Goal: Communication & Community: Answer question/provide support

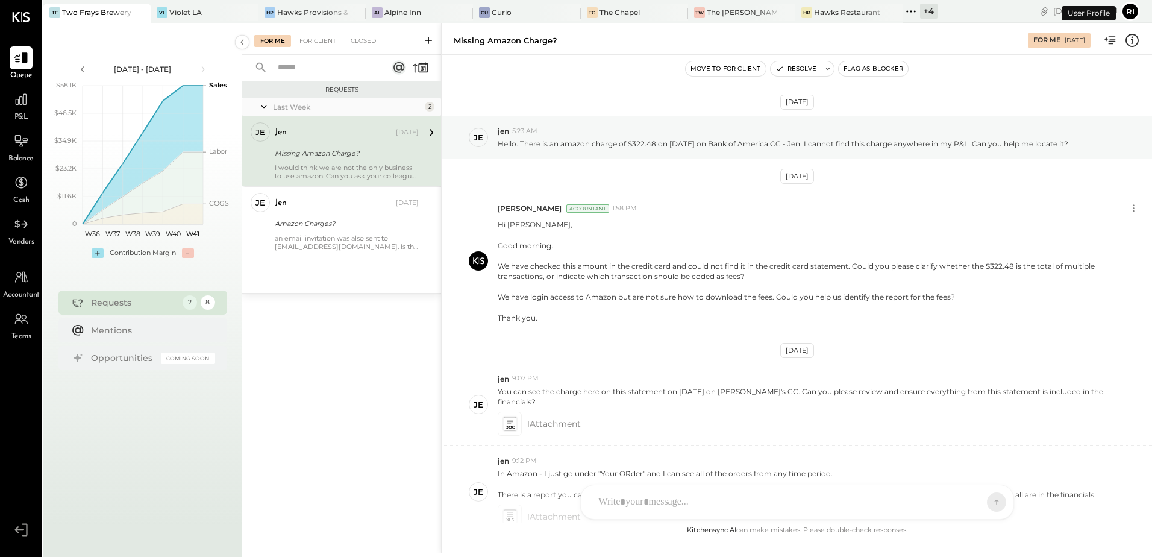
scroll to position [158, 0]
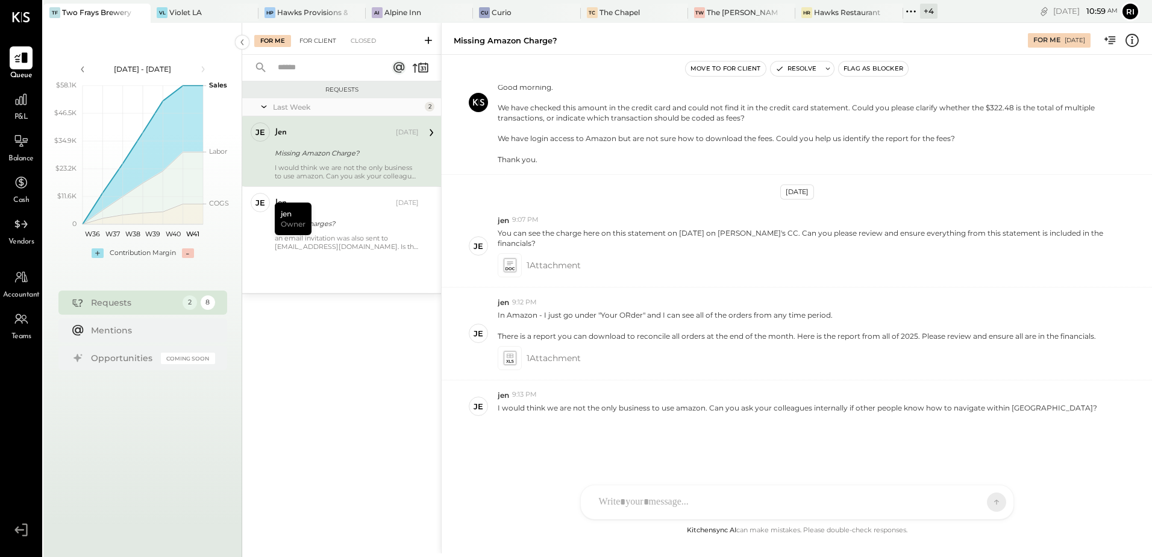
click at [327, 41] on div "For Client" at bounding box center [317, 41] width 49 height 12
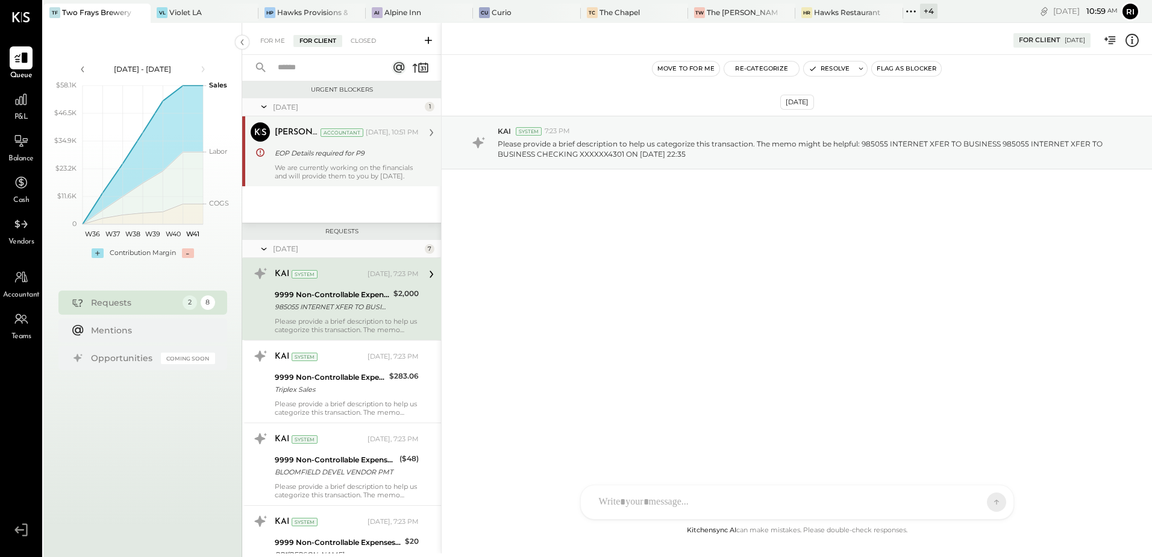
click at [341, 168] on div "We are currently working on the financials and will provide them to you by [DAT…" at bounding box center [347, 171] width 144 height 17
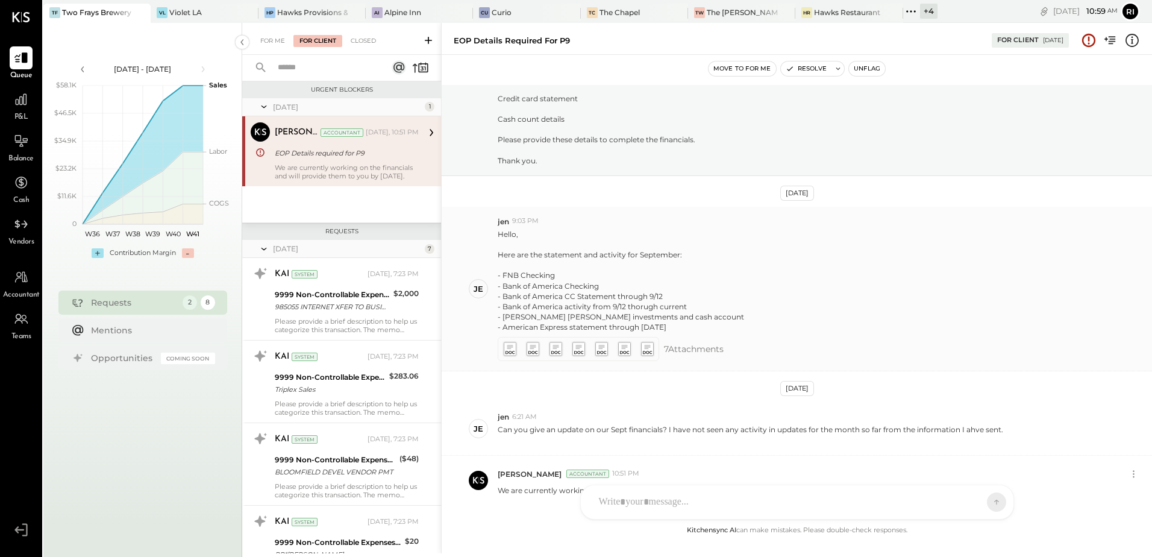
scroll to position [249, 0]
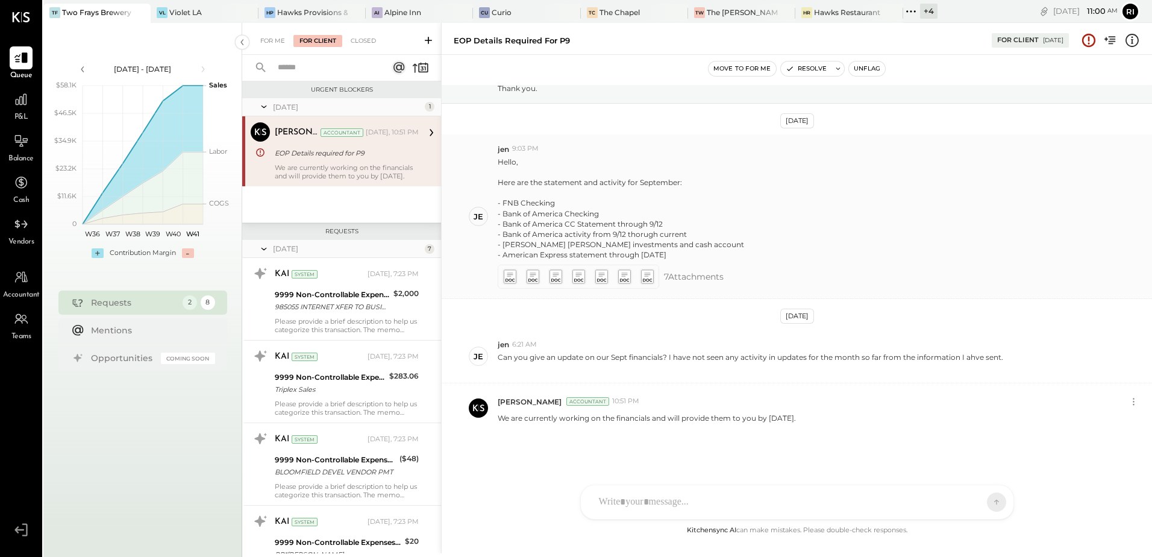
click at [510, 279] on icon at bounding box center [510, 280] width 9 height 3
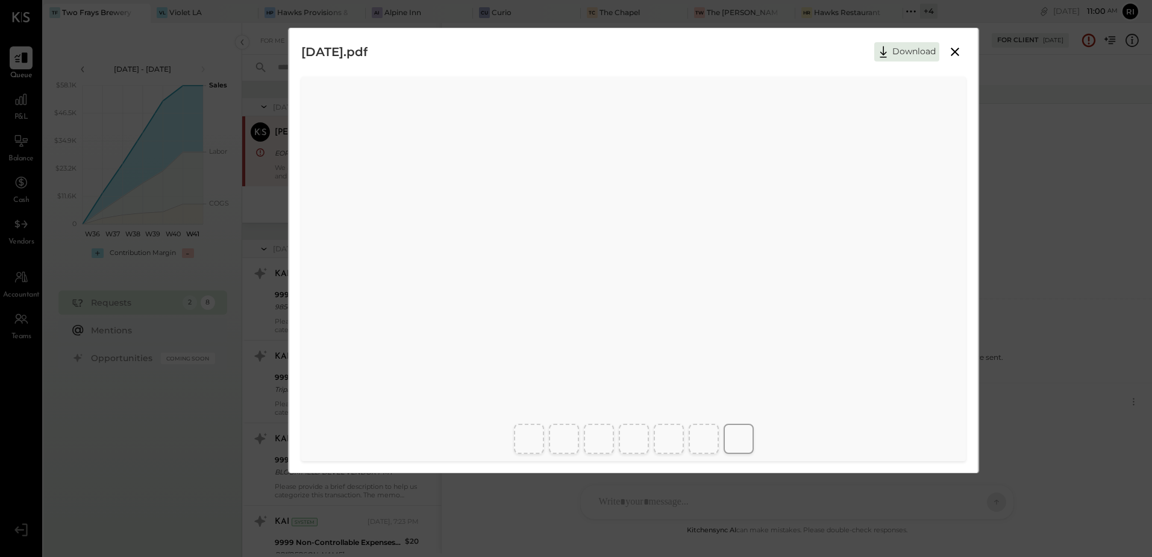
scroll to position [5, 0]
click at [958, 51] on icon at bounding box center [955, 50] width 14 height 14
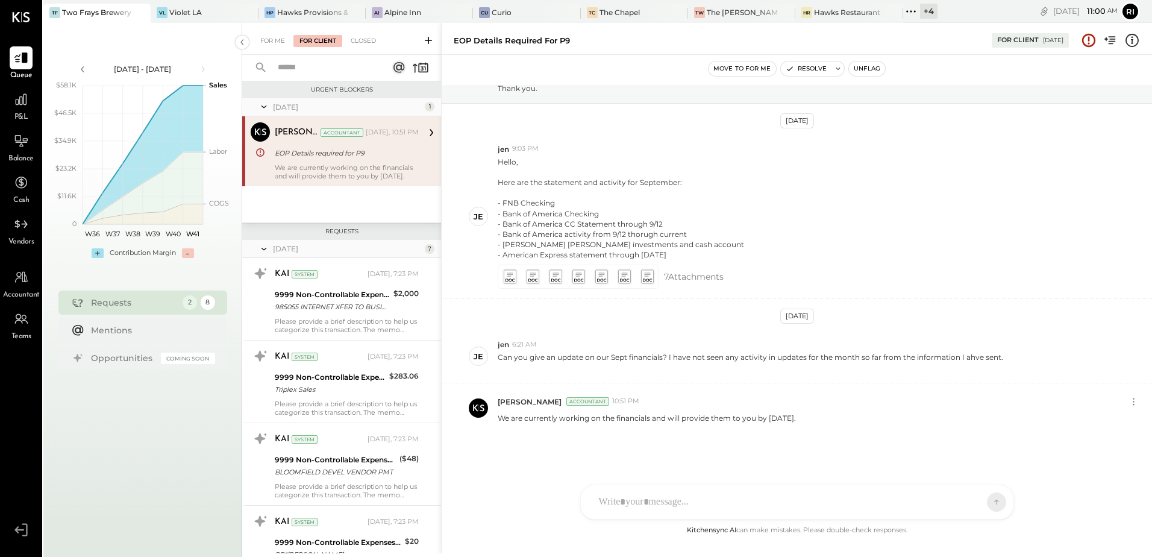
click at [679, 501] on div at bounding box center [786, 502] width 387 height 27
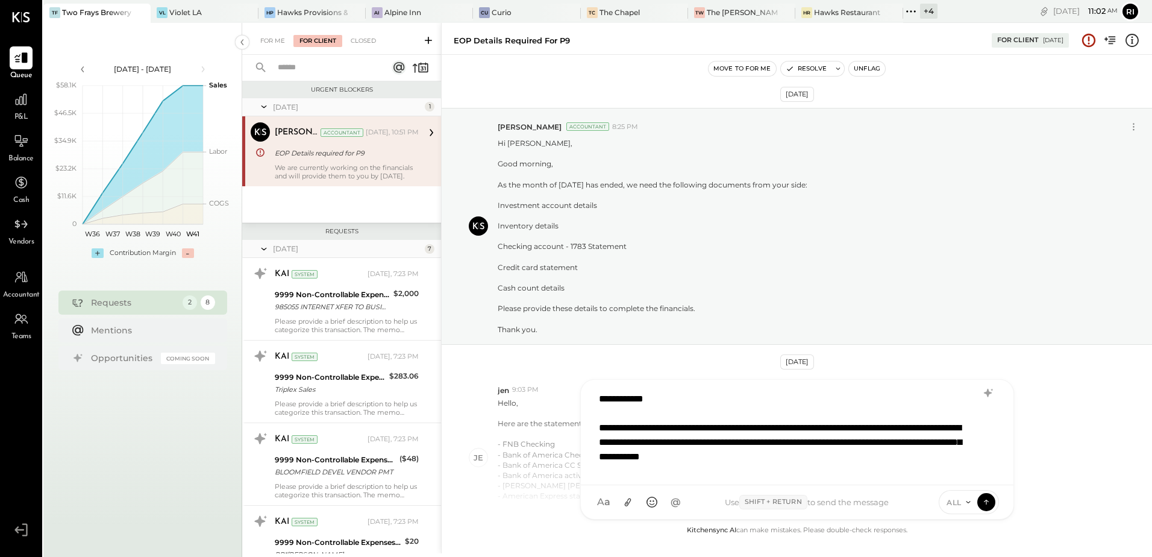
scroll to position [16, 0]
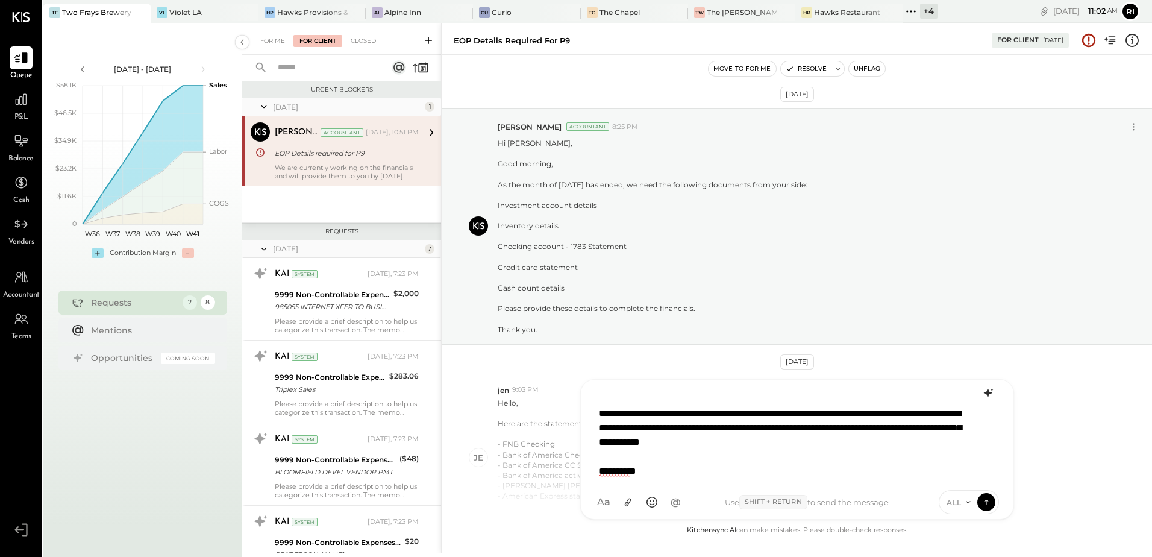
click at [984, 395] on icon at bounding box center [988, 393] width 14 height 14
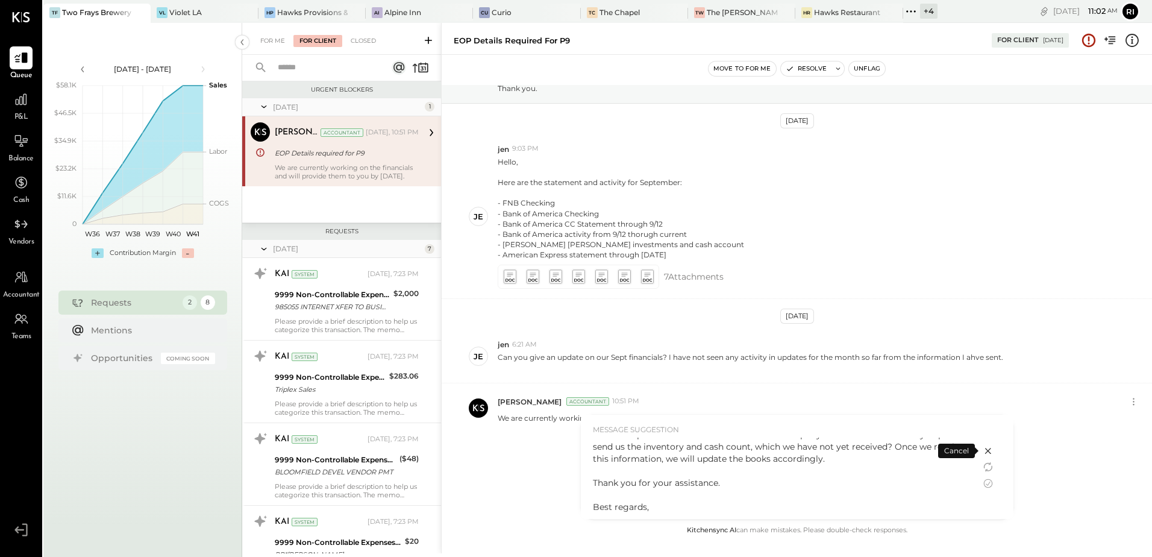
scroll to position [0, 0]
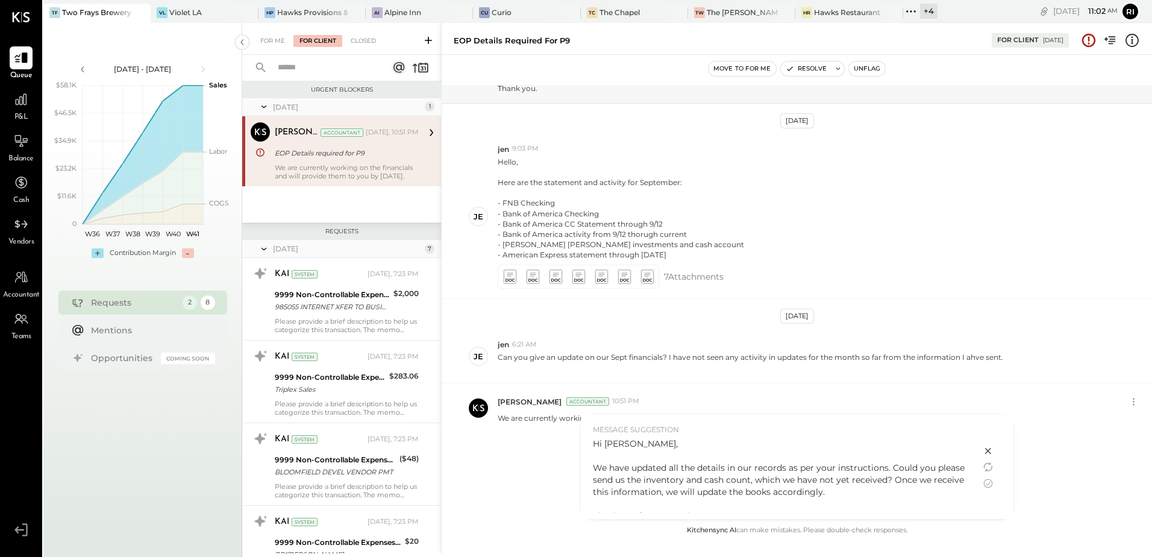
click at [724, 468] on div "Hi [PERSON_NAME], We have updated all the details in our records as per your in…" at bounding box center [781, 491] width 376 height 108
click at [919, 466] on div "Hi [PERSON_NAME], We have updated all the details in our records as per your in…" at bounding box center [781, 491] width 376 height 108
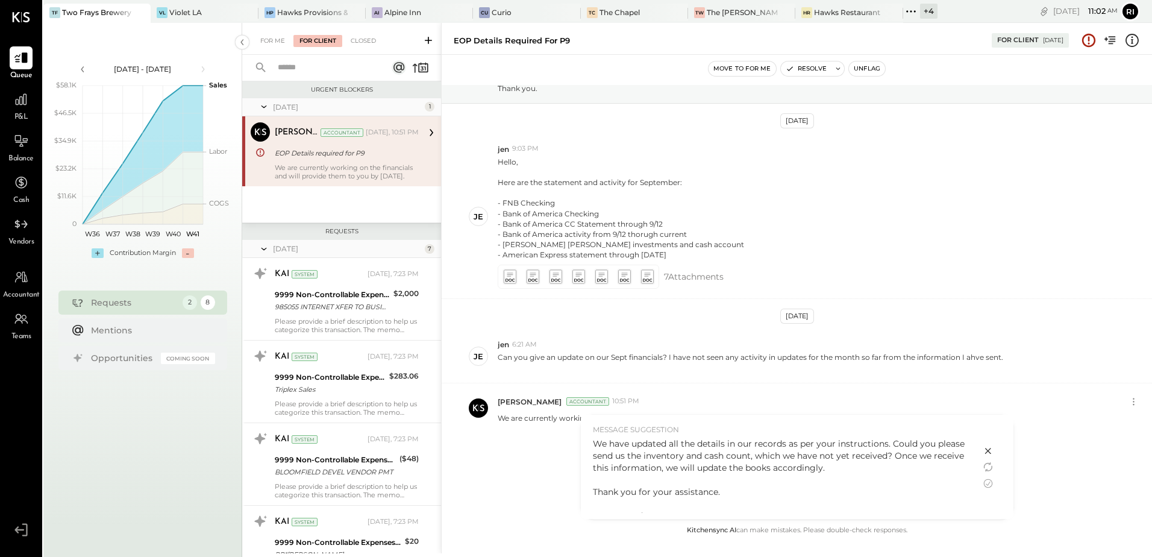
scroll to position [33, 0]
click at [664, 511] on div "Hi [PERSON_NAME], We have updated all the details in our records as per your in…" at bounding box center [781, 458] width 376 height 108
click at [988, 484] on icon at bounding box center [987, 483] width 9 height 9
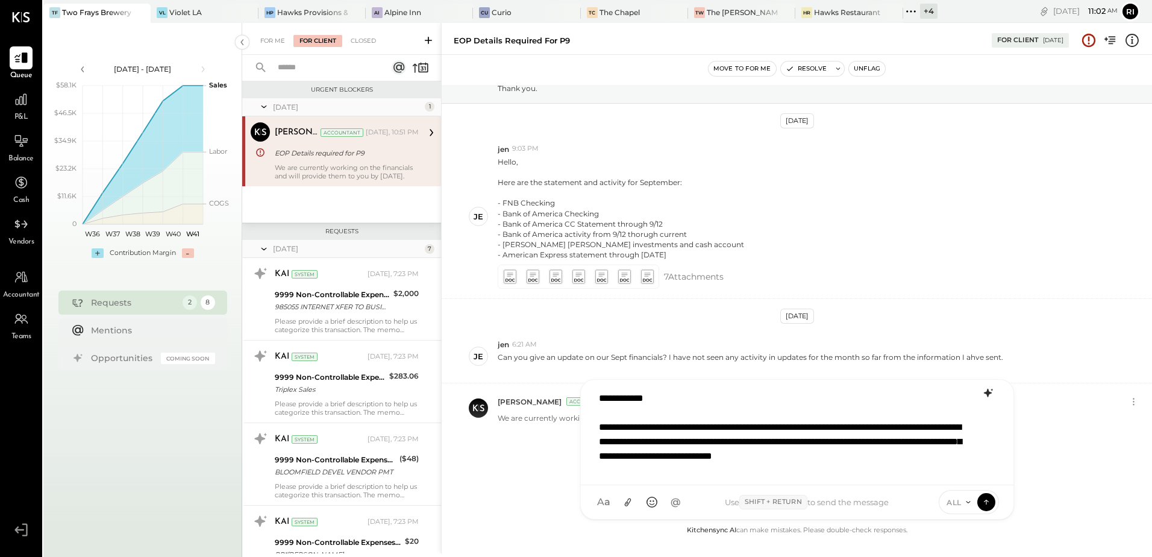
scroll to position [2, 0]
click at [677, 445] on div "**********" at bounding box center [796, 429] width 407 height 90
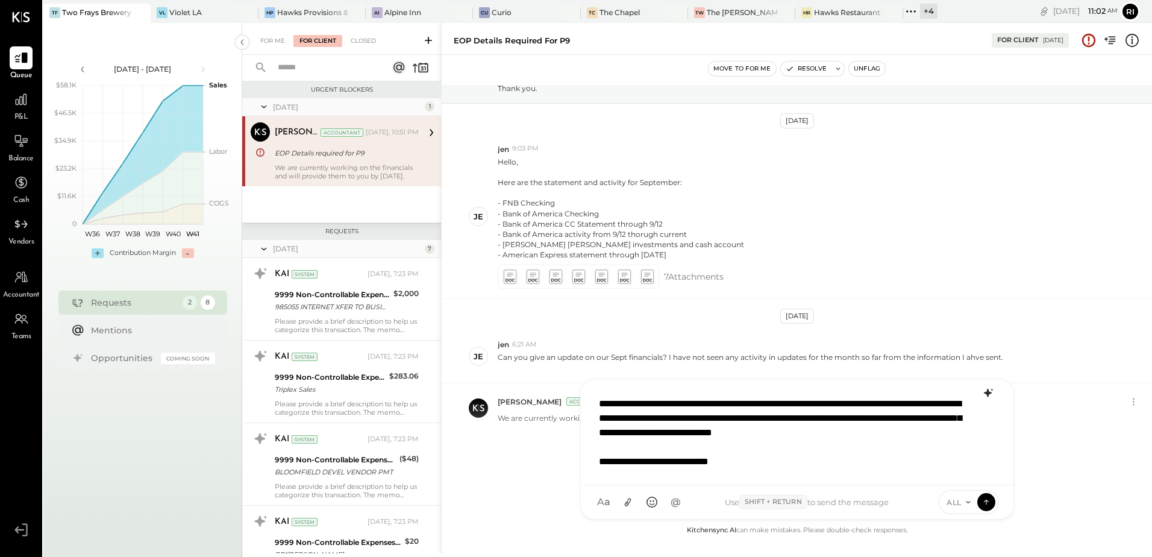
scroll to position [37, 0]
click at [985, 501] on icon at bounding box center [985, 500] width 5 height 2
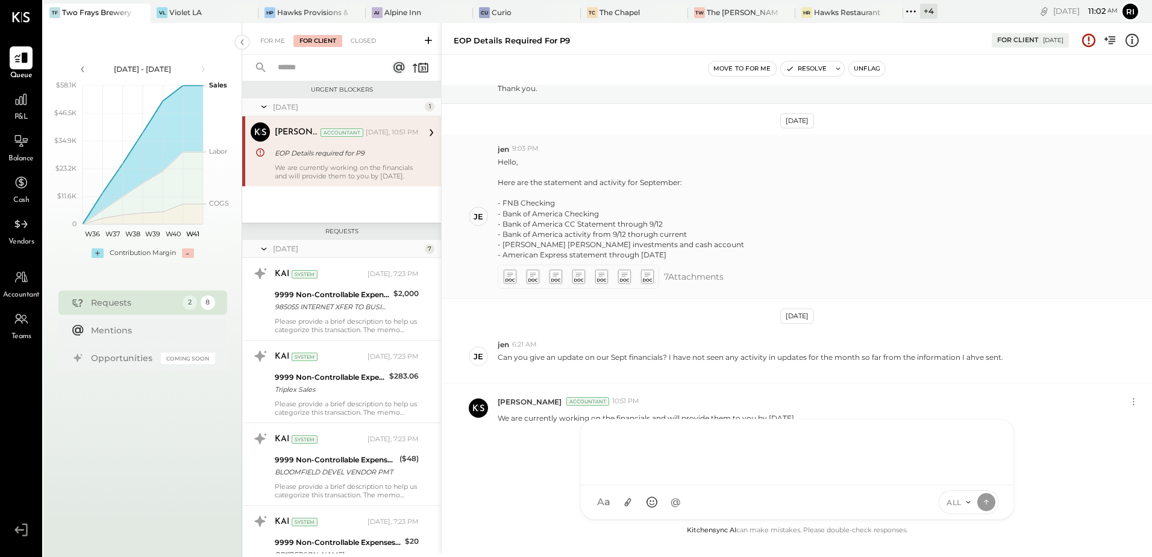
scroll to position [381, 0]
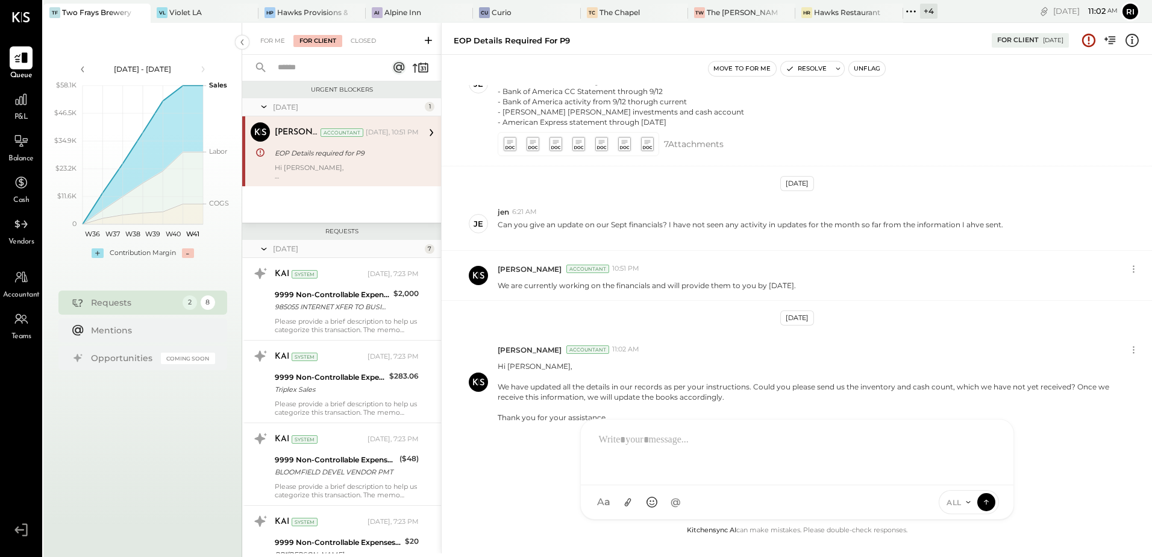
click at [280, 33] on div "For Me For Client Closed" at bounding box center [341, 39] width 199 height 32
click at [270, 45] on div "For Me" at bounding box center [272, 41] width 37 height 12
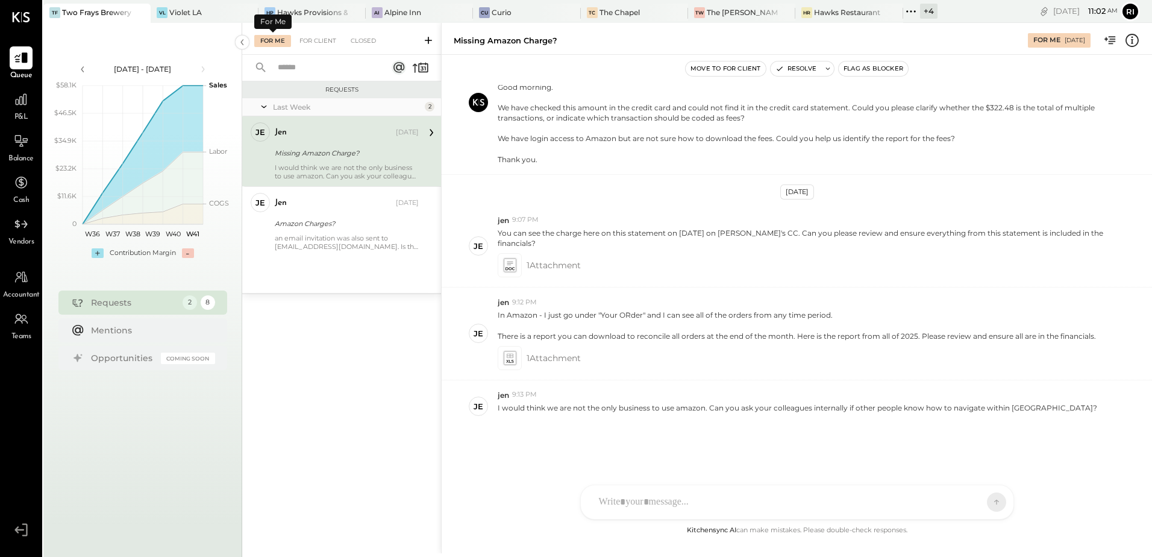
scroll to position [158, 0]
click at [23, 106] on icon at bounding box center [21, 100] width 16 height 16
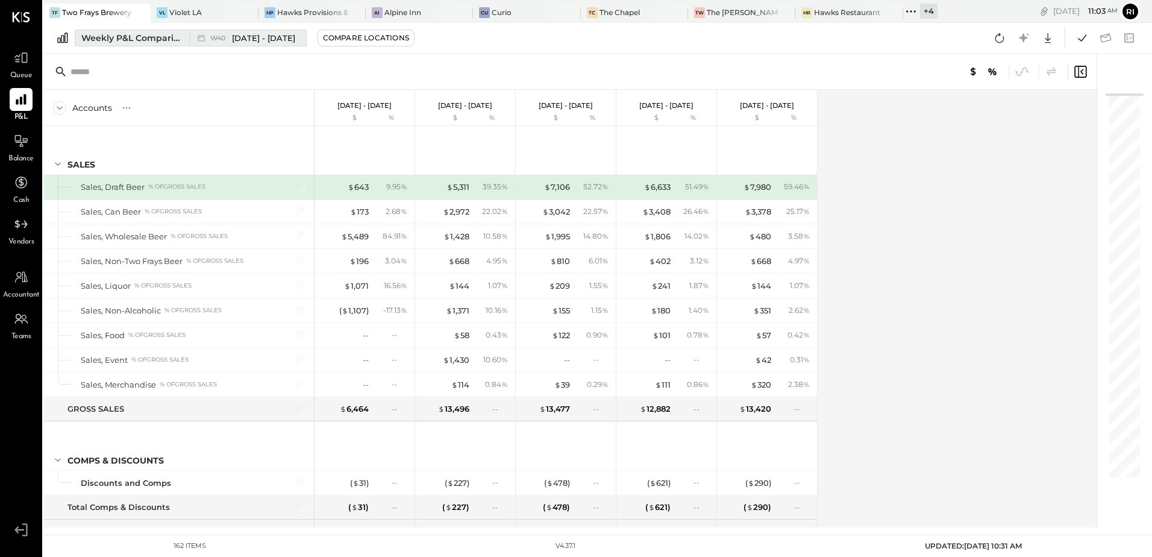
click at [221, 40] on span "W40" at bounding box center [219, 38] width 19 height 7
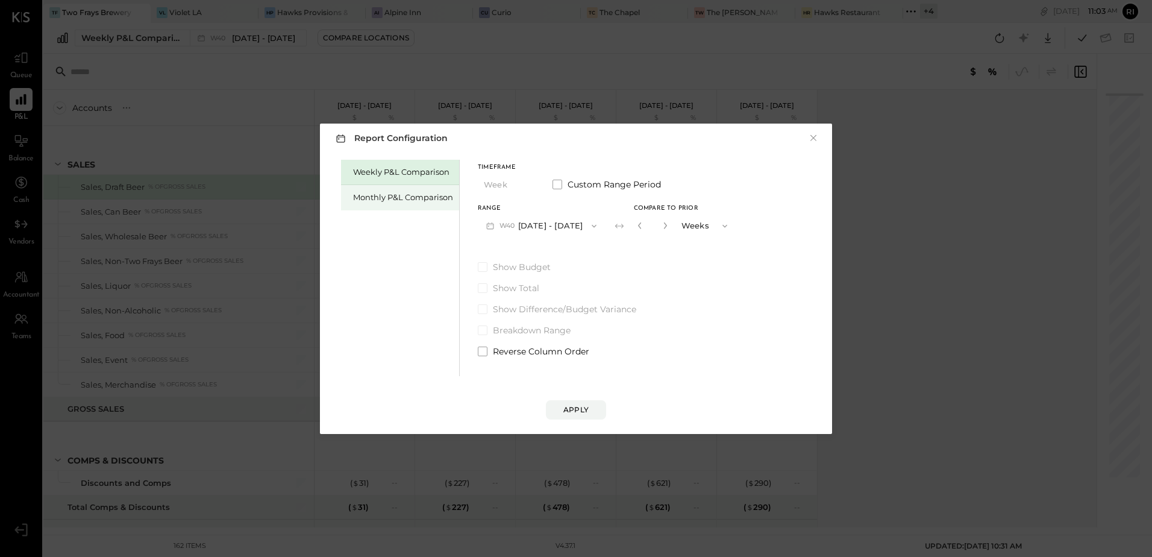
click at [384, 195] on div "Monthly P&L Comparison" at bounding box center [403, 197] width 100 height 11
click at [645, 236] on button "Compare" at bounding box center [642, 228] width 60 height 19
click at [660, 225] on icon "button" at bounding box center [663, 225] width 7 height 7
type input "*"
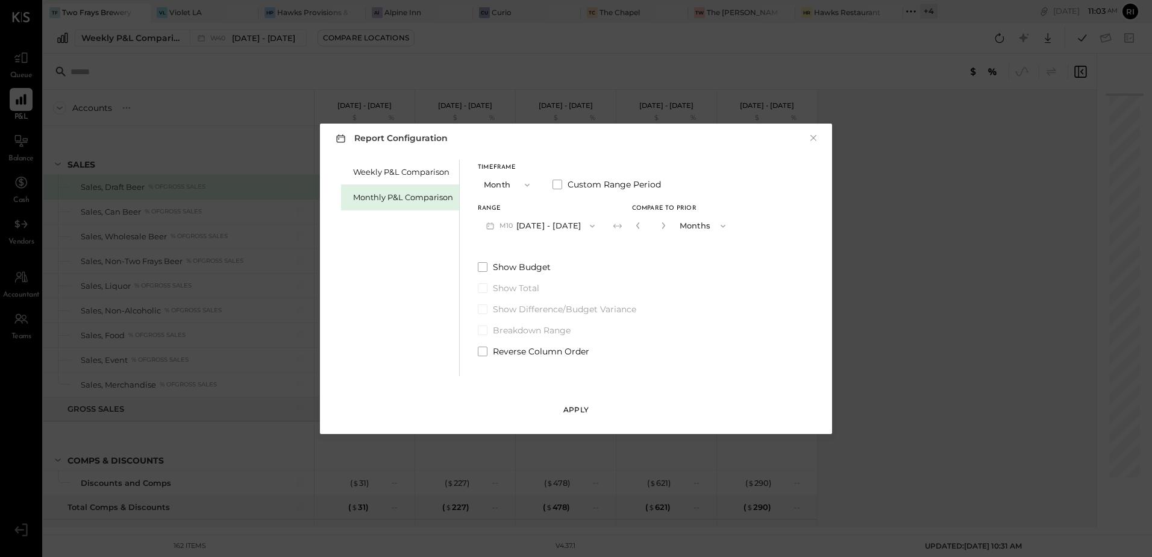
click at [582, 410] on div "Apply" at bounding box center [575, 409] width 25 height 10
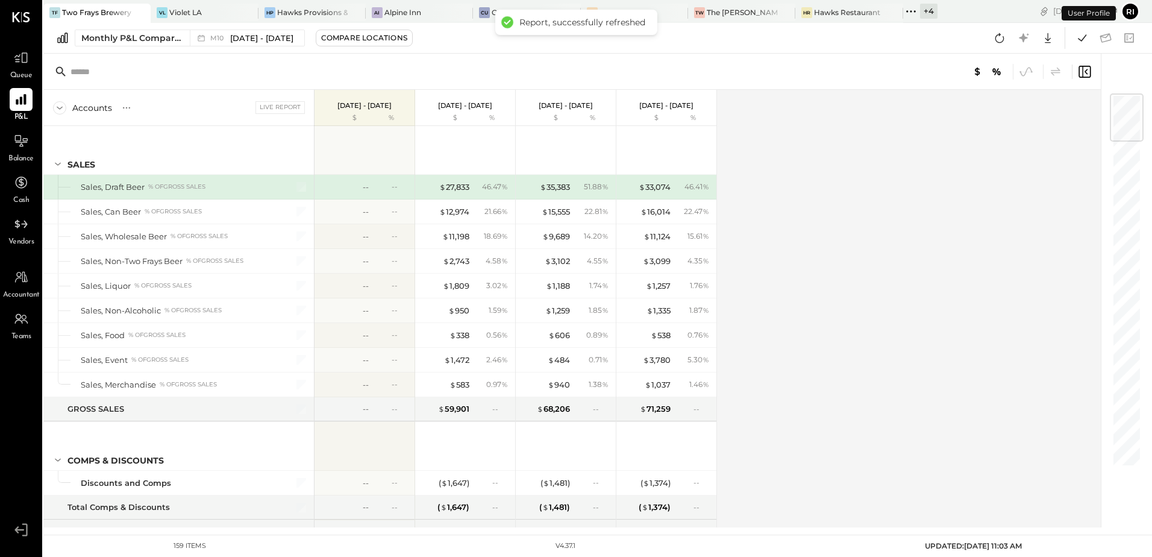
click at [853, 183] on div "Accounts S % GL Live Report [DATE] - [DATE] $ % [DATE] - [DATE] $ % [DATE] - [D…" at bounding box center [572, 308] width 1059 height 437
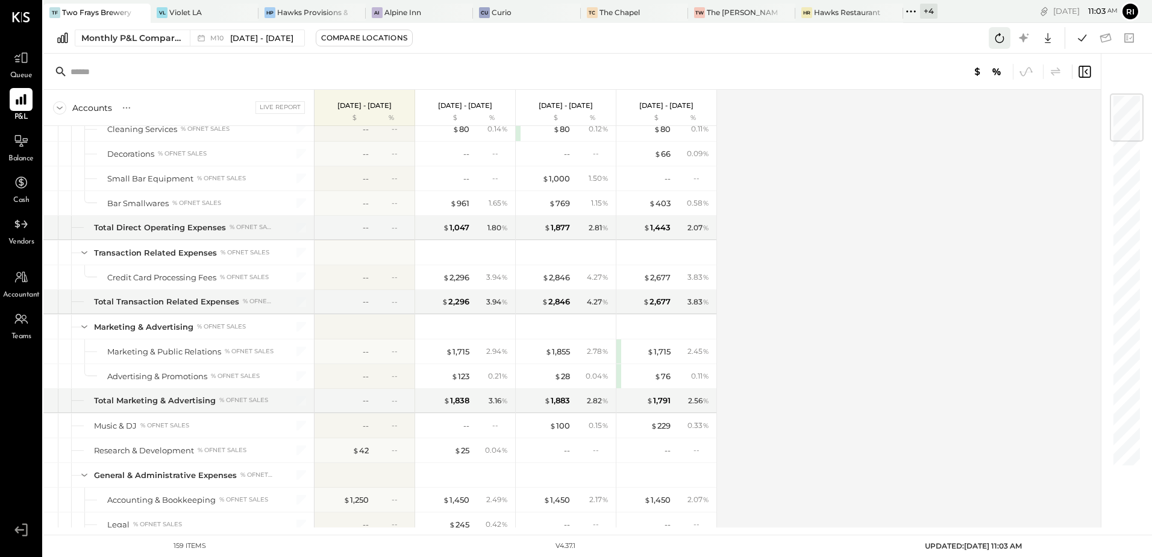
click at [1000, 39] on icon at bounding box center [1000, 38] width 16 height 16
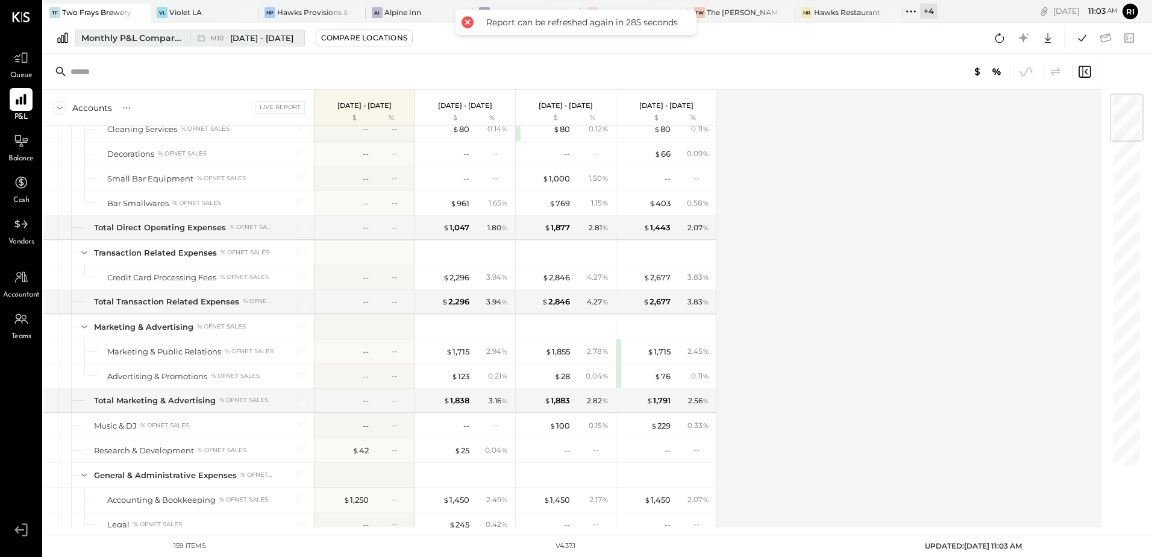
click at [265, 39] on span "[DATE] - [DATE]" at bounding box center [261, 38] width 63 height 11
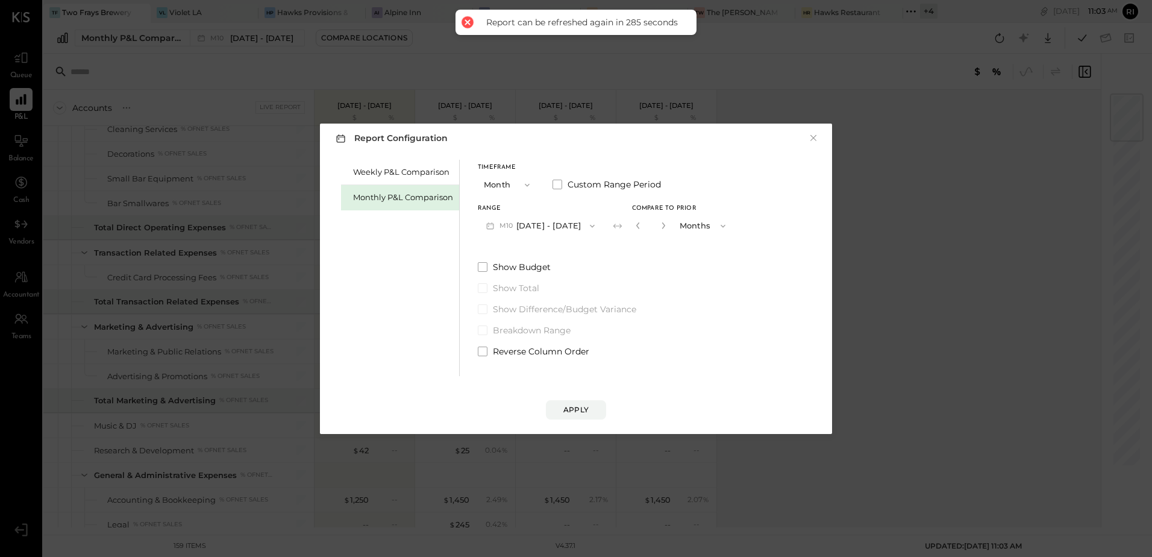
click at [501, 225] on span "M10" at bounding box center [508, 226] width 17 height 10
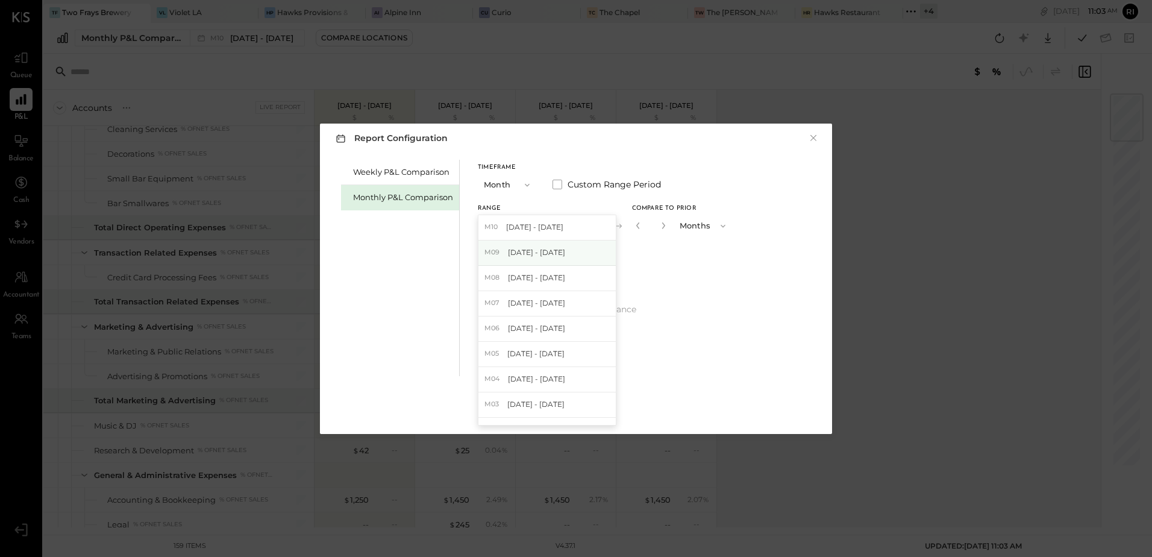
click at [536, 254] on span "[DATE] - [DATE]" at bounding box center [536, 252] width 57 height 10
click at [585, 405] on div "Apply" at bounding box center [575, 409] width 25 height 10
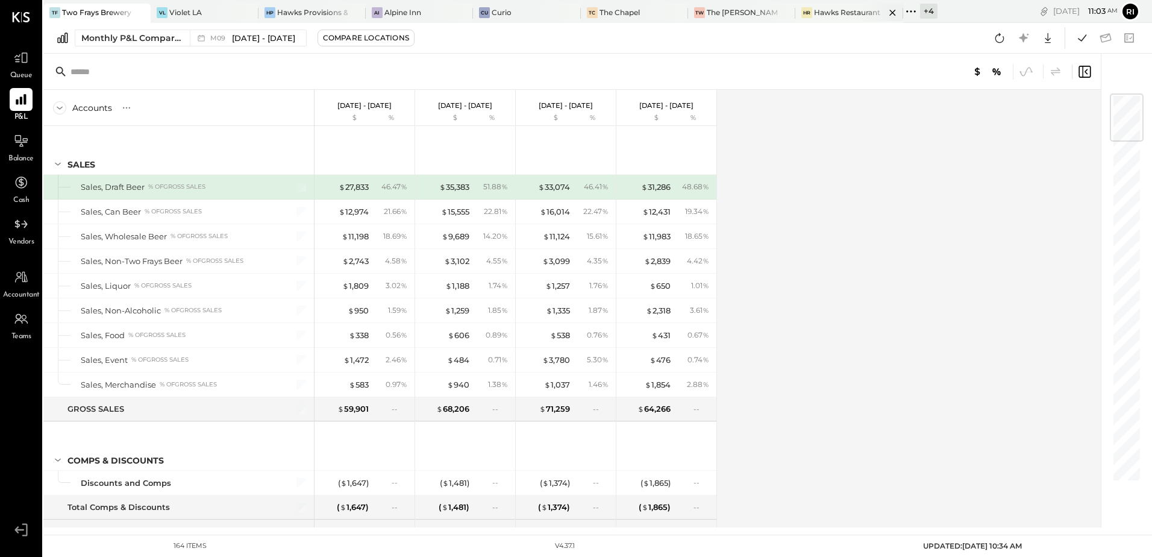
scroll to position [1538, 0]
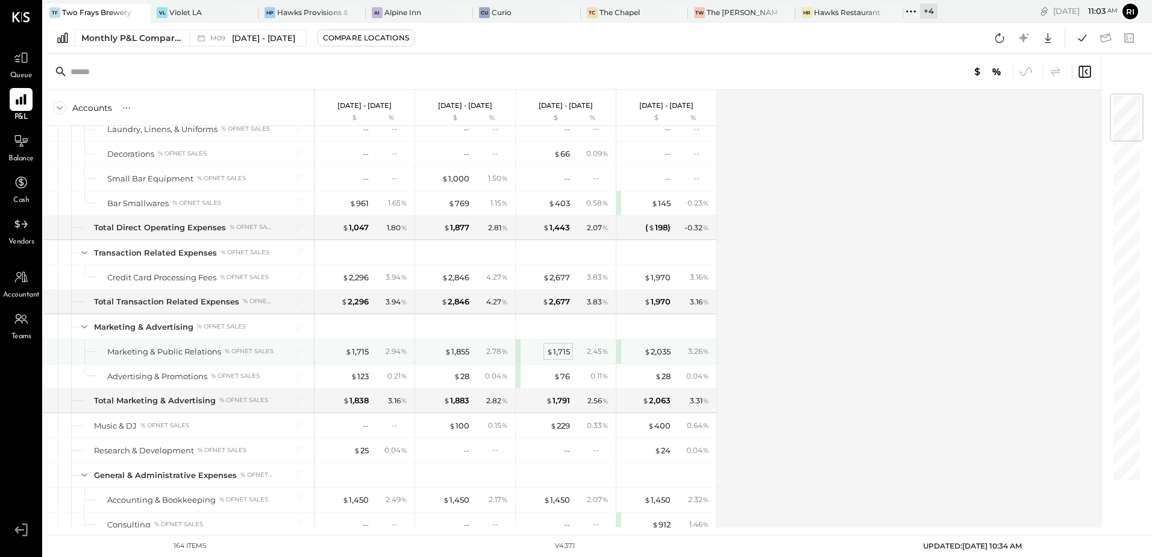
click at [563, 351] on div "$ 1,715" at bounding box center [559, 351] width 24 height 11
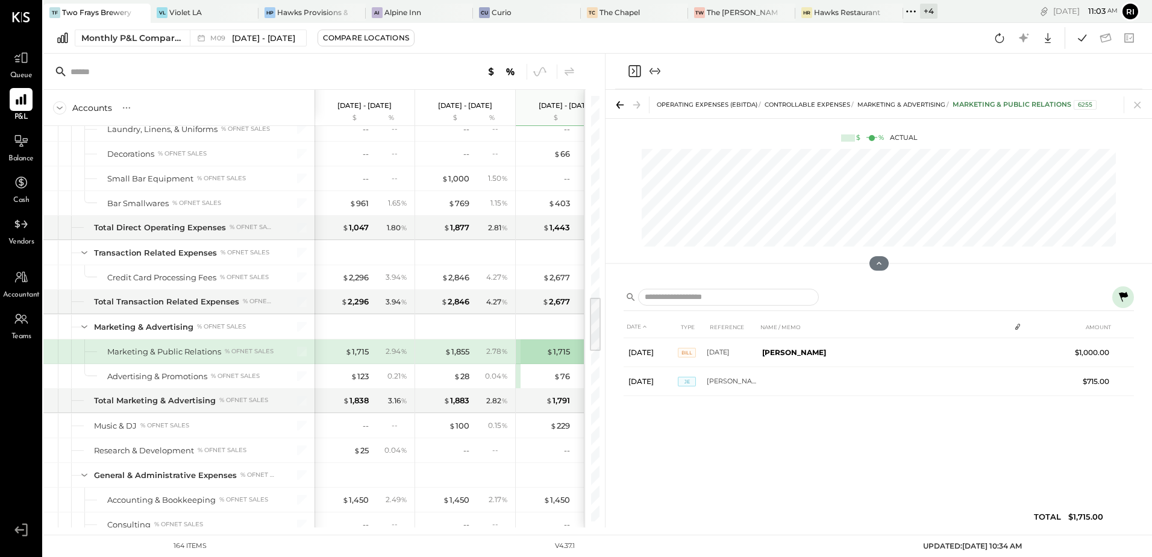
click at [1126, 296] on icon at bounding box center [1123, 297] width 9 height 10
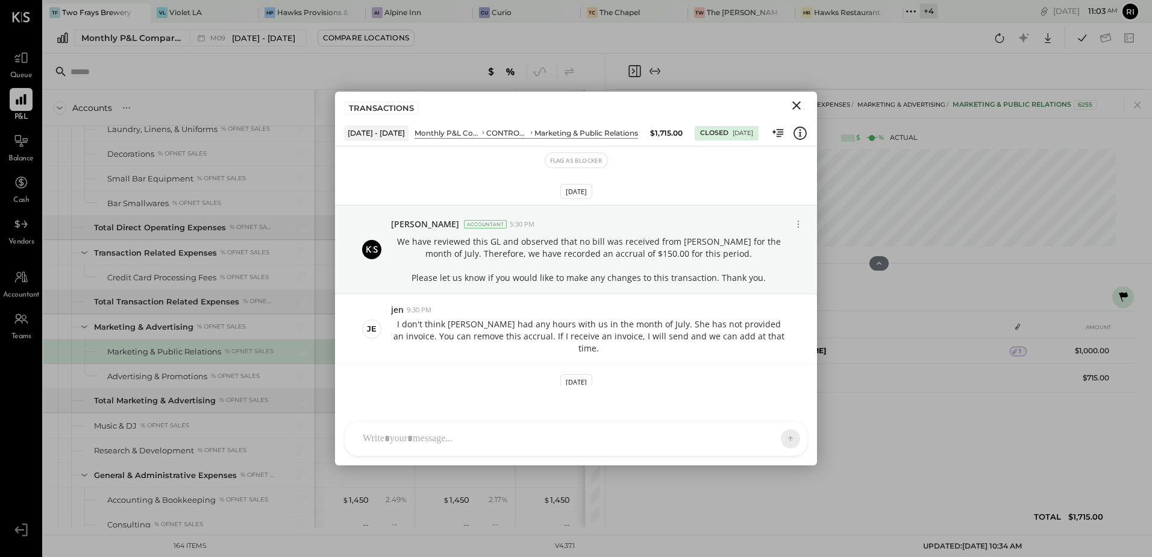
click at [794, 103] on icon "Close" at bounding box center [796, 105] width 8 height 8
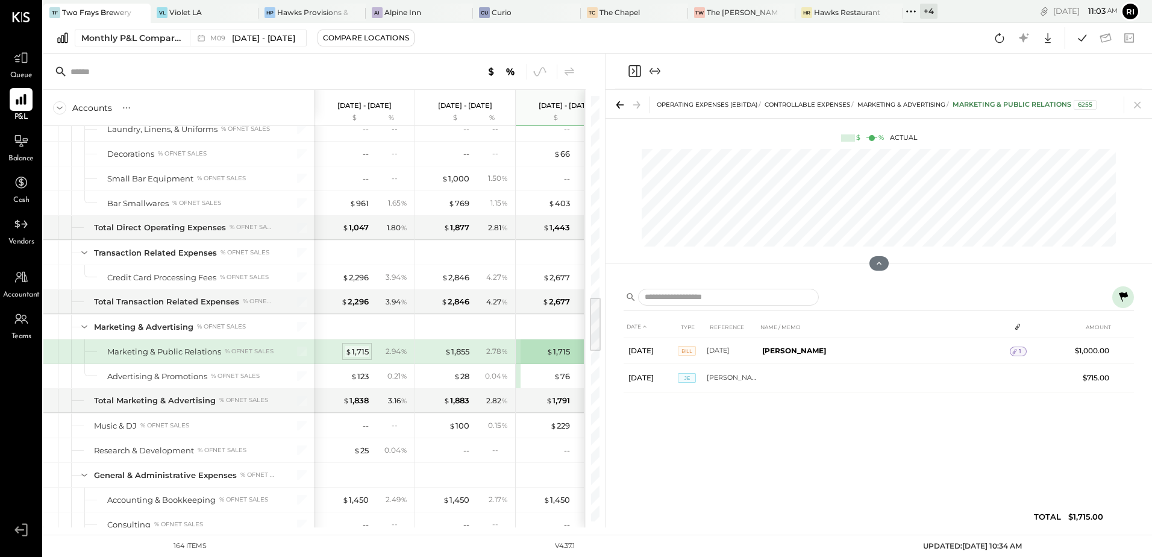
click at [362, 353] on div "$ 1,715" at bounding box center [357, 351] width 24 height 11
click at [1123, 296] on icon at bounding box center [1123, 297] width 14 height 14
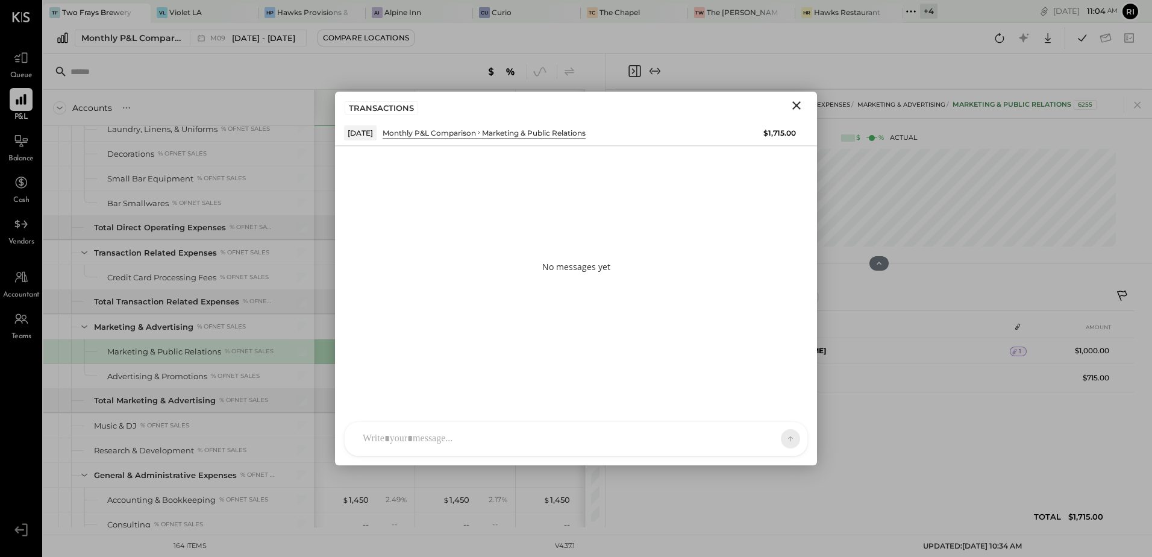
click at [531, 442] on div at bounding box center [576, 439] width 463 height 34
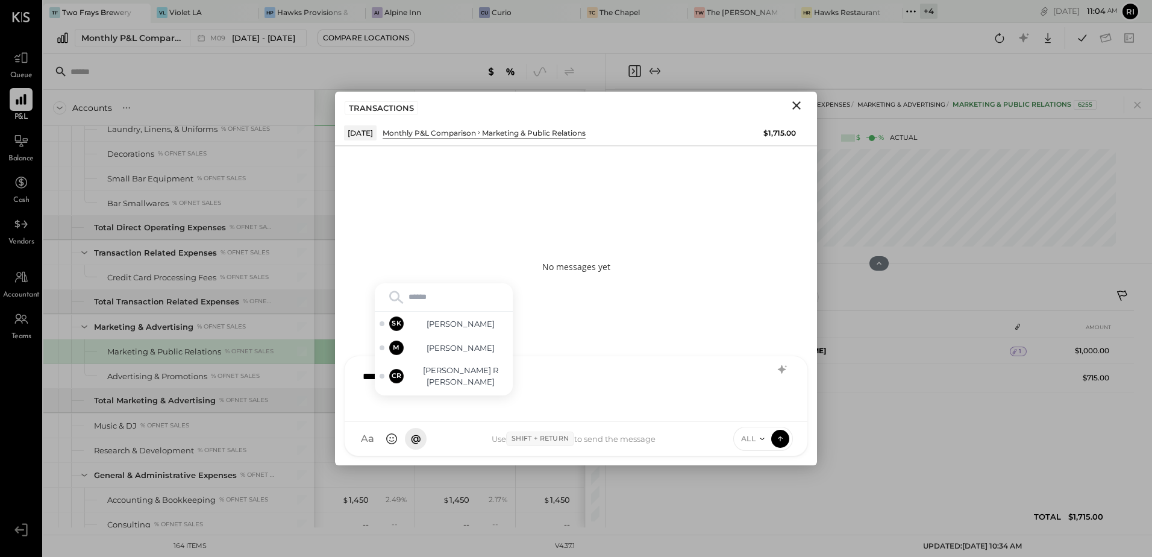
type input "*"
click at [418, 323] on span "jen" at bounding box center [460, 323] width 95 height 11
click at [797, 106] on icon "Close" at bounding box center [796, 105] width 8 height 8
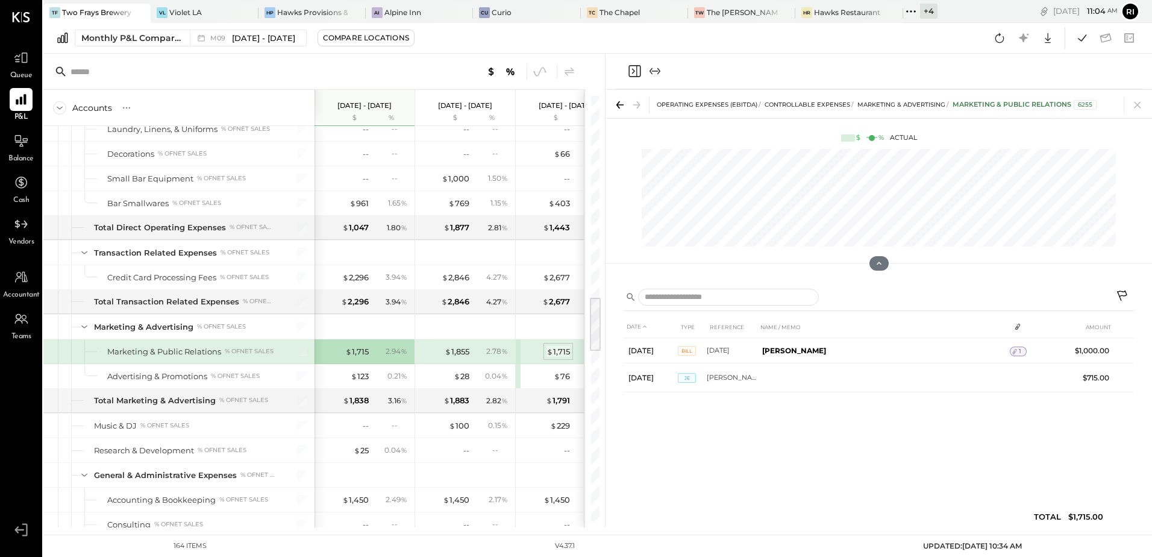
click at [565, 346] on div "$ 1,715" at bounding box center [559, 351] width 24 height 11
click at [1125, 295] on icon at bounding box center [1123, 297] width 9 height 10
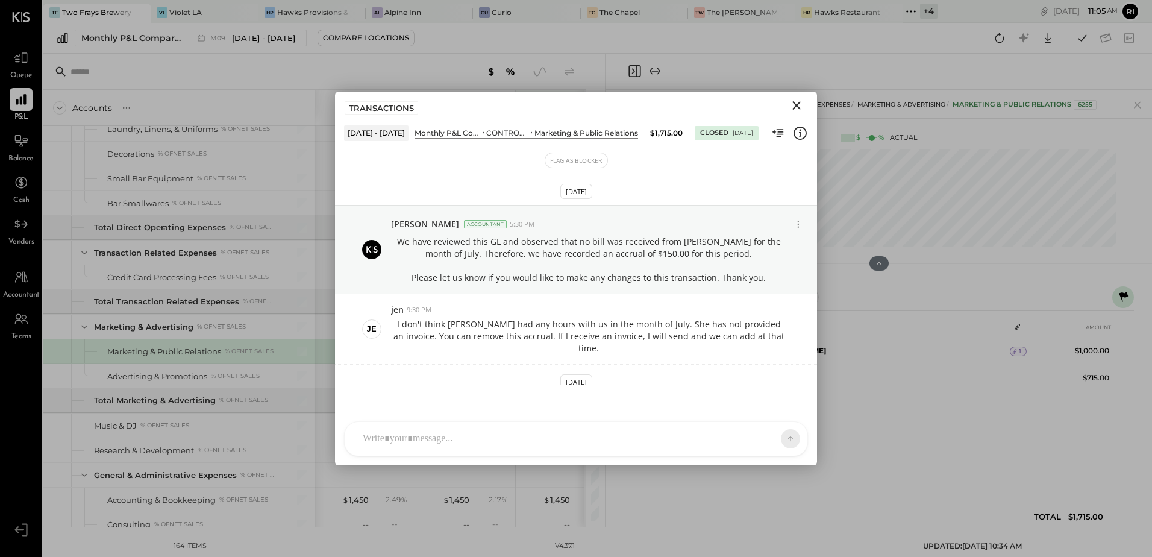
scroll to position [50, 0]
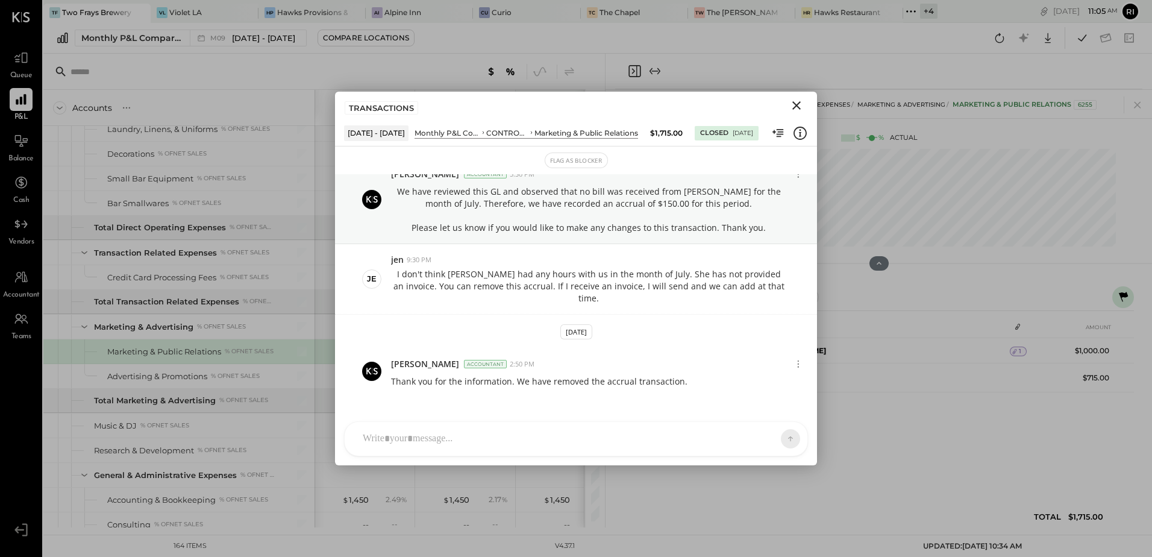
click at [793, 110] on icon "Close" at bounding box center [796, 105] width 14 height 14
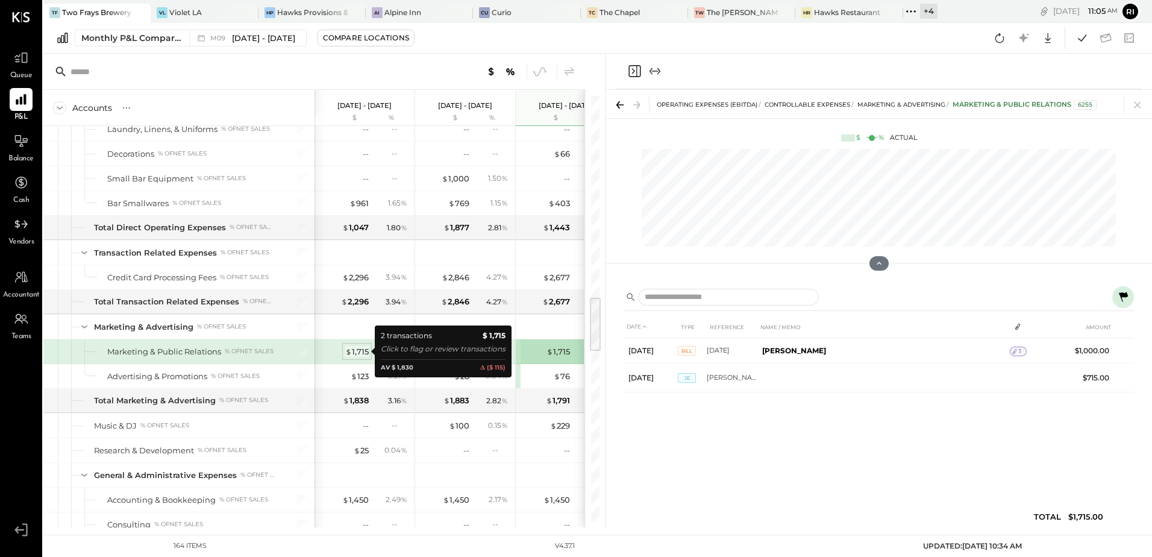
click at [358, 351] on div "$ 1,715" at bounding box center [357, 351] width 24 height 11
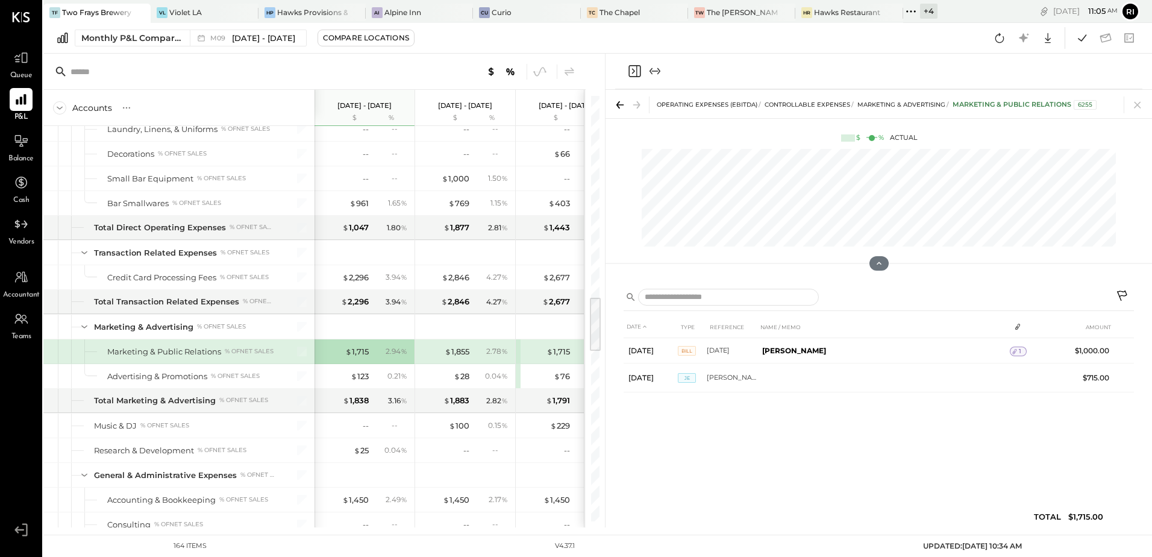
click at [1120, 294] on icon at bounding box center [1123, 297] width 14 height 14
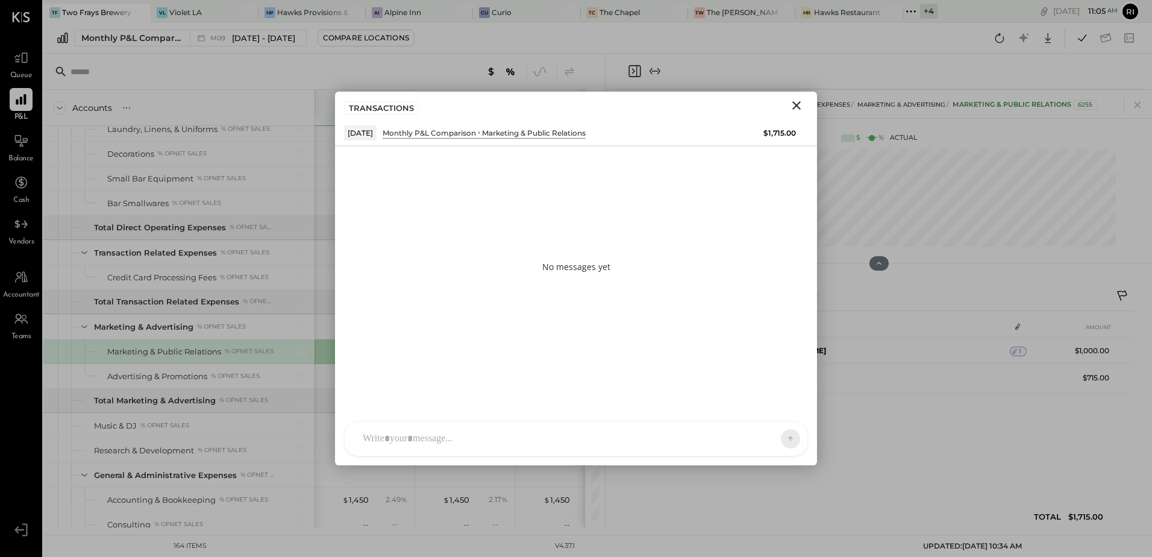
click at [380, 434] on div at bounding box center [565, 438] width 417 height 27
paste div
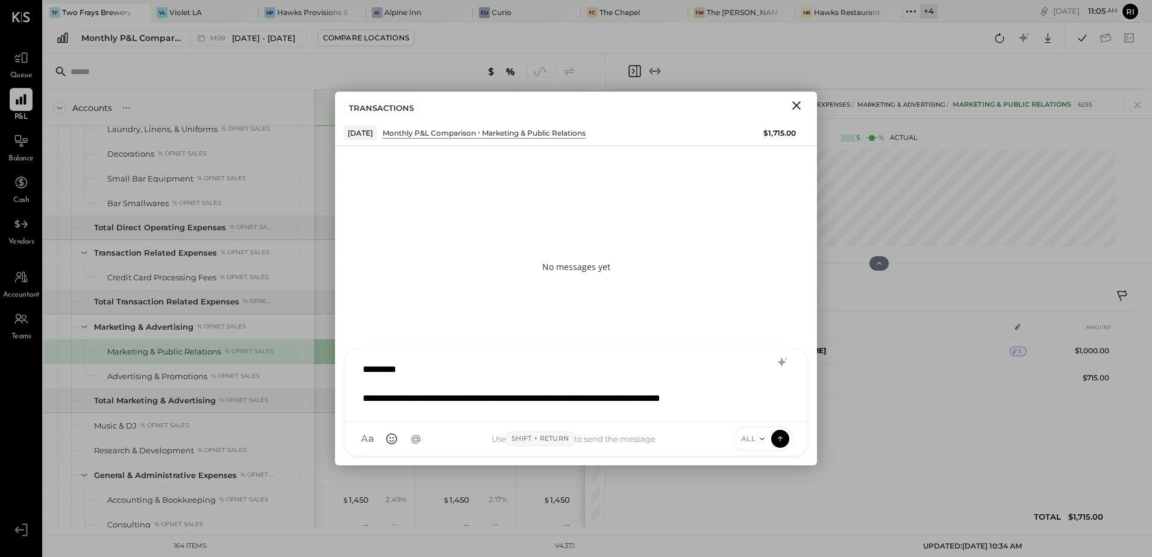
click at [401, 364] on div "**********" at bounding box center [576, 383] width 439 height 55
click at [415, 325] on span "jen" at bounding box center [460, 323] width 95 height 11
click at [761, 386] on div "**********" at bounding box center [576, 383] width 439 height 55
click at [757, 401] on div "**********" at bounding box center [576, 383] width 439 height 55
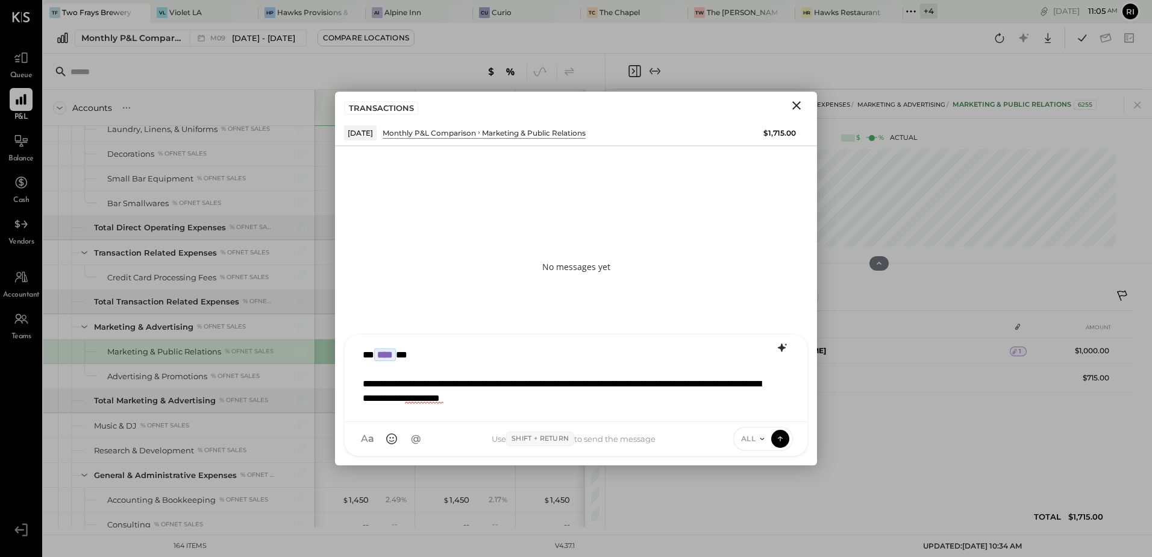
click at [782, 353] on icon at bounding box center [782, 347] width 14 height 14
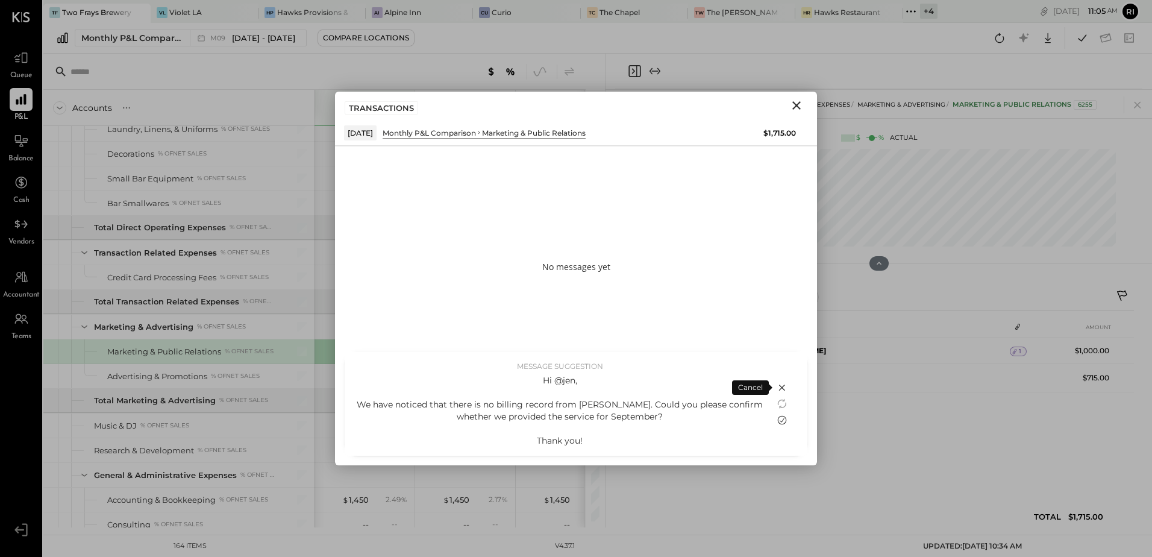
click at [784, 419] on icon at bounding box center [782, 420] width 14 height 14
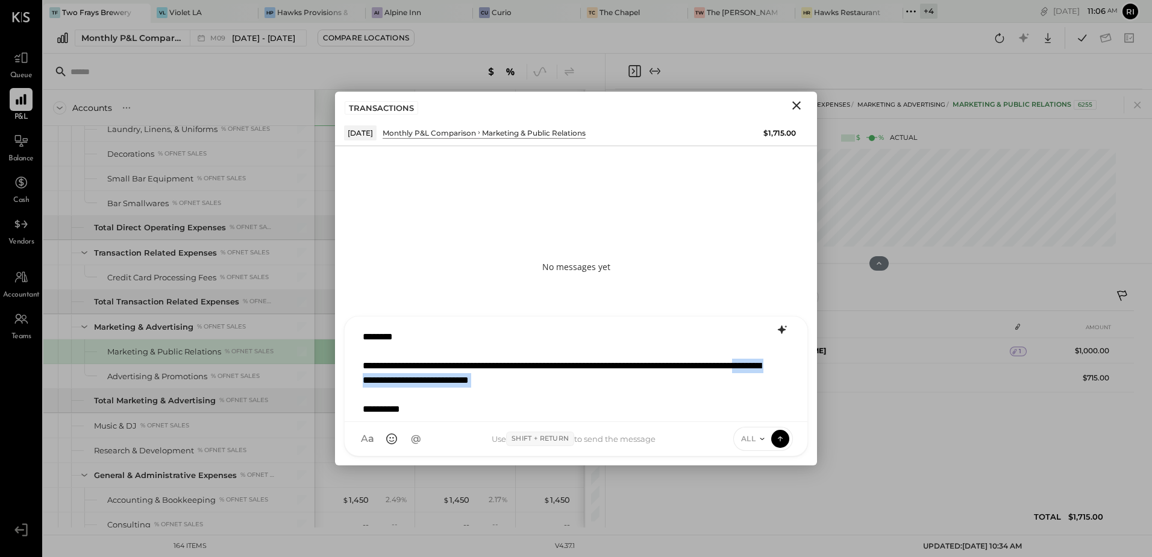
drag, startPoint x: 484, startPoint y: 377, endPoint x: 588, endPoint y: 395, distance: 104.5
click at [588, 395] on div "**********" at bounding box center [575, 369] width 437 height 90
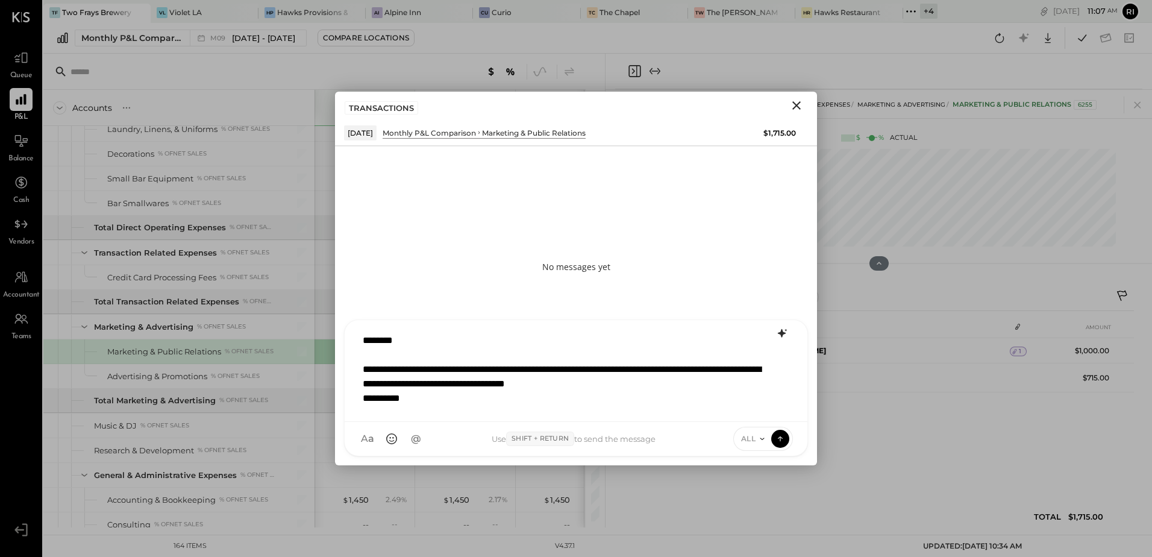
click at [785, 329] on icon at bounding box center [782, 333] width 14 height 14
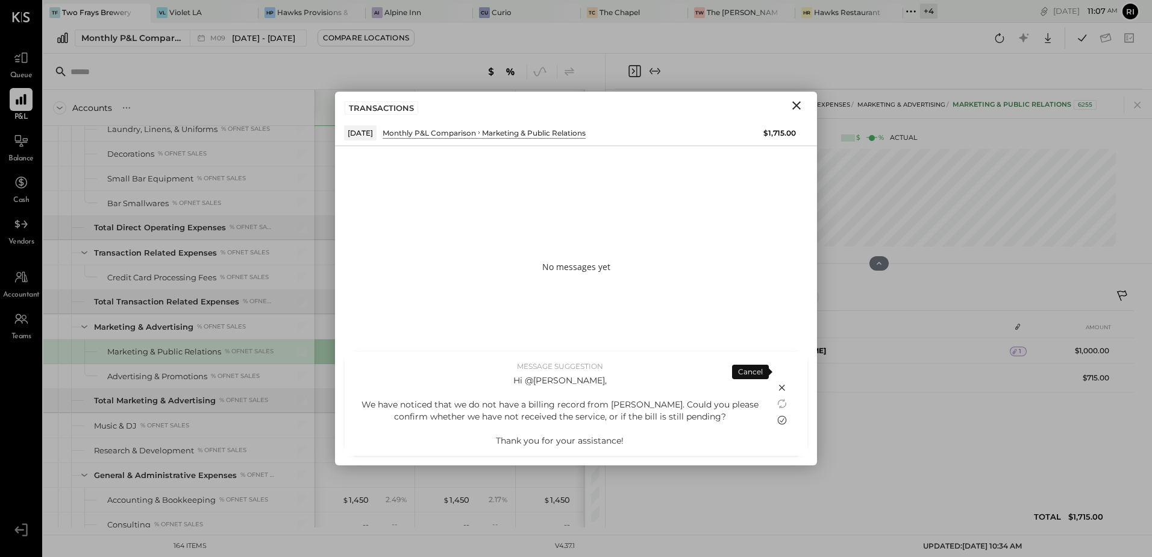
click at [781, 420] on icon at bounding box center [782, 420] width 14 height 14
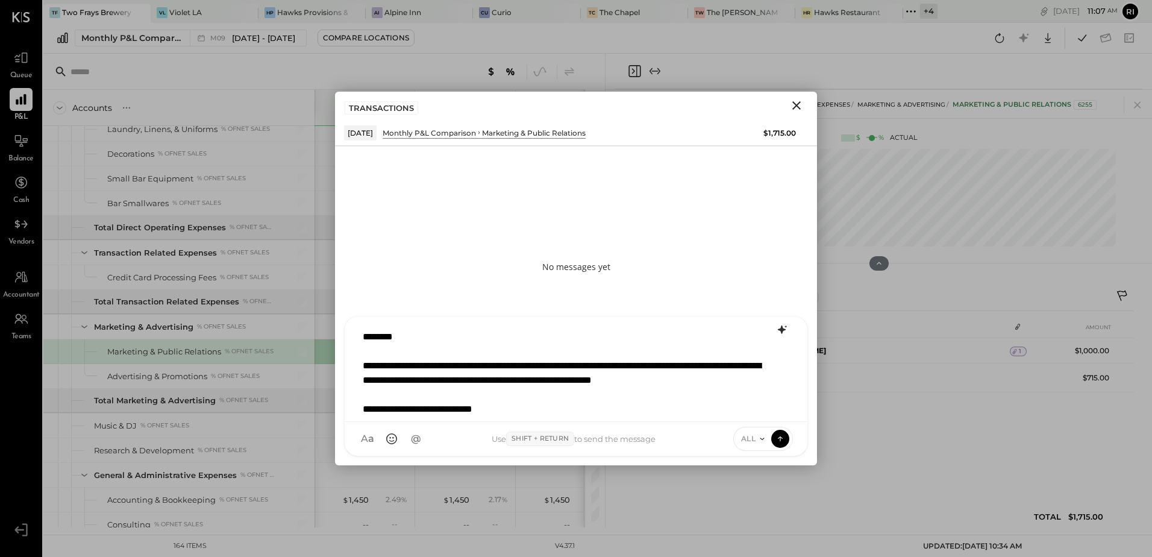
scroll to position [2, 0]
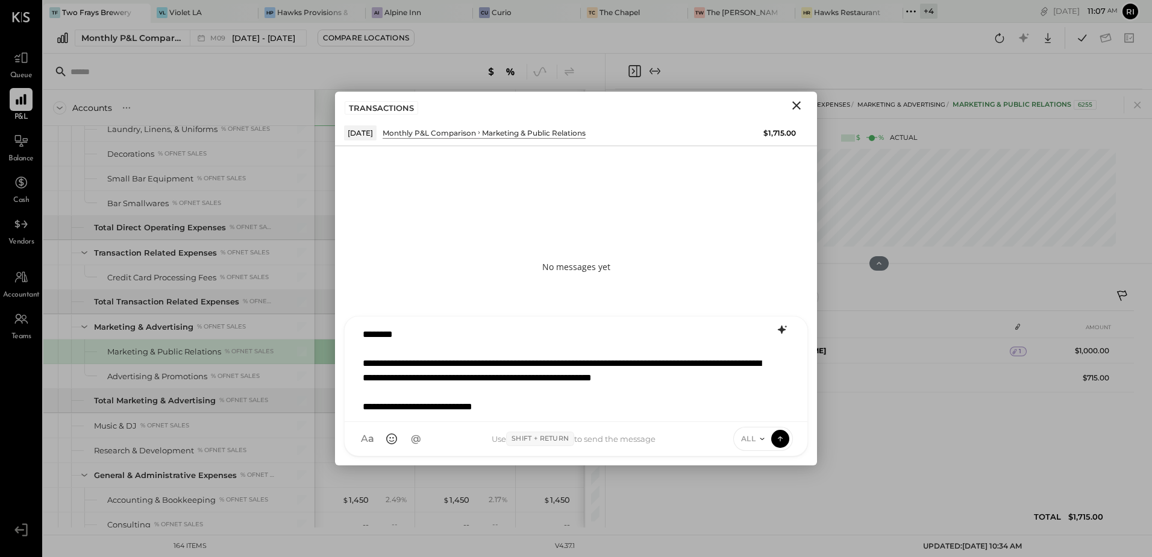
click at [406, 390] on div "**********" at bounding box center [575, 366] width 437 height 90
click at [400, 331] on div "**********" at bounding box center [575, 366] width 437 height 90
type input "*"
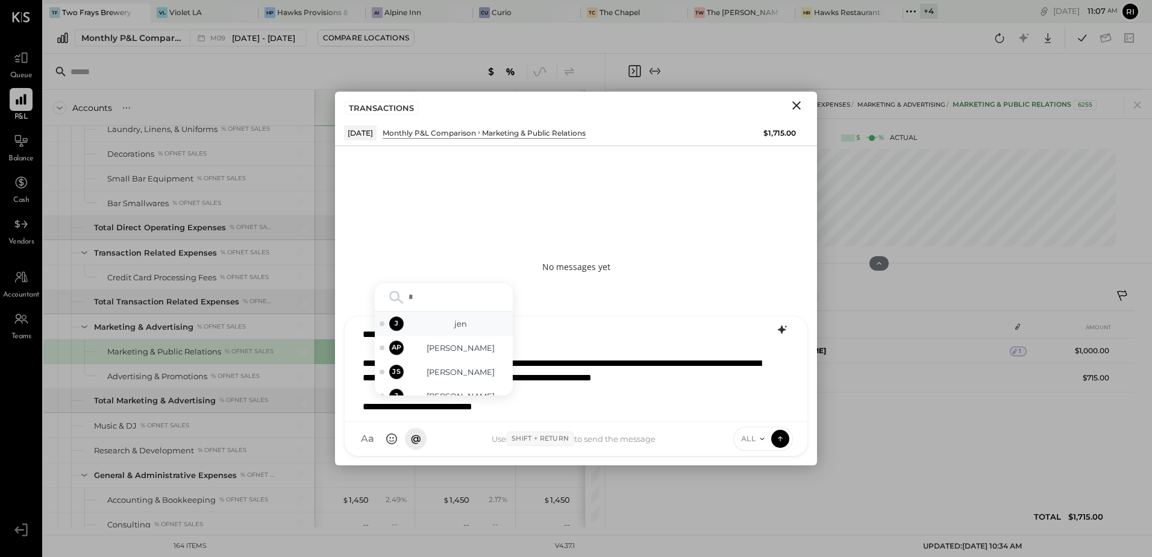
click at [451, 318] on div "[PERSON_NAME]" at bounding box center [444, 324] width 138 height 24
click at [425, 367] on div "**********" at bounding box center [575, 366] width 437 height 90
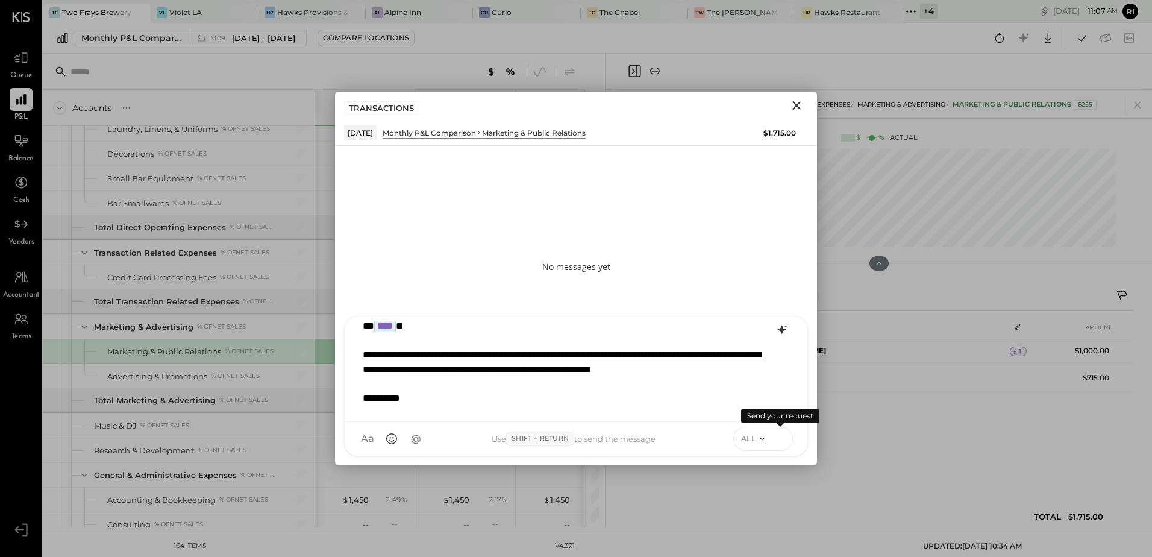
click at [783, 438] on icon at bounding box center [780, 438] width 11 height 12
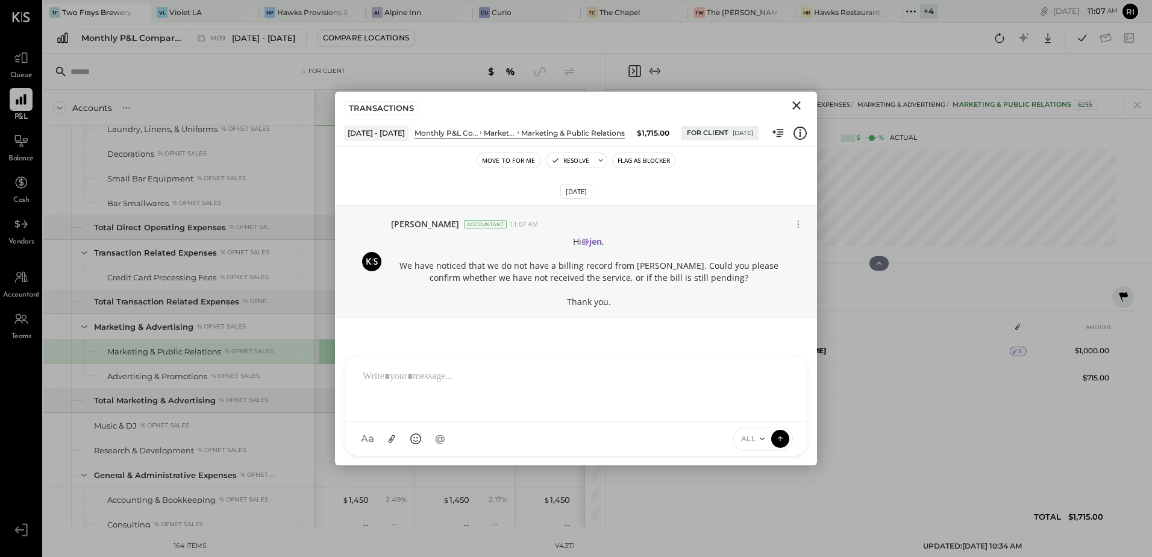
click at [794, 102] on icon "Close" at bounding box center [796, 105] width 8 height 8
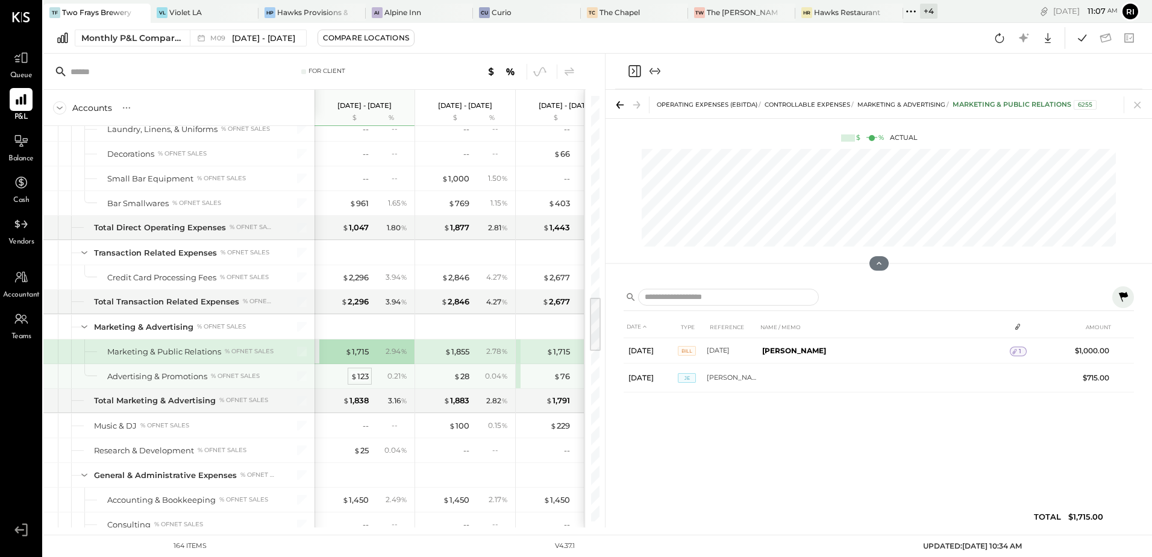
drag, startPoint x: 373, startPoint y: 377, endPoint x: 366, endPoint y: 377, distance: 7.3
click at [373, 377] on div "0.21 %" at bounding box center [391, 376] width 39 height 11
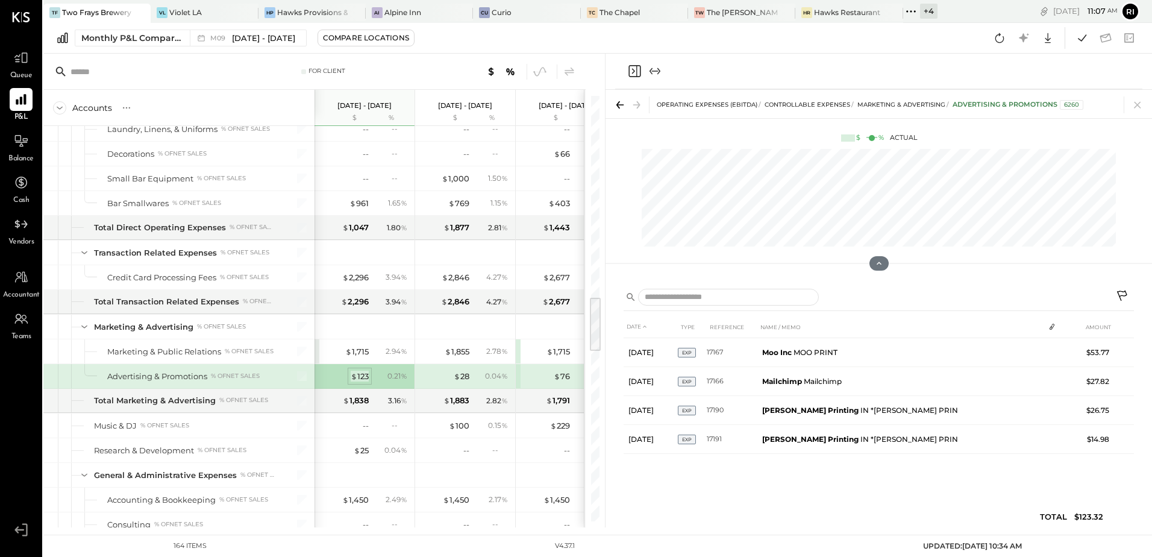
click at [366, 377] on div "$ 123" at bounding box center [360, 376] width 18 height 11
click at [589, 41] on div "Monthly P&L Comparison M09 [DATE] - [DATE] Compare Locations Google Sheets Excel" at bounding box center [597, 38] width 1109 height 31
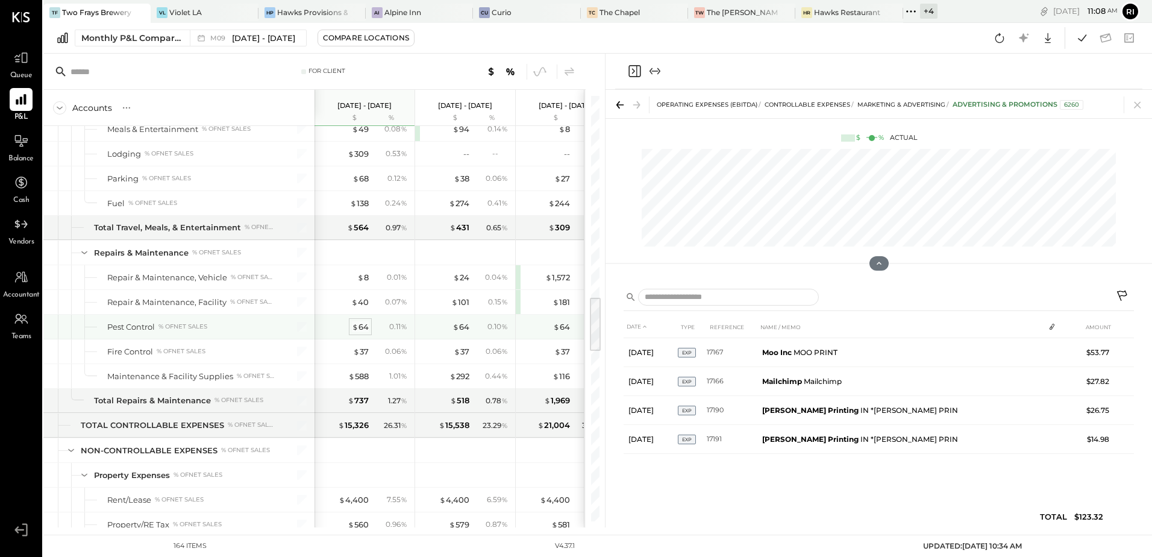
click at [364, 325] on div "$ 64" at bounding box center [360, 326] width 17 height 11
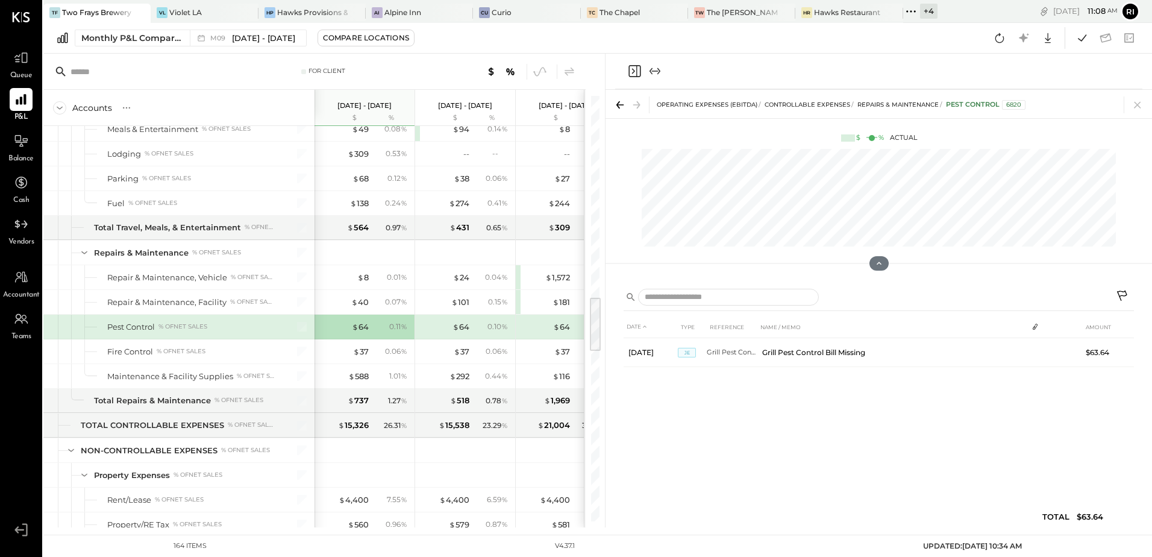
click at [1123, 289] on button at bounding box center [1123, 297] width 22 height 22
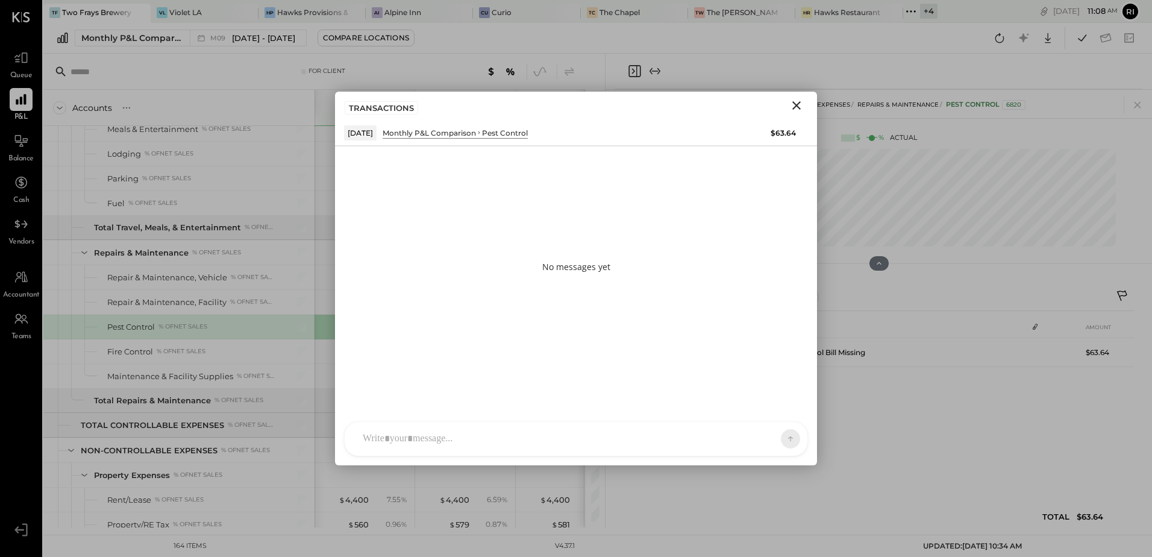
click at [794, 104] on icon "Close" at bounding box center [796, 105] width 14 height 14
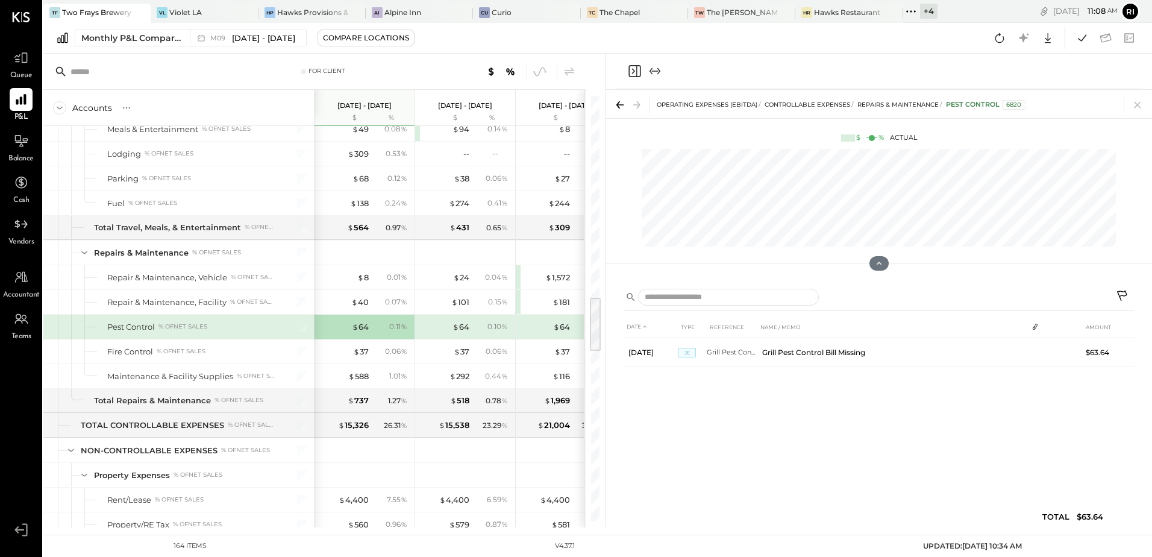
click at [1125, 296] on icon at bounding box center [1122, 295] width 10 height 10
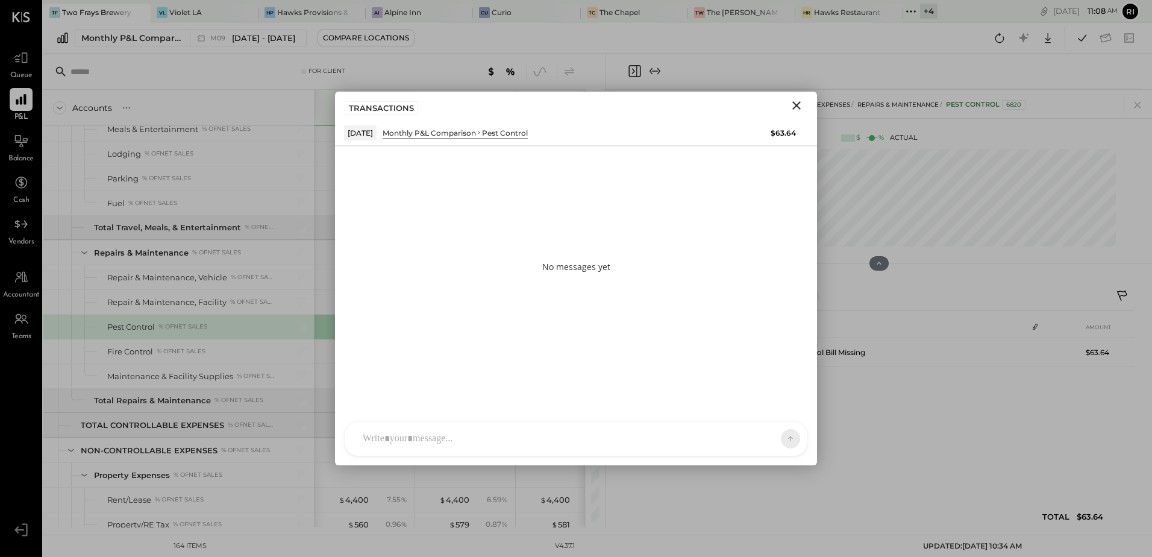
click at [437, 436] on div at bounding box center [565, 438] width 417 height 27
click at [445, 378] on span "jen" at bounding box center [460, 383] width 95 height 11
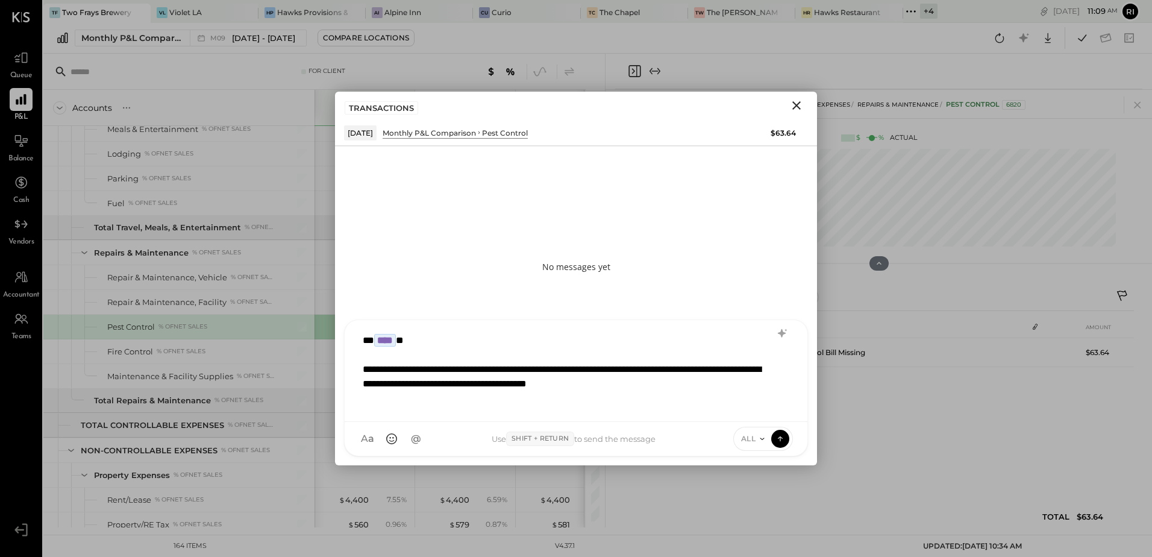
scroll to position [1, 0]
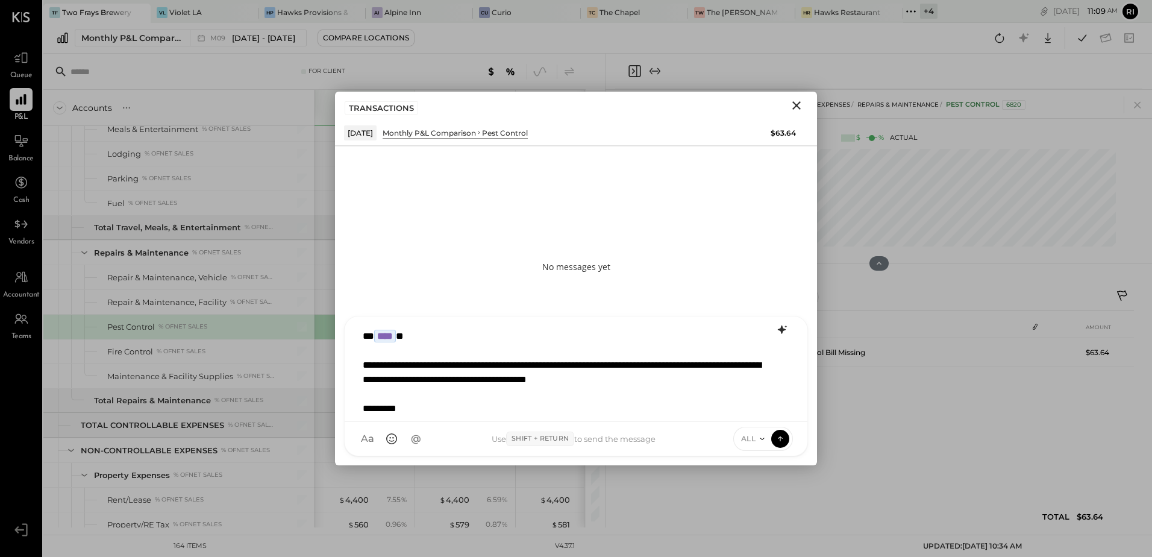
click at [785, 328] on icon at bounding box center [782, 329] width 14 height 14
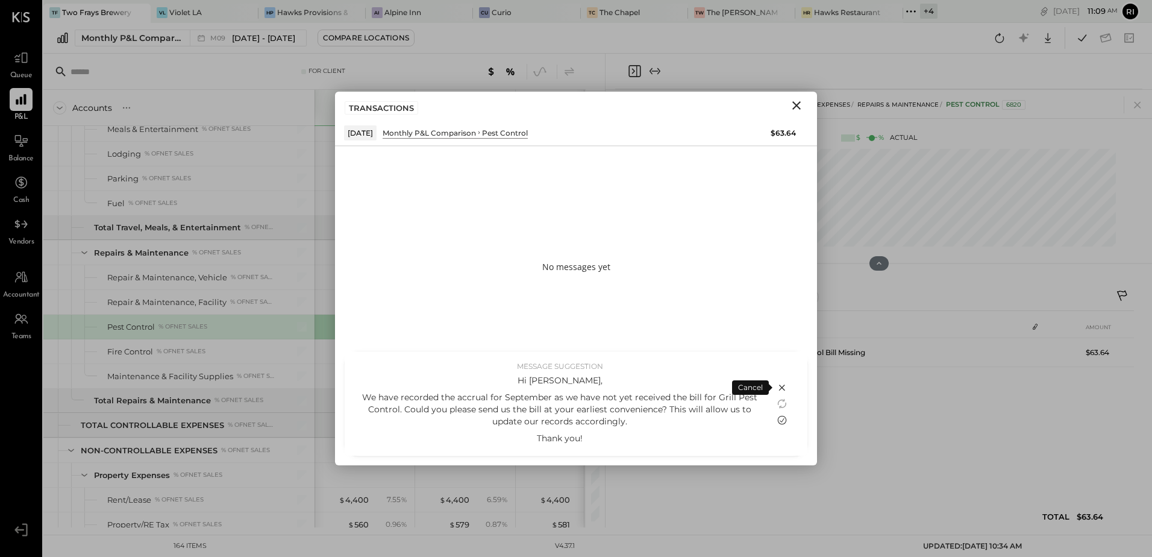
click at [777, 417] on icon at bounding box center [782, 420] width 14 height 14
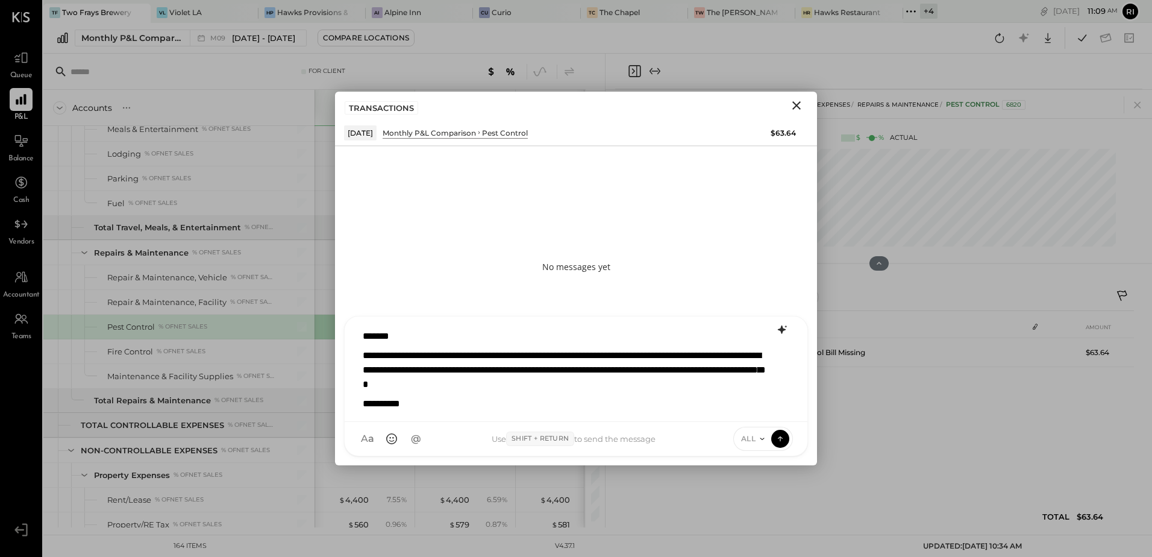
scroll to position [0, 0]
click at [410, 336] on p "*******" at bounding box center [560, 337] width 395 height 14
type input "**"
click at [429, 380] on span "jen" at bounding box center [460, 383] width 95 height 11
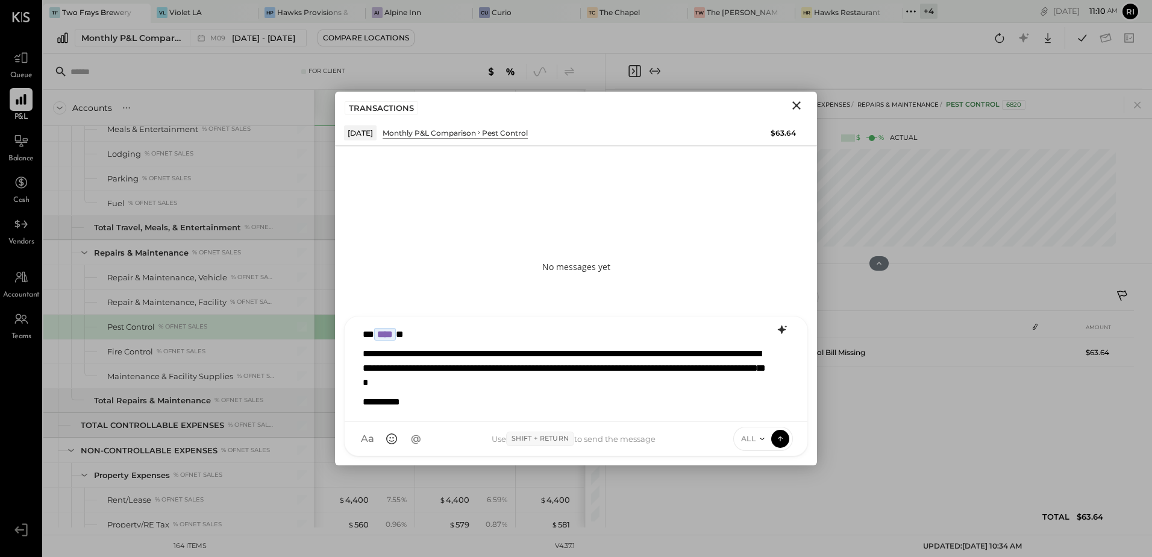
click at [730, 410] on div "**********" at bounding box center [575, 366] width 437 height 90
click at [777, 440] on icon at bounding box center [780, 438] width 11 height 12
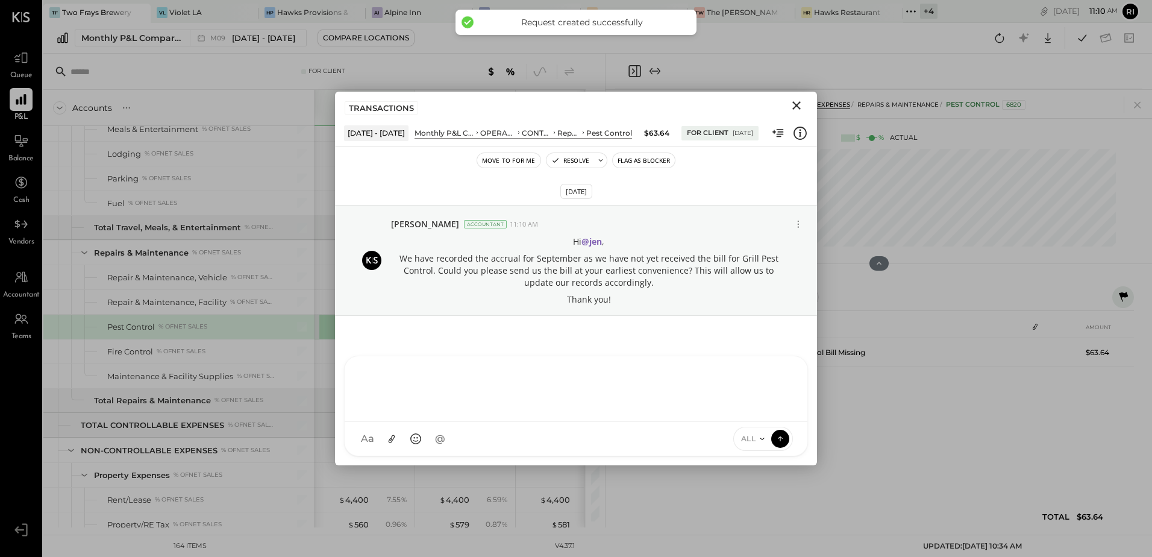
click at [803, 107] on icon "Close" at bounding box center [796, 105] width 14 height 14
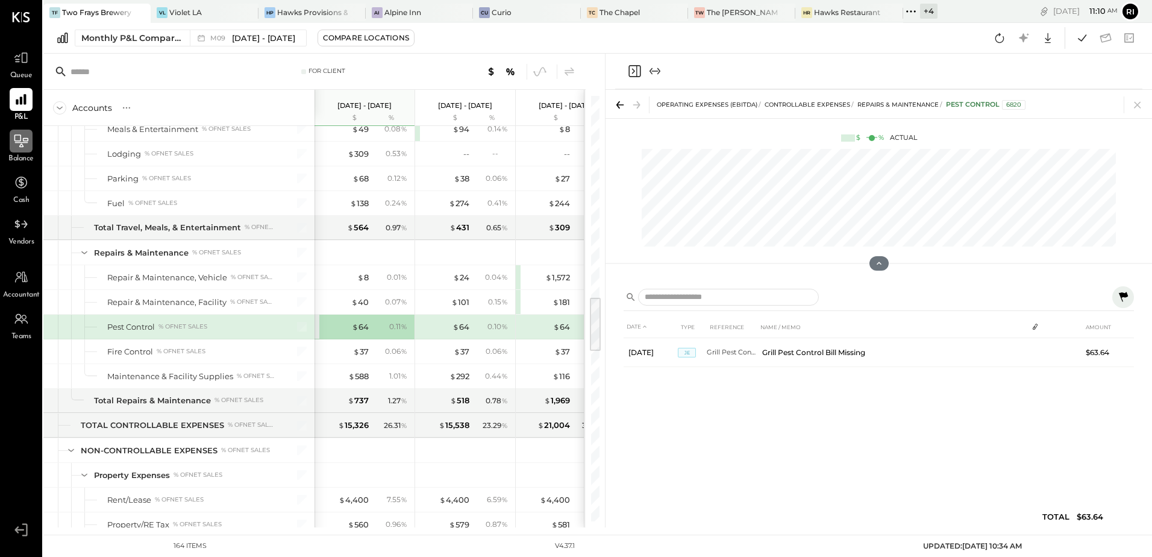
click at [25, 142] on icon at bounding box center [21, 142] width 13 height 1
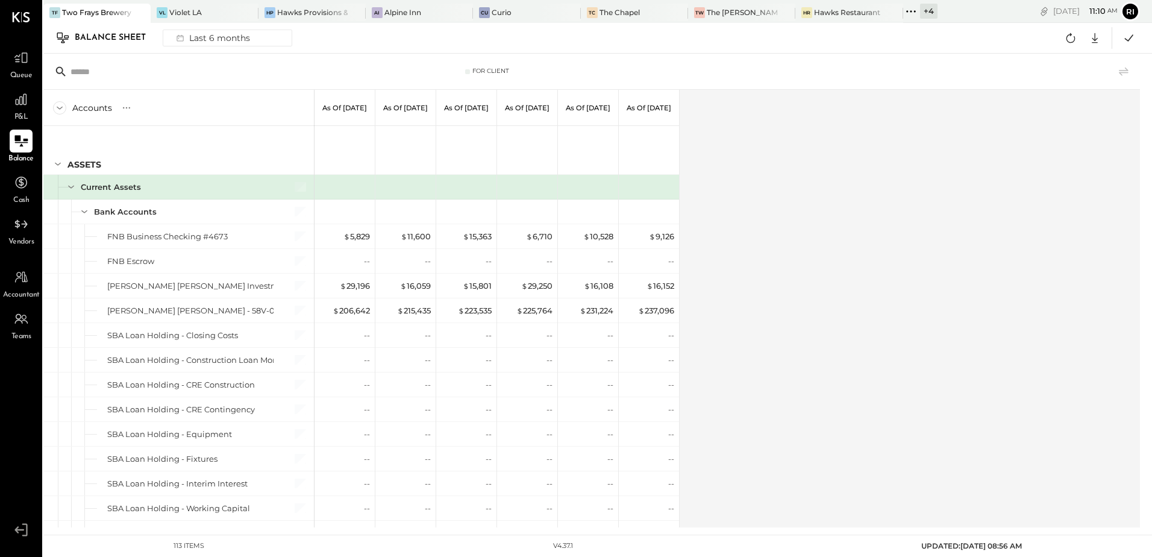
click at [822, 238] on div "Accounts S GL As of [DATE] As of [DATE] As of [DATE] As of [DATE] As of [DATE] …" at bounding box center [592, 308] width 1099 height 437
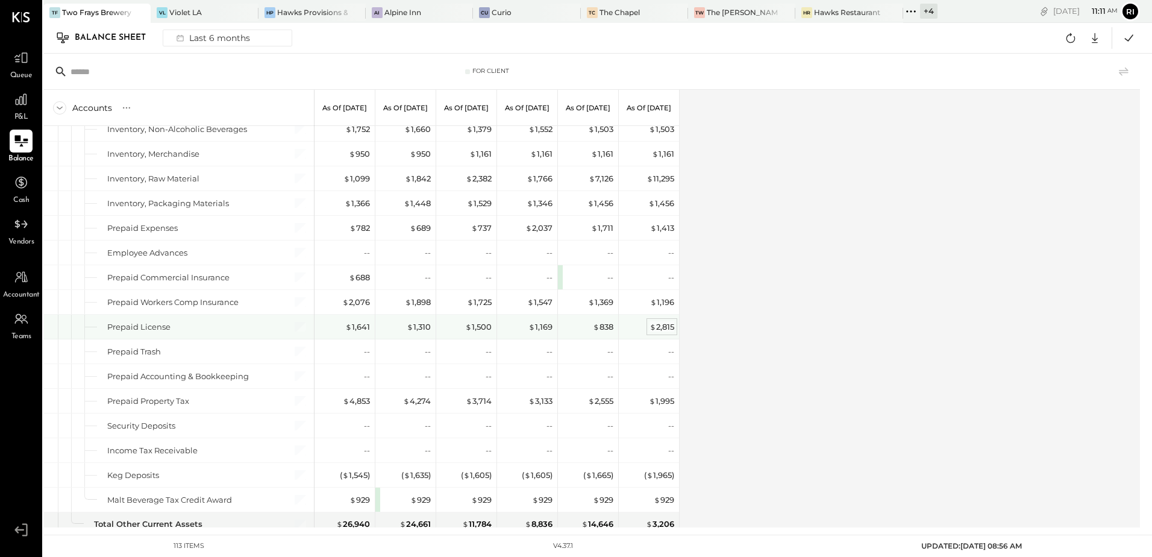
click at [664, 329] on div "$ 2,815" at bounding box center [662, 326] width 25 height 11
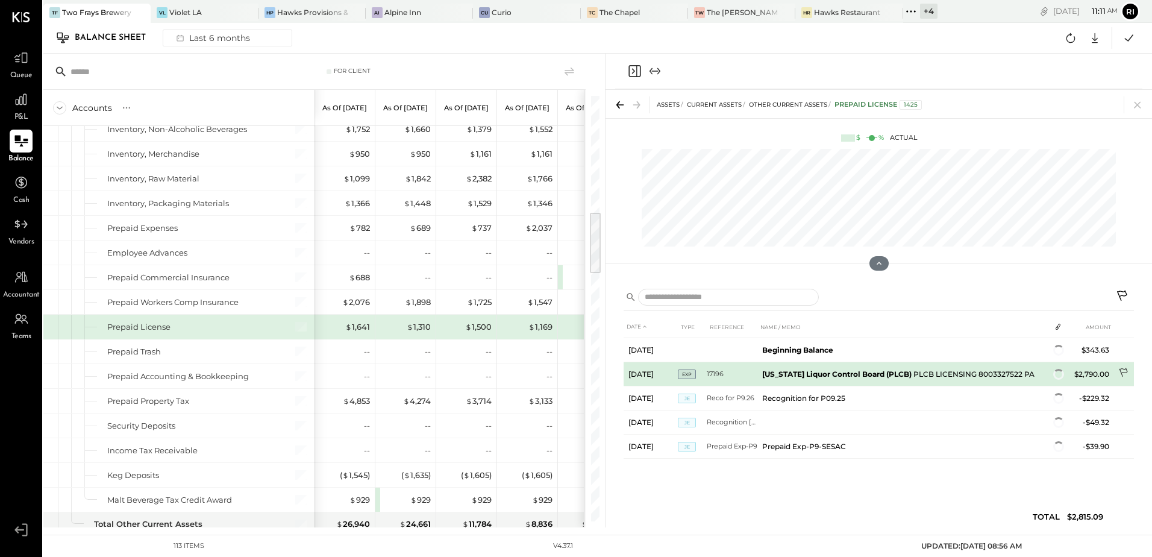
click at [1124, 370] on icon at bounding box center [1124, 374] width 12 height 12
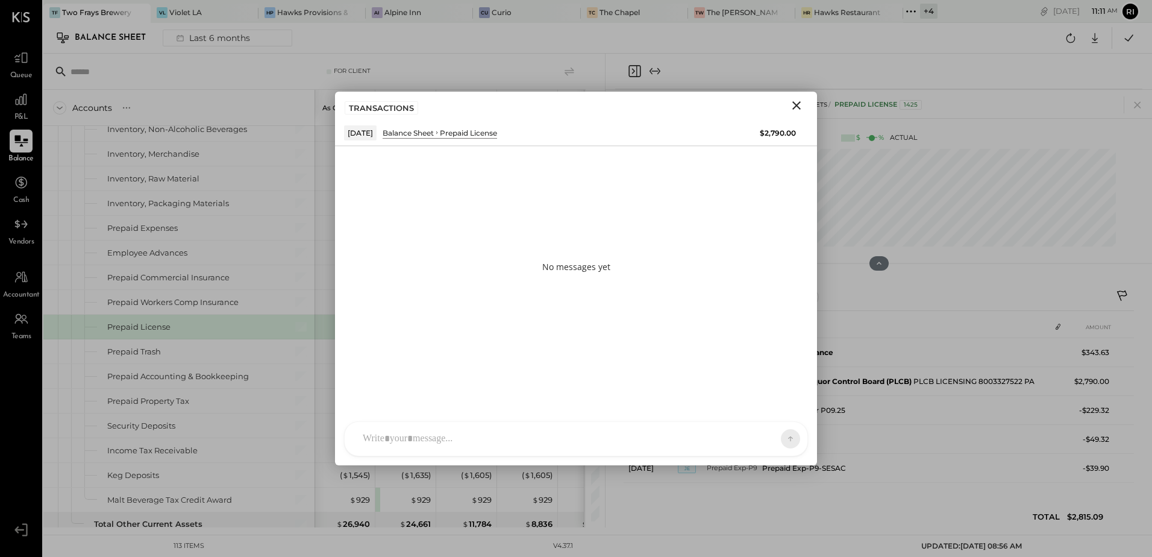
click at [422, 445] on div at bounding box center [565, 438] width 417 height 27
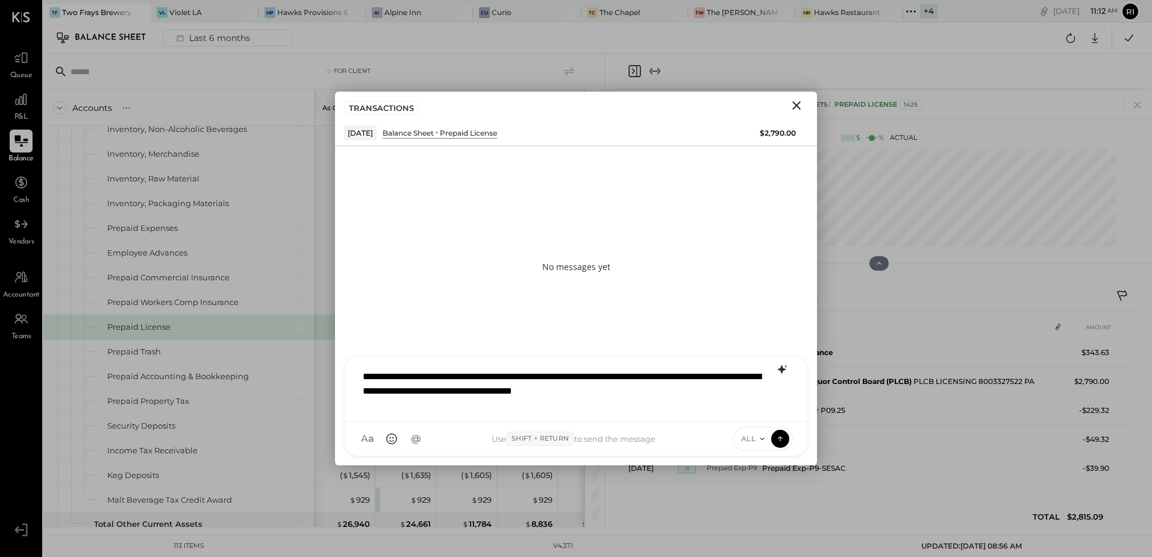
click at [777, 364] on icon at bounding box center [782, 369] width 14 height 14
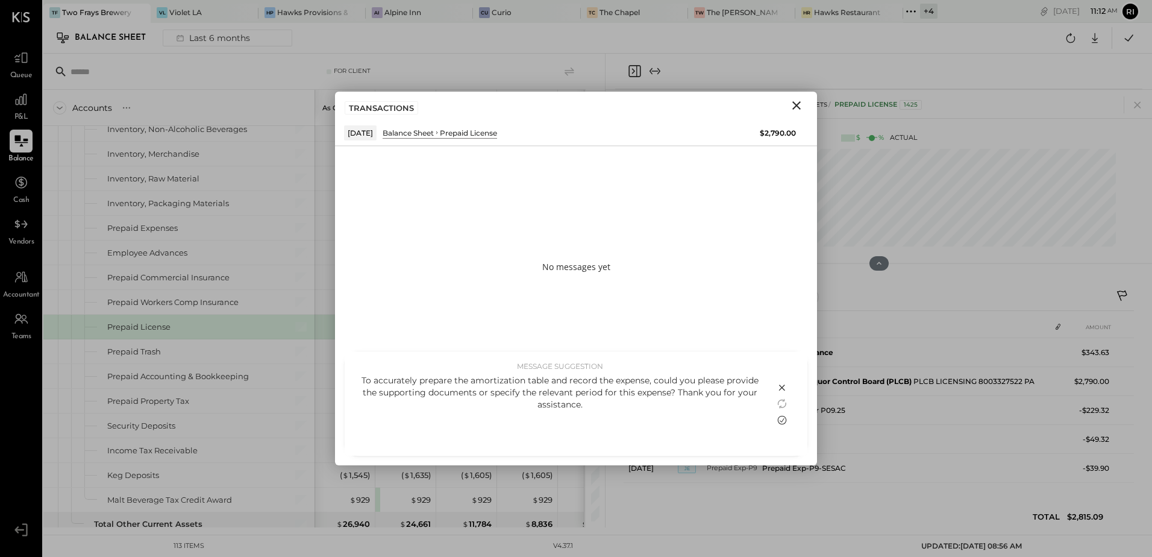
click at [779, 416] on icon at bounding box center [782, 419] width 9 height 9
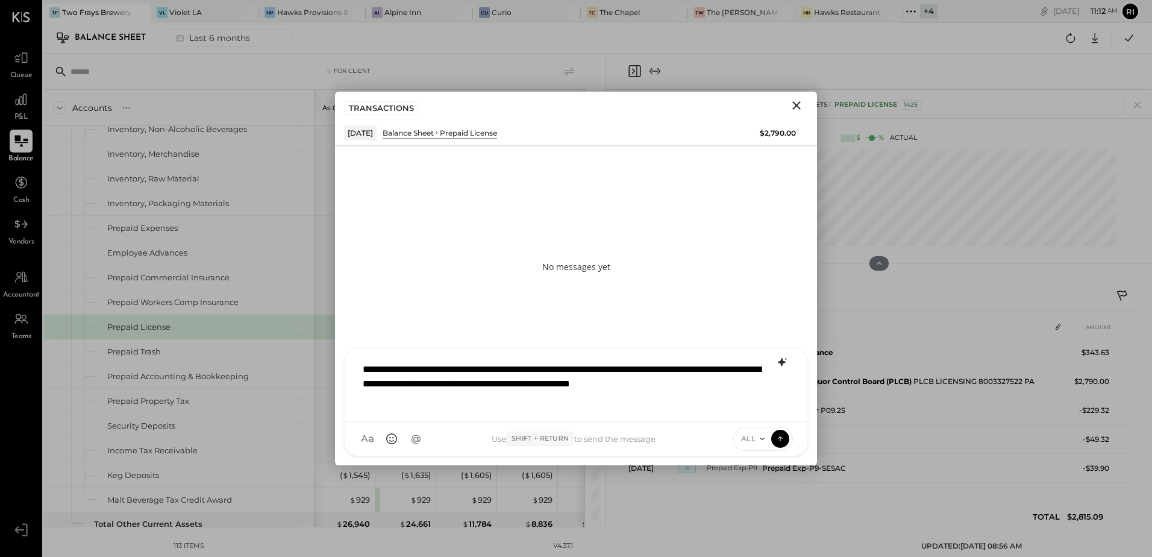
click at [415, 378] on div "**********" at bounding box center [576, 383] width 439 height 55
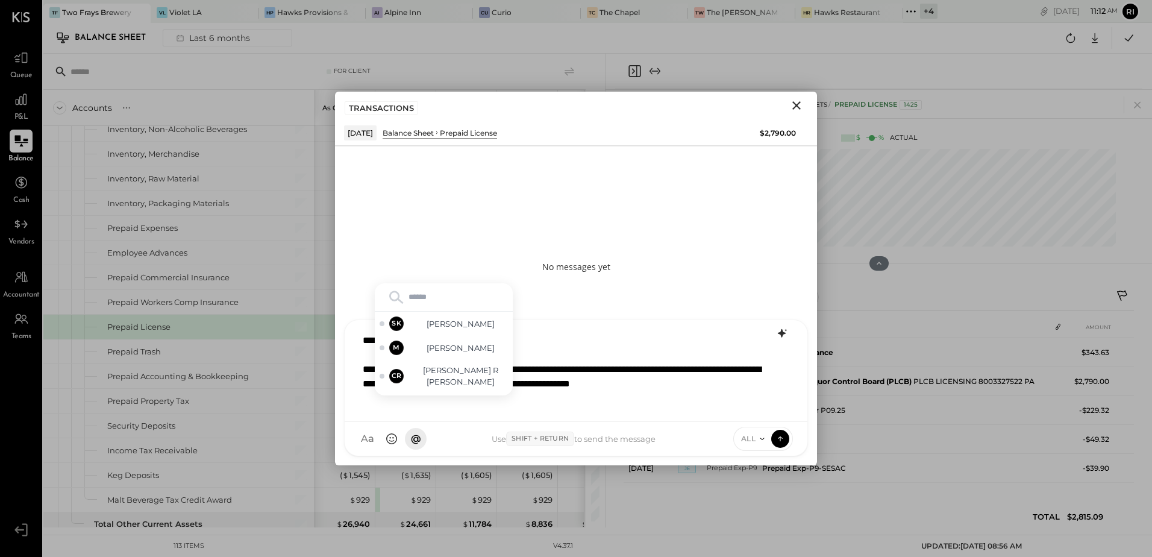
type input "*"
click at [453, 325] on span "jen" at bounding box center [460, 323] width 95 height 11
click at [423, 403] on div "**********" at bounding box center [576, 369] width 439 height 84
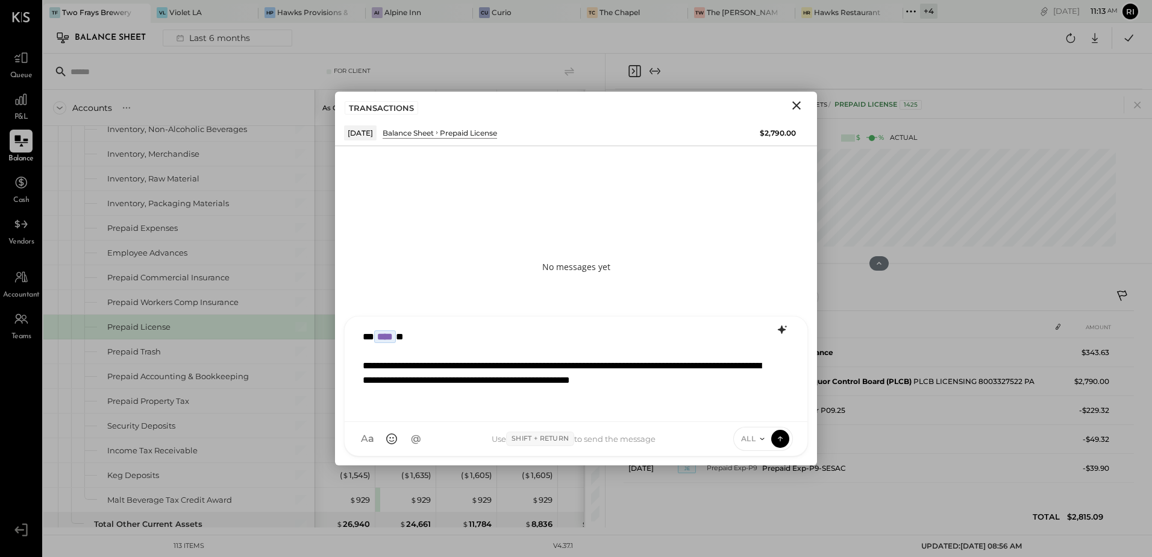
scroll to position [15, 0]
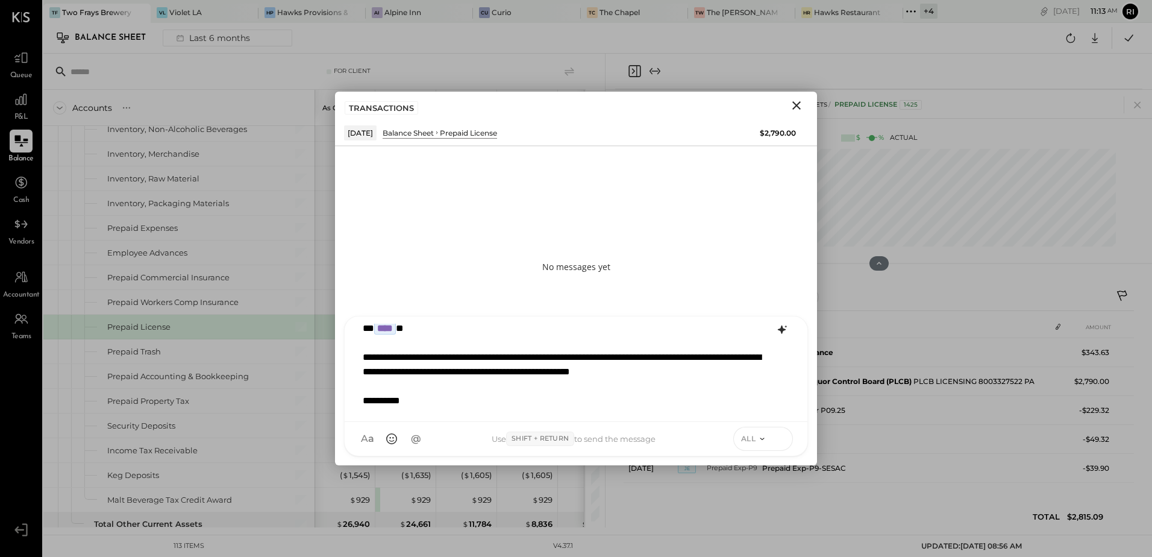
click at [777, 433] on icon at bounding box center [780, 438] width 11 height 12
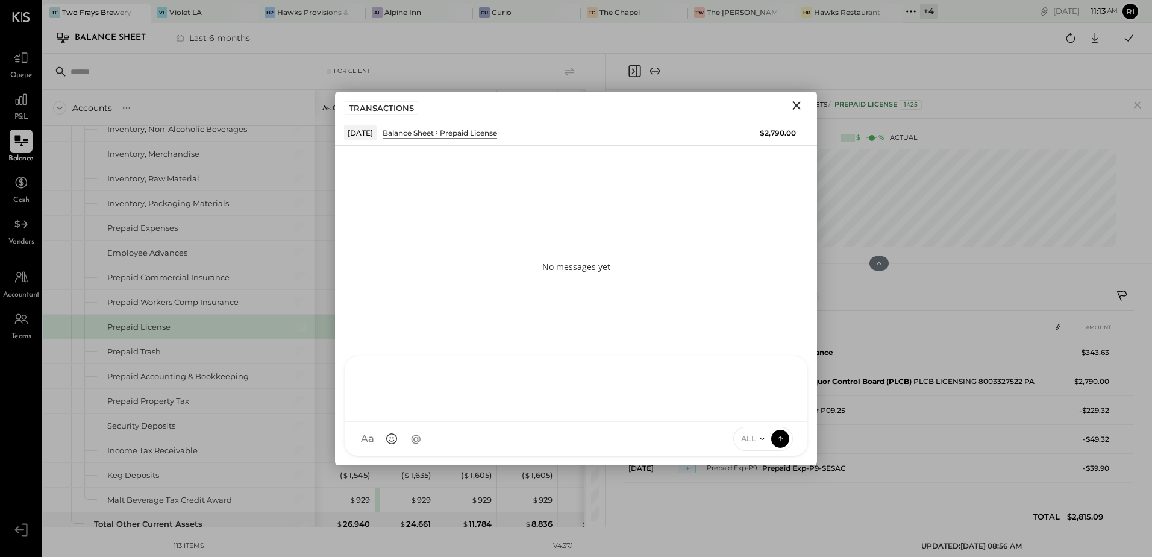
scroll to position [0, 0]
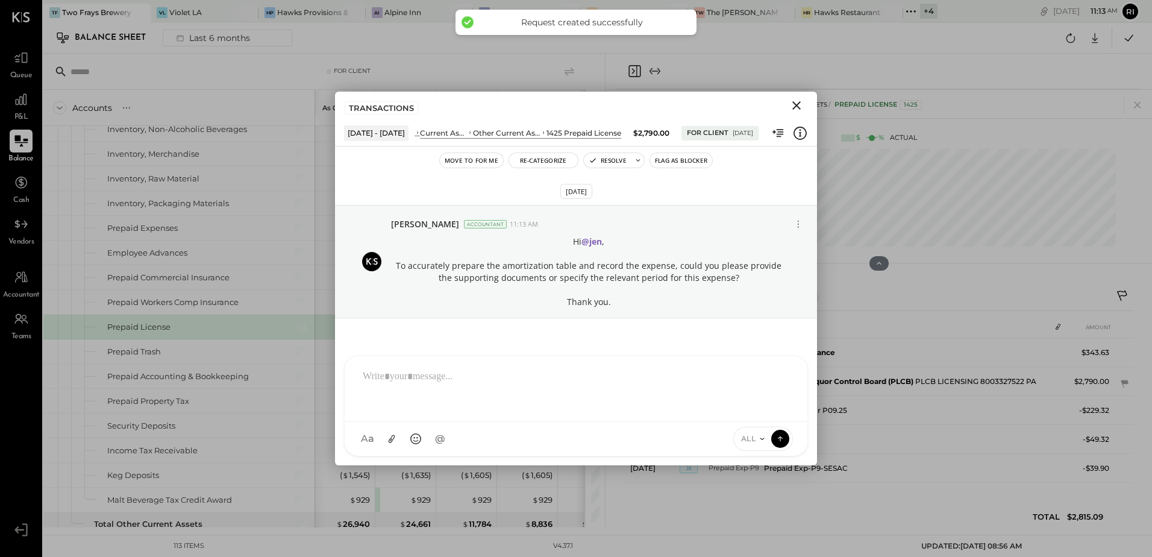
click at [791, 107] on icon "Close" at bounding box center [796, 105] width 14 height 14
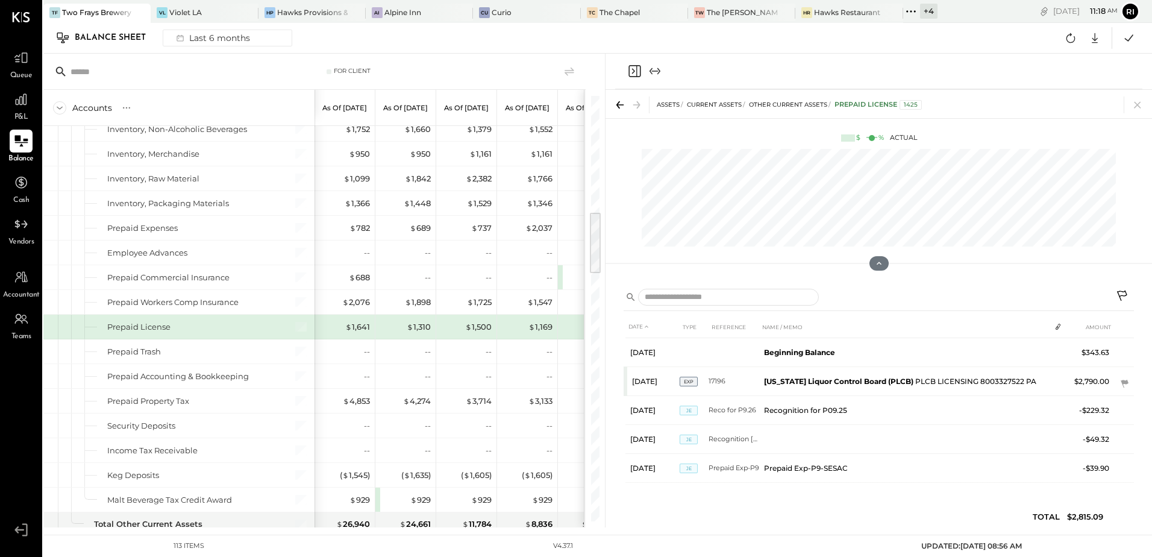
click at [19, 77] on span "Queue" at bounding box center [21, 76] width 22 height 11
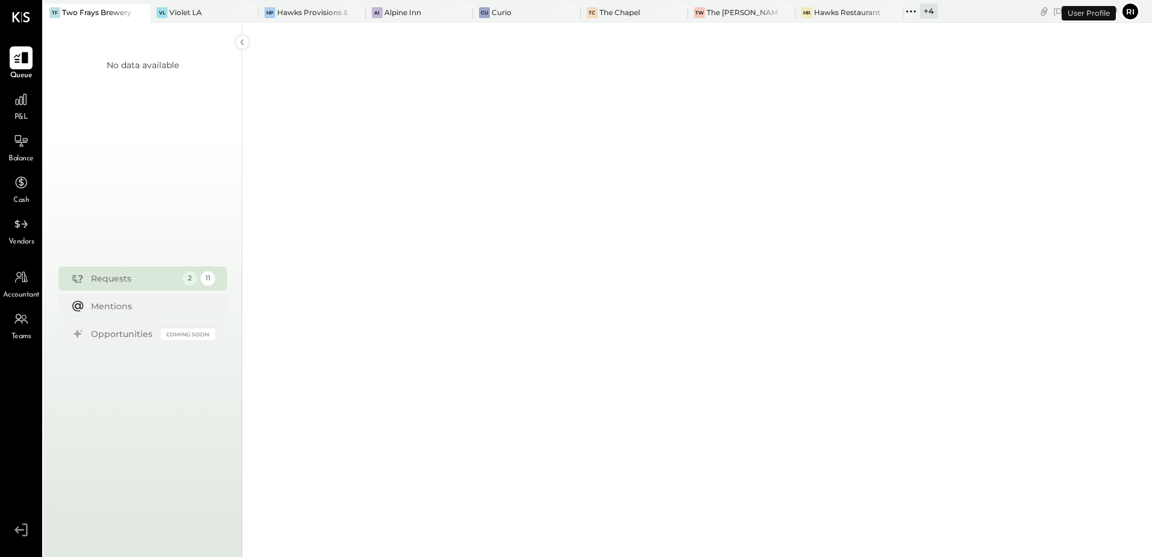
click at [28, 60] on icon at bounding box center [21, 58] width 16 height 16
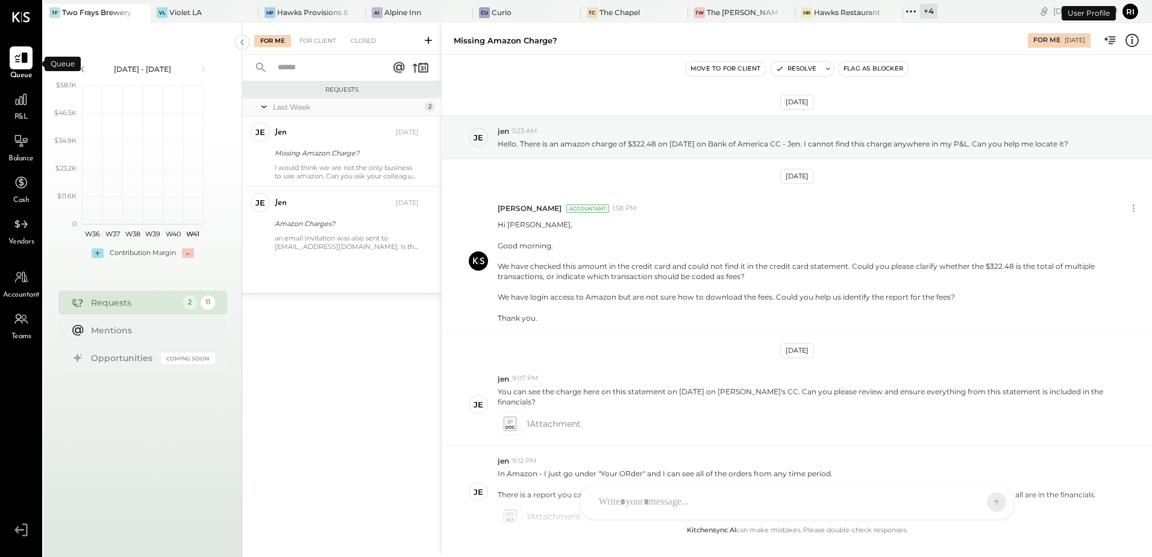
scroll to position [158, 0]
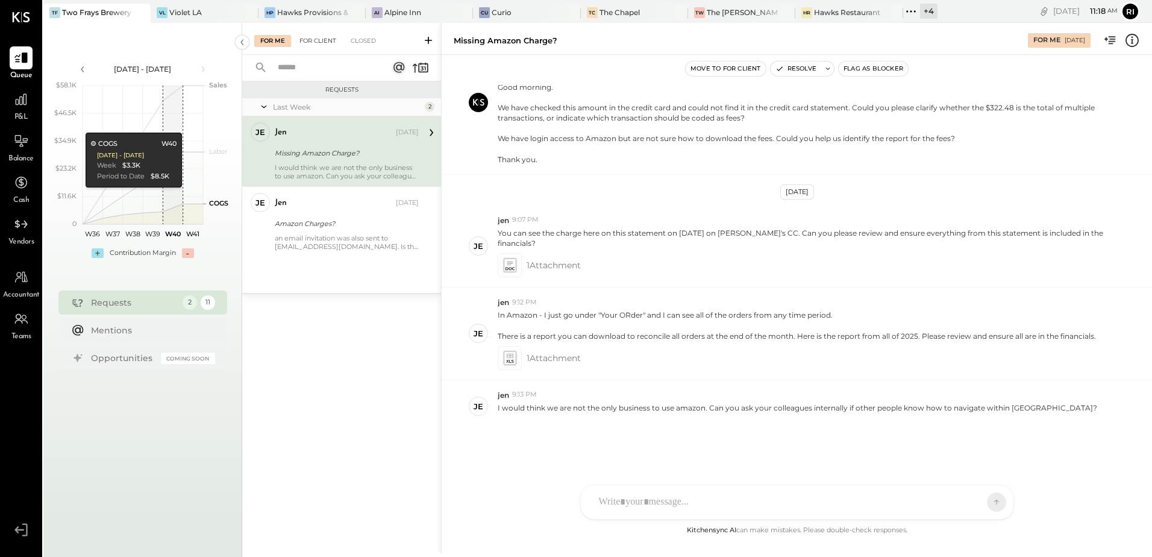
click at [315, 45] on div "For Client" at bounding box center [317, 41] width 49 height 12
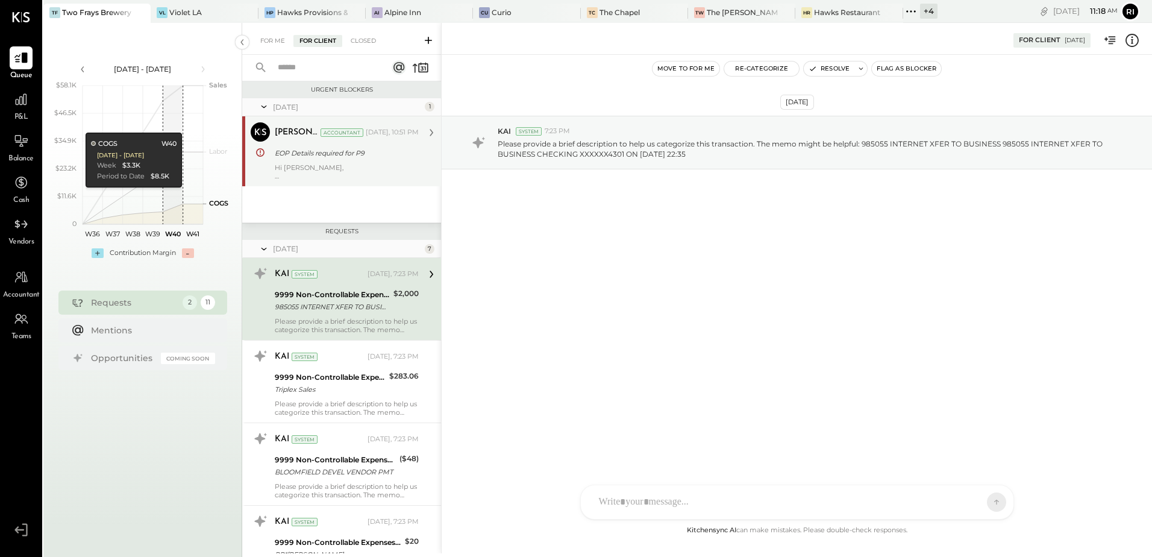
click at [327, 174] on div "Hi [PERSON_NAME], We have updated all the details in our records as per your in…" at bounding box center [347, 171] width 144 height 17
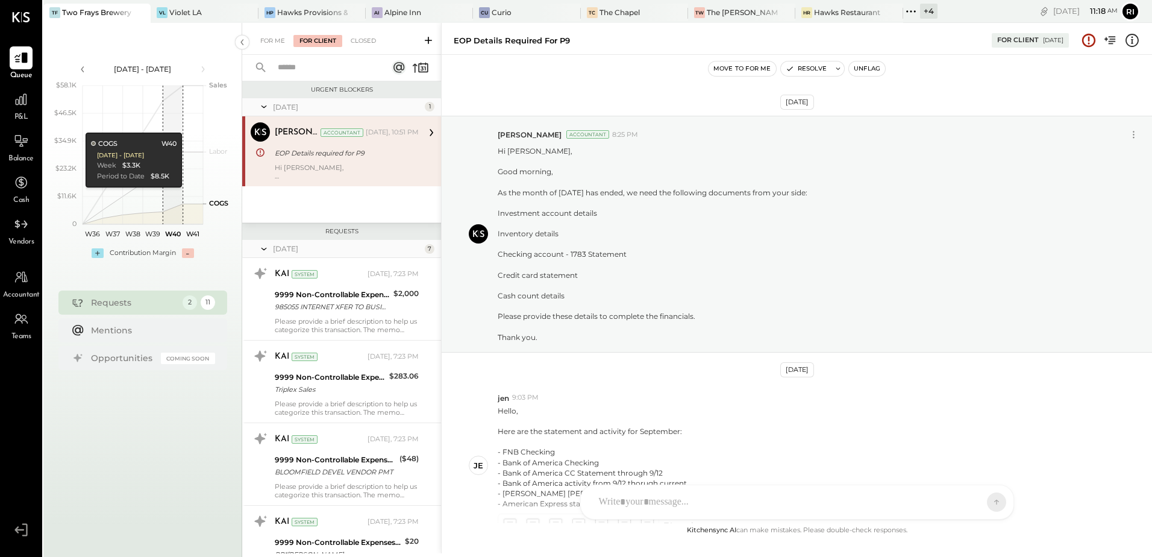
scroll to position [381, 0]
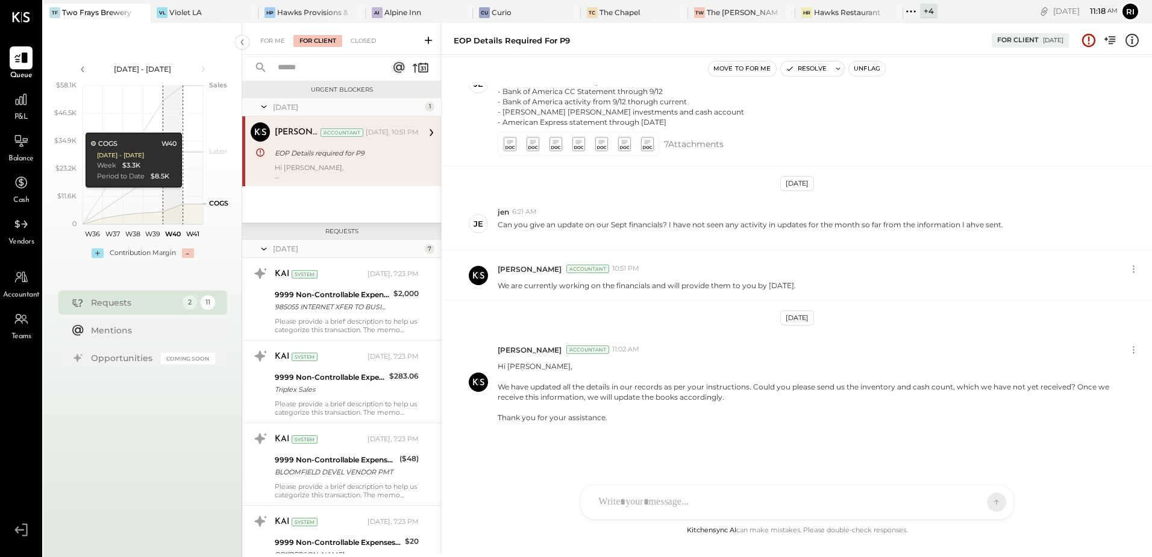
click at [665, 513] on div "SK [PERSON_NAME] M [PERSON_NAME] CR [PERSON_NAME] R [PERSON_NAME] J [PERSON_NAM…" at bounding box center [797, 501] width 434 height 35
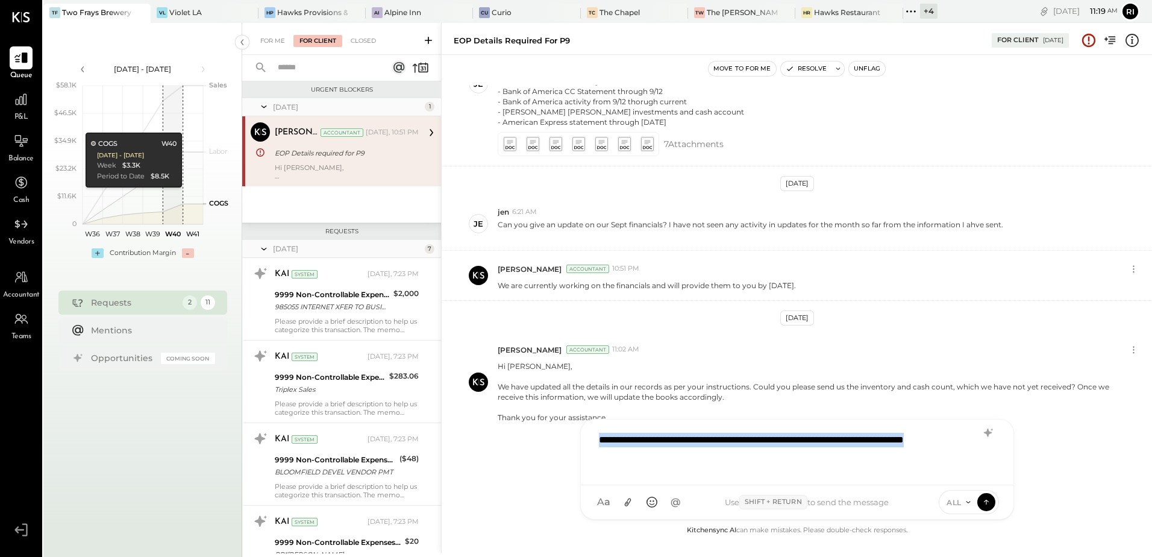
drag, startPoint x: 652, startPoint y: 458, endPoint x: 593, endPoint y: 437, distance: 62.5
click at [593, 437] on div "**********" at bounding box center [797, 451] width 409 height 48
click at [987, 436] on icon at bounding box center [987, 432] width 8 height 8
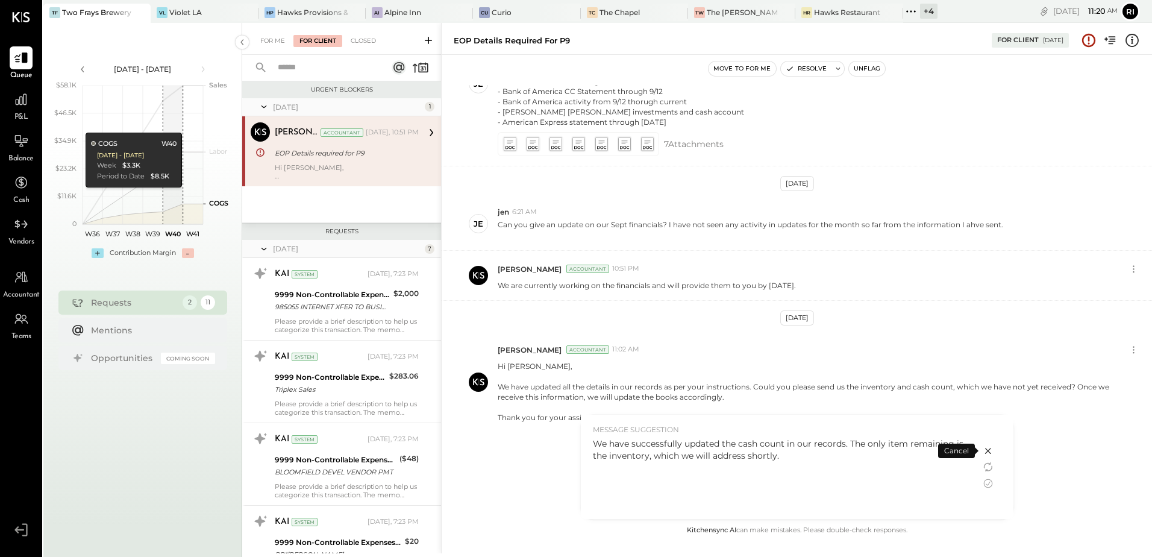
click at [985, 452] on icon at bounding box center [988, 451] width 14 height 14
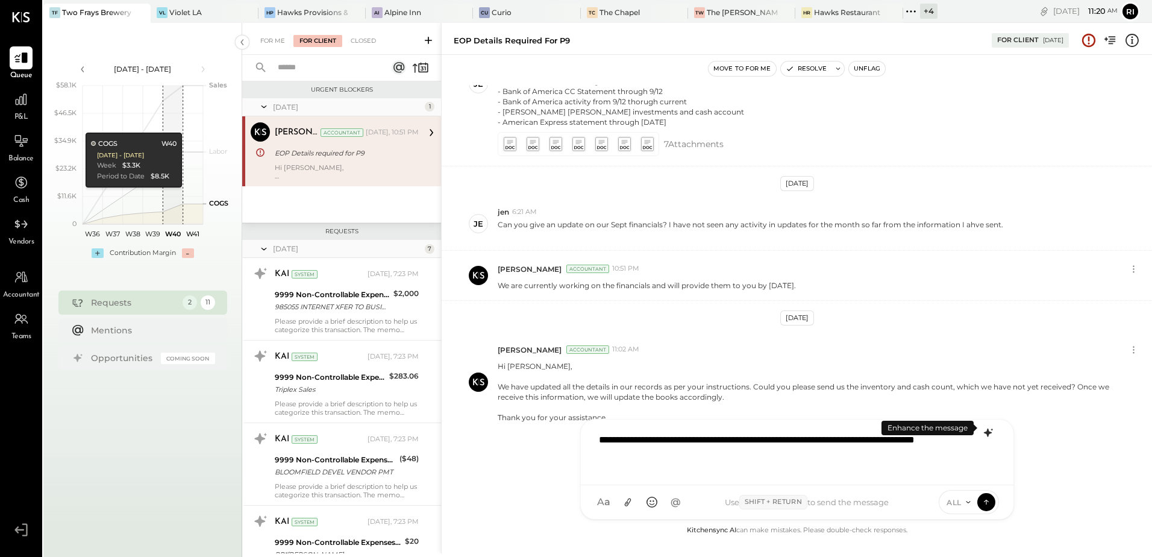
click at [623, 436] on div "**********" at bounding box center [797, 451] width 409 height 48
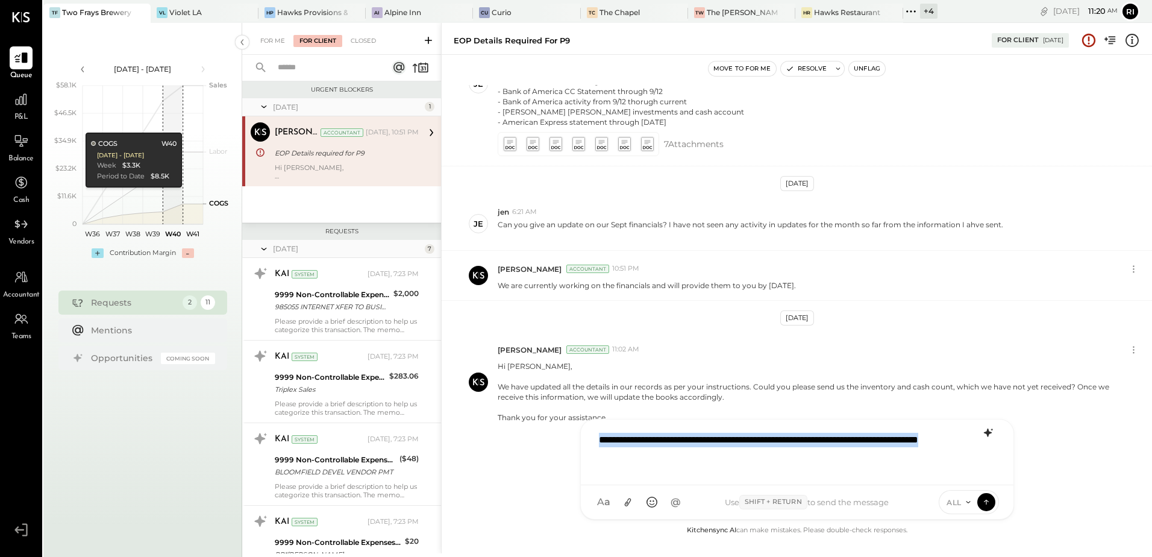
copy div "**********"
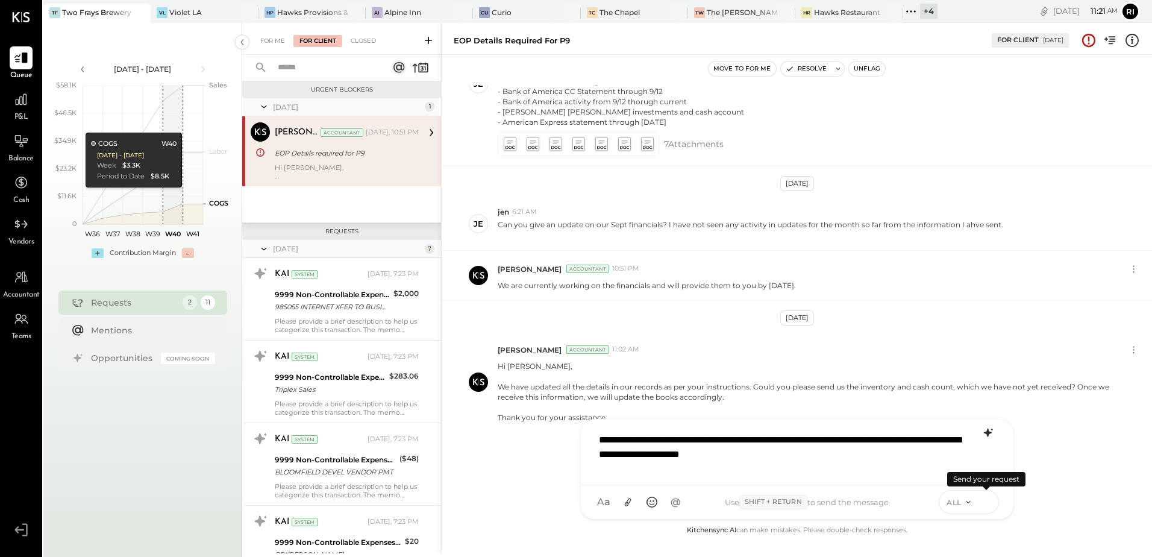
click at [986, 498] on icon at bounding box center [986, 501] width 11 height 12
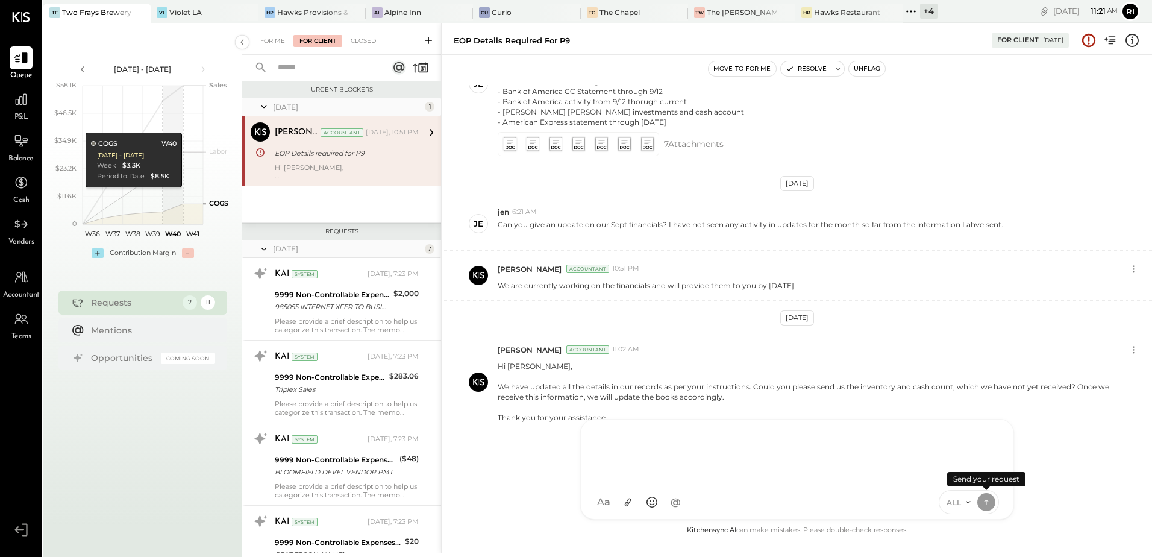
scroll to position [431, 0]
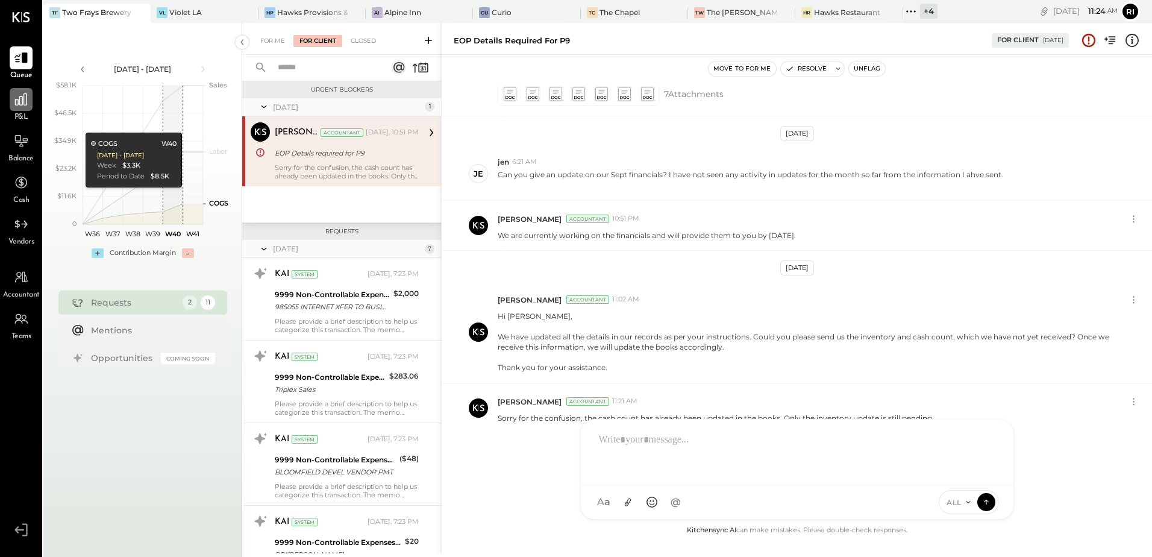
click at [28, 103] on icon at bounding box center [21, 100] width 16 height 16
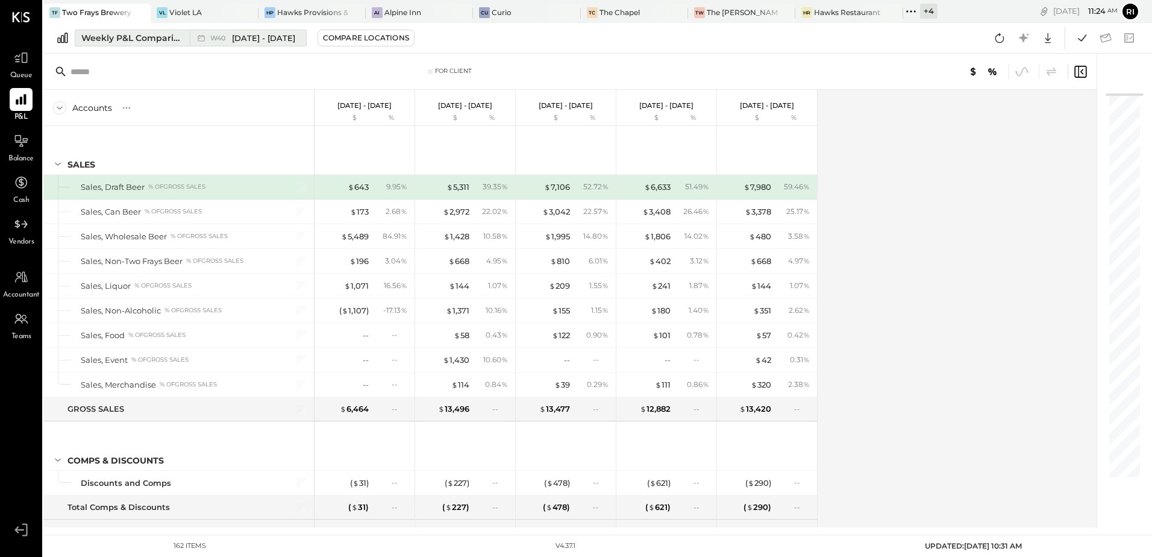
click at [221, 37] on span "W40" at bounding box center [219, 38] width 19 height 7
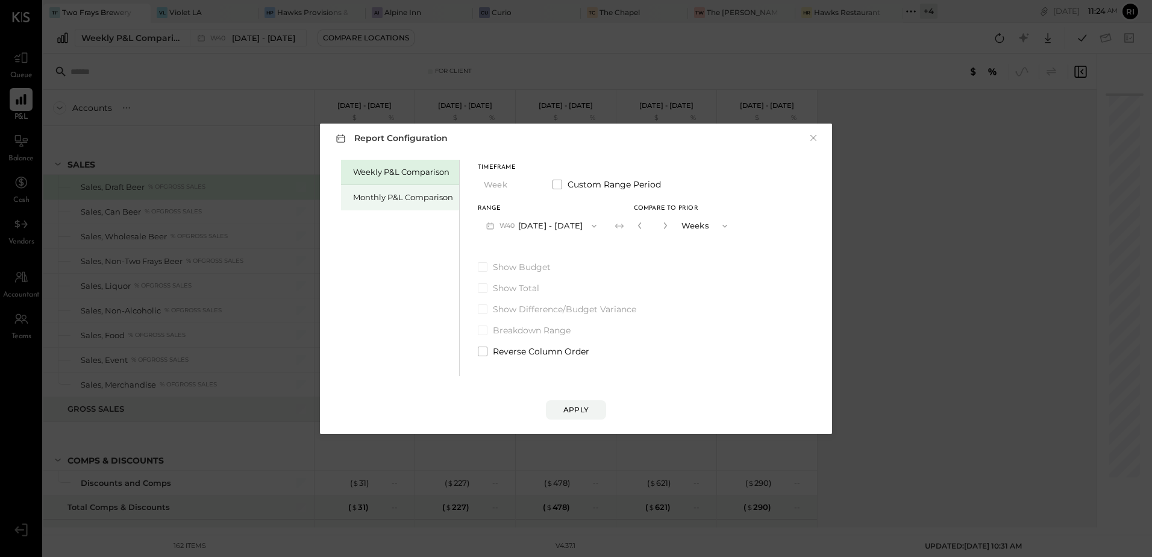
click at [398, 199] on div "Monthly P&L Comparison" at bounding box center [403, 197] width 100 height 11
click at [515, 219] on button "M10 [DATE] - [DATE]" at bounding box center [540, 226] width 125 height 22
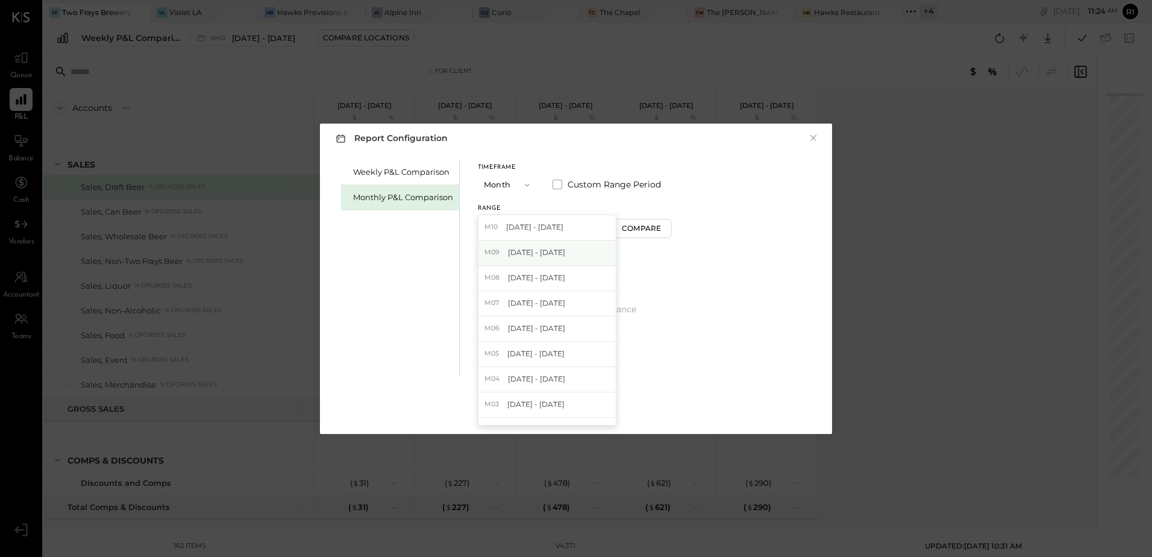
click at [496, 257] on div "M09 [DATE] - [DATE]" at bounding box center [546, 252] width 137 height 25
click at [572, 410] on div "Apply" at bounding box center [575, 409] width 25 height 10
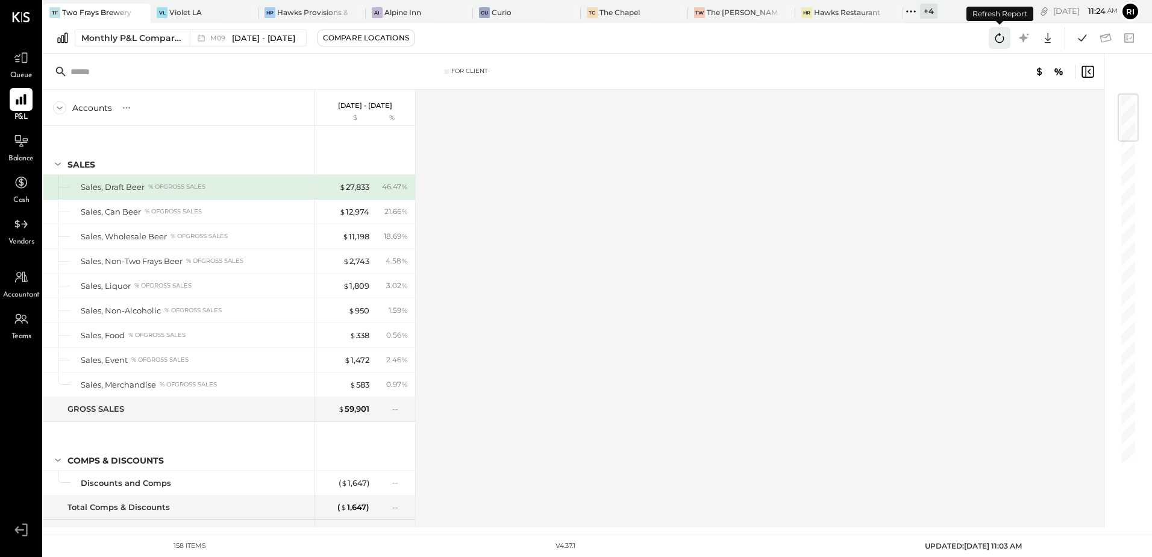
click at [1000, 36] on icon at bounding box center [1000, 38] width 16 height 16
click at [1081, 39] on icon at bounding box center [1082, 38] width 16 height 16
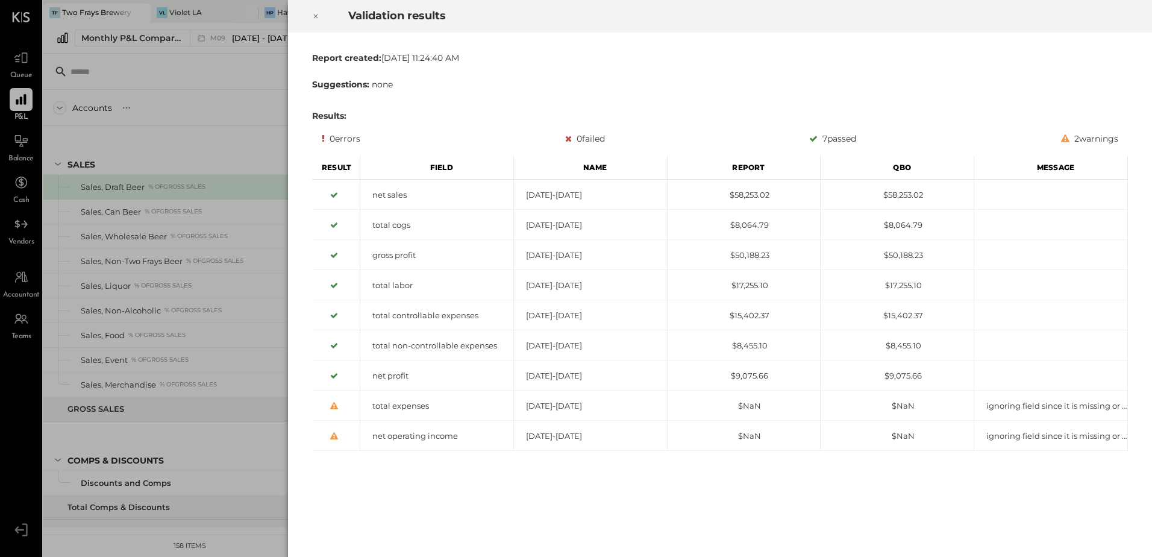
click at [316, 22] on icon at bounding box center [315, 16] width 7 height 14
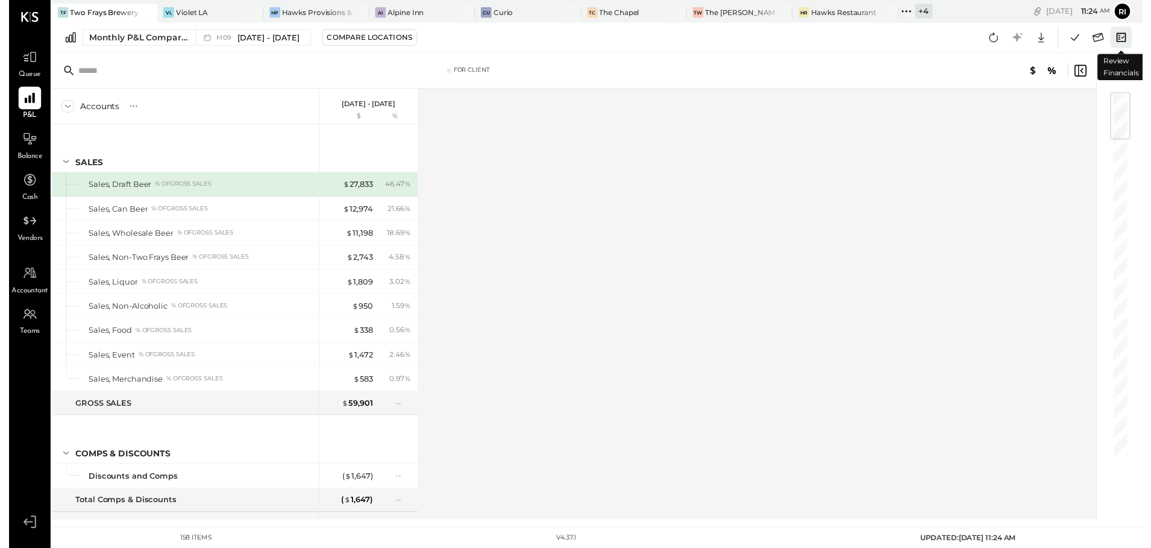
click at [1126, 39] on icon at bounding box center [1129, 38] width 16 height 16
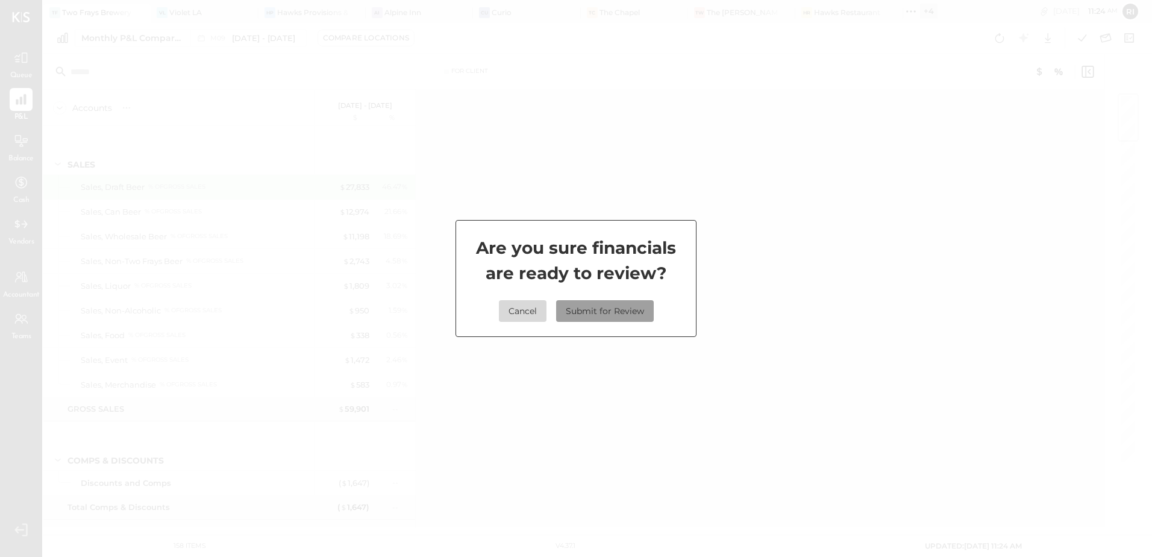
click at [624, 305] on button "Submit for Review" at bounding box center [605, 311] width 98 height 22
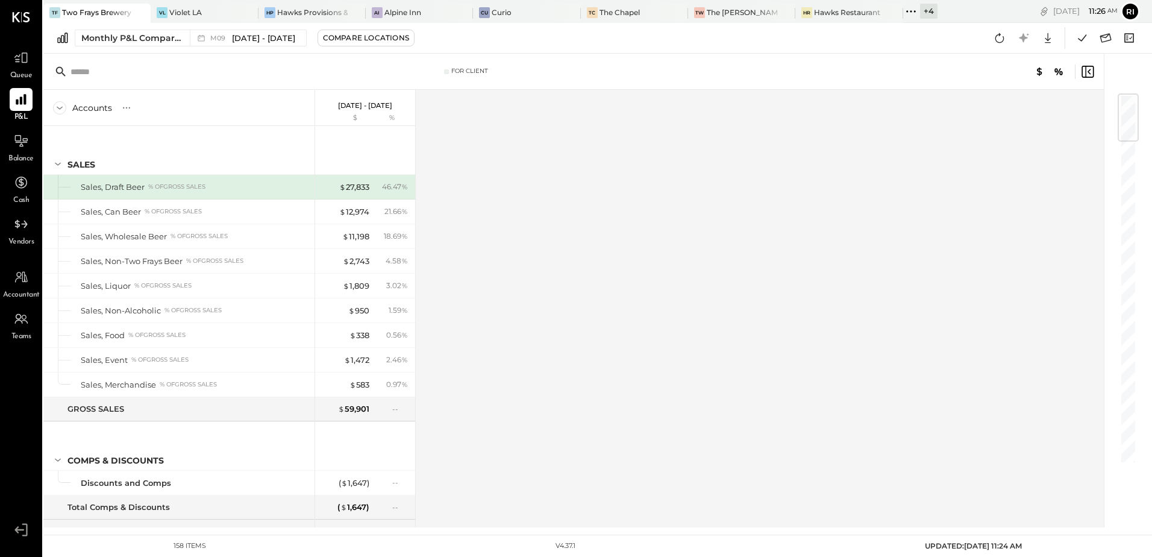
drag, startPoint x: 1093, startPoint y: 210, endPoint x: 796, endPoint y: 220, distance: 297.3
click at [796, 220] on div "Accounts S % GL [DATE] - [DATE] $ % SALES Sales, Draft Beer % of GROSS SALES Sa…" at bounding box center [574, 308] width 1062 height 437
click at [729, 15] on div "TW The [PERSON_NAME]" at bounding box center [732, 12] width 89 height 11
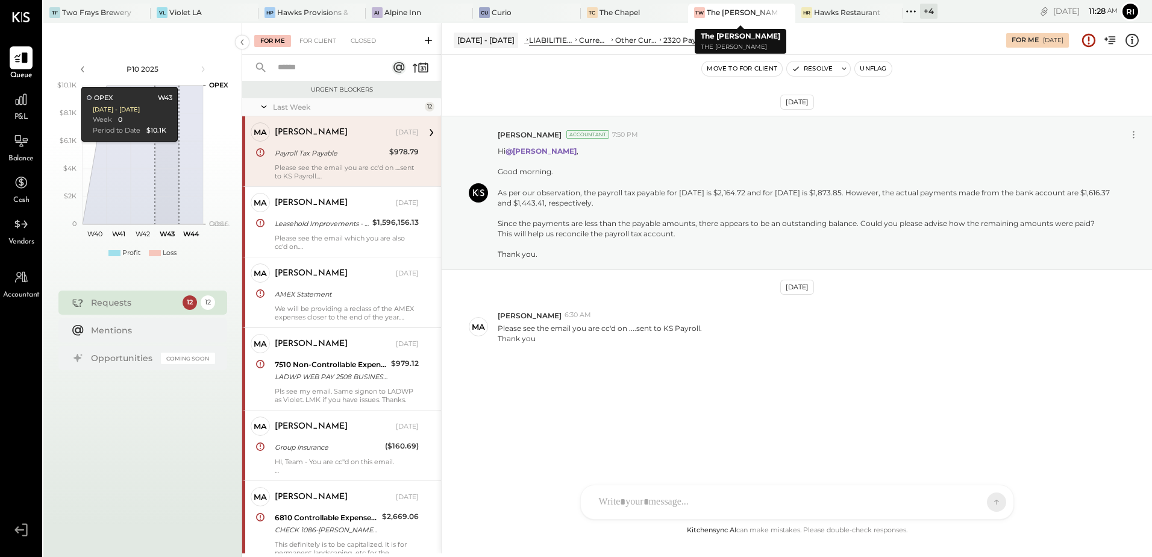
click at [707, 12] on div "The [PERSON_NAME]" at bounding box center [742, 12] width 71 height 10
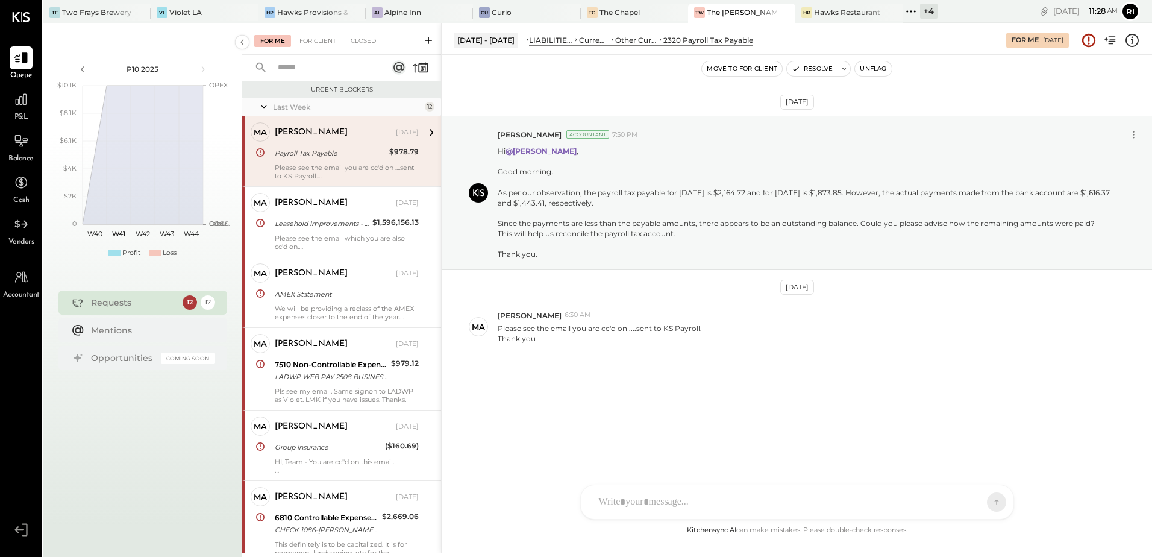
click at [320, 154] on div "Payroll Tax Payable" at bounding box center [330, 153] width 111 height 12
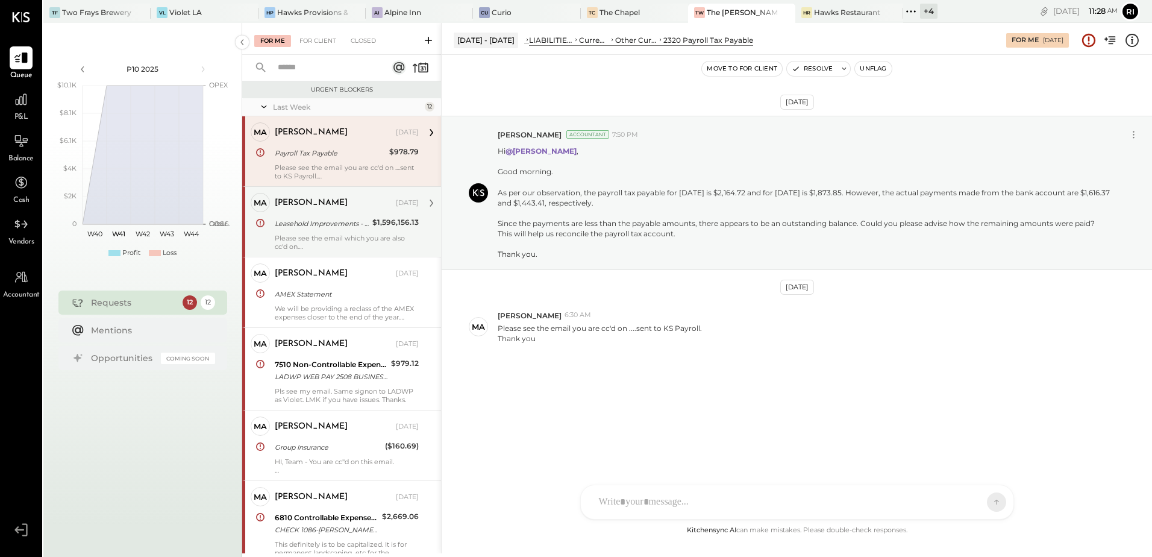
click at [342, 237] on div "Please see the email which you are also cc'd on. [PERSON_NAME]'s representative…" at bounding box center [347, 242] width 144 height 17
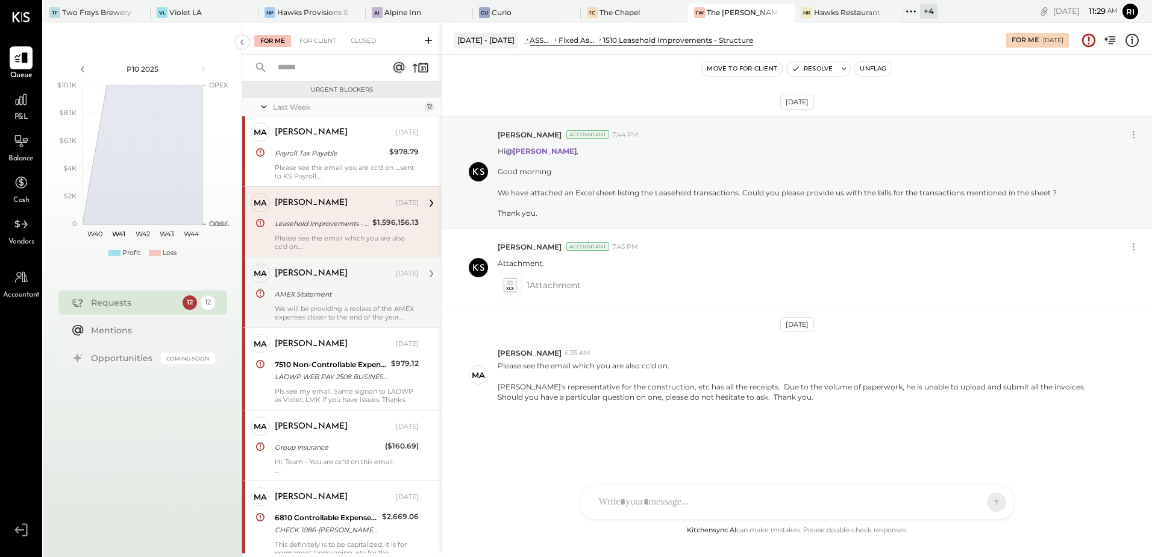
click at [340, 301] on div "AMEX Statement" at bounding box center [345, 294] width 140 height 14
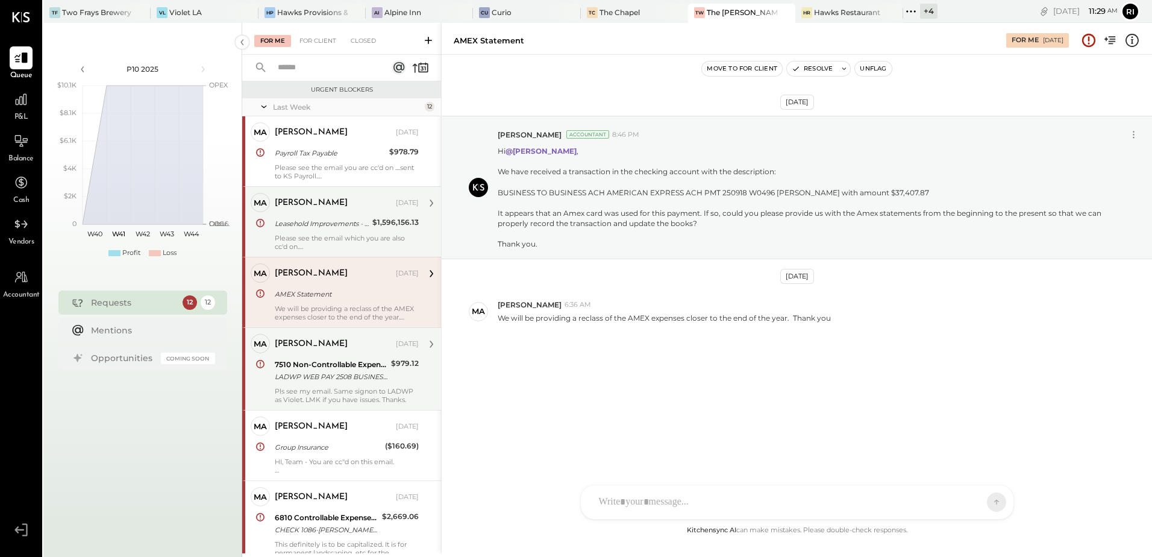
click at [304, 374] on div "LADWP WEB PAY 2508 BUSINESS TO BUSINESS ACH 19 7561079296 The Relish LLC" at bounding box center [331, 377] width 113 height 12
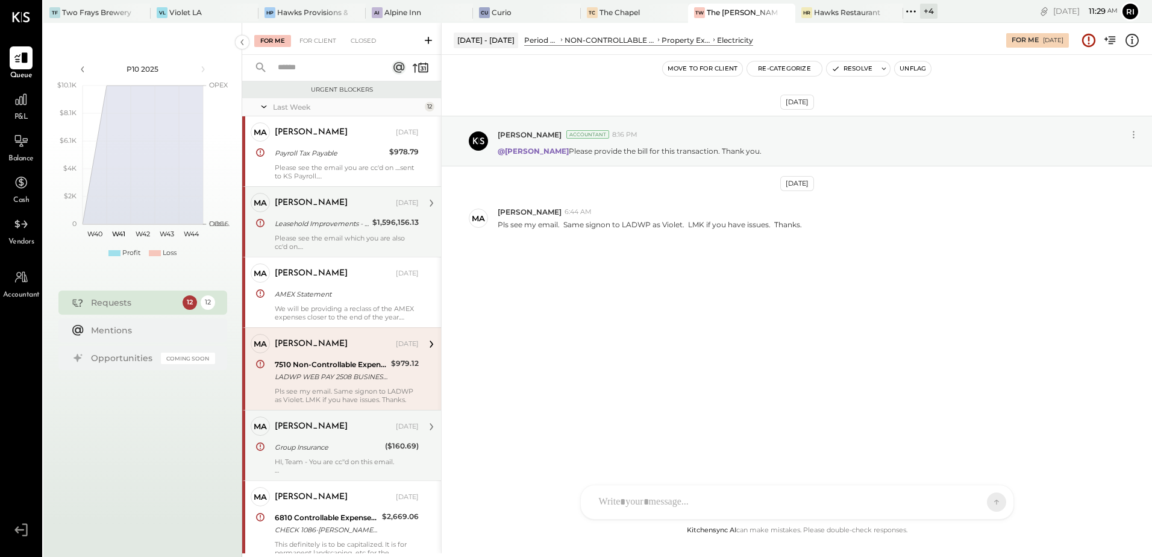
click at [324, 458] on div "HI, Team - You are cc''d on this email." at bounding box center [347, 461] width 144 height 8
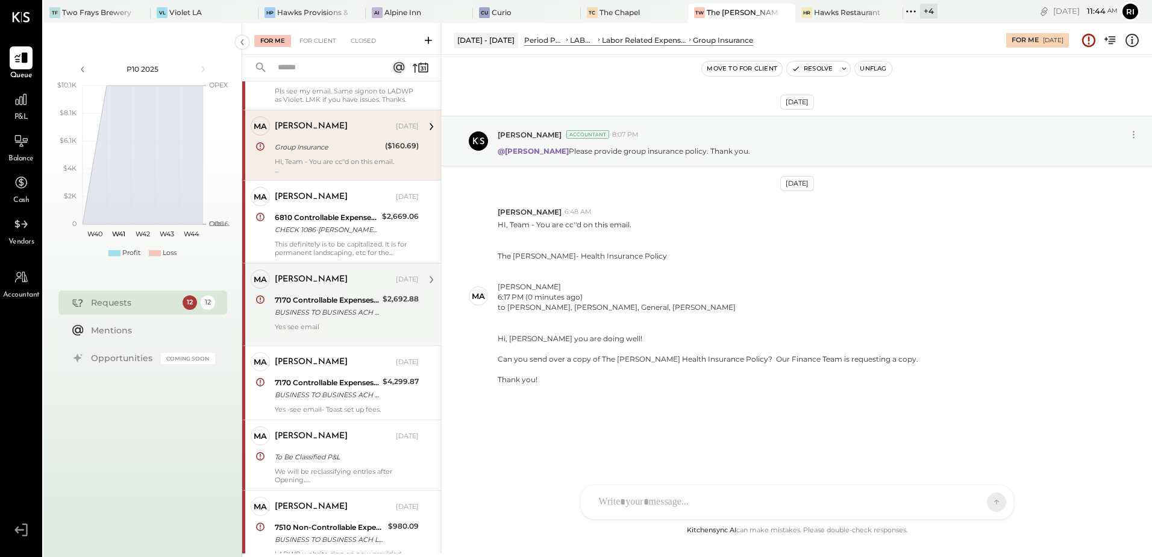
scroll to position [301, 0]
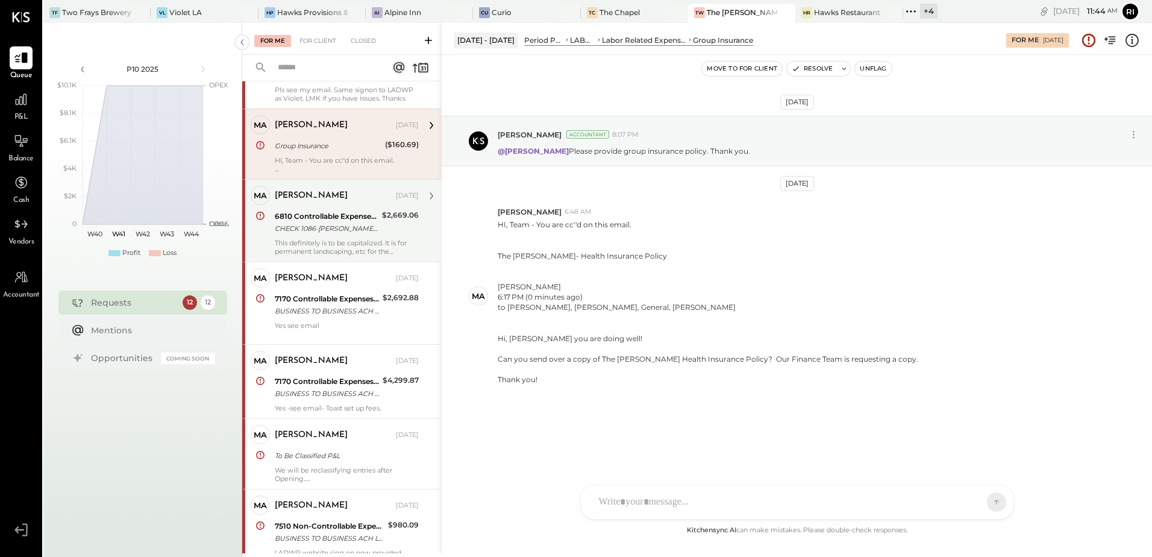
click at [350, 236] on div "[PERSON_NAME] [DATE] 6810 Controllable Expenses:General & Administrative Expens…" at bounding box center [347, 221] width 144 height 70
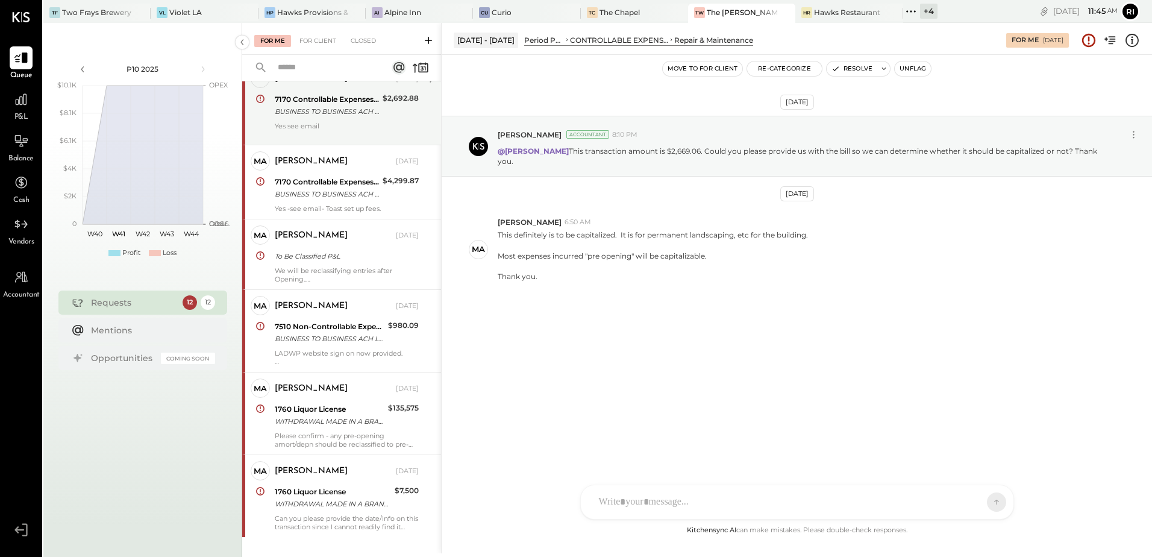
scroll to position [519, 0]
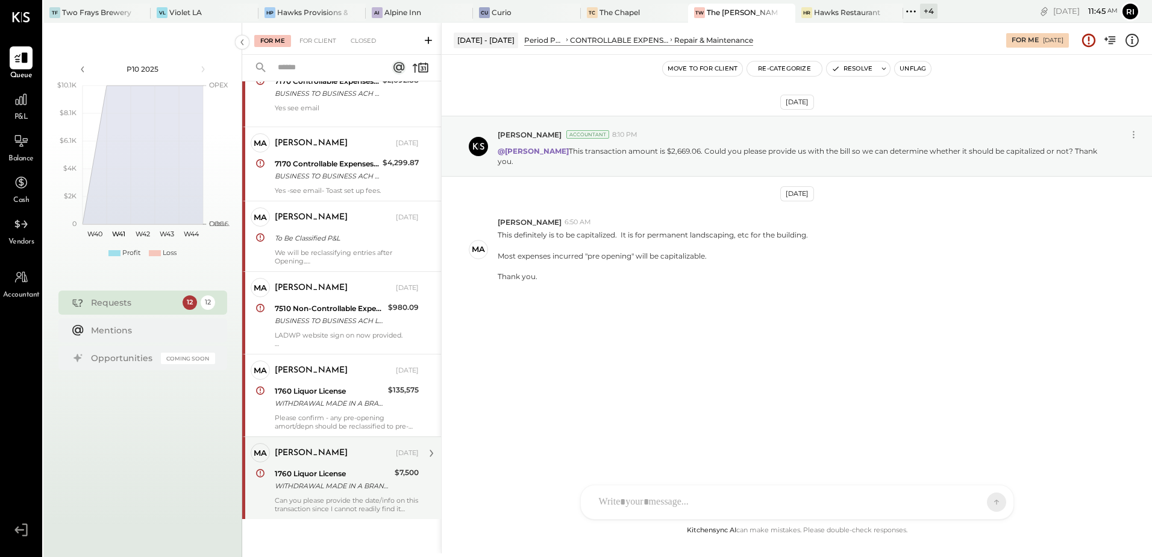
click at [320, 501] on div "Can you please provide the date/info on this transaction since I cannot readily…" at bounding box center [347, 504] width 144 height 17
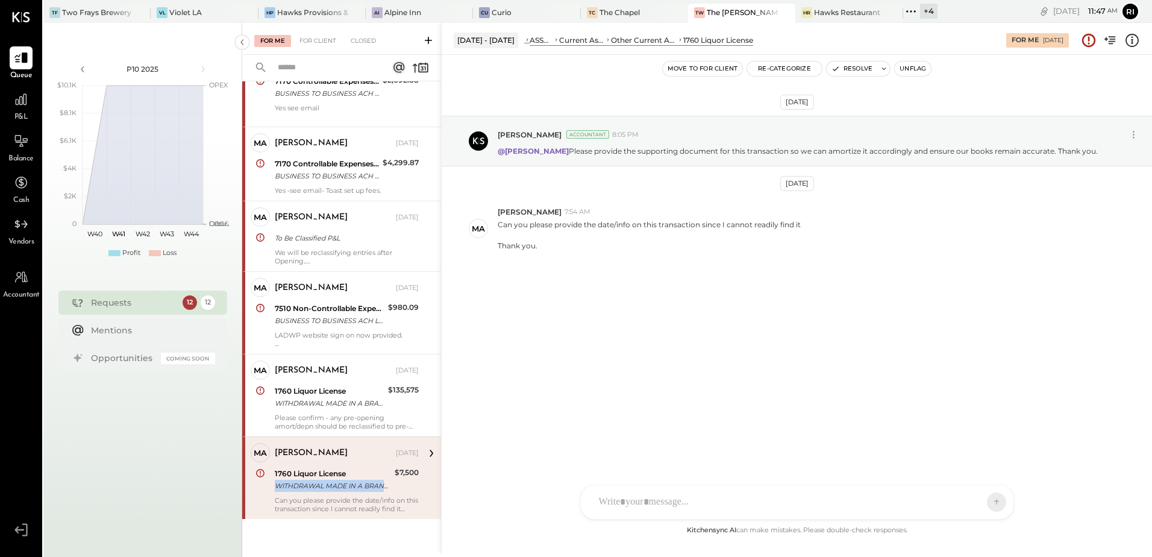
drag, startPoint x: 269, startPoint y: 489, endPoint x: 386, endPoint y: 490, distance: 117.5
click at [386, 490] on div "[PERSON_NAME] Owner [PERSON_NAME] [DATE] 1760 Liquor License WITHDRAWAL MADE IN…" at bounding box center [341, 477] width 199 height 83
copy div "WITHDRAWAL MADE IN A BRANC"
click at [635, 501] on div at bounding box center [786, 502] width 387 height 27
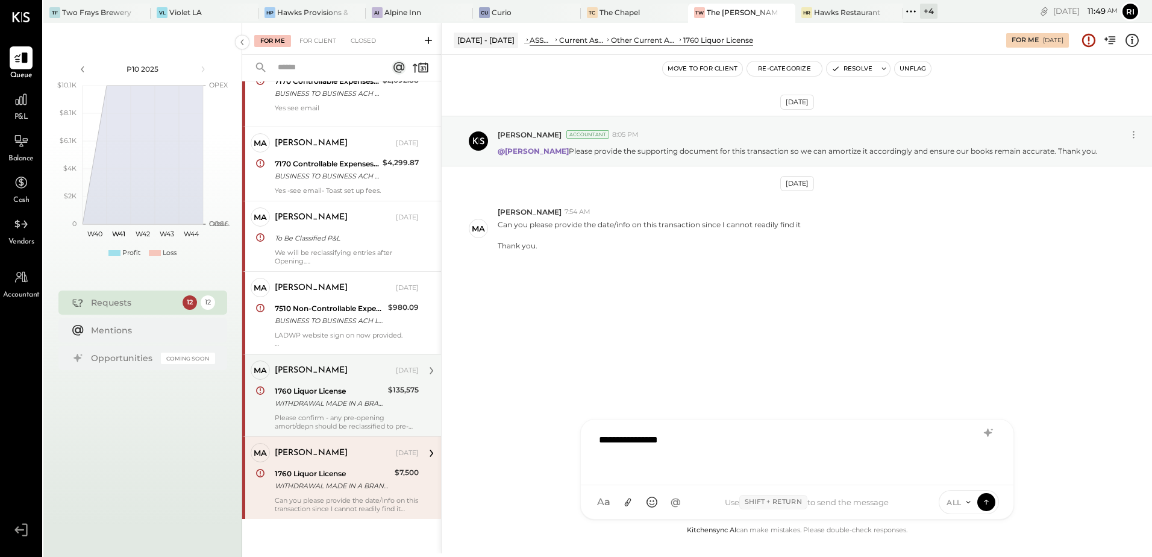
click at [389, 414] on div "Please confirm - any pre-opening amort/depn should be reclassified to pre-openi…" at bounding box center [347, 421] width 144 height 17
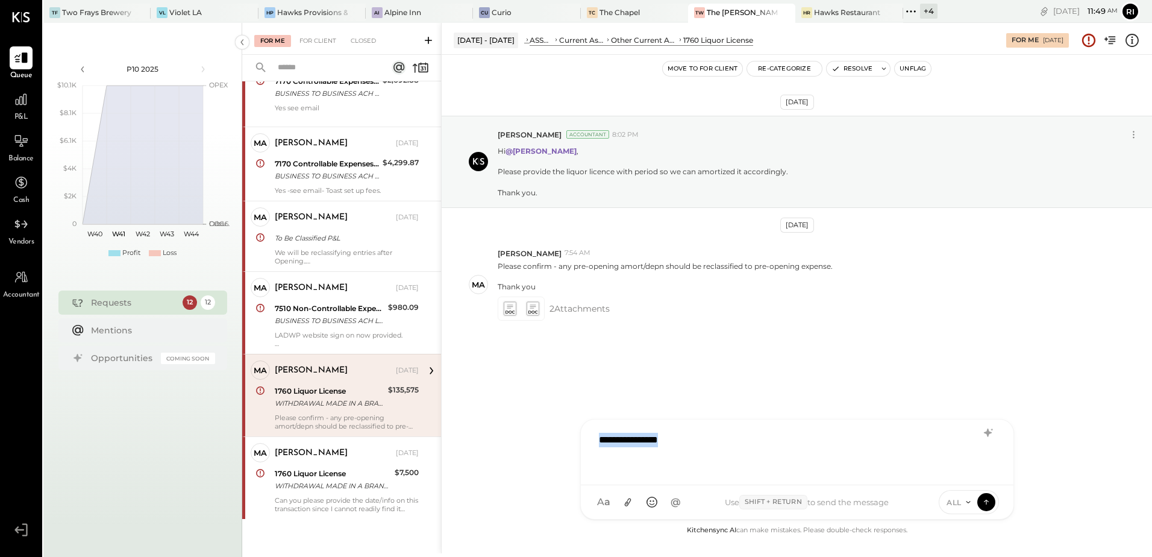
drag, startPoint x: 716, startPoint y: 436, endPoint x: 583, endPoint y: 450, distance: 133.8
click at [583, 450] on div "**********" at bounding box center [797, 452] width 433 height 66
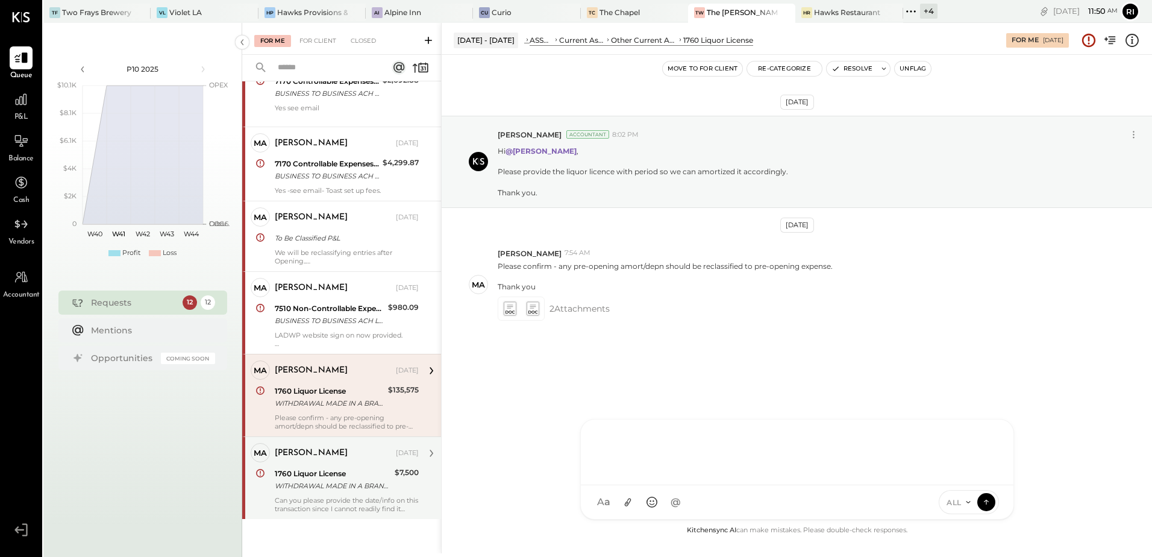
click at [354, 496] on div "Can you please provide the date/info on this transaction since I cannot readily…" at bounding box center [347, 504] width 144 height 17
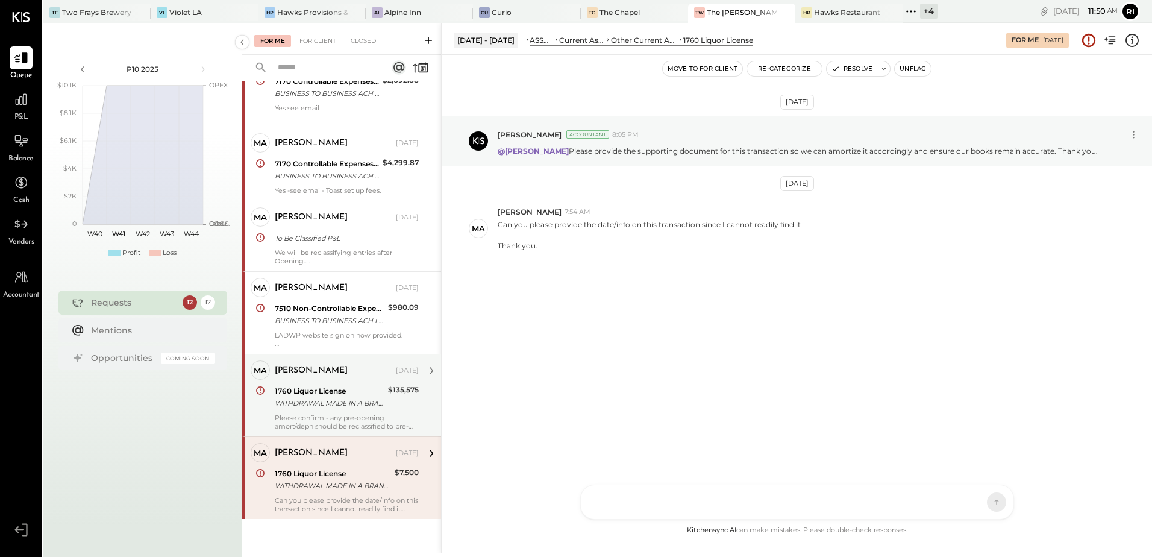
click at [696, 503] on div at bounding box center [797, 502] width 433 height 34
click at [985, 500] on icon at bounding box center [986, 501] width 11 height 12
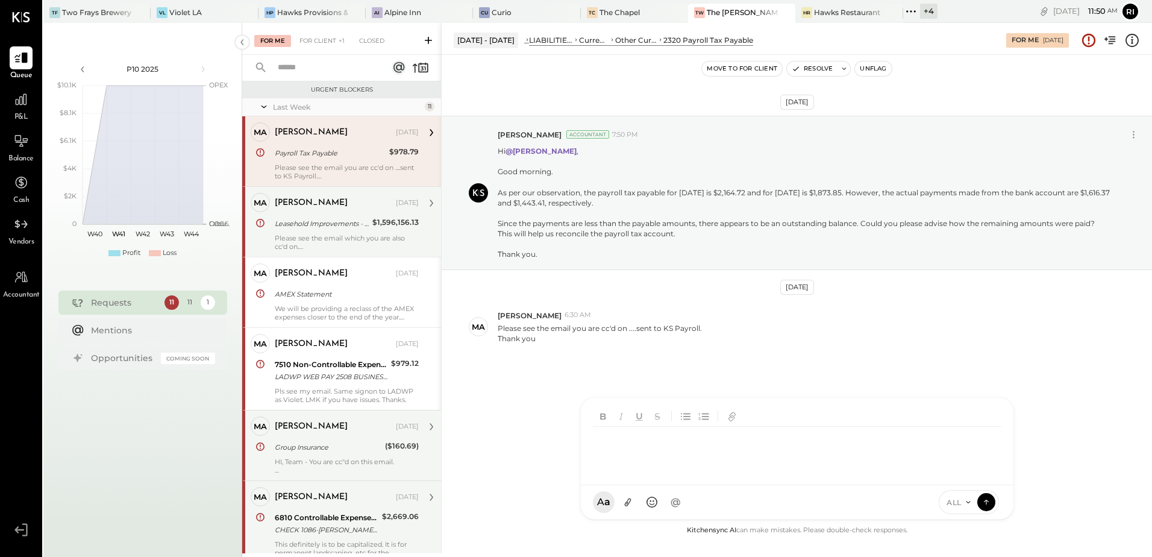
click at [325, 517] on div "6810 Controllable Expenses:General & Administrative Expenses:Repair & Maintenan…" at bounding box center [327, 518] width 104 height 12
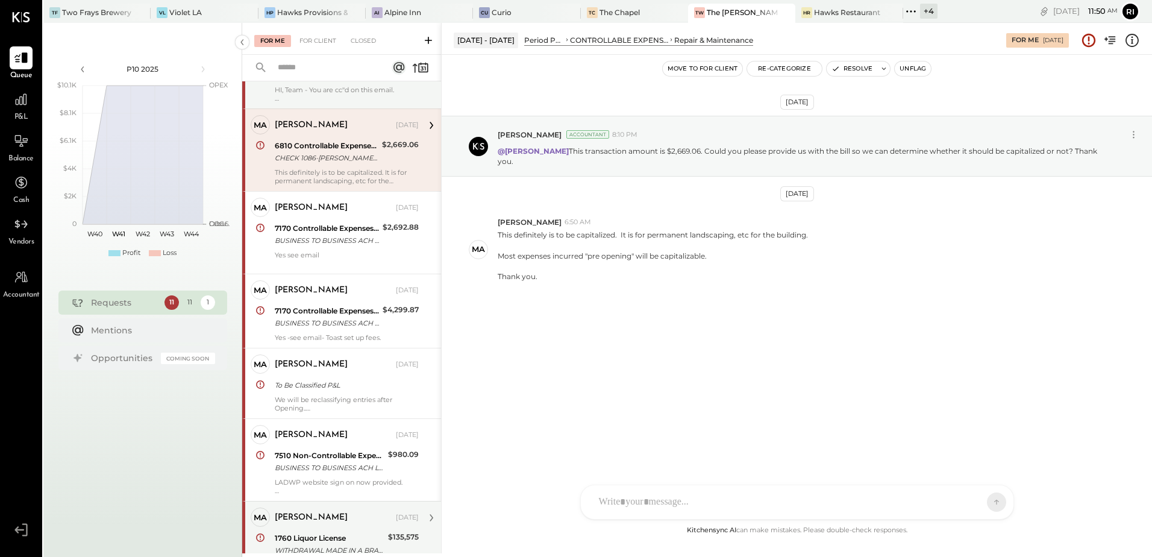
scroll to position [436, 0]
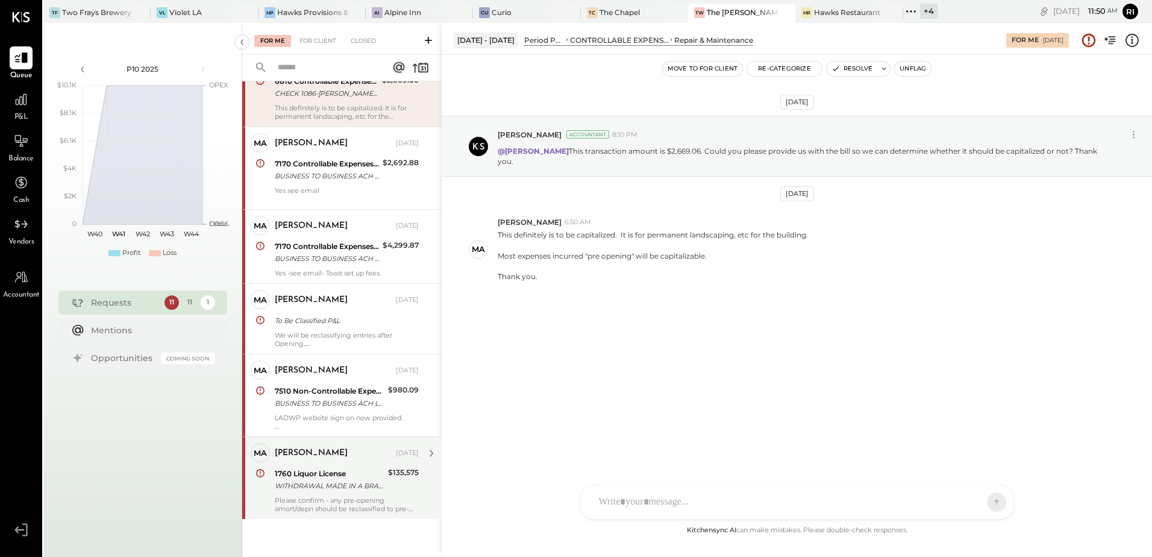
click at [371, 477] on div "1760 Liquor License" at bounding box center [330, 474] width 110 height 12
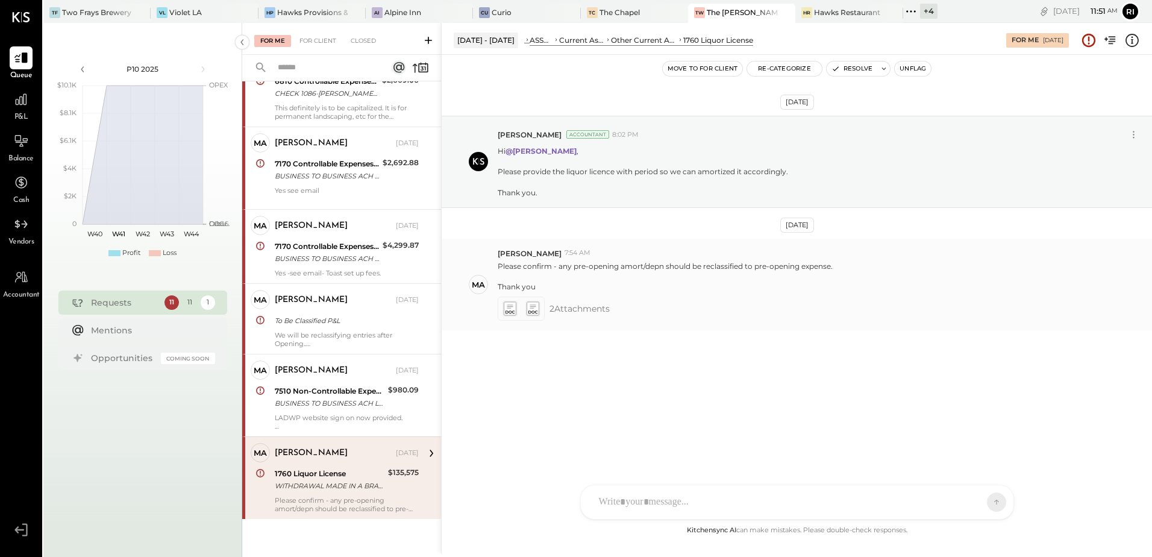
click at [513, 314] on icon at bounding box center [509, 309] width 13 height 14
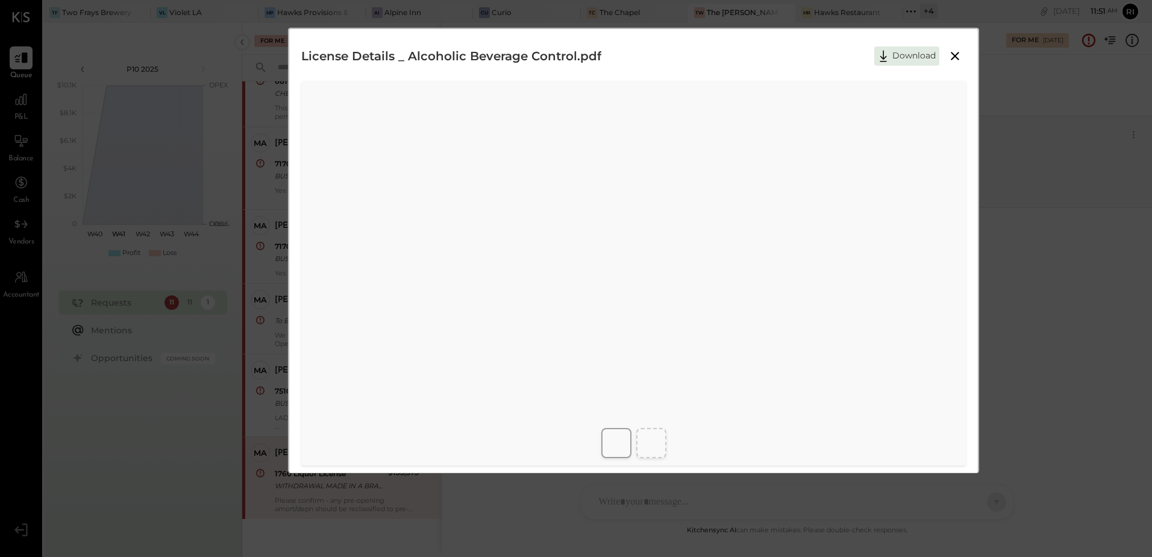
click at [663, 439] on div at bounding box center [651, 443] width 30 height 30
click at [955, 54] on icon at bounding box center [955, 56] width 8 height 8
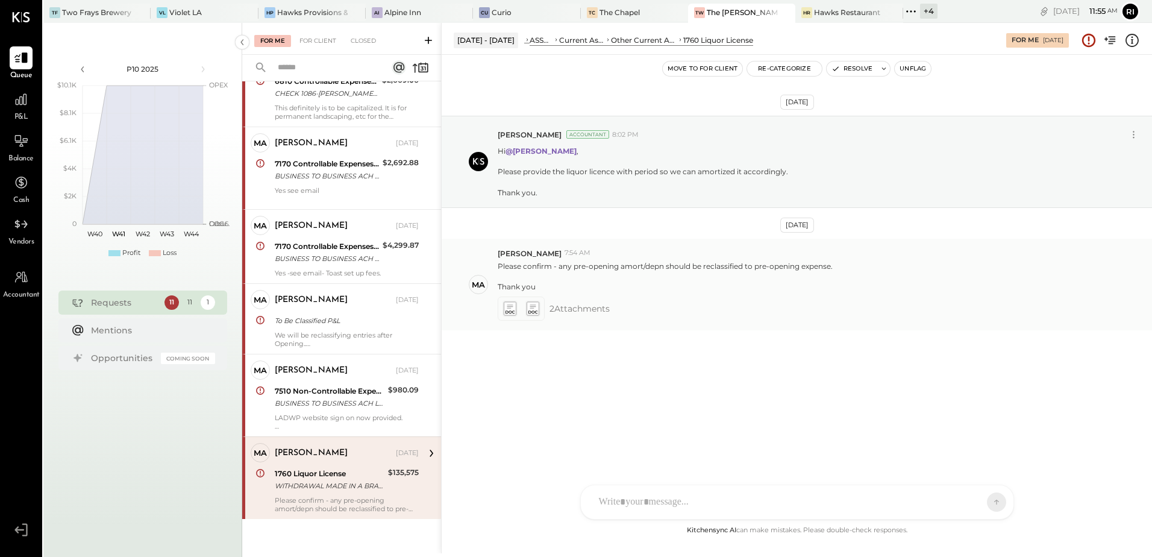
click at [509, 308] on icon at bounding box center [509, 309] width 13 height 14
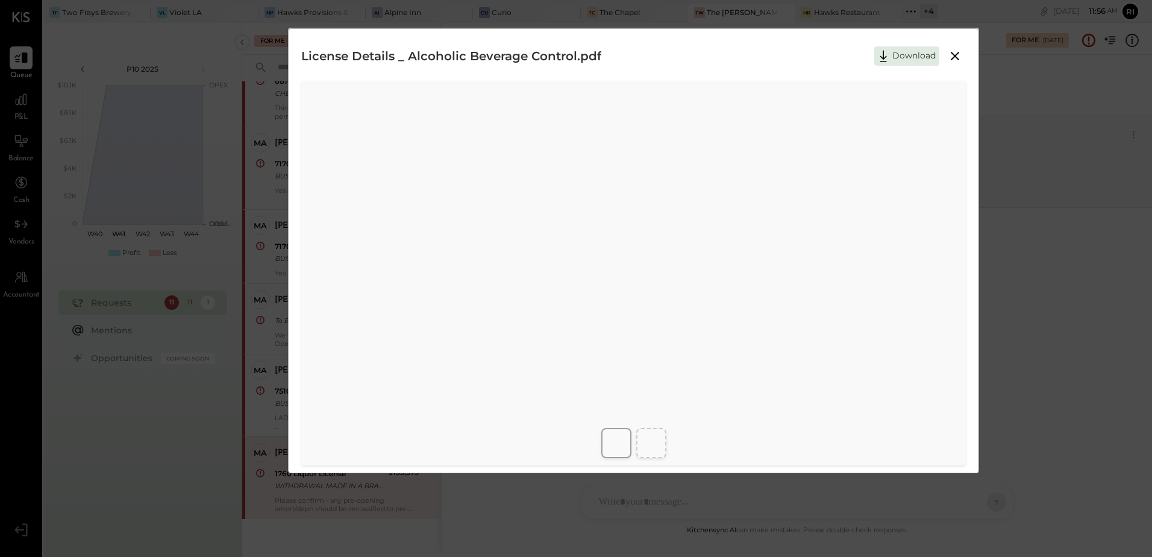
click at [958, 57] on icon at bounding box center [955, 56] width 14 height 14
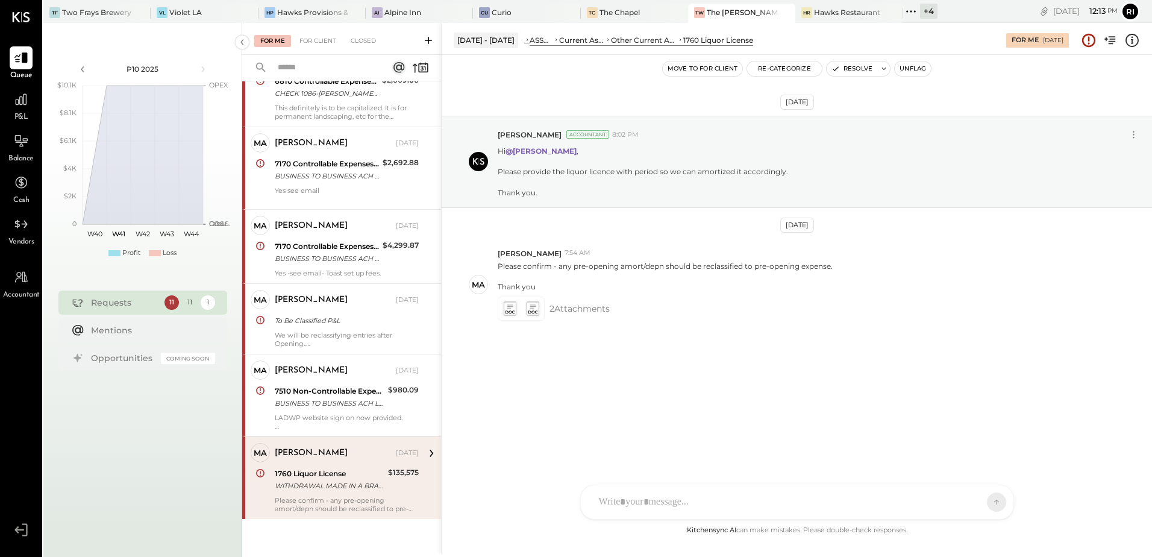
click at [907, 71] on button "Unflag" at bounding box center [913, 68] width 36 height 14
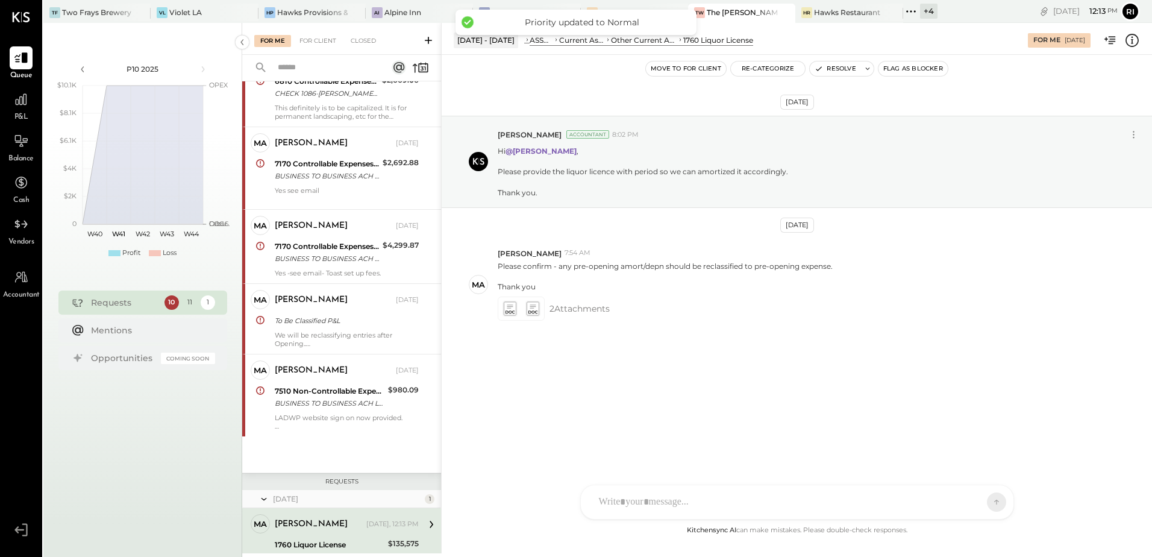
scroll to position [507, 0]
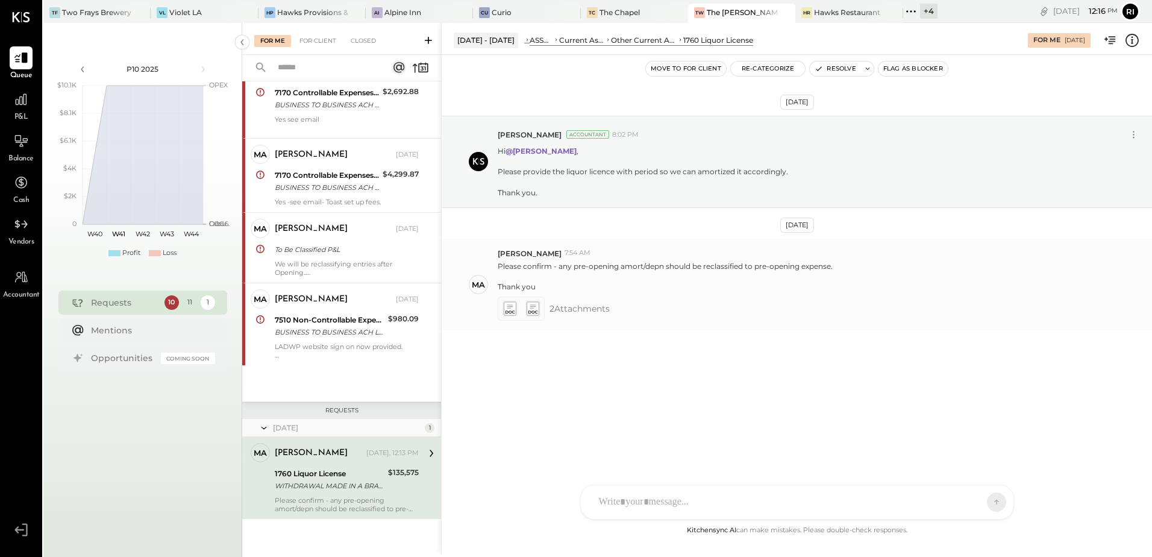
click at [506, 312] on icon at bounding box center [509, 309] width 13 height 14
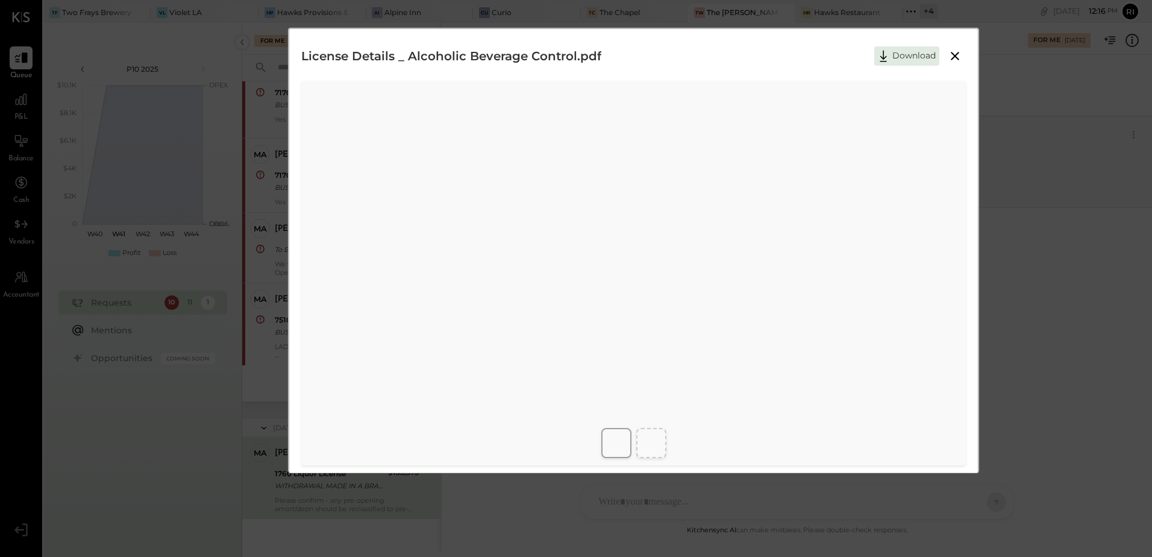
click at [957, 55] on icon at bounding box center [955, 56] width 14 height 14
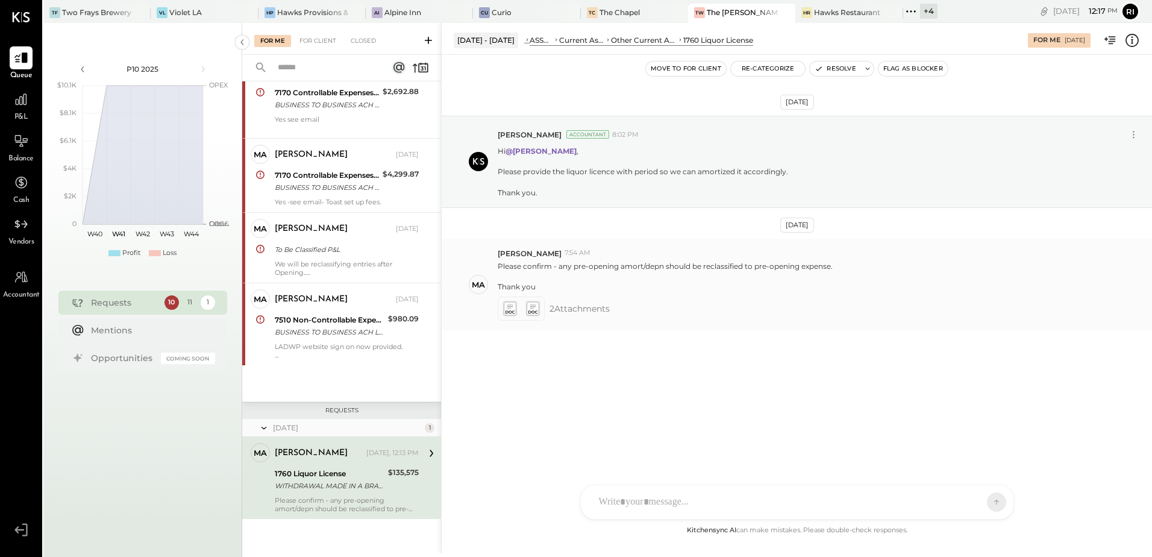
click at [534, 310] on icon at bounding box center [532, 309] width 13 height 14
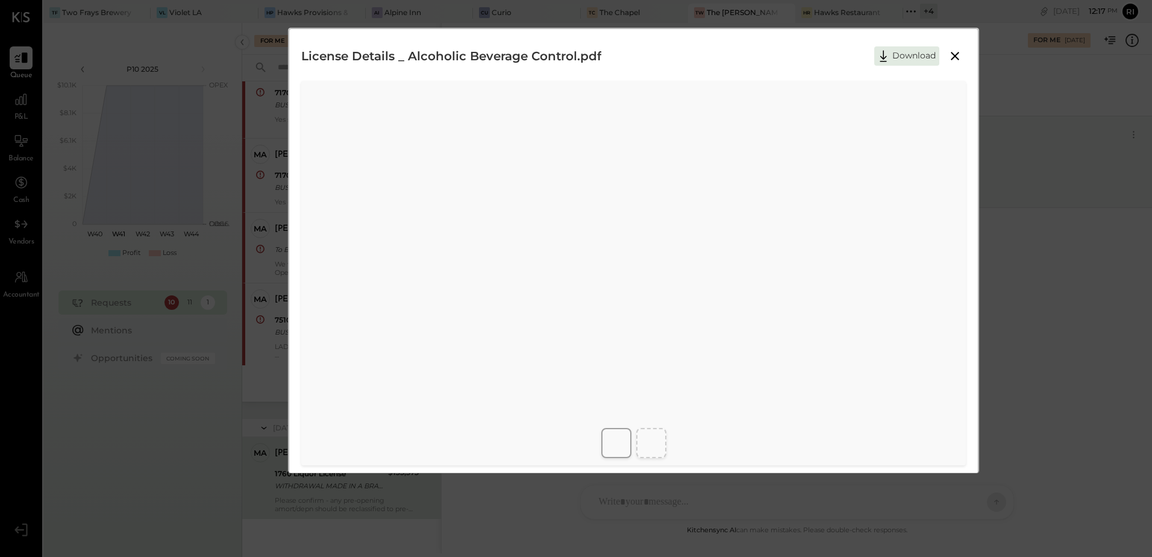
click at [956, 52] on icon at bounding box center [955, 56] width 14 height 14
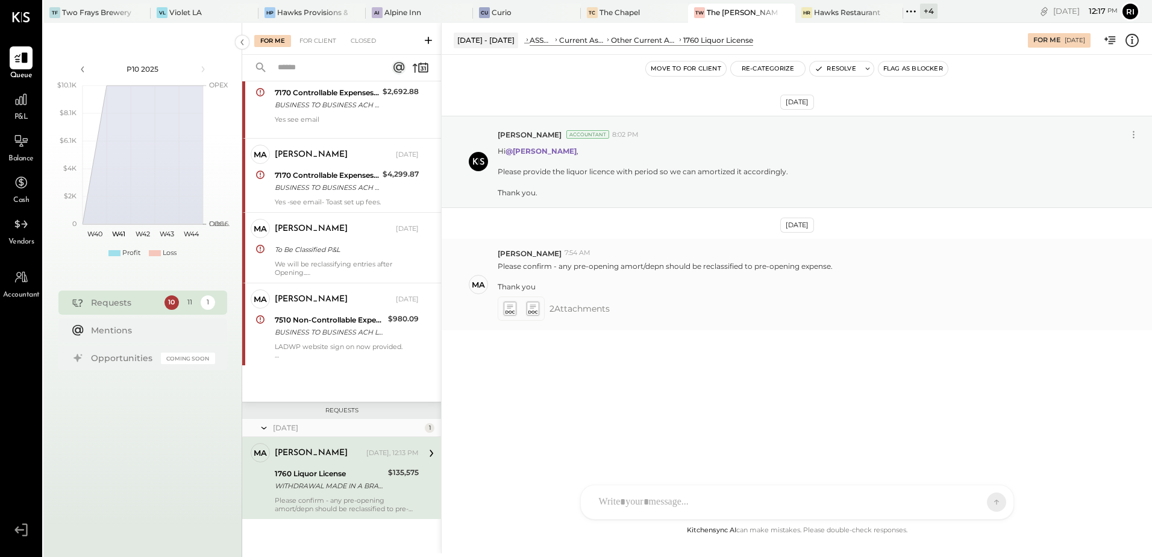
click at [507, 312] on icon at bounding box center [510, 312] width 9 height 3
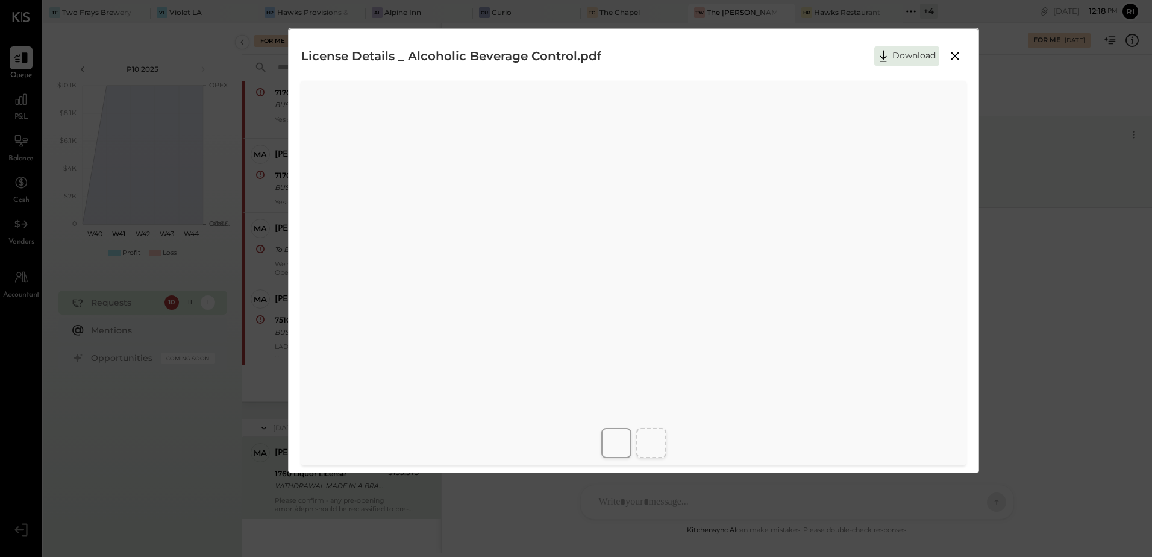
click at [948, 61] on icon at bounding box center [955, 56] width 14 height 14
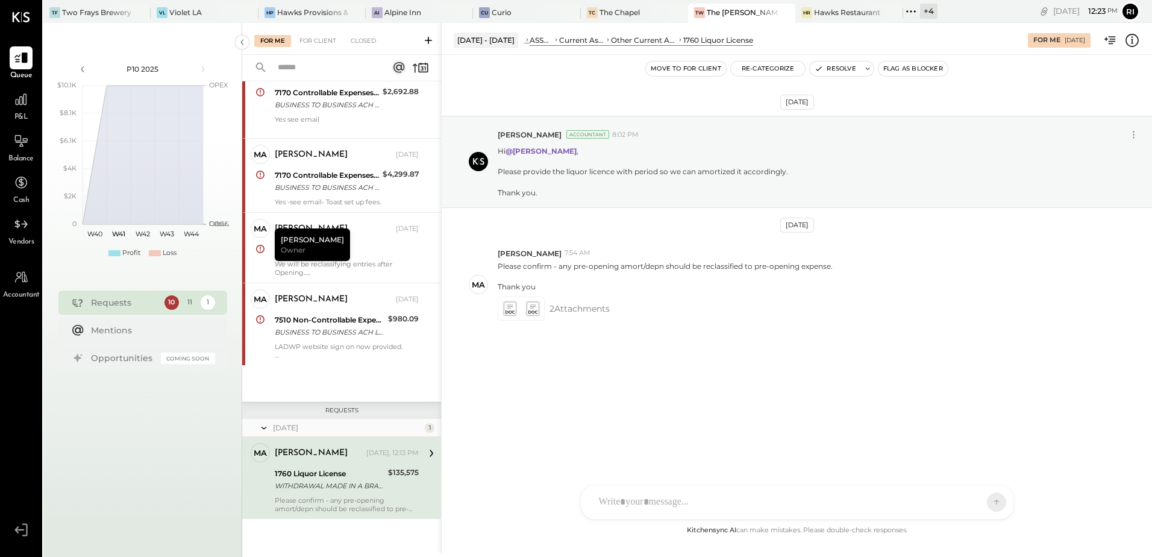
click at [729, 380] on div "[DATE] [PERSON_NAME] Accountant 8:02 PM Hi @[PERSON_NAME] , Please provide the …" at bounding box center [797, 253] width 710 height 336
click at [777, 397] on div "[DATE] [PERSON_NAME] Accountant 8:02 PM Hi @[PERSON_NAME] , Please provide the …" at bounding box center [797, 253] width 710 height 336
click at [504, 310] on icon at bounding box center [509, 309] width 13 height 14
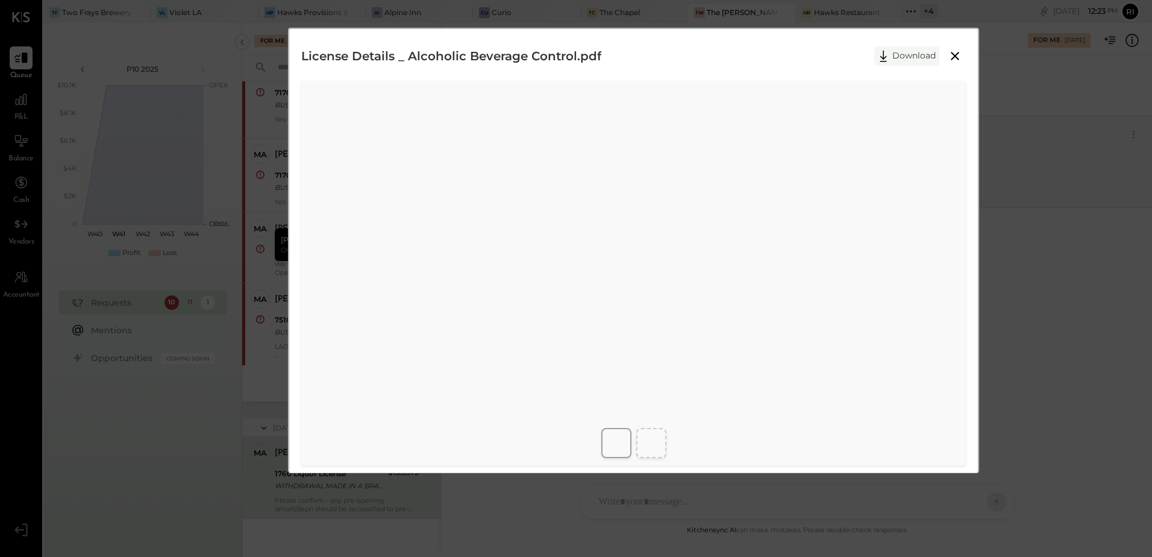
click at [894, 54] on button "Download" at bounding box center [906, 55] width 65 height 19
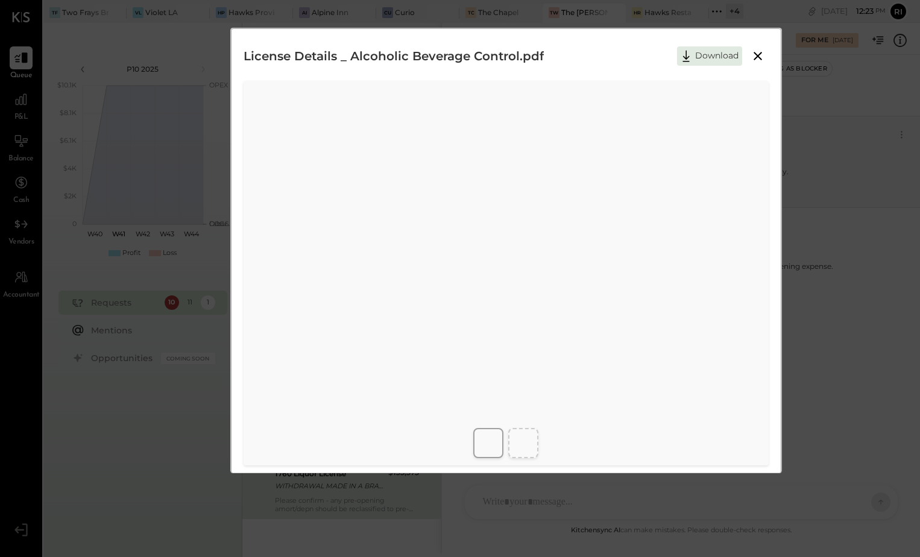
click at [697, 56] on button "Download" at bounding box center [709, 55] width 65 height 19
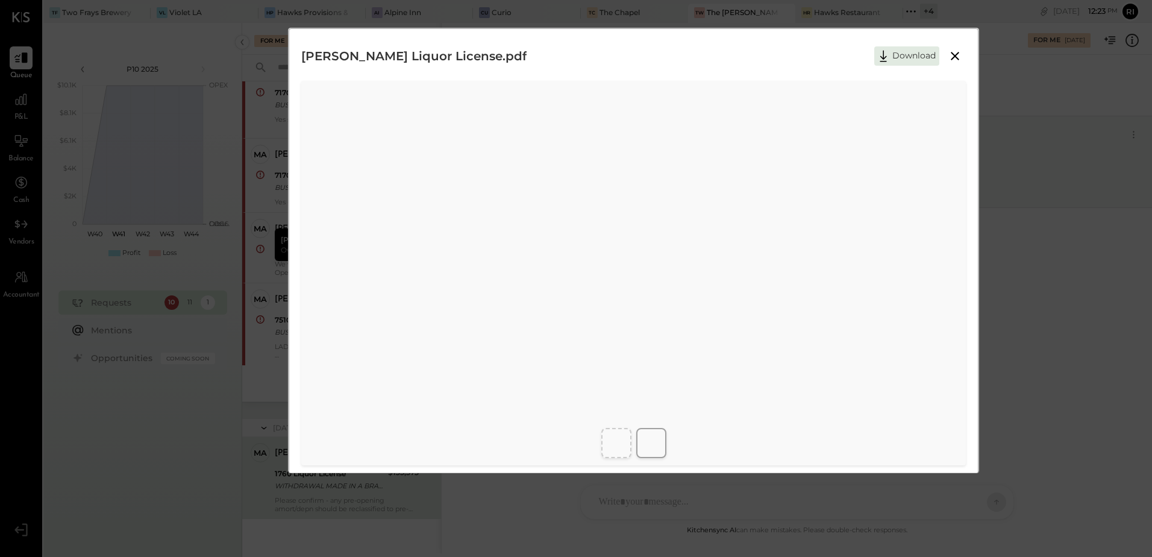
click at [951, 56] on icon at bounding box center [955, 56] width 14 height 14
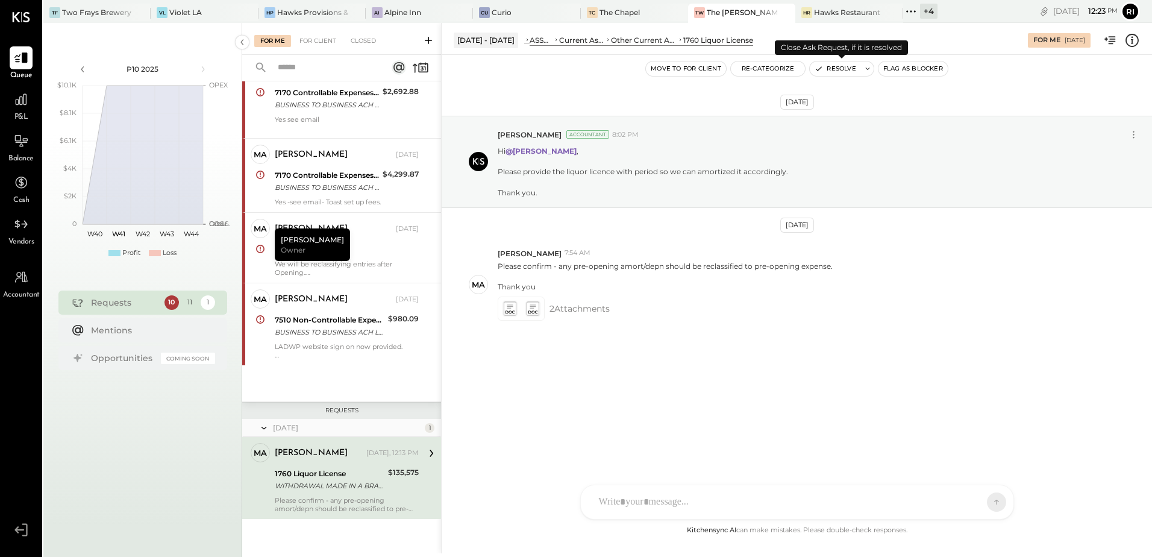
click at [864, 71] on icon at bounding box center [868, 68] width 8 height 8
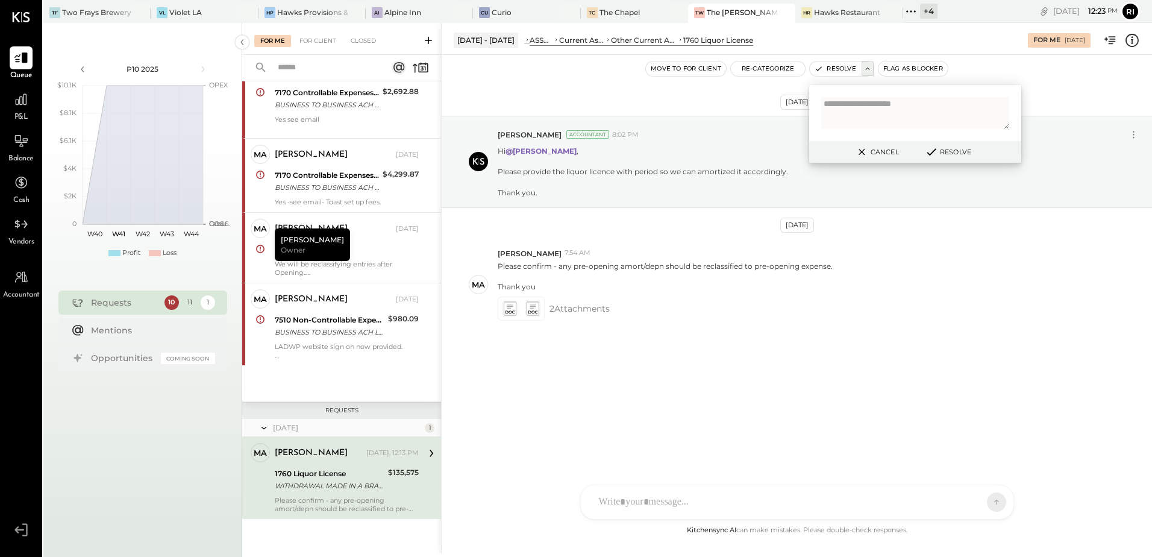
click at [870, 114] on textarea at bounding box center [915, 113] width 188 height 32
type textarea "**********"
click at [945, 157] on button "Resolve" at bounding box center [948, 152] width 54 height 14
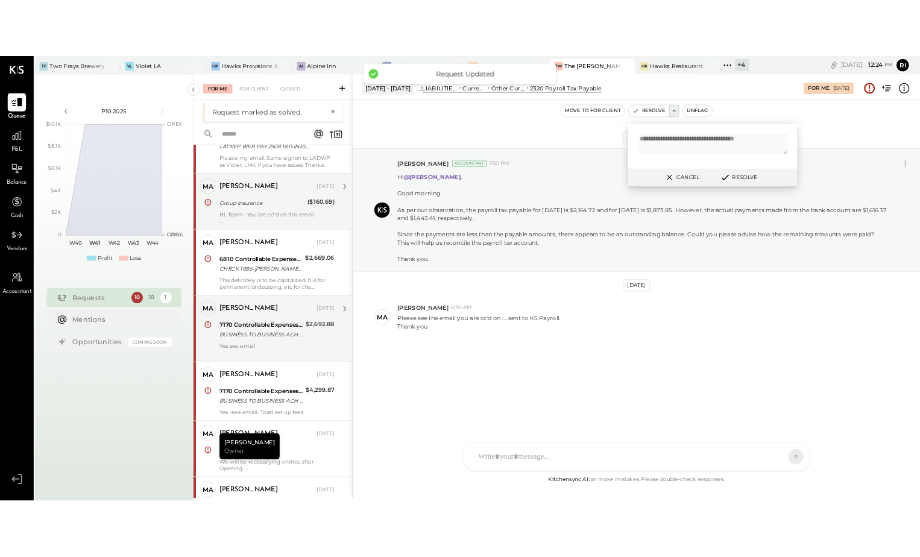
scroll to position [354, 0]
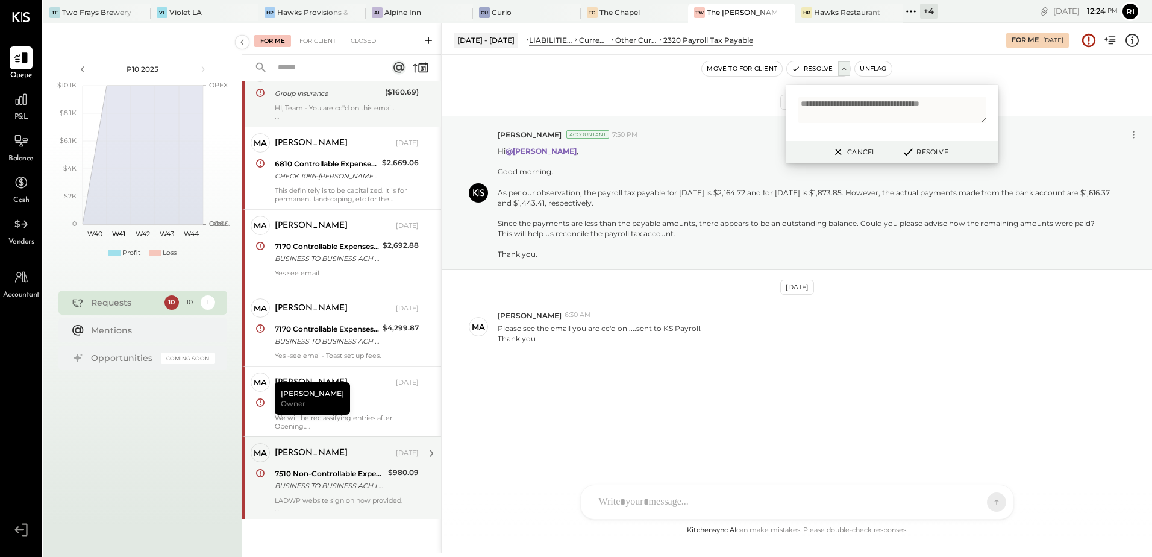
click at [332, 486] on div "BUSINESS TO BUSINESS ACH LADWP WEB PAY 250917 7561079296 The Relish LLC" at bounding box center [330, 486] width 110 height 12
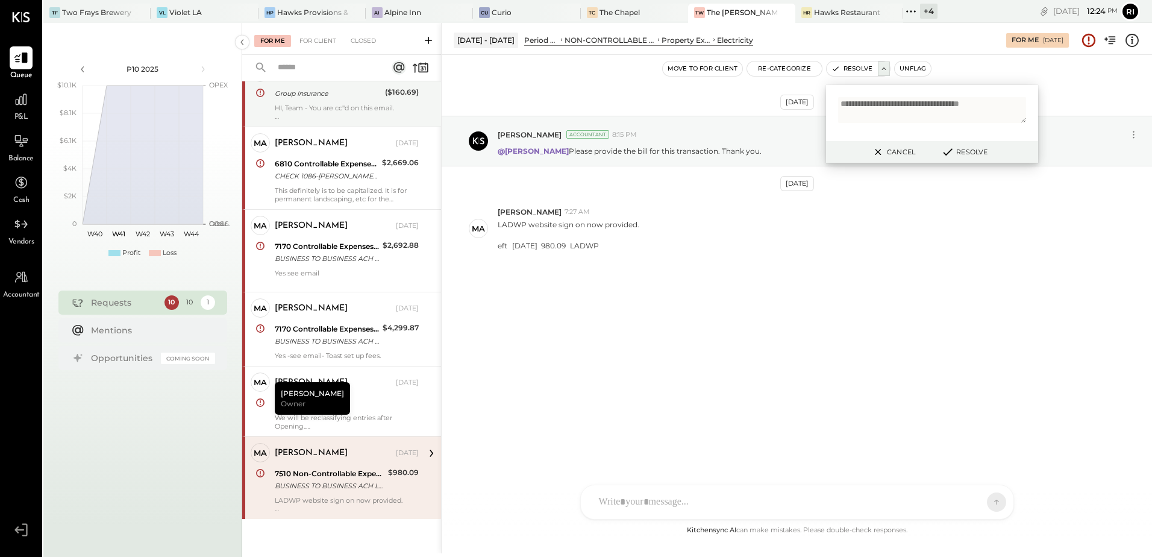
click at [878, 156] on icon at bounding box center [878, 152] width 15 height 14
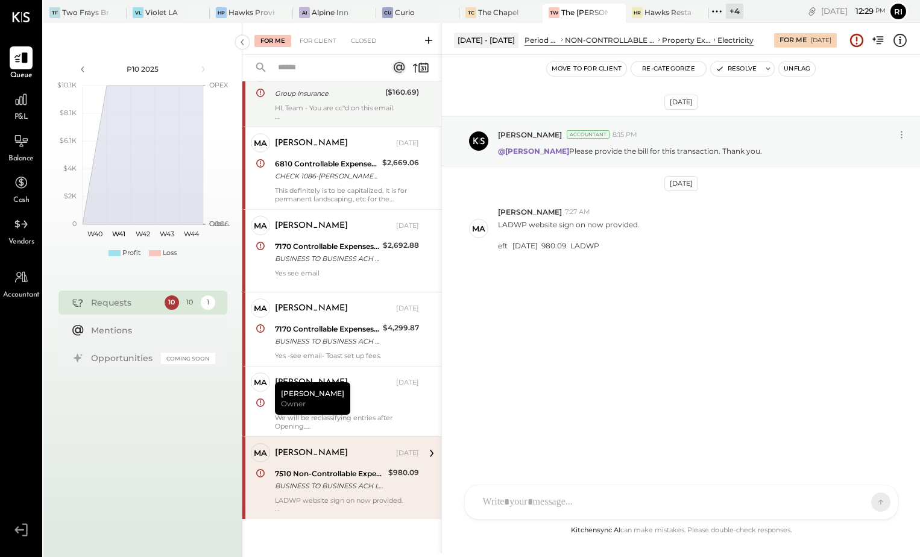
click at [798, 74] on button "Unflag" at bounding box center [797, 68] width 36 height 14
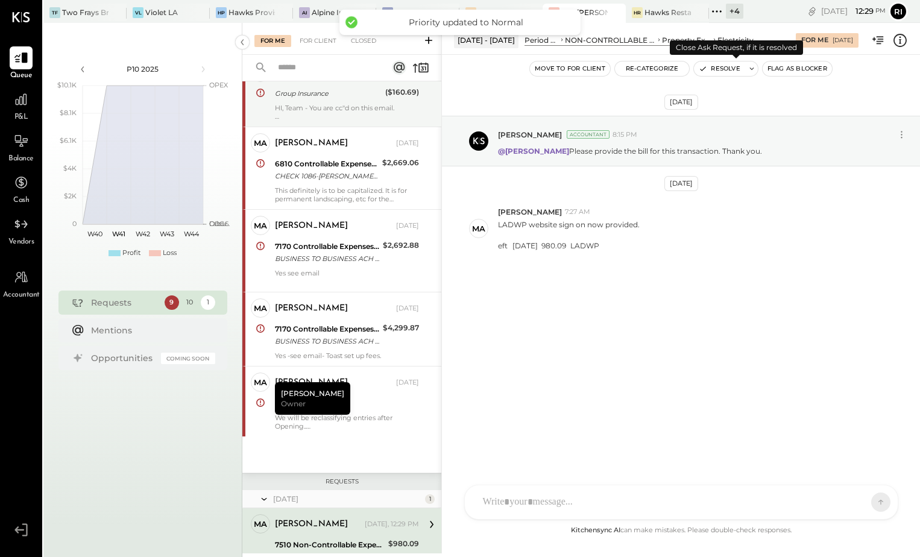
scroll to position [425, 0]
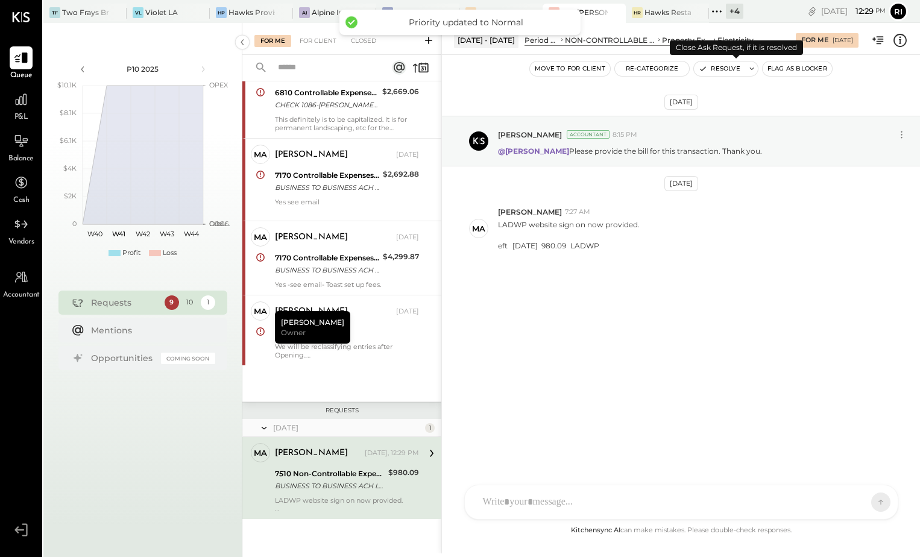
click at [726, 71] on button "Resolve" at bounding box center [719, 68] width 51 height 14
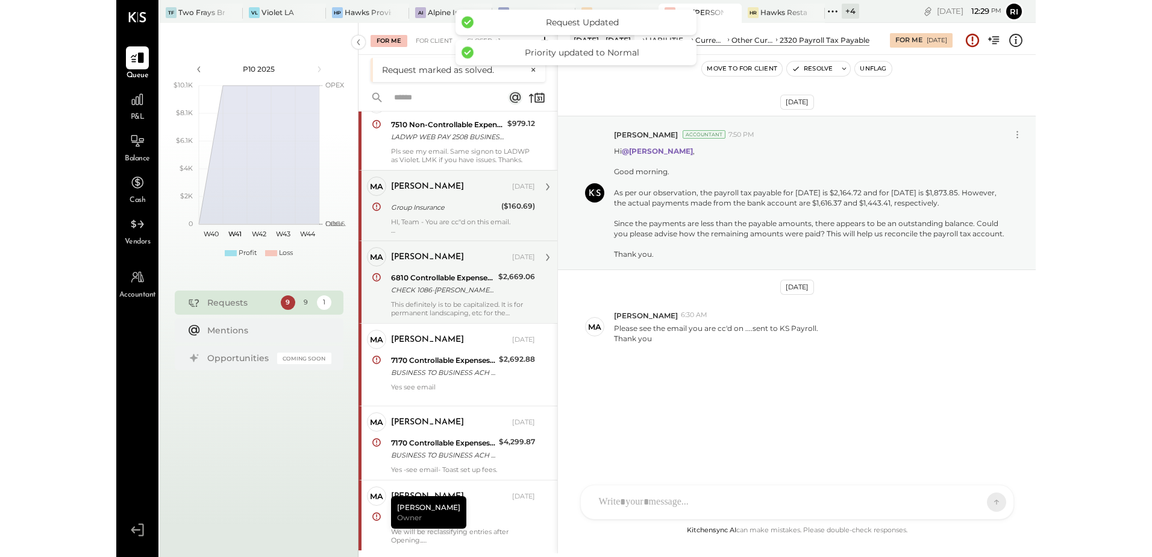
scroll to position [271, 0]
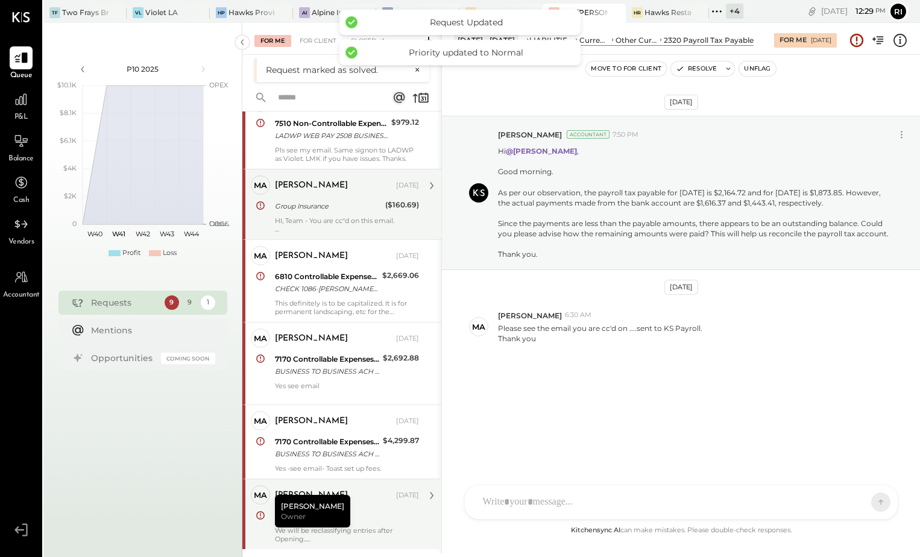
click at [365, 519] on div "To Be Classified P&L" at bounding box center [345, 516] width 140 height 12
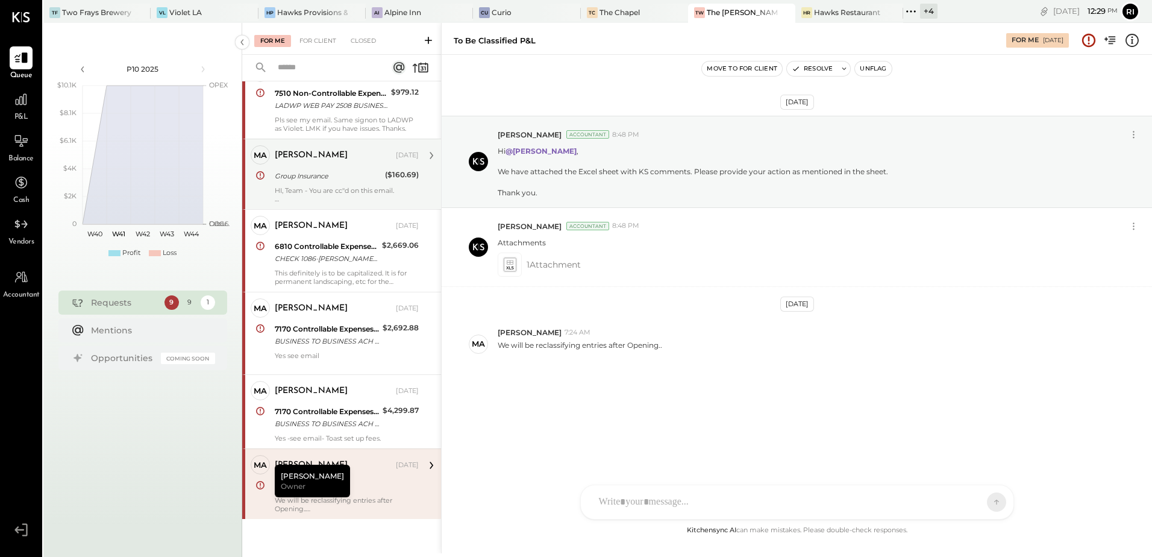
click at [737, 71] on button "Move to for client" at bounding box center [742, 68] width 80 height 14
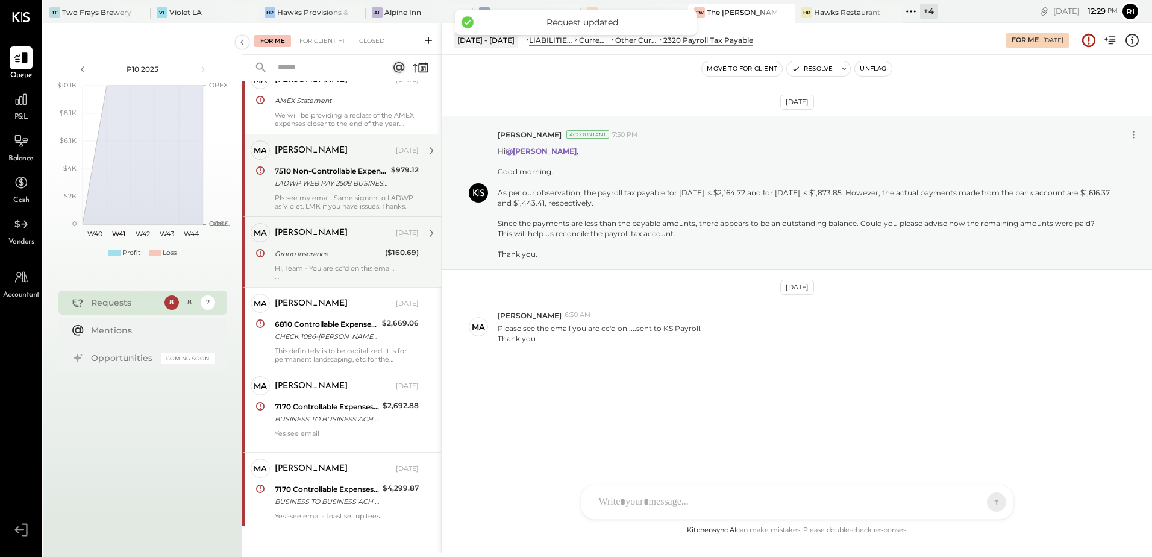
scroll to position [201, 0]
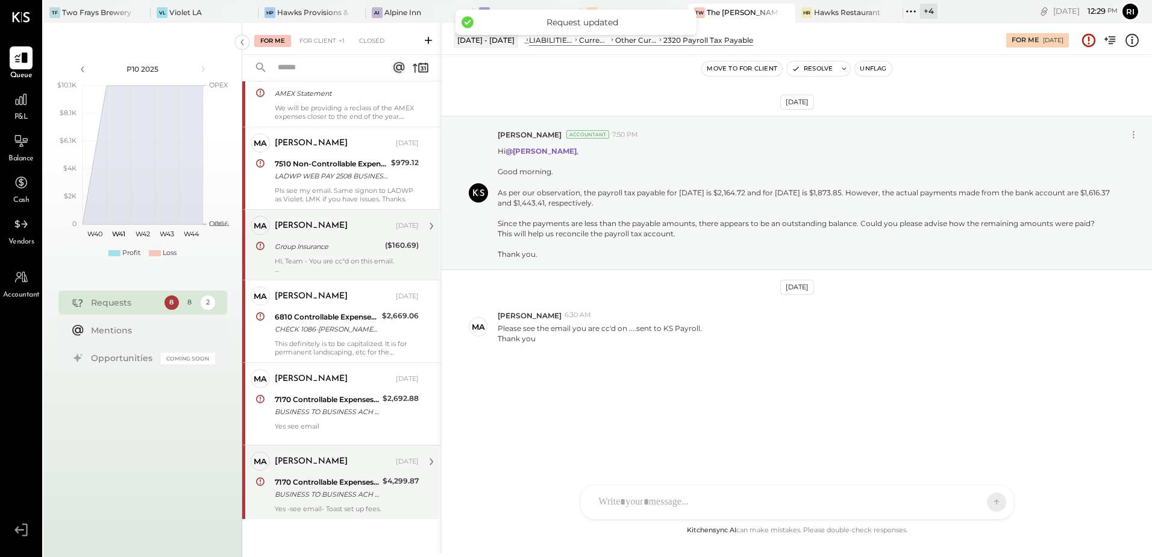
click at [315, 498] on div "BUSINESS TO BUSINESS ACH Toast, Inc Toast, Inc ST-L8F5V2Y0Q6U6 TOAST INC" at bounding box center [327, 494] width 104 height 12
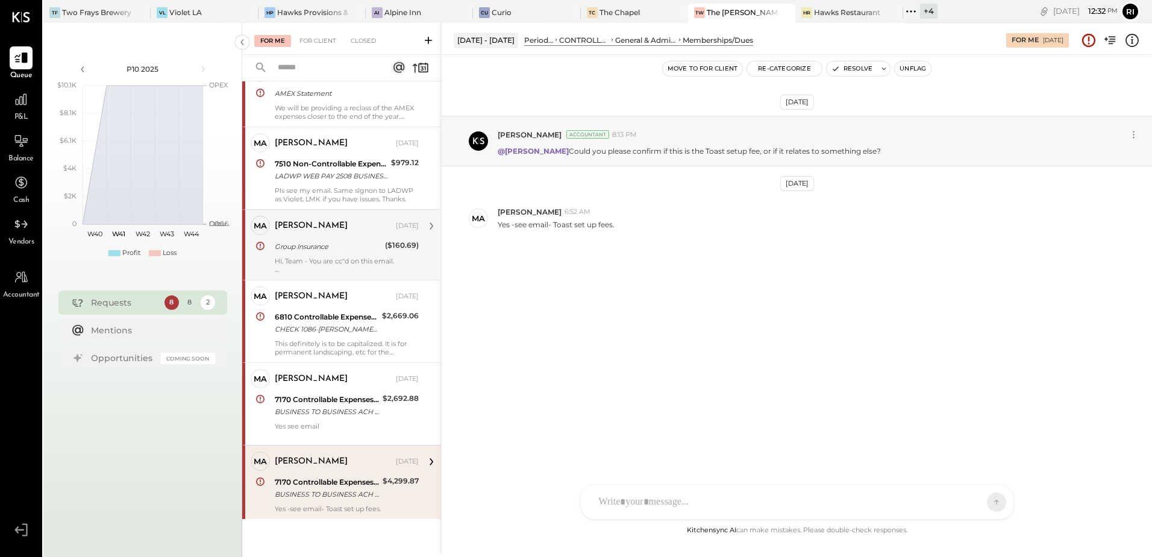
click at [919, 67] on button "Unflag" at bounding box center [913, 68] width 36 height 14
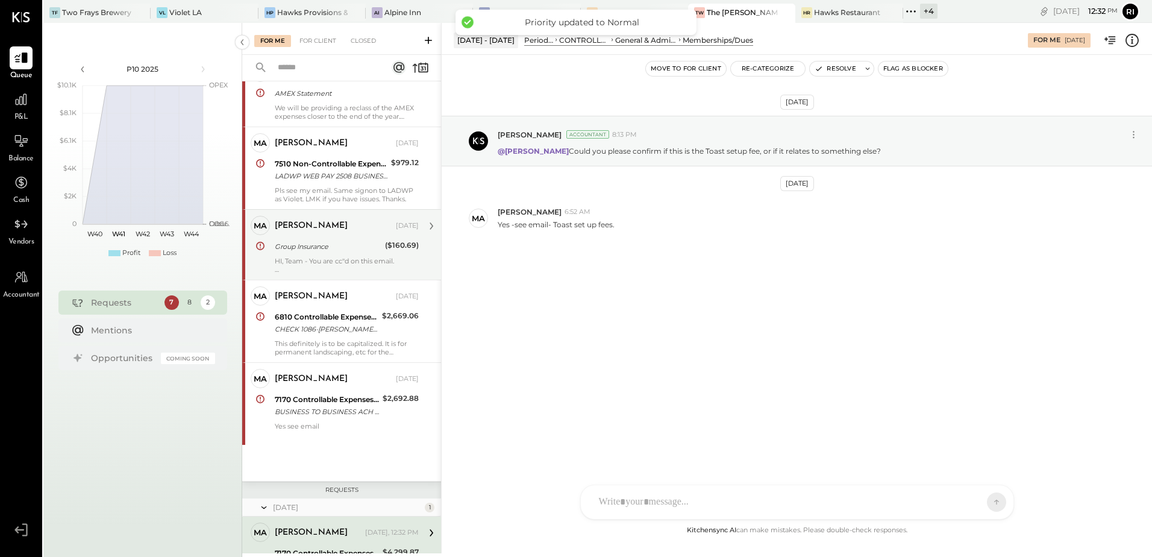
scroll to position [272, 0]
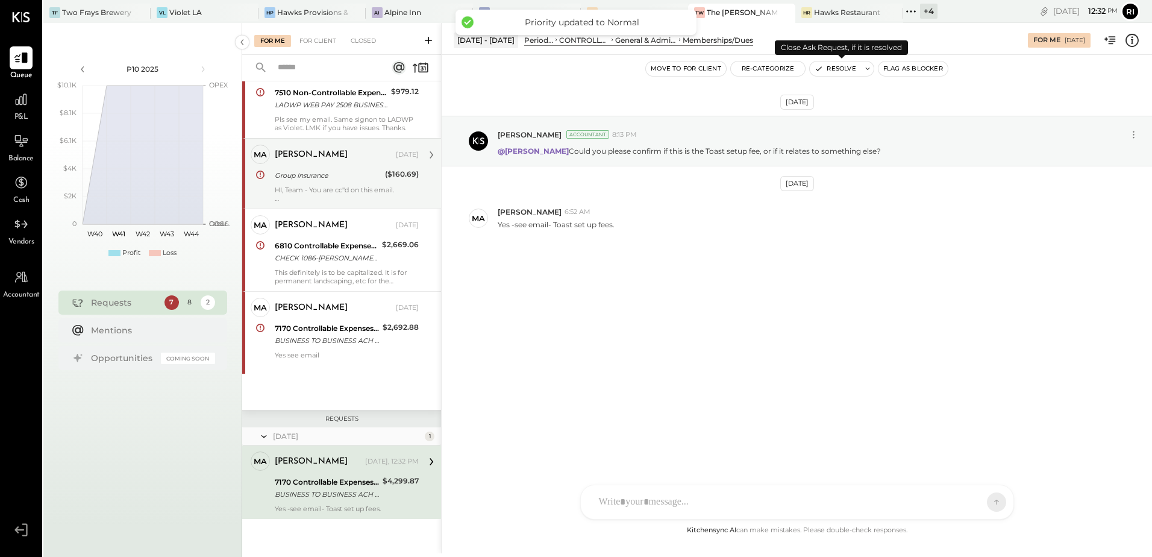
click at [867, 64] on icon at bounding box center [868, 68] width 8 height 8
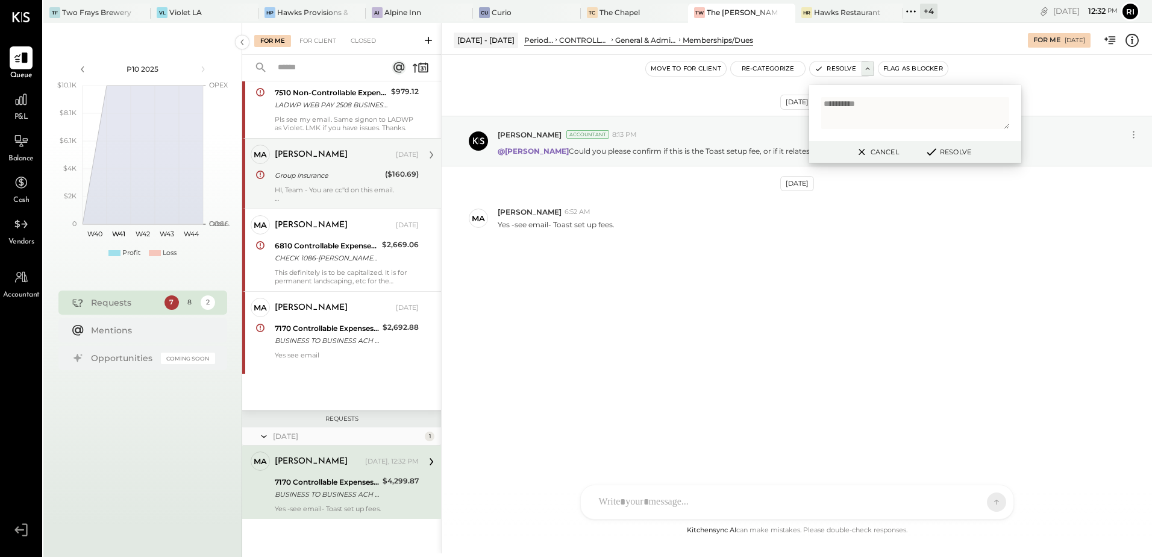
type textarea "**********"
click at [941, 152] on button "Resolve" at bounding box center [948, 152] width 54 height 14
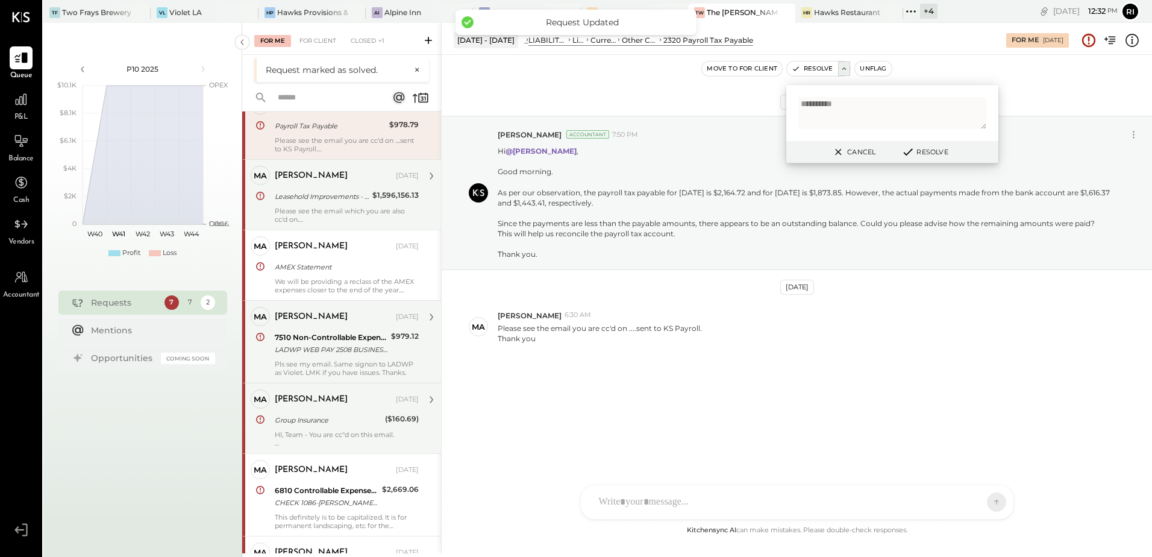
scroll to position [127, 0]
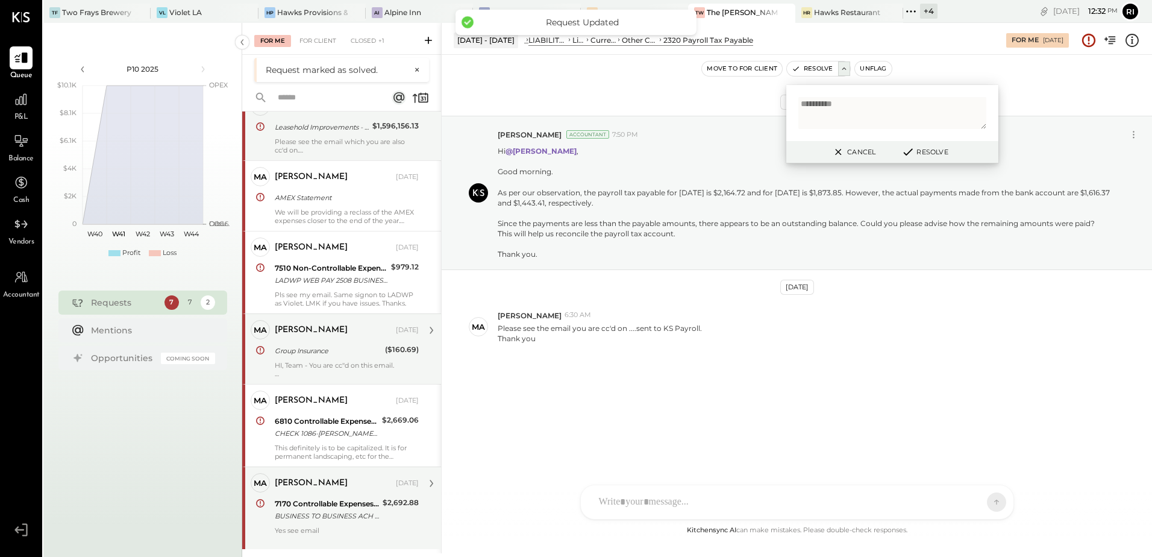
click at [325, 516] on div "BUSINESS TO BUSINESS ACH Toast, Inc Toast, Inc ST-V4W1F3X9P4P9 TOAST INC" at bounding box center [327, 516] width 104 height 12
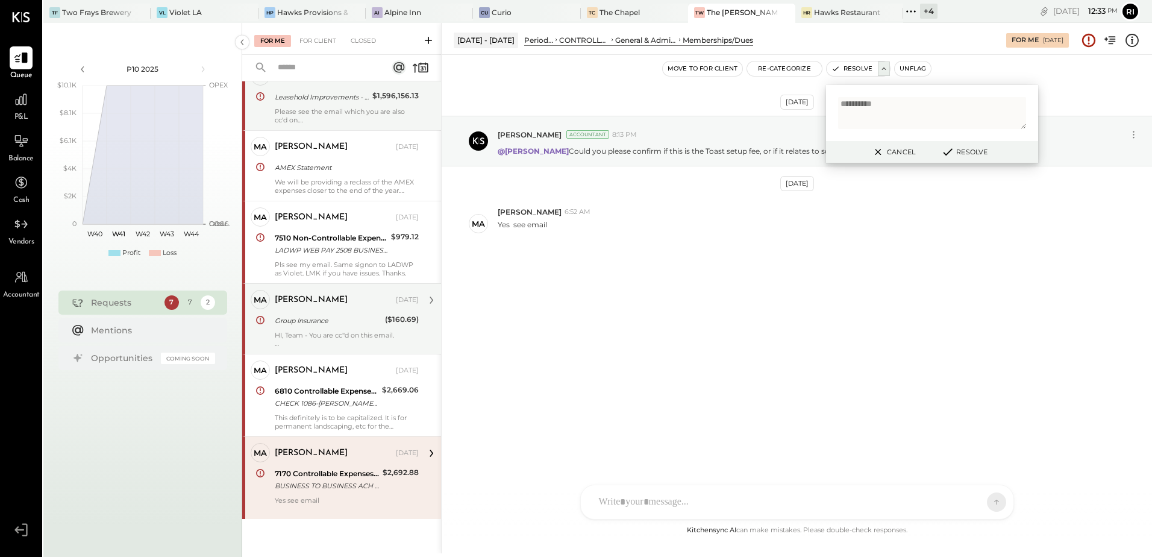
click at [891, 149] on button "Cancel" at bounding box center [893, 152] width 52 height 16
click at [345, 486] on div "BUSINESS TO BUSINESS ACH Toast, Inc Toast, Inc ST-V4W1F3X9P4P9 TOAST INC" at bounding box center [327, 486] width 104 height 12
click at [312, 37] on div "For Client" at bounding box center [317, 41] width 49 height 12
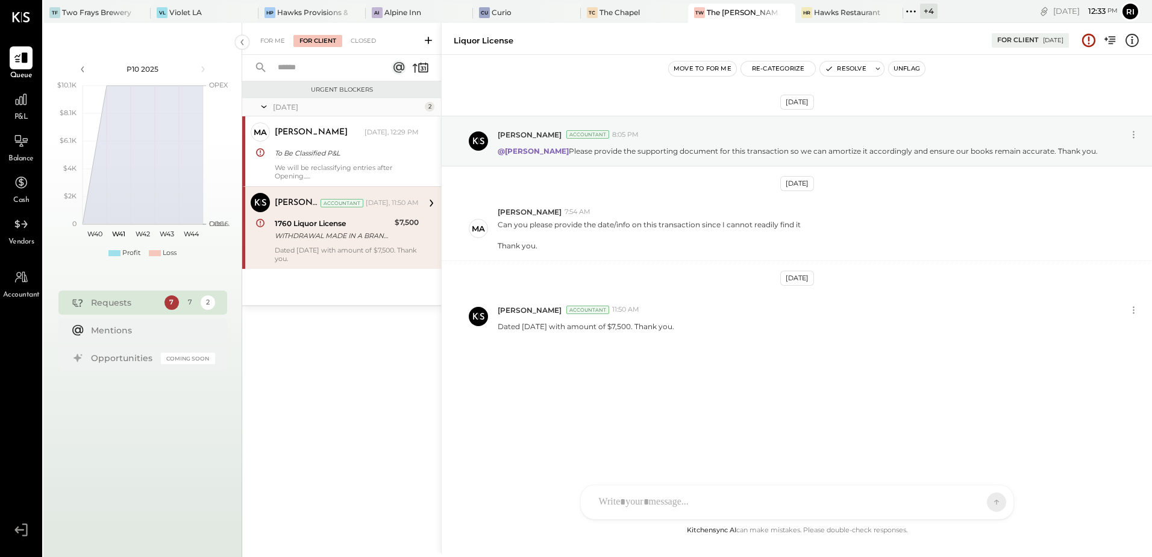
click at [375, 30] on div "For Me For Client Closed" at bounding box center [341, 39] width 199 height 32
click at [372, 33] on div "For Me For Client Closed" at bounding box center [341, 39] width 199 height 32
click at [371, 33] on div "For Me For Client Closed" at bounding box center [341, 39] width 199 height 32
click at [373, 40] on div "Closed" at bounding box center [363, 41] width 37 height 12
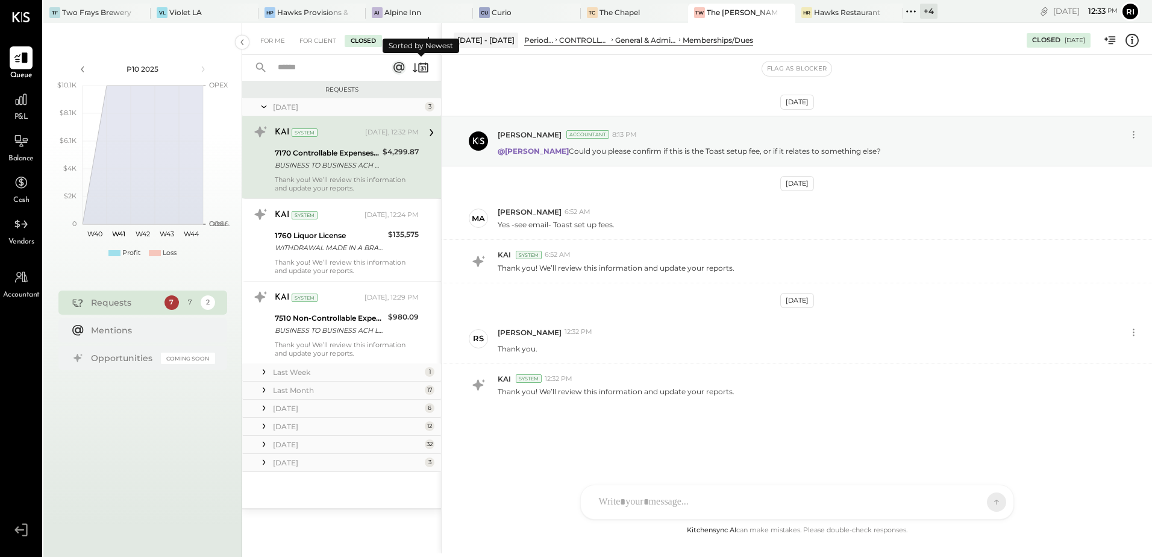
click at [422, 69] on icon at bounding box center [422, 69] width 3 height 4
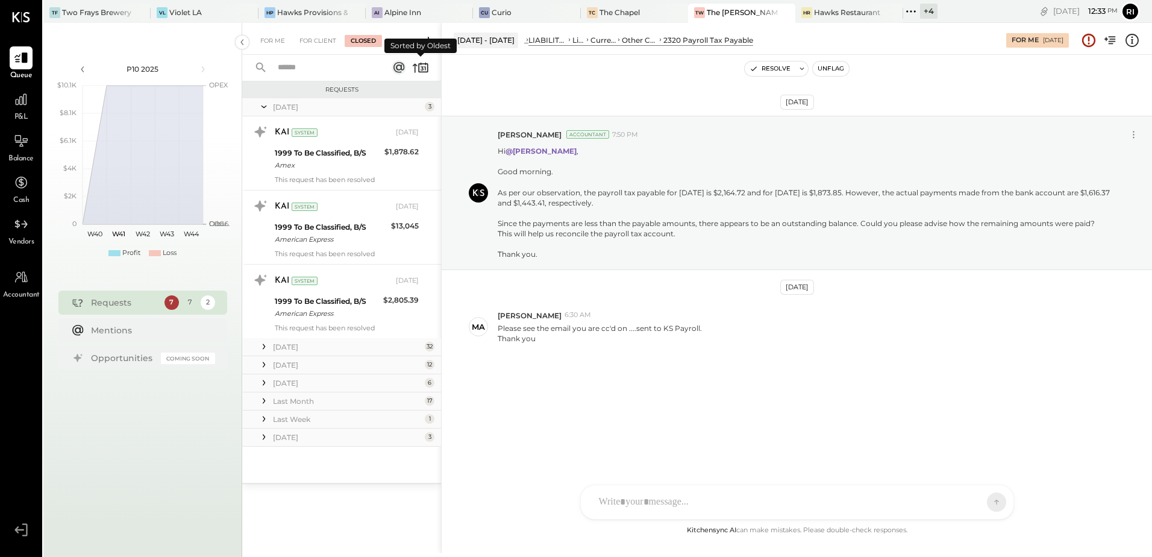
click at [421, 69] on icon at bounding box center [420, 67] width 17 height 17
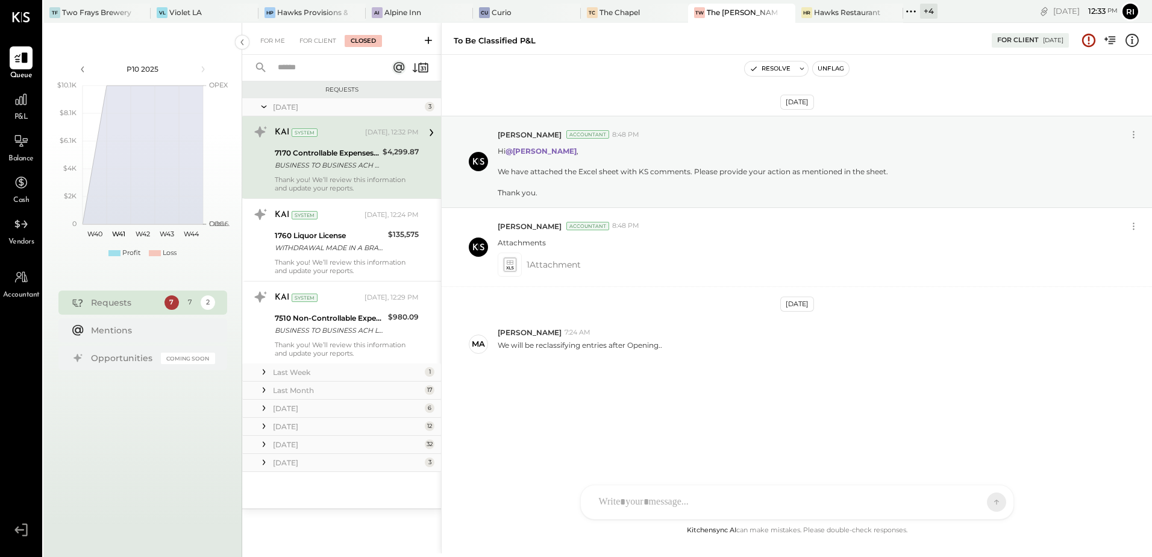
click at [372, 187] on div "Thank you! We’ll review this information and update your reports." at bounding box center [347, 183] width 144 height 17
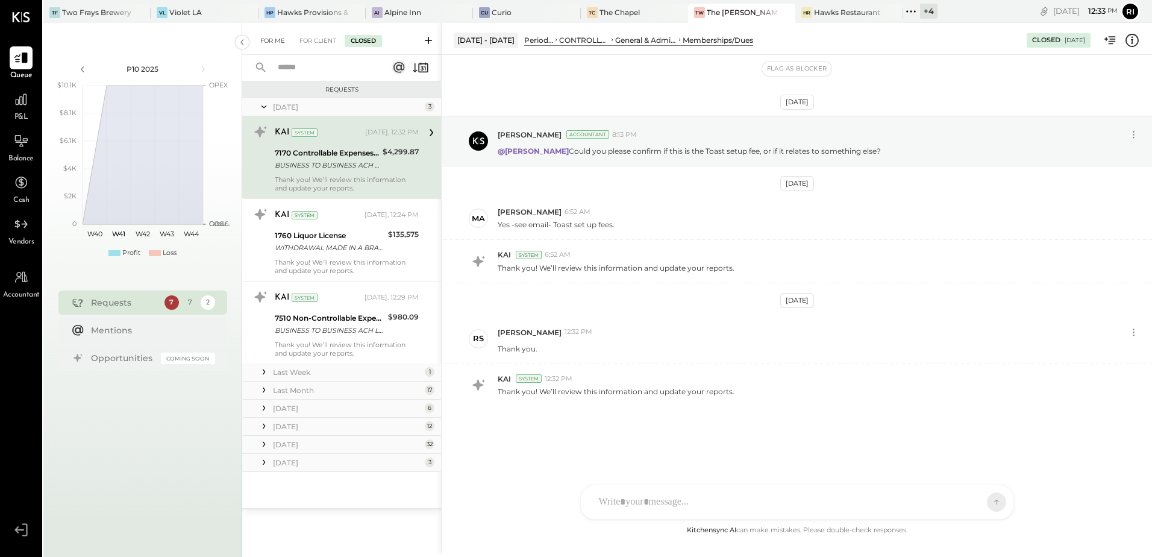
click at [282, 42] on div "For Me" at bounding box center [272, 41] width 37 height 12
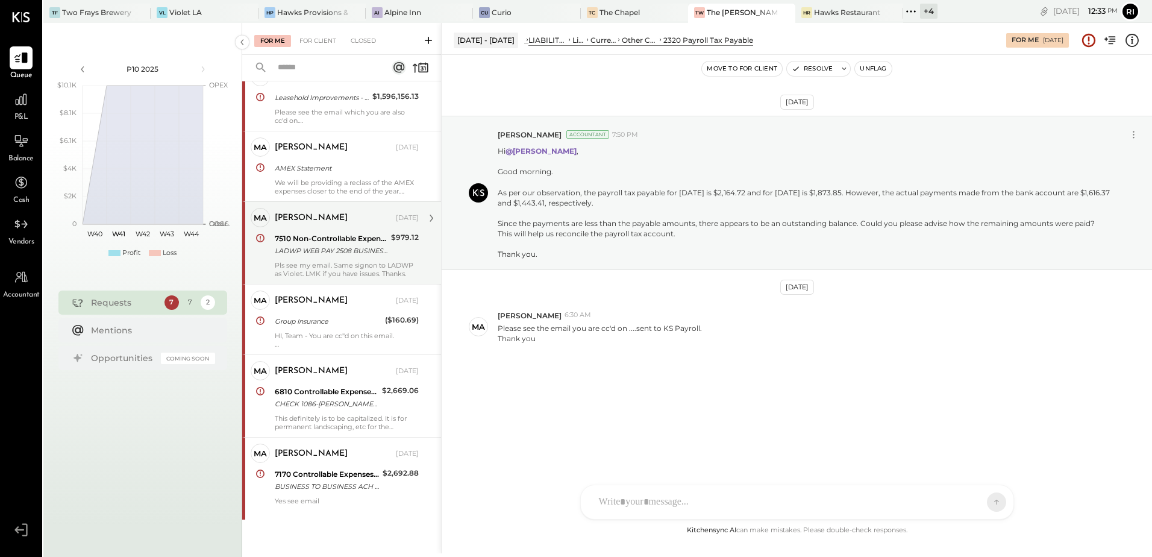
scroll to position [127, 0]
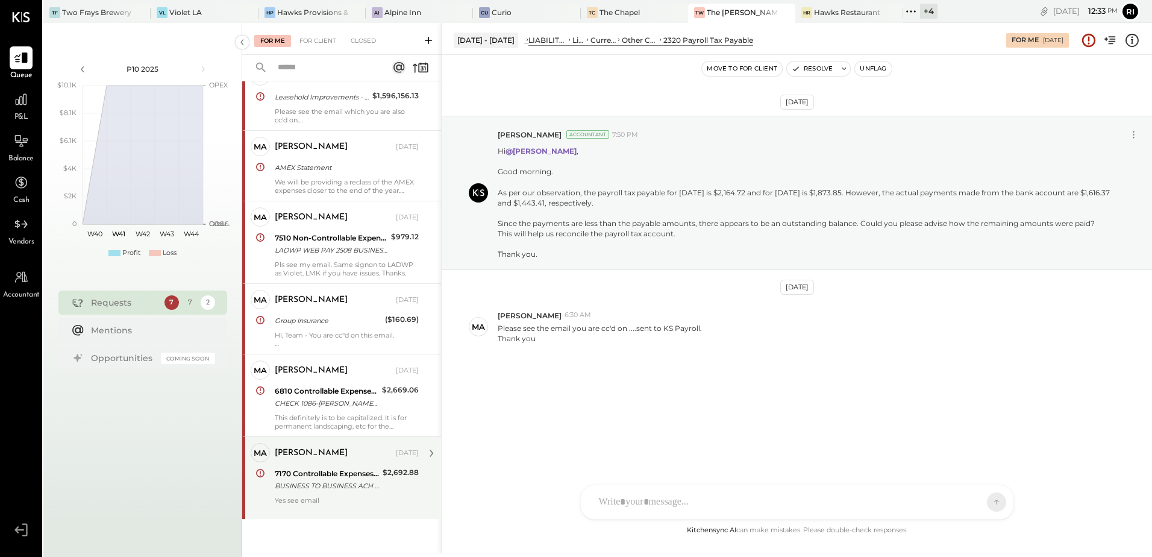
click at [351, 496] on div "Yes see email" at bounding box center [347, 504] width 144 height 17
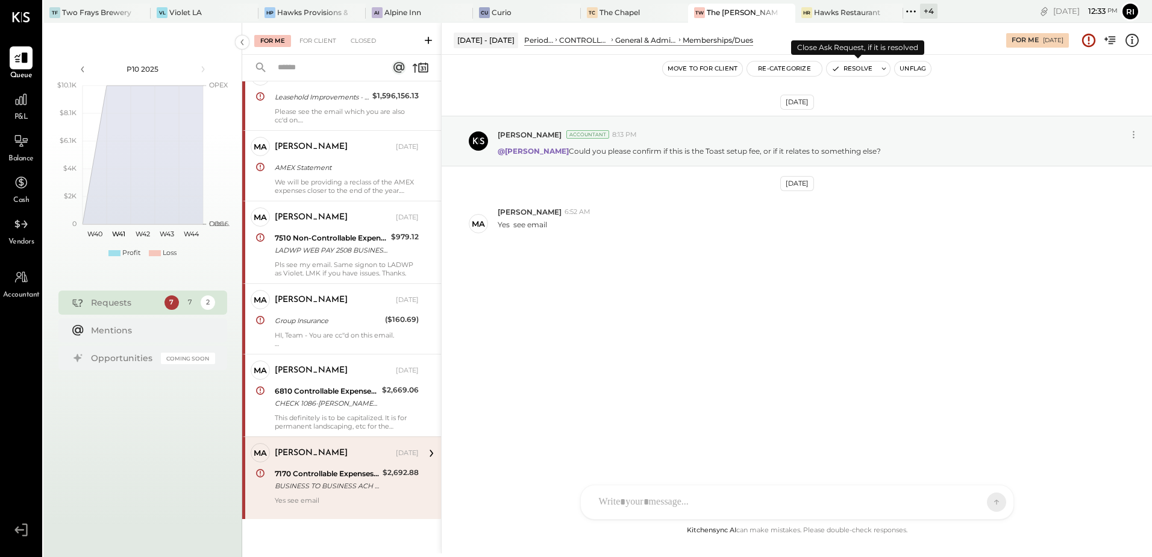
click at [882, 66] on icon at bounding box center [884, 68] width 8 height 8
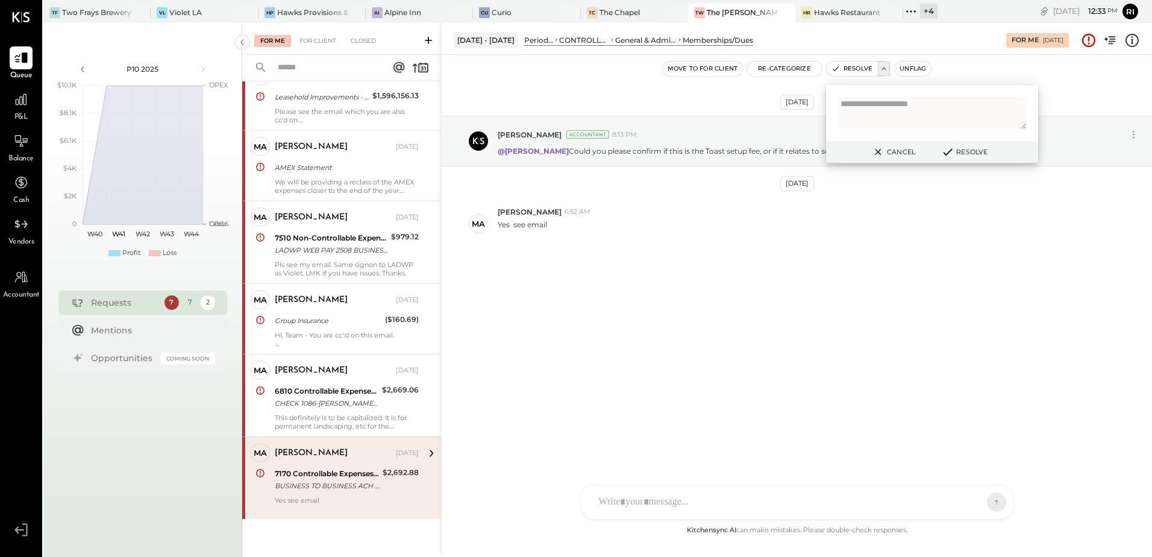
click at [922, 65] on button "Unflag" at bounding box center [913, 68] width 36 height 14
click at [956, 154] on button "Resolve" at bounding box center [959, 152] width 54 height 14
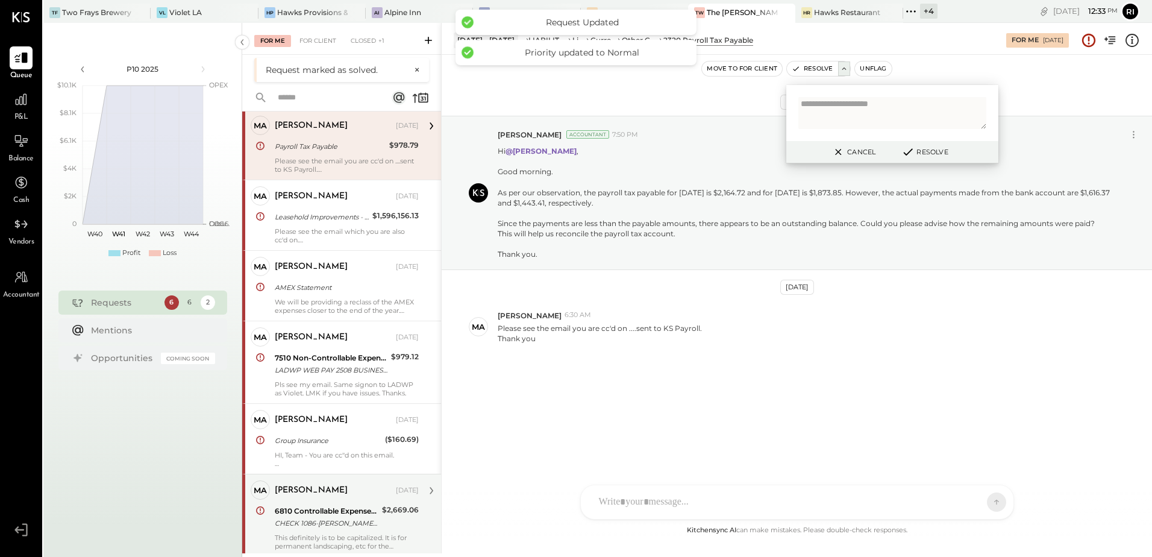
scroll to position [44, 0]
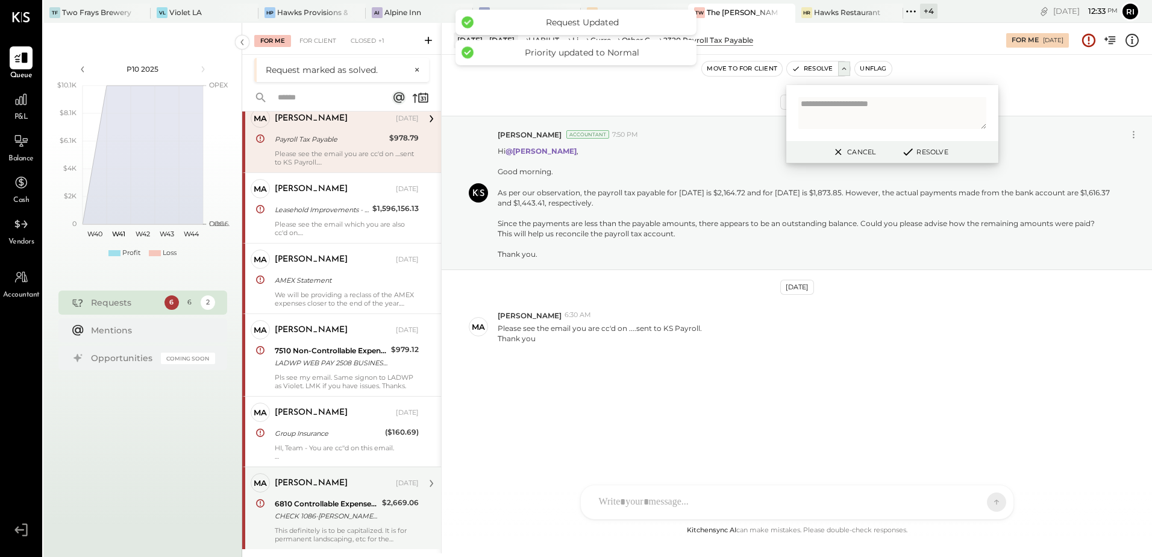
click at [333, 531] on div "This definitely is to be capitalized. It is for permanent landscaping, etc for …" at bounding box center [347, 534] width 144 height 17
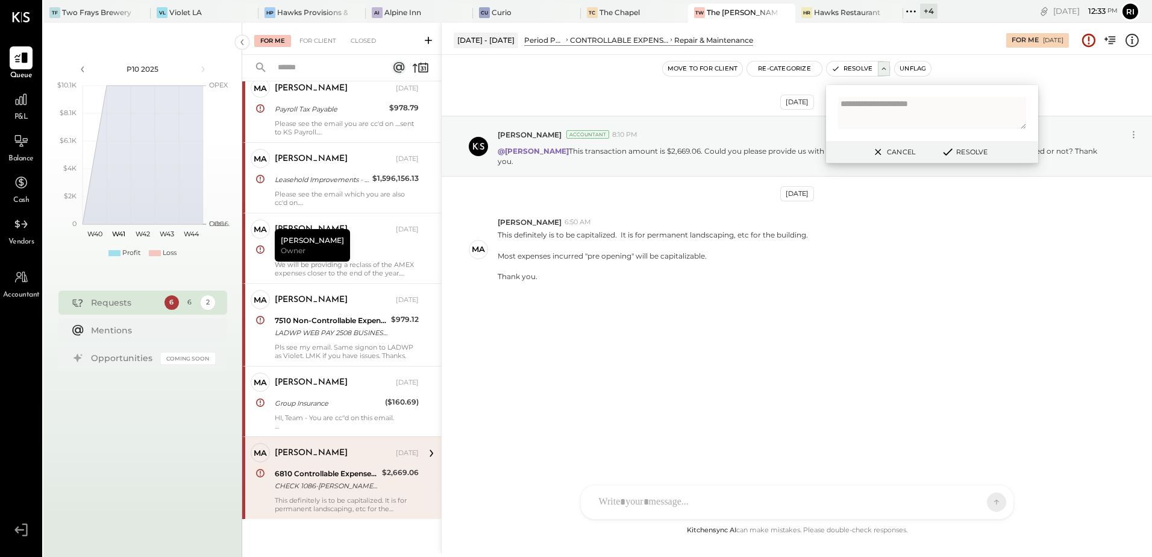
click at [828, 363] on div "[DATE] [PERSON_NAME] Accountant 8:10 PM @[PERSON_NAME] This transaction amount …" at bounding box center [797, 233] width 710 height 296
click at [882, 152] on icon at bounding box center [878, 152] width 15 height 14
click at [906, 71] on button "Unflag" at bounding box center [913, 68] width 36 height 14
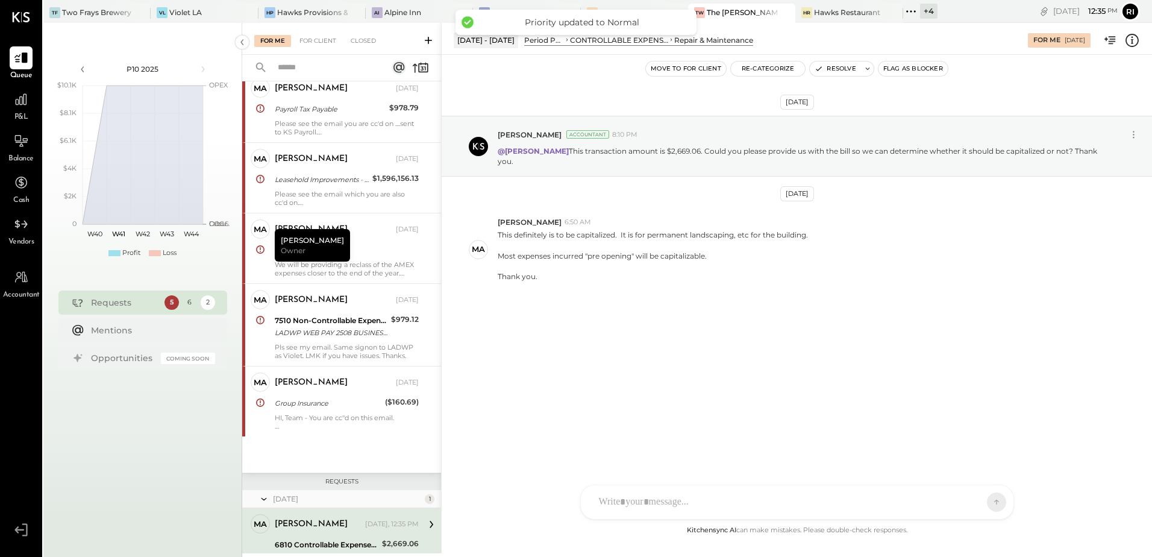
scroll to position [115, 0]
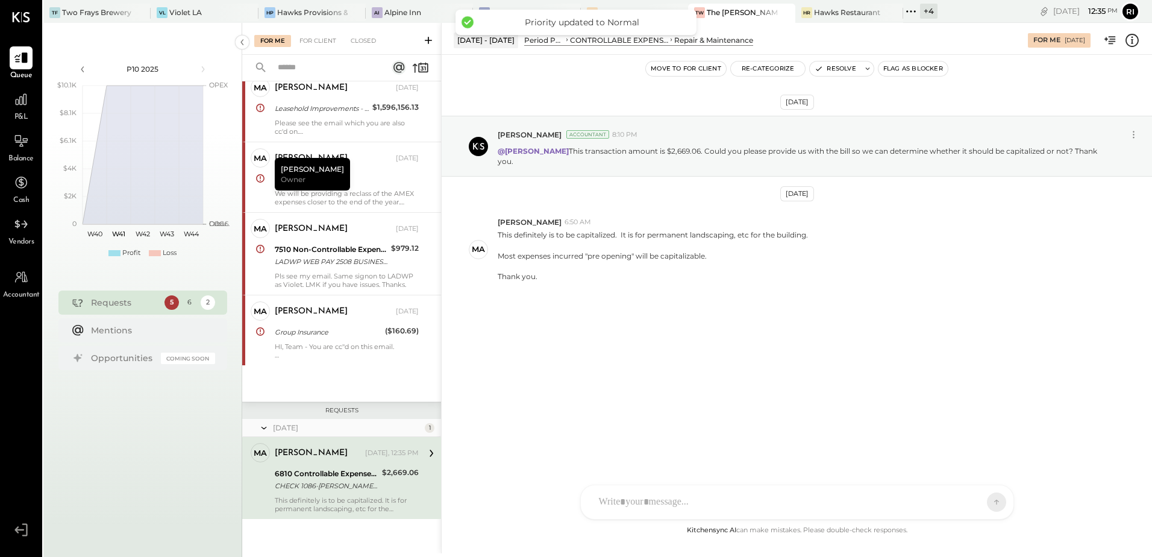
click at [835, 60] on div "Move to for client Re-Categorize Resolve Flag as Blocker" at bounding box center [797, 69] width 710 height 28
click at [833, 64] on button "Resolve" at bounding box center [835, 68] width 51 height 14
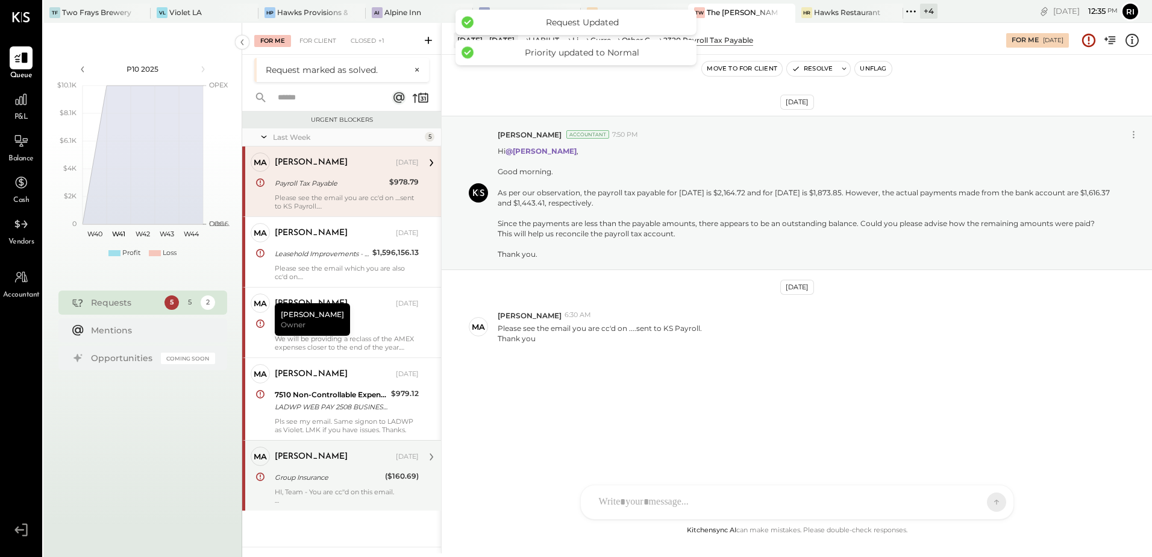
click at [315, 484] on div "[PERSON_NAME] [DATE] Group Insurance ($160.69) HI, Team - You are cc''d on this…" at bounding box center [347, 476] width 144 height 58
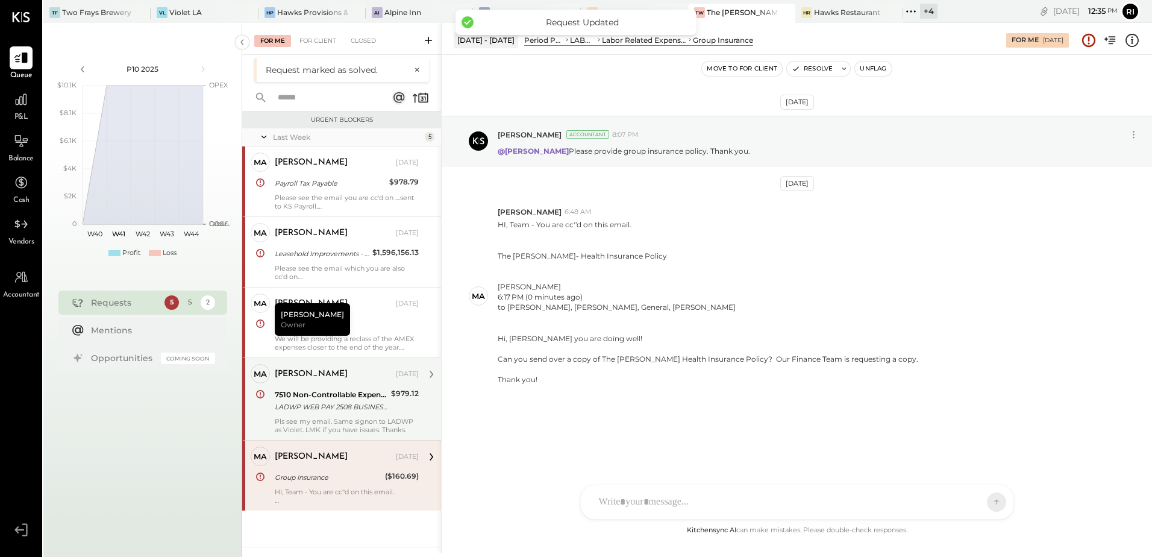
click at [302, 428] on div "Pls see my email. Same signon to LADWP as Violet. LMK if you have issues. Thank…" at bounding box center [347, 425] width 144 height 17
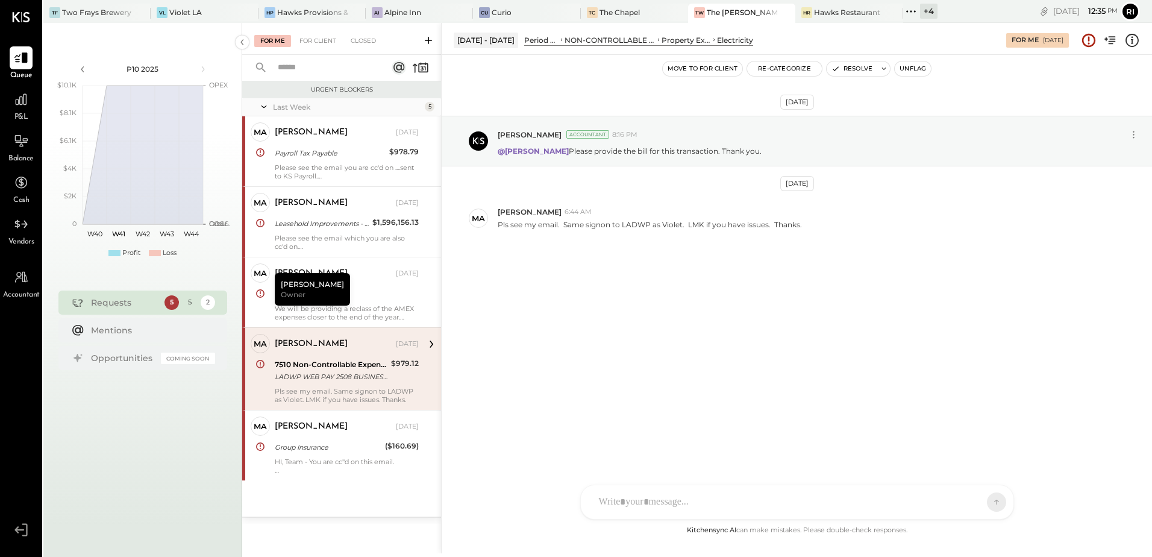
click at [906, 70] on button "Unflag" at bounding box center [913, 68] width 36 height 14
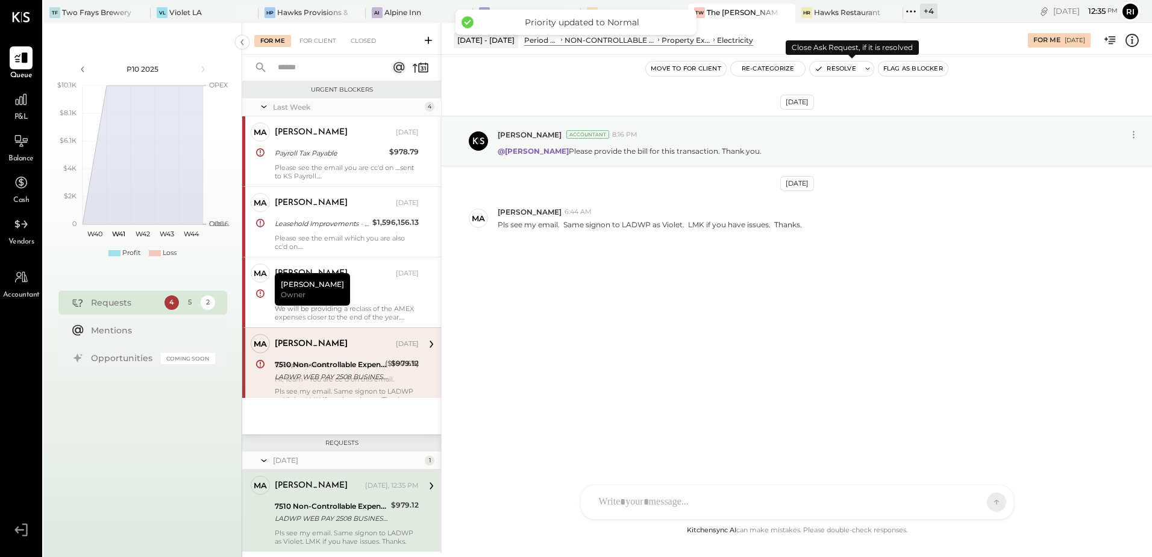
click at [873, 71] on button at bounding box center [868, 68] width 12 height 14
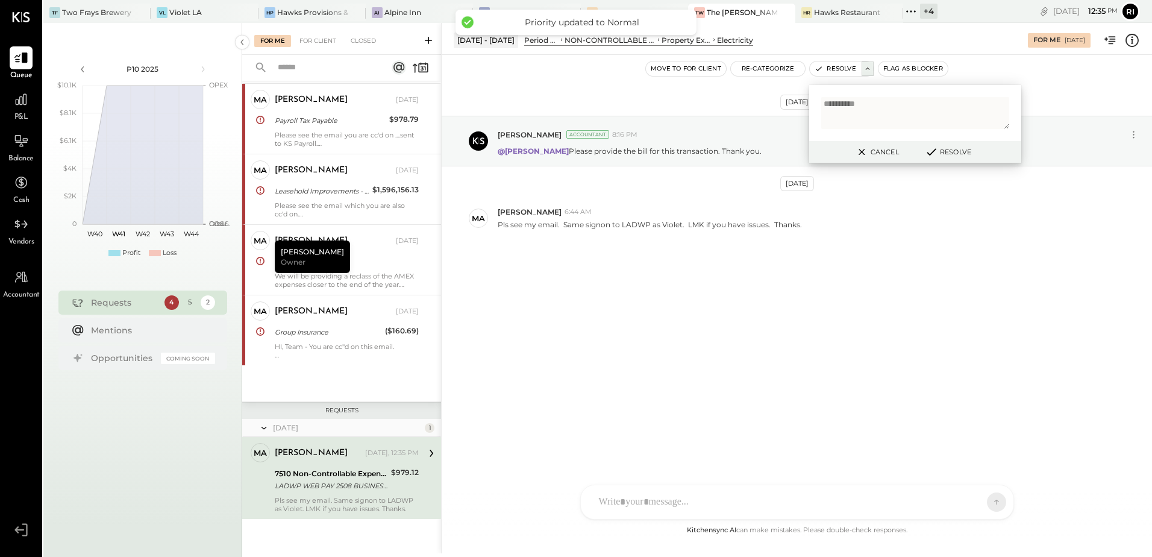
type textarea "**********"
click at [937, 154] on icon at bounding box center [931, 151] width 14 height 13
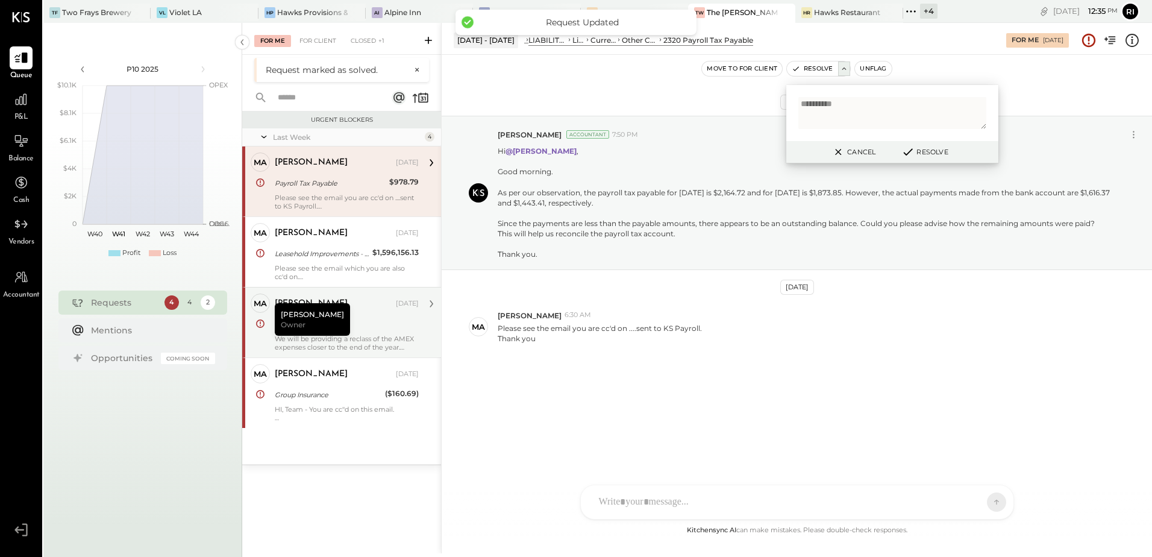
click at [366, 317] on div "AMEX Statement" at bounding box center [345, 324] width 140 height 14
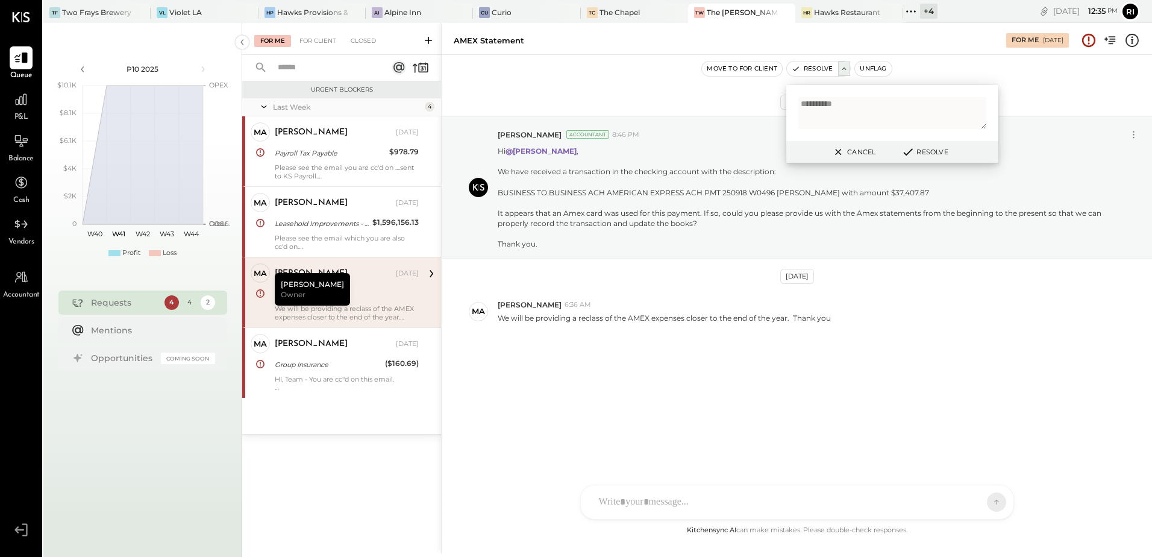
click at [851, 151] on button "Cancel" at bounding box center [853, 152] width 52 height 16
click at [697, 509] on div at bounding box center [797, 502] width 433 height 34
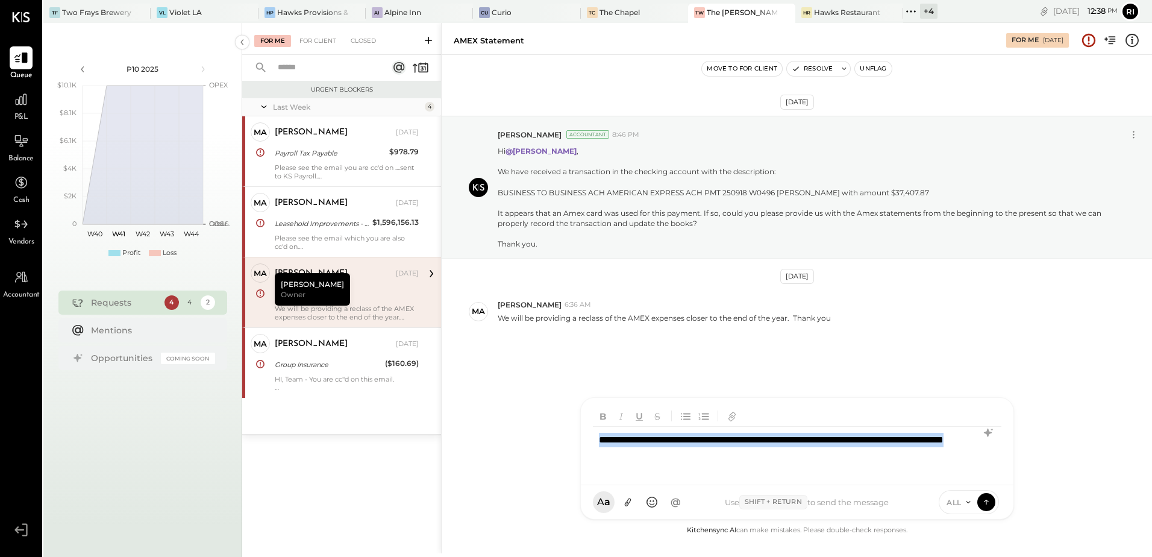
copy div "**********"
click at [986, 506] on icon at bounding box center [986, 501] width 11 height 12
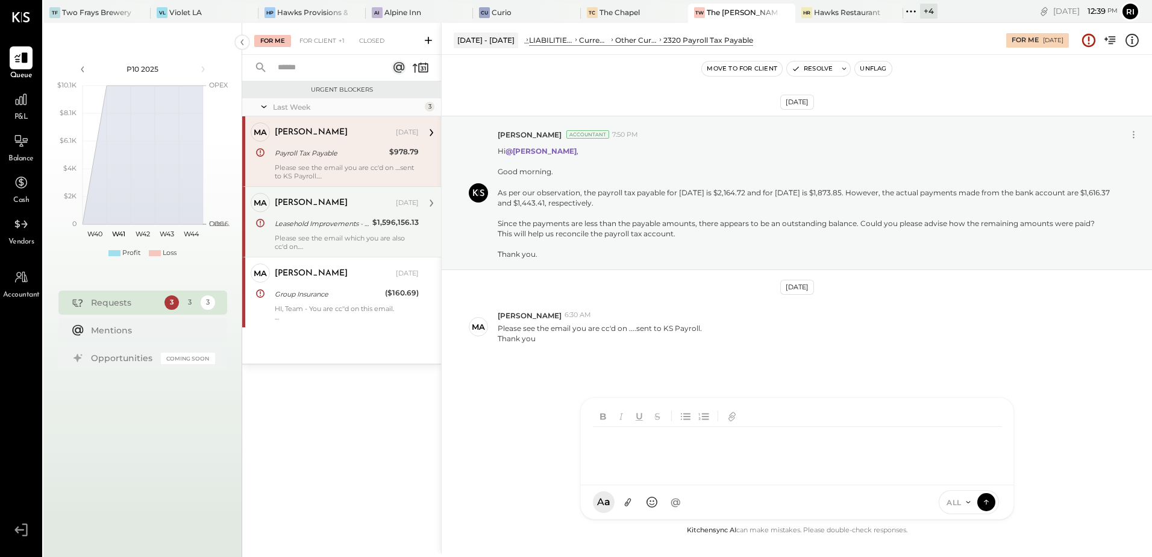
click at [352, 223] on div "Leasehold Improvements - Structure" at bounding box center [322, 224] width 94 height 12
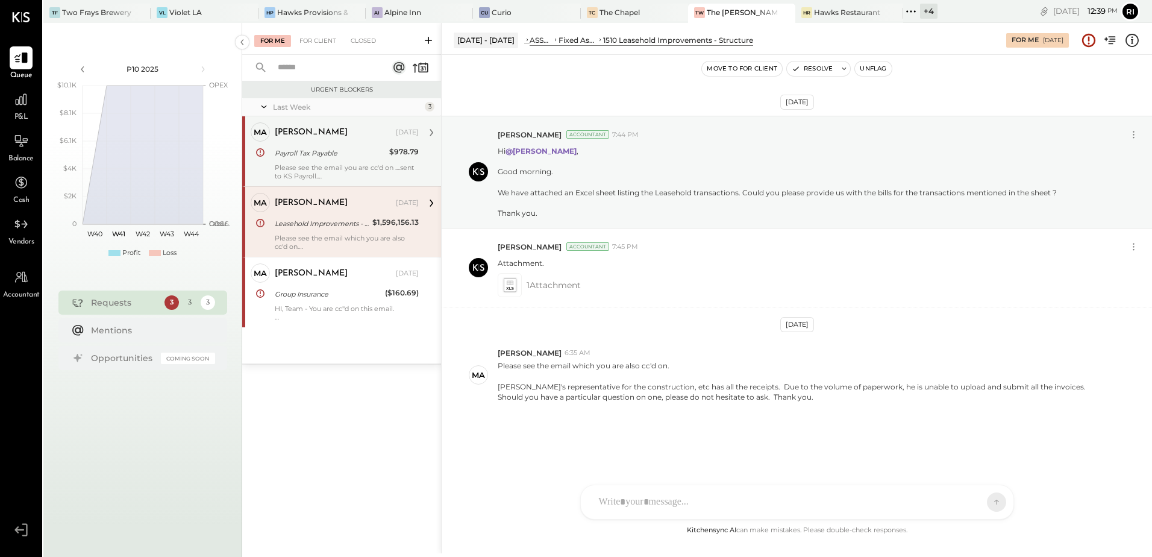
click at [347, 149] on div "Payroll Tax Payable" at bounding box center [330, 153] width 111 height 12
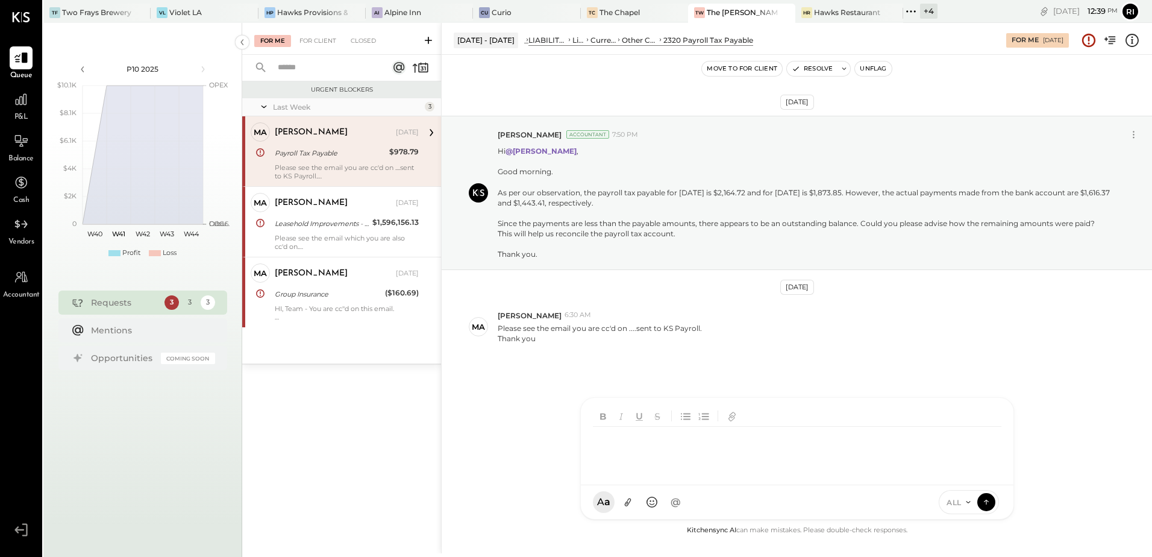
click at [642, 507] on div "CR [PERSON_NAME] R [PERSON_NAME] M [PERSON_NAME] RS [PERSON_NAME] AR [PERSON_NA…" at bounding box center [797, 458] width 434 height 122
click at [660, 444] on div at bounding box center [797, 451] width 409 height 48
click at [632, 438] on div at bounding box center [797, 451] width 409 height 48
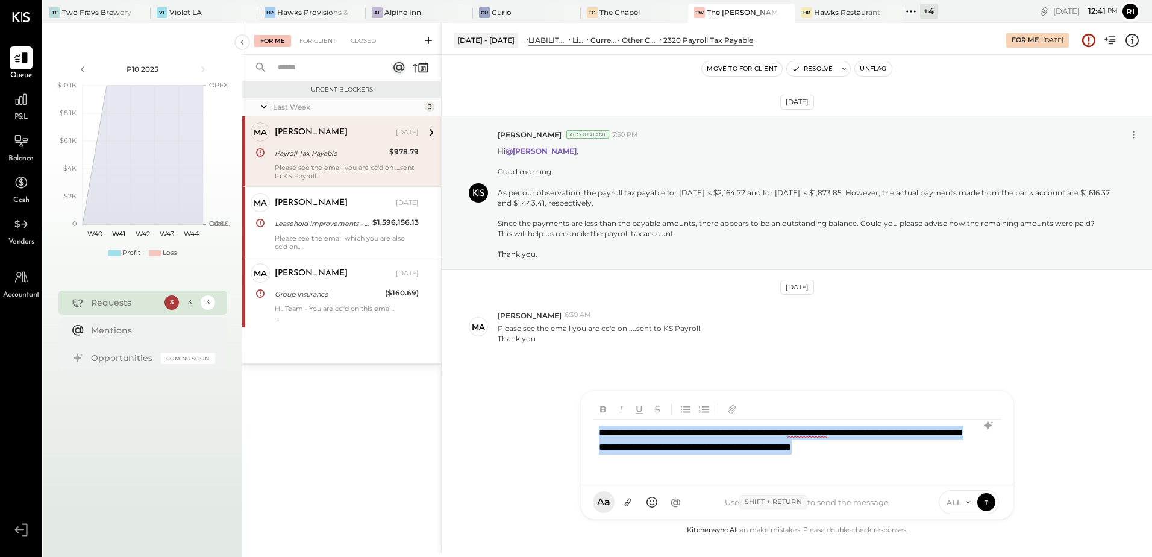
copy div "**********"
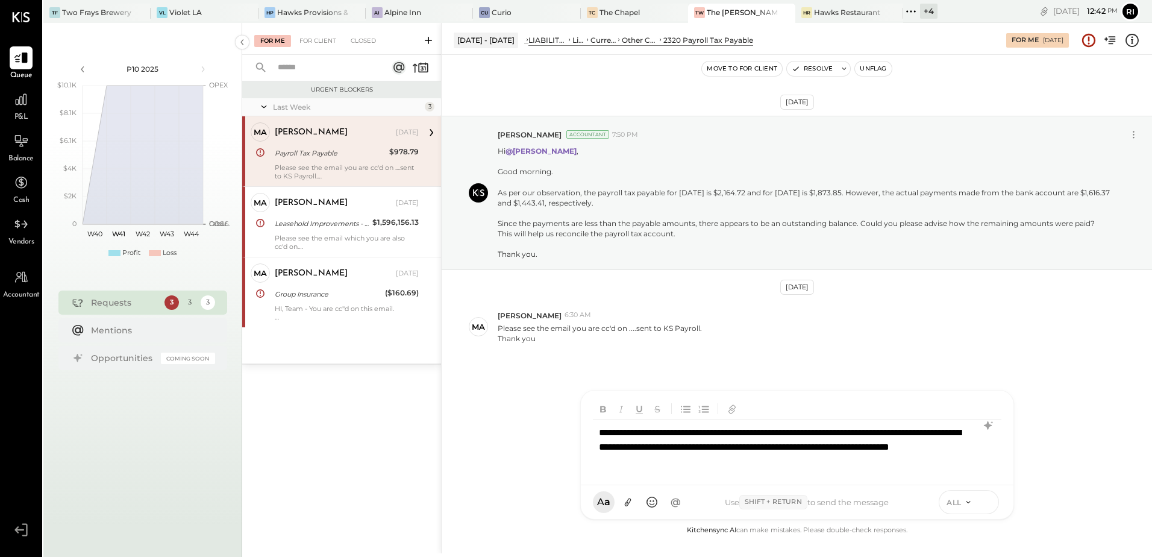
click at [988, 504] on icon at bounding box center [986, 501] width 11 height 12
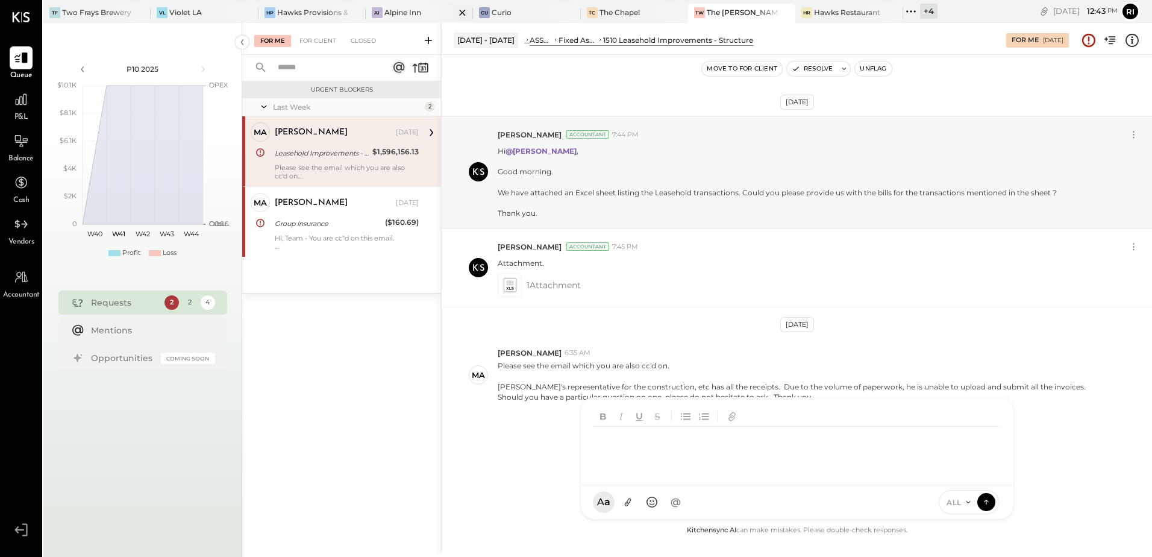
click at [408, 14] on div "Alpine Inn" at bounding box center [402, 12] width 37 height 10
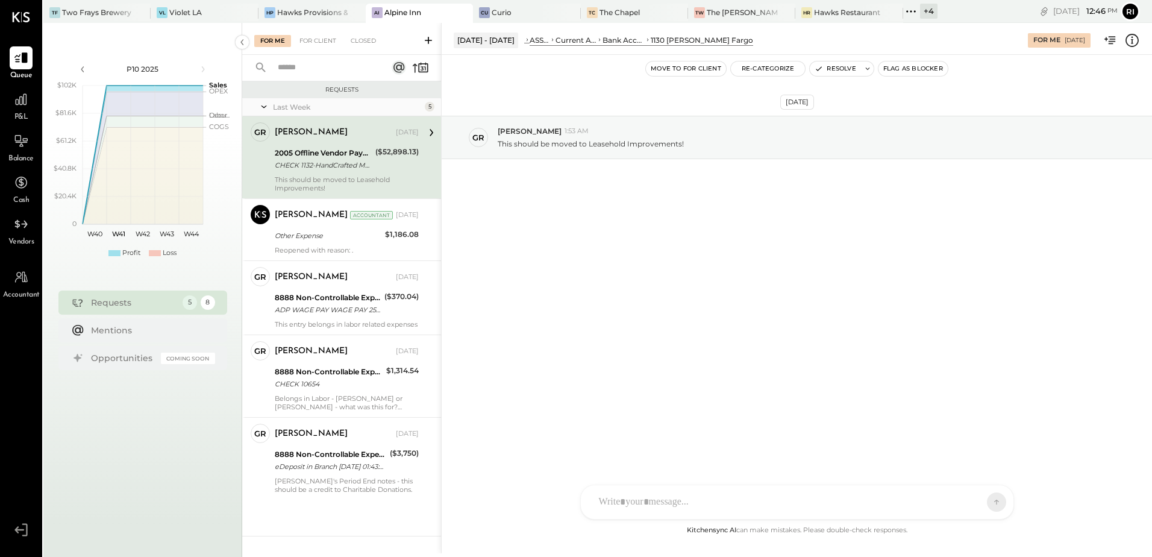
click at [627, 387] on div "[DATE] gr [PERSON_NAME] 1:53 AM This should be moved to Leasehold Improvements!" at bounding box center [797, 289] width 710 height 468
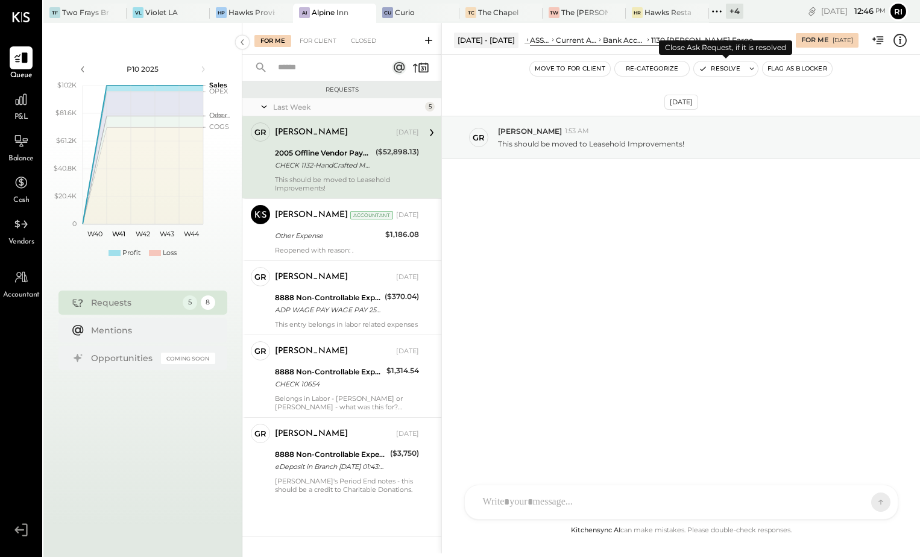
click at [706, 64] on icon "button" at bounding box center [702, 68] width 8 height 8
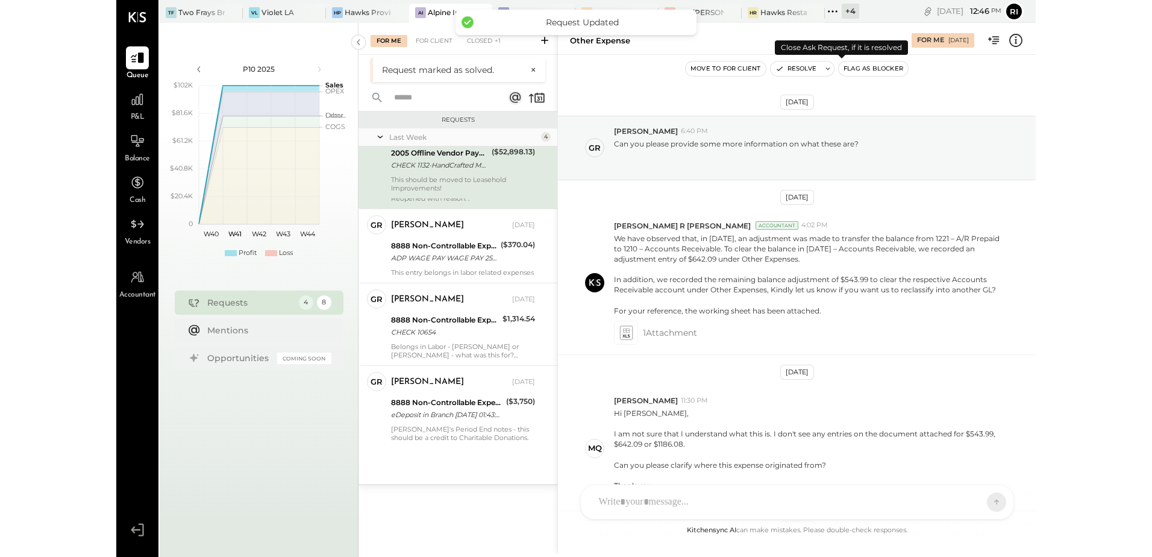
scroll to position [158, 0]
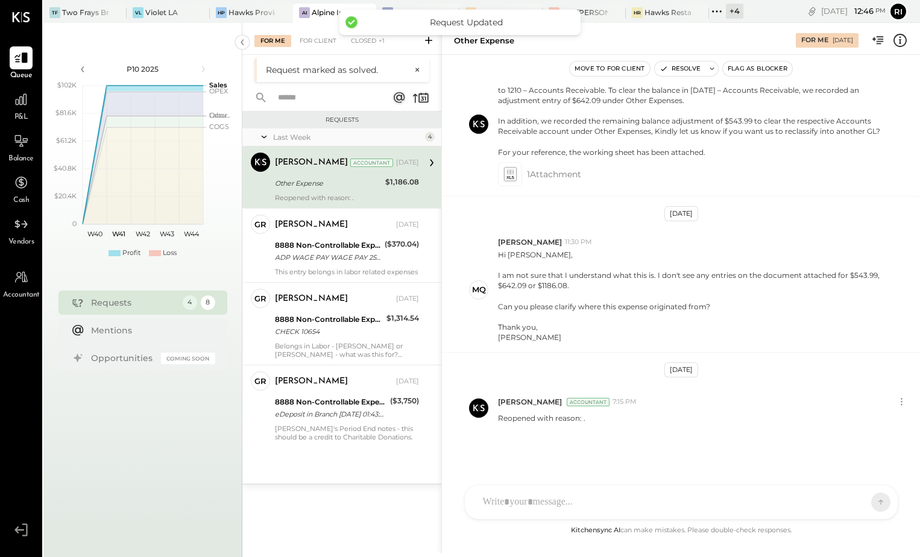
click at [354, 192] on div "[PERSON_NAME] Accountant [DATE] Other Expense $1,186.08 Reopened with reason: ." at bounding box center [347, 176] width 144 height 49
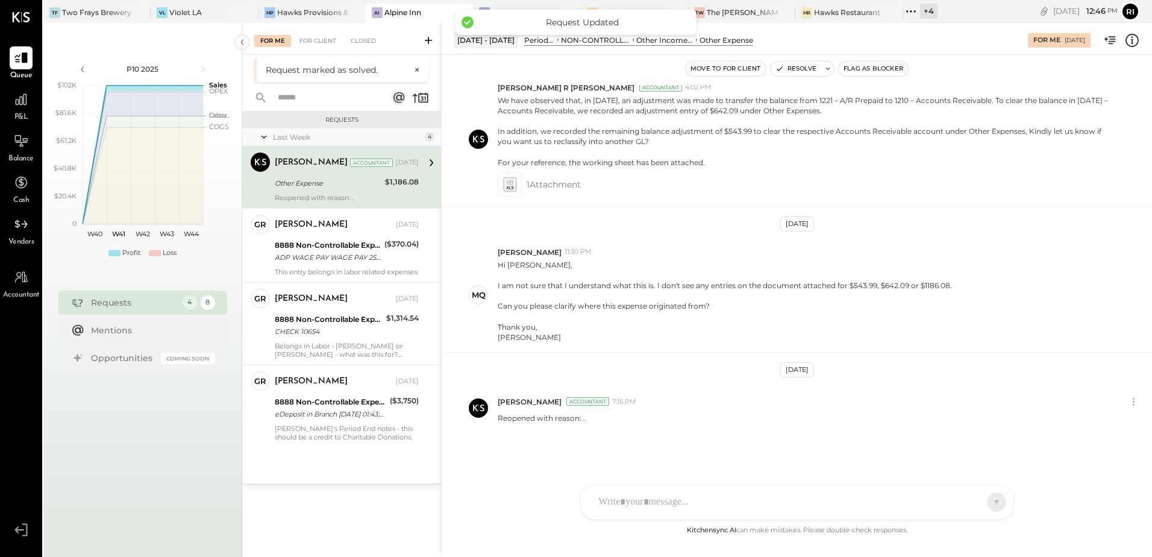
scroll to position [138, 0]
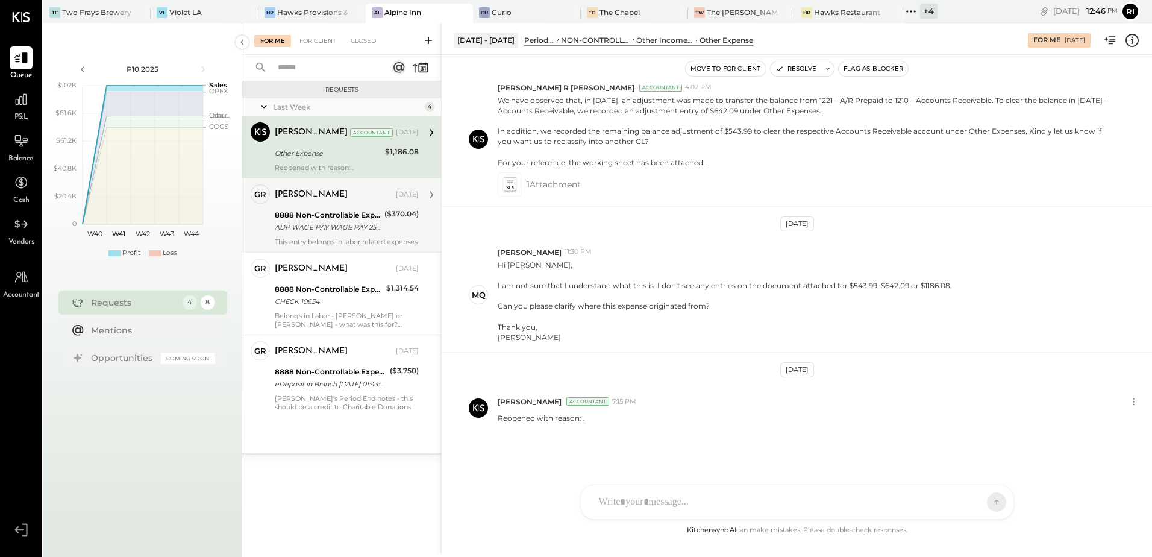
click at [334, 216] on div "8888 Non-Controllable Expenses:Other Income and Expenses:To Be Classified P&L" at bounding box center [328, 215] width 106 height 12
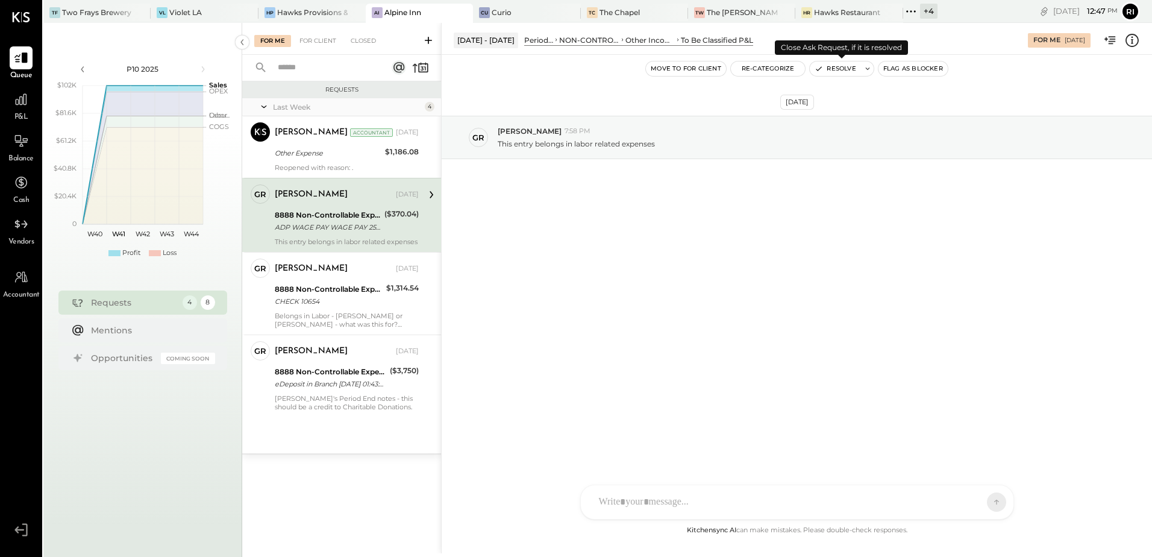
click at [837, 66] on button "Resolve" at bounding box center [835, 68] width 51 height 14
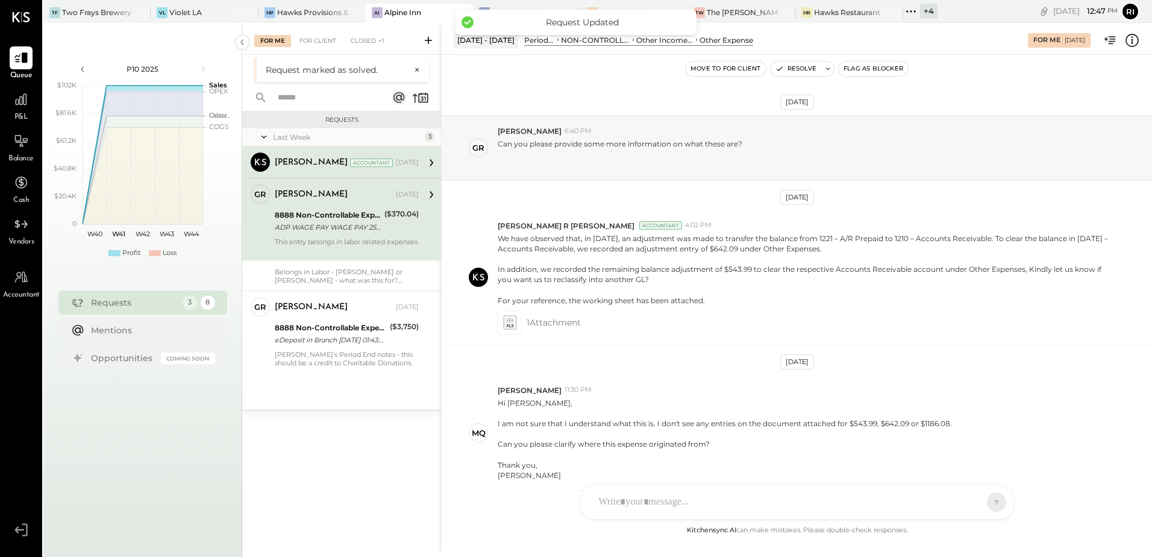
scroll to position [138, 0]
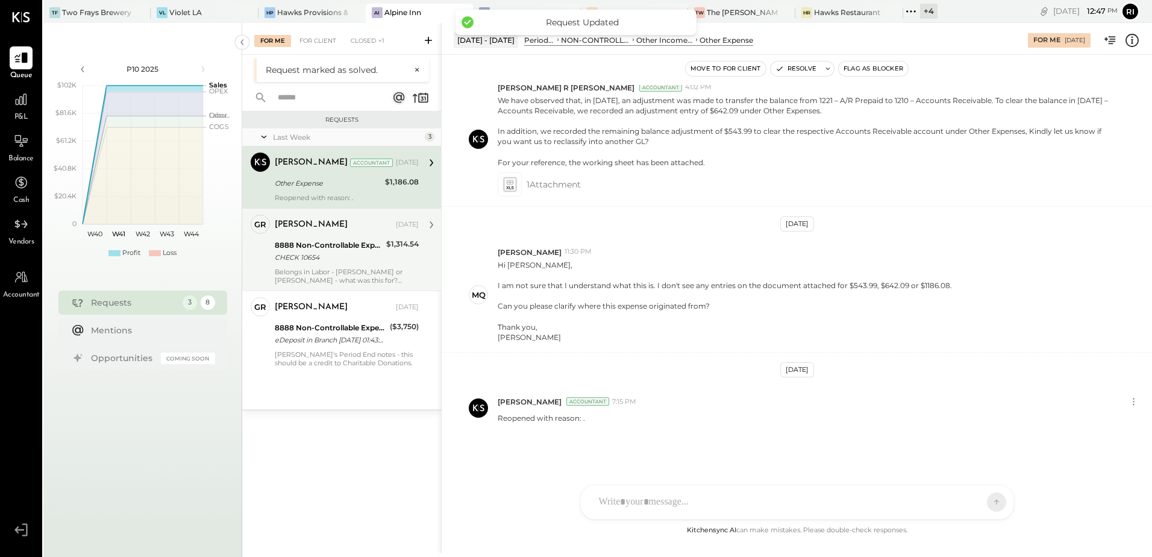
click at [281, 252] on div "CHECK 10654" at bounding box center [329, 257] width 108 height 12
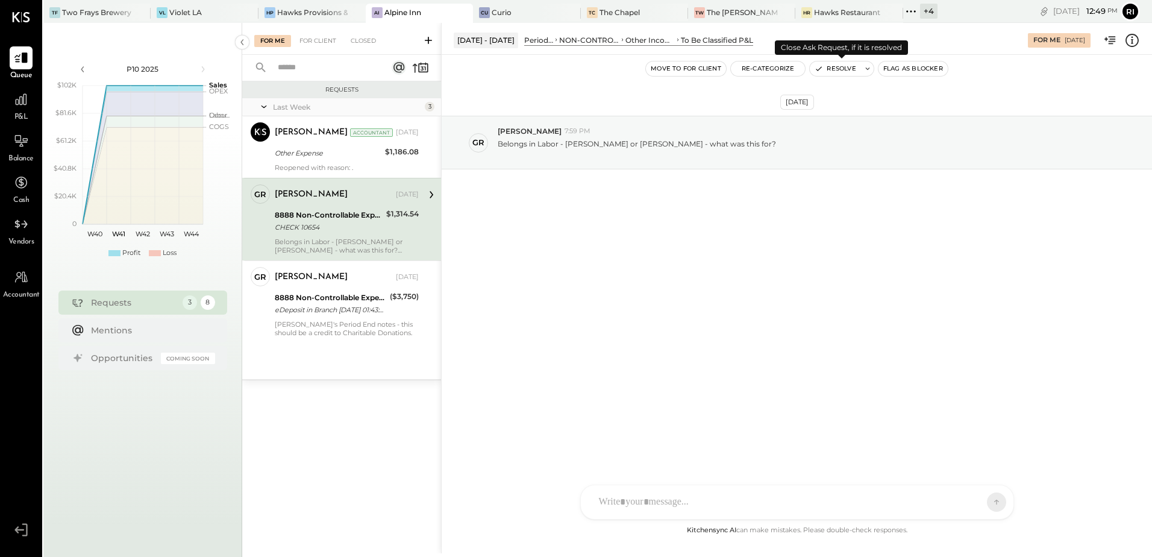
click at [823, 65] on icon "button" at bounding box center [819, 68] width 8 height 8
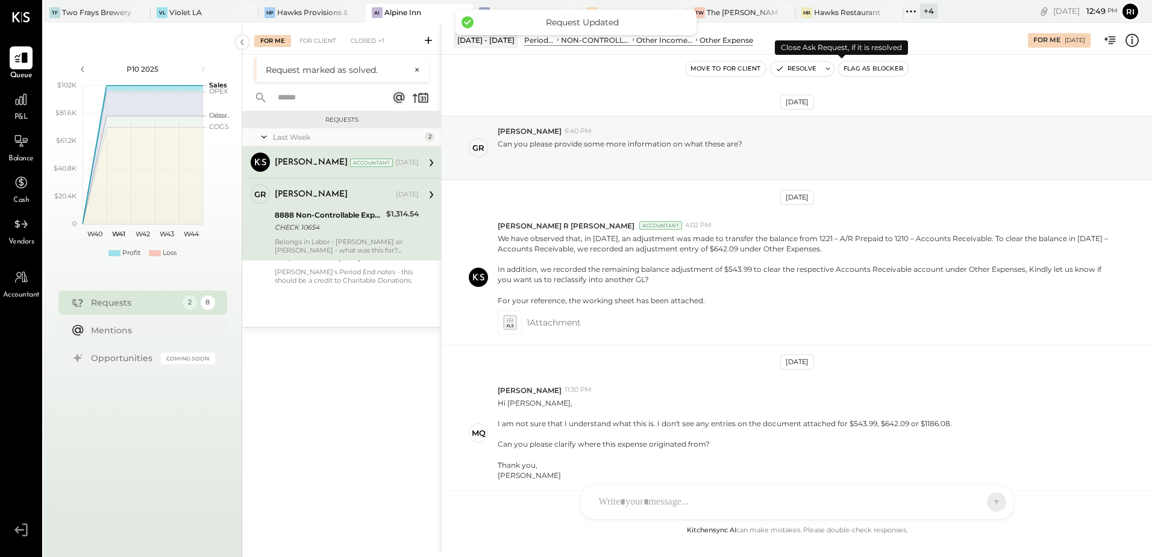
scroll to position [138, 0]
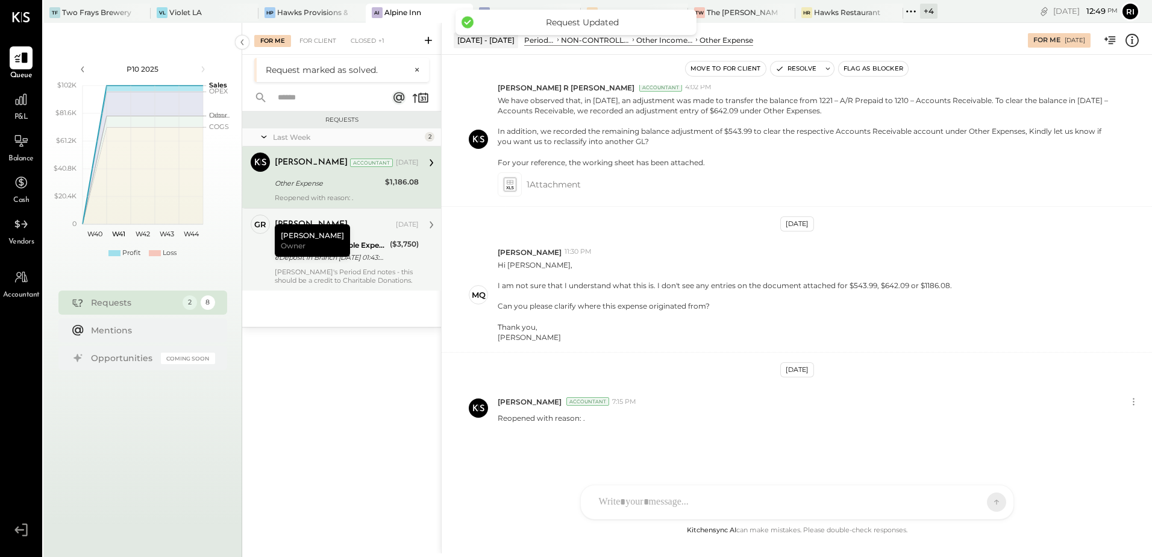
click at [362, 240] on div "8888 Non-Controllable Expenses:Other Income and Expenses:To Be Classified P&L" at bounding box center [330, 245] width 111 height 12
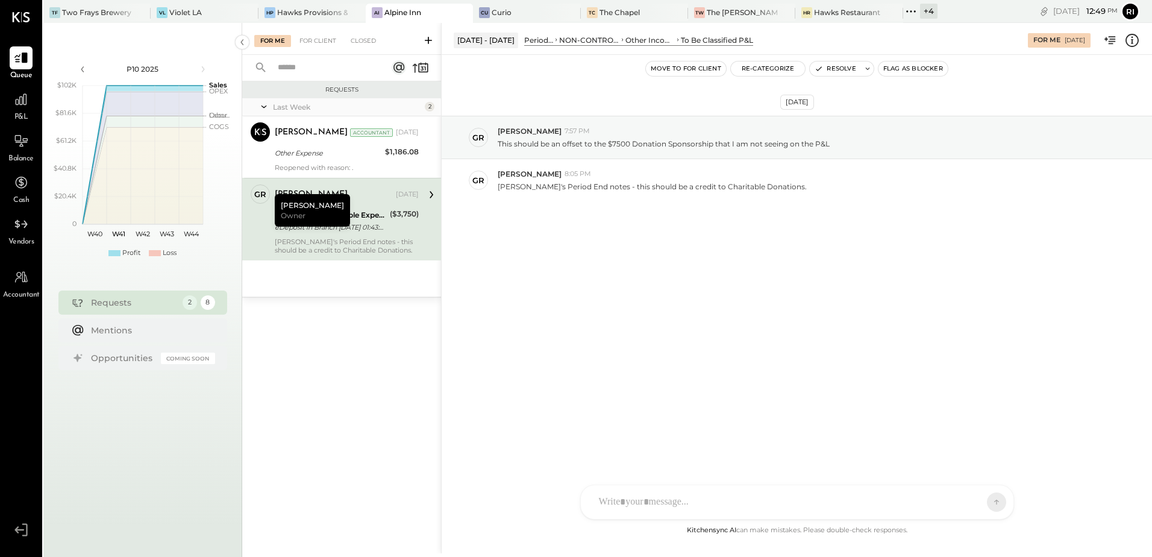
click at [654, 276] on div "[DATE] gr [PERSON_NAME] 7:57 PM This should be an offset to the $7500 Donation …" at bounding box center [797, 188] width 710 height 207
click at [840, 72] on button "Resolve" at bounding box center [835, 68] width 51 height 14
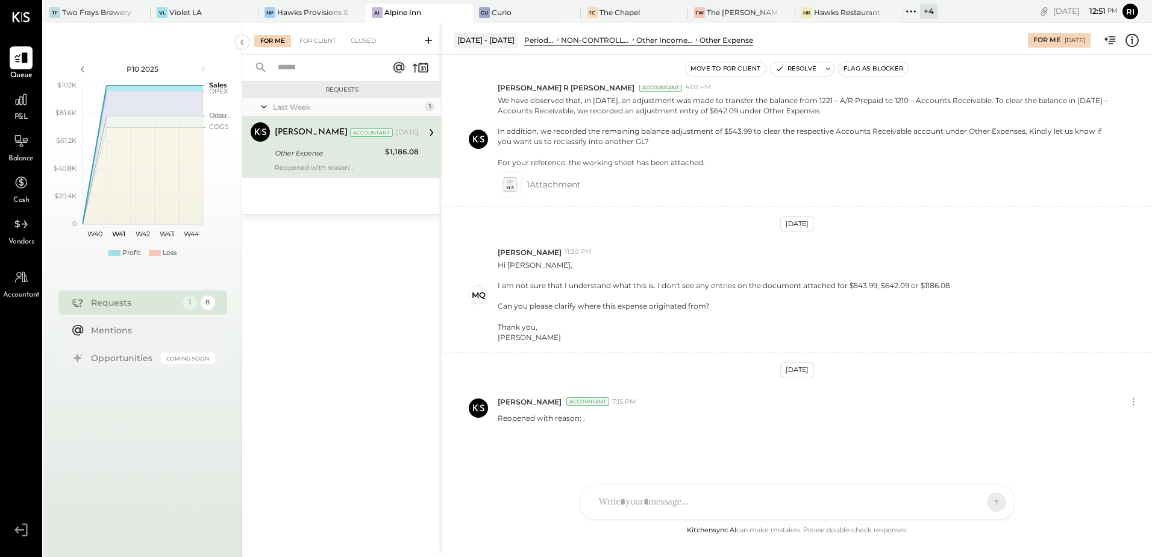
click at [903, 16] on icon at bounding box center [911, 12] width 16 height 16
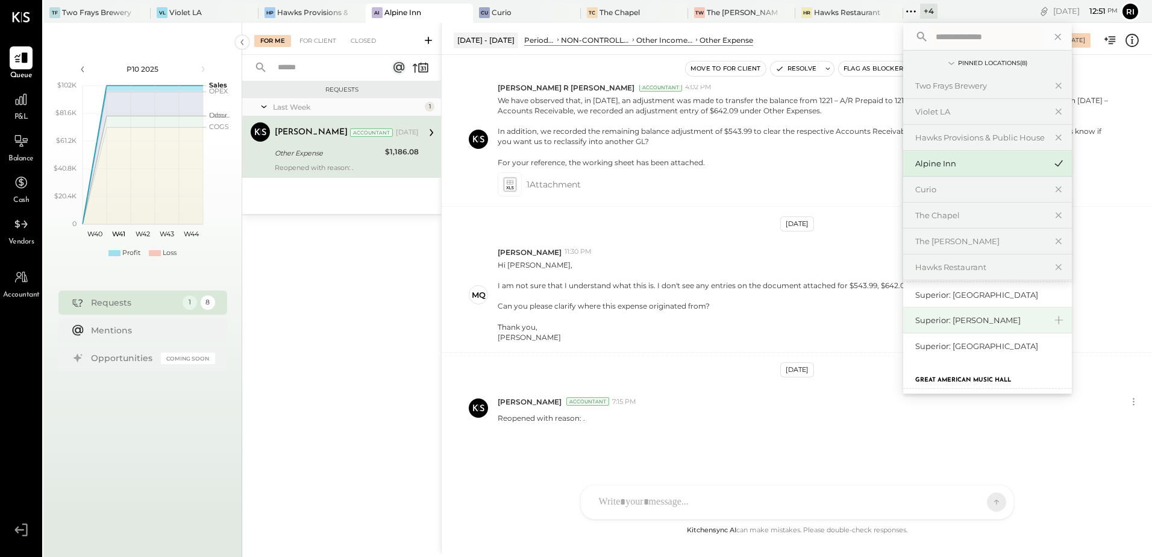
scroll to position [57, 0]
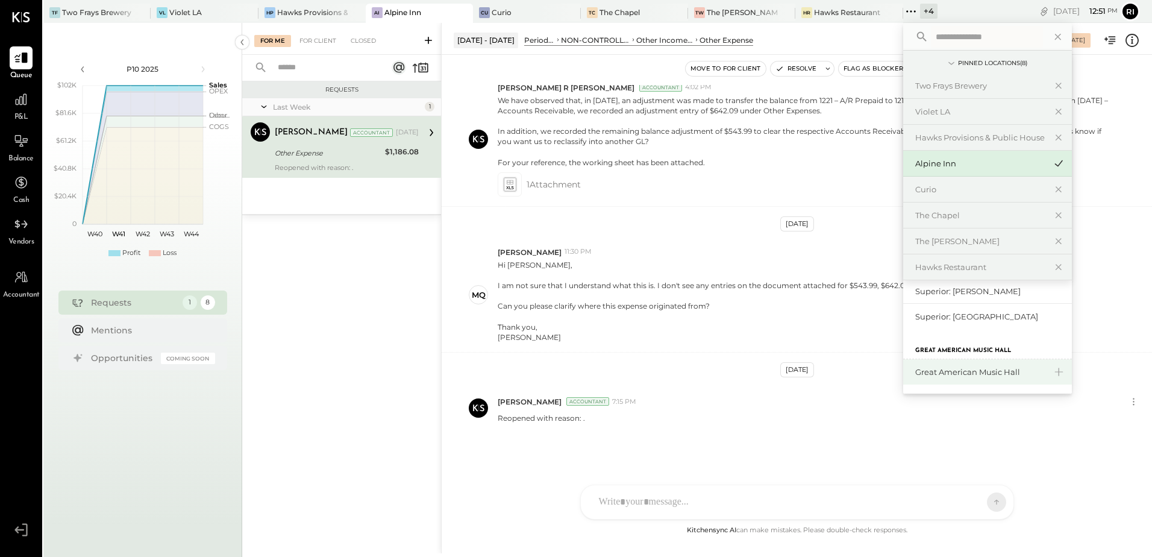
click at [956, 378] on div "Great American Music Hall" at bounding box center [987, 371] width 169 height 25
click at [958, 371] on div "Great American Music Hall" at bounding box center [980, 371] width 130 height 11
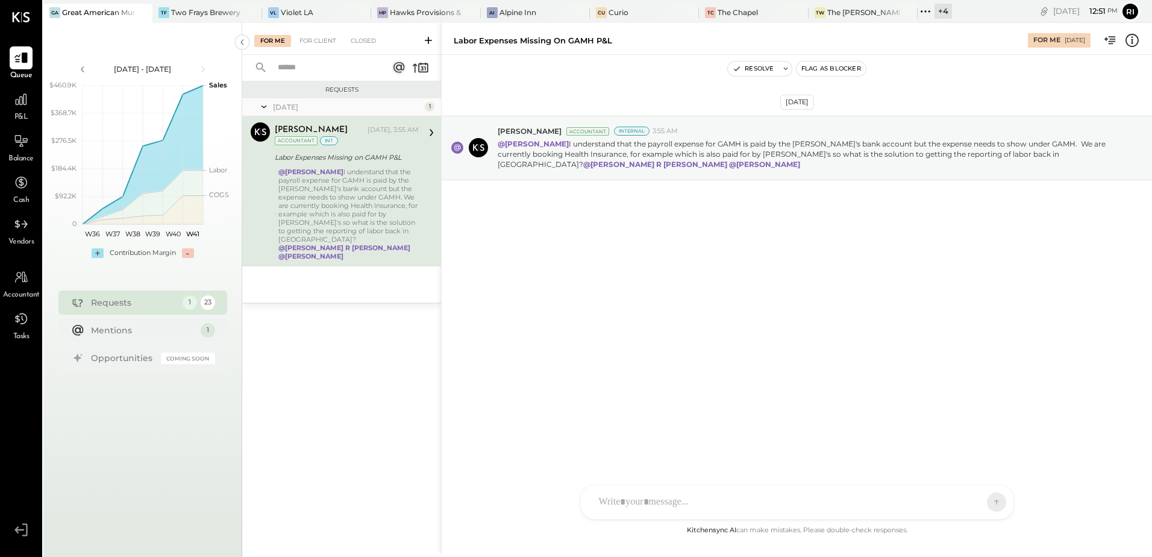
click at [661, 501] on div at bounding box center [786, 502] width 387 height 27
type input "****"
click at [693, 453] on div "CD [PERSON_NAME]" at bounding box center [680, 446] width 138 height 24
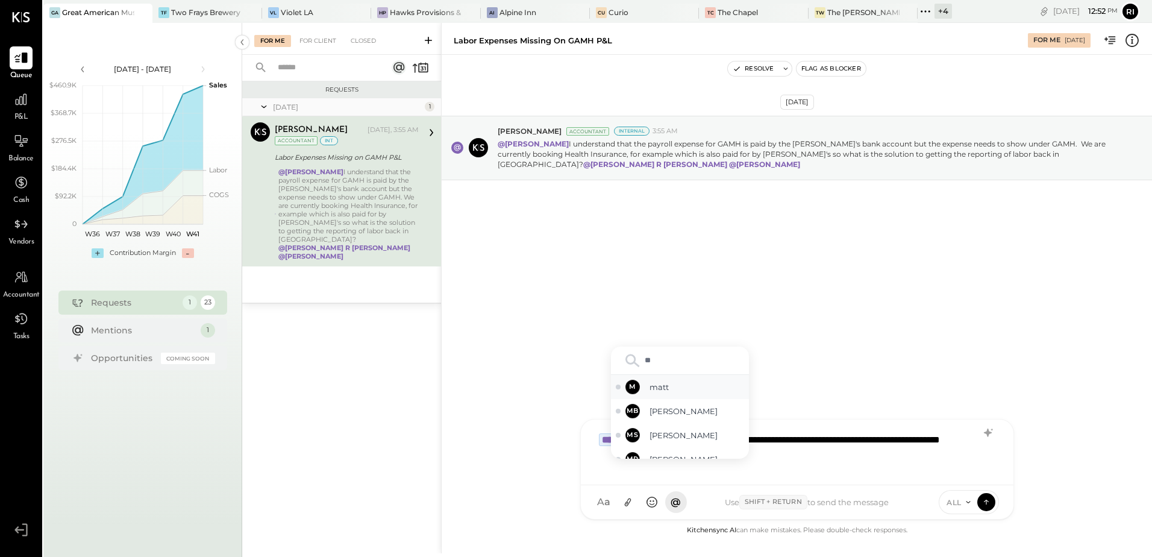
drag, startPoint x: 661, startPoint y: 386, endPoint x: 730, endPoint y: 444, distance: 89.9
click at [665, 390] on span "matt" at bounding box center [697, 386] width 95 height 11
click at [789, 457] on div "**********" at bounding box center [797, 451] width 409 height 48
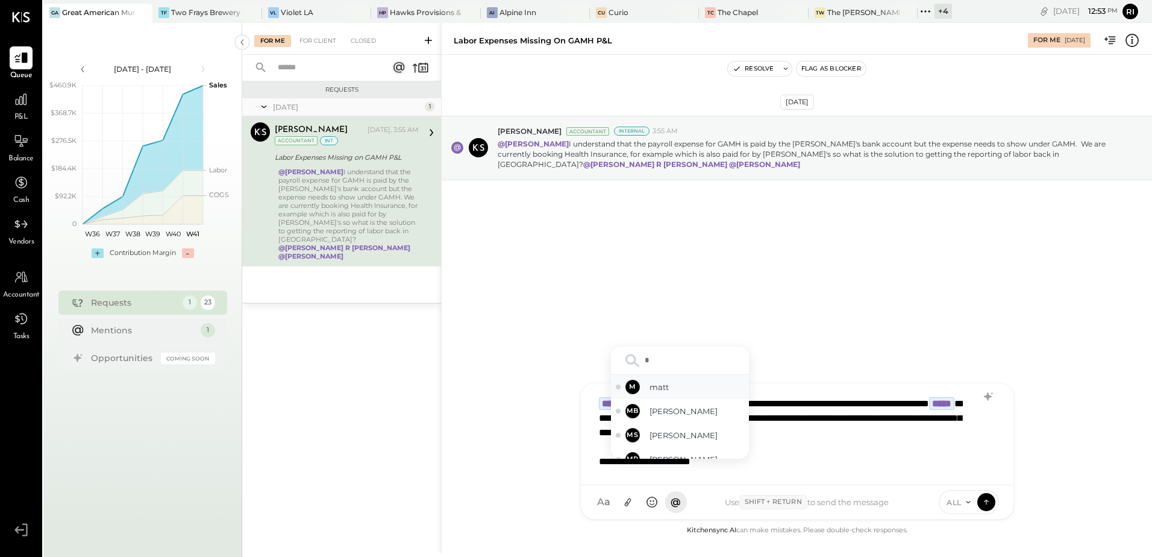
drag, startPoint x: 662, startPoint y: 390, endPoint x: 887, endPoint y: 499, distance: 249.6
click at [663, 391] on span "matt" at bounding box center [697, 386] width 95 height 11
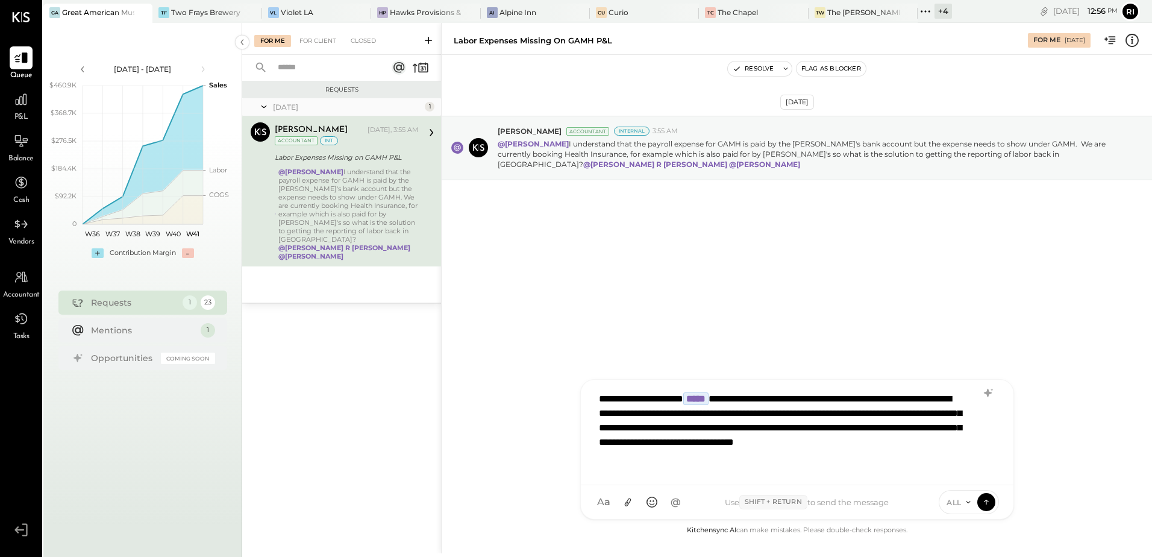
scroll to position [74, 0]
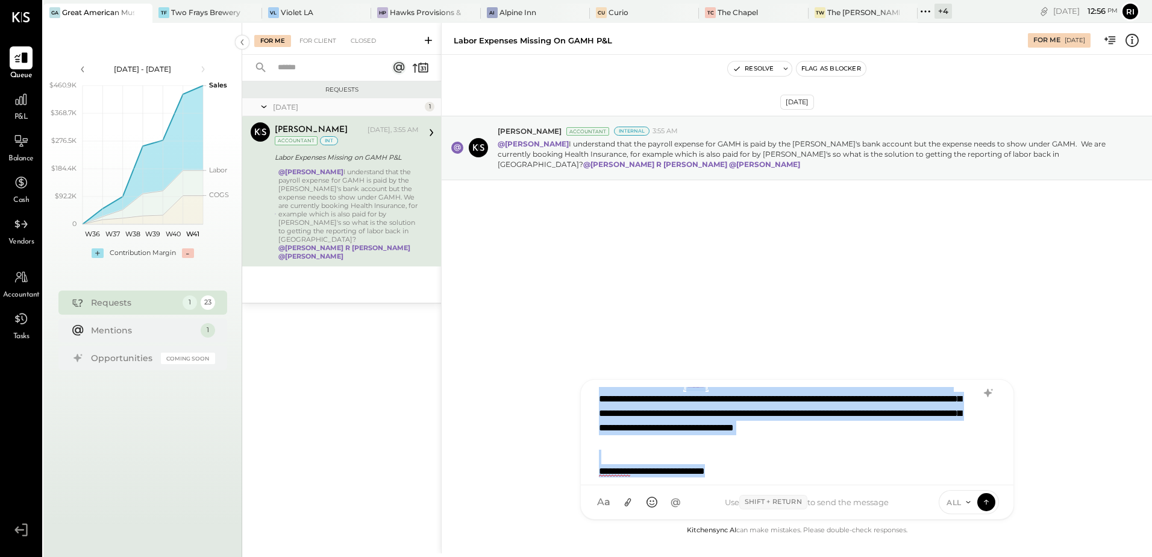
copy div "**********"
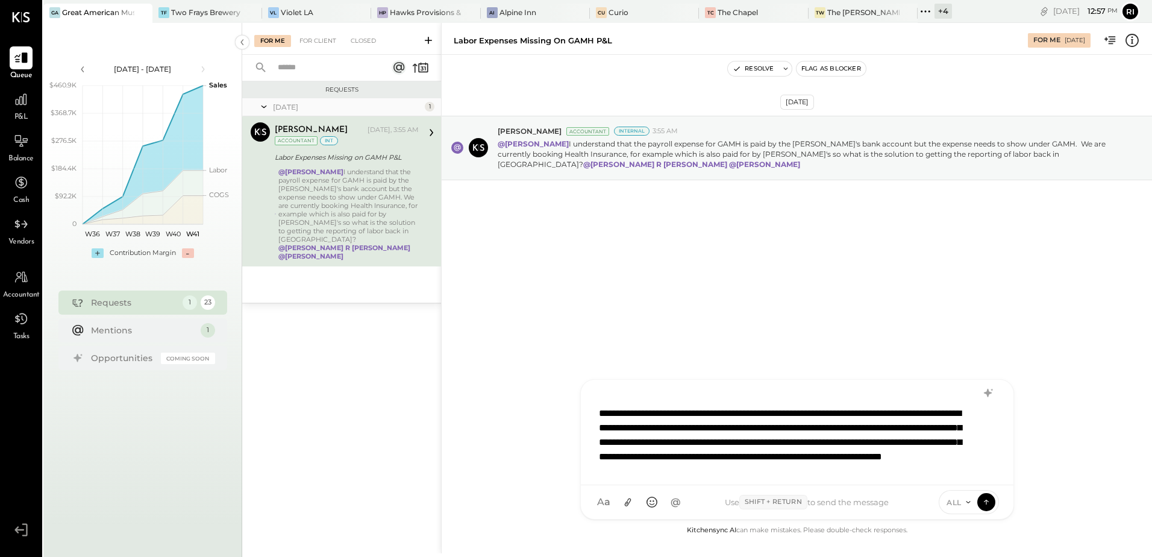
scroll to position [0, 0]
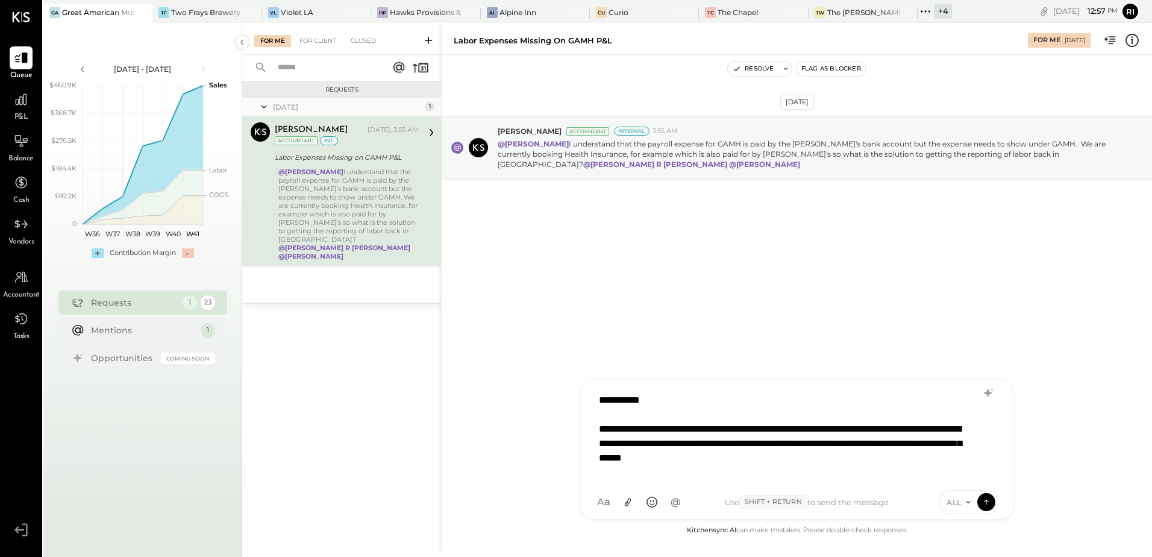
drag, startPoint x: 610, startPoint y: 398, endPoint x: 618, endPoint y: 400, distance: 7.9
click at [618, 400] on div "**********" at bounding box center [796, 432] width 407 height 90
click at [642, 415] on div "CD [PERSON_NAME]" at bounding box center [680, 419] width 138 height 24
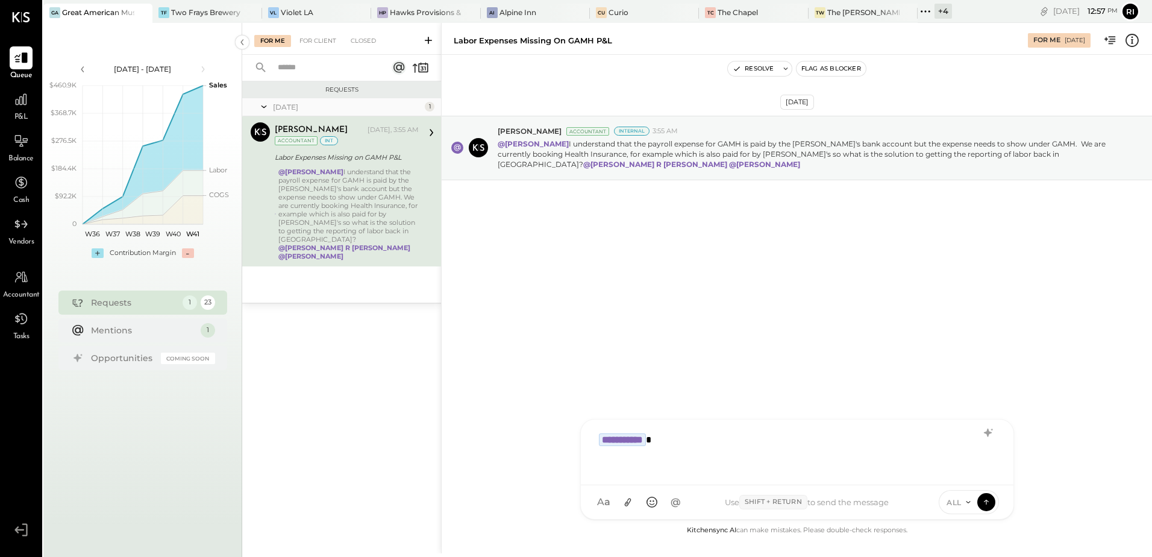
click at [832, 321] on div "[DATE] [PERSON_NAME] Accountant Internal 3:55 AM @[PERSON_NAME] I understand th…" at bounding box center [797, 289] width 710 height 468
drag, startPoint x: 672, startPoint y: 439, endPoint x: 571, endPoint y: 442, distance: 101.9
click at [571, 442] on div "**********" at bounding box center [796, 288] width 711 height 530
drag, startPoint x: 591, startPoint y: 434, endPoint x: 557, endPoint y: 430, distance: 33.4
click at [557, 430] on div "Labor Expenses Missing on GAMH P&L For Me [DATE] Resolve Flag as Blocker [DATE]…" at bounding box center [796, 288] width 711 height 530
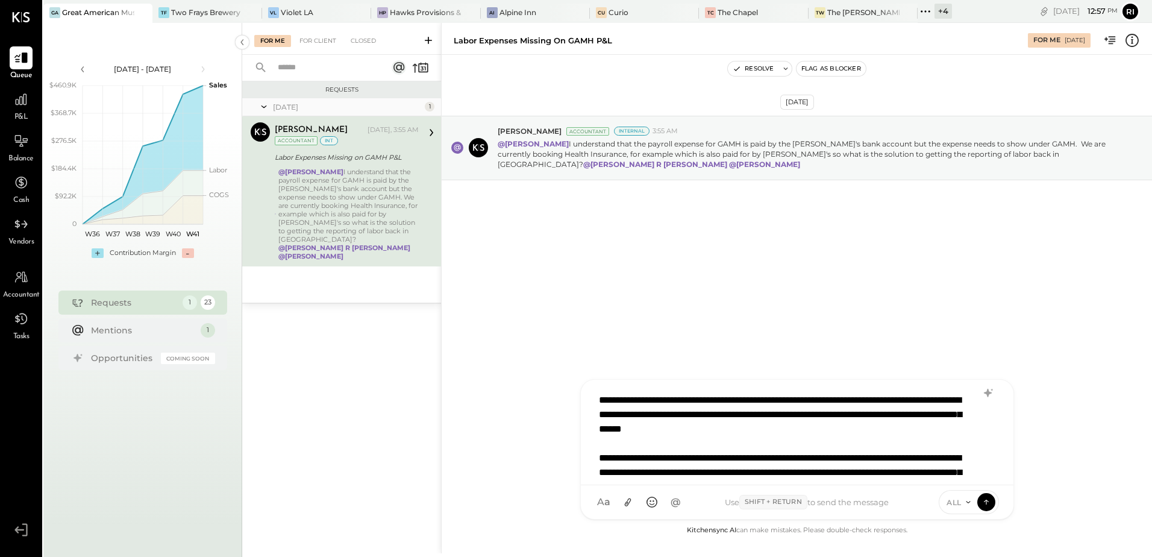
click at [912, 401] on div "**********" at bounding box center [796, 432] width 407 height 90
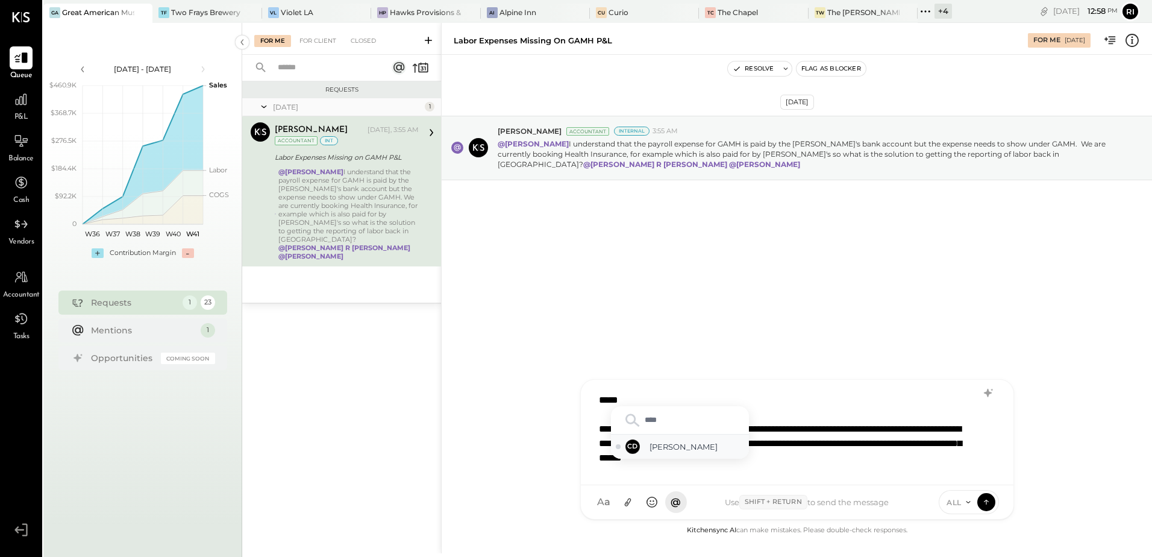
click at [667, 452] on span "[PERSON_NAME]" at bounding box center [697, 446] width 95 height 11
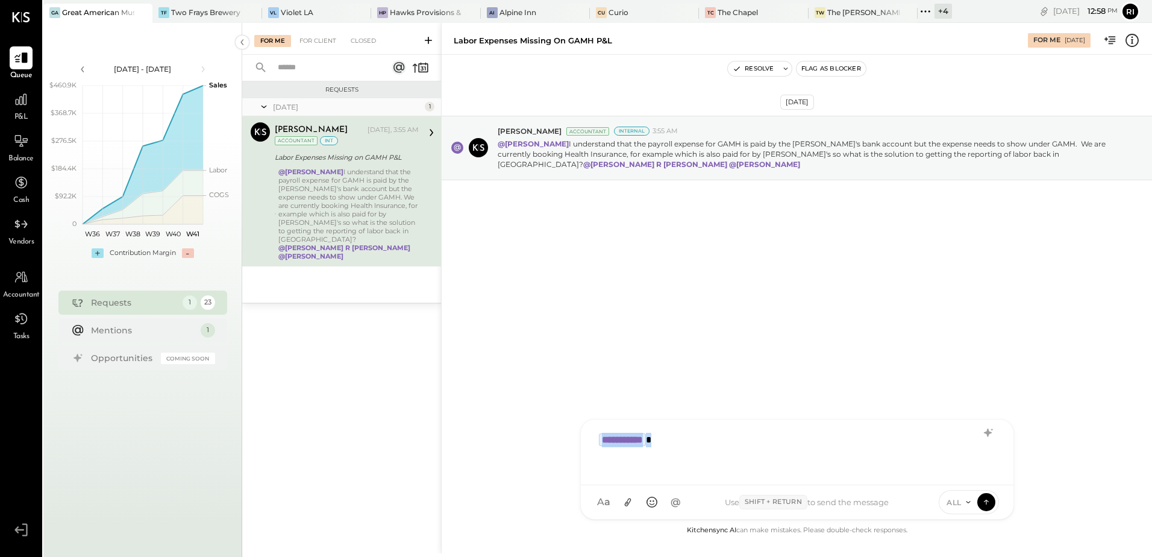
drag, startPoint x: 685, startPoint y: 438, endPoint x: 547, endPoint y: 437, distance: 138.6
click at [547, 437] on div "**********" at bounding box center [796, 288] width 711 height 530
click at [653, 419] on div "NS [PERSON_NAME] FB [PERSON_NAME] CR [PERSON_NAME] R [PERSON_NAME] JS [PERSON_N…" at bounding box center [797, 469] width 434 height 101
click at [606, 431] on div at bounding box center [797, 451] width 409 height 48
click at [656, 449] on span "[PERSON_NAME]" at bounding box center [697, 446] width 95 height 11
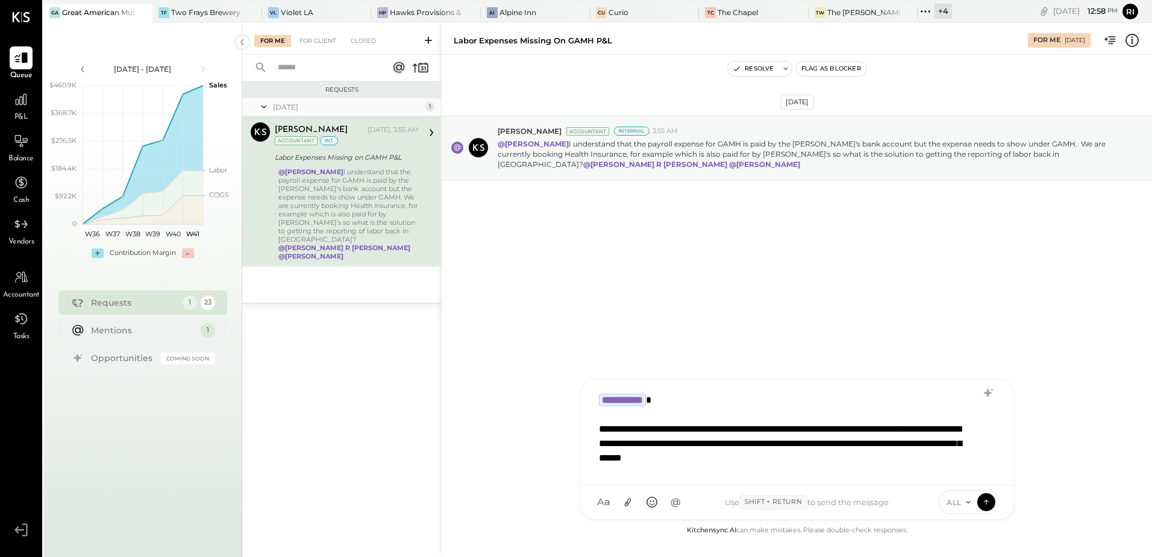
click at [632, 448] on div "**********" at bounding box center [781, 509] width 365 height 174
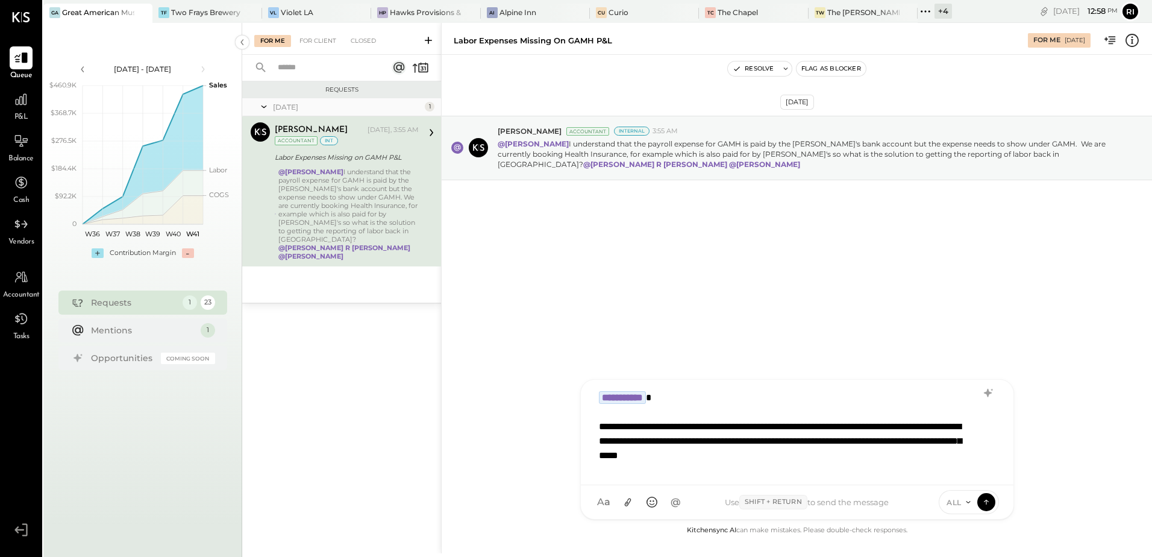
click at [827, 454] on div "**********" at bounding box center [781, 506] width 365 height 174
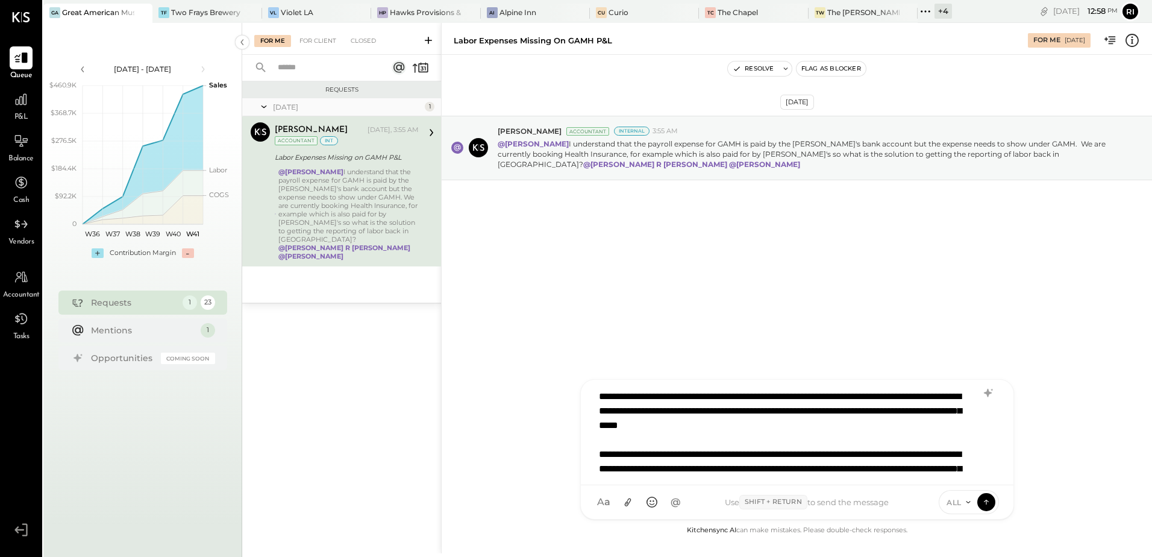
scroll to position [45, 0]
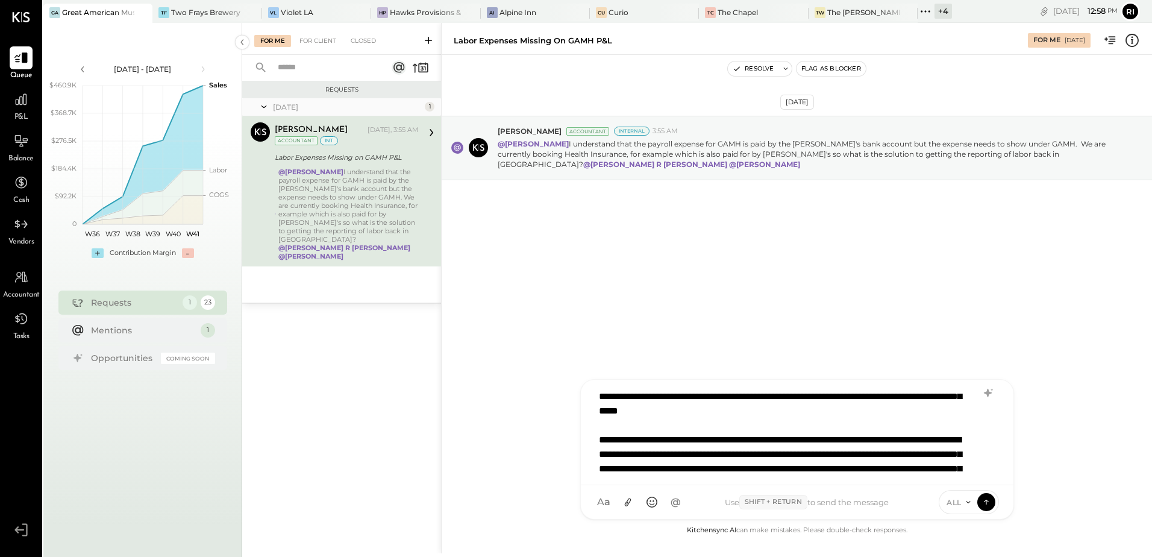
click at [760, 439] on div "**********" at bounding box center [781, 462] width 365 height 174
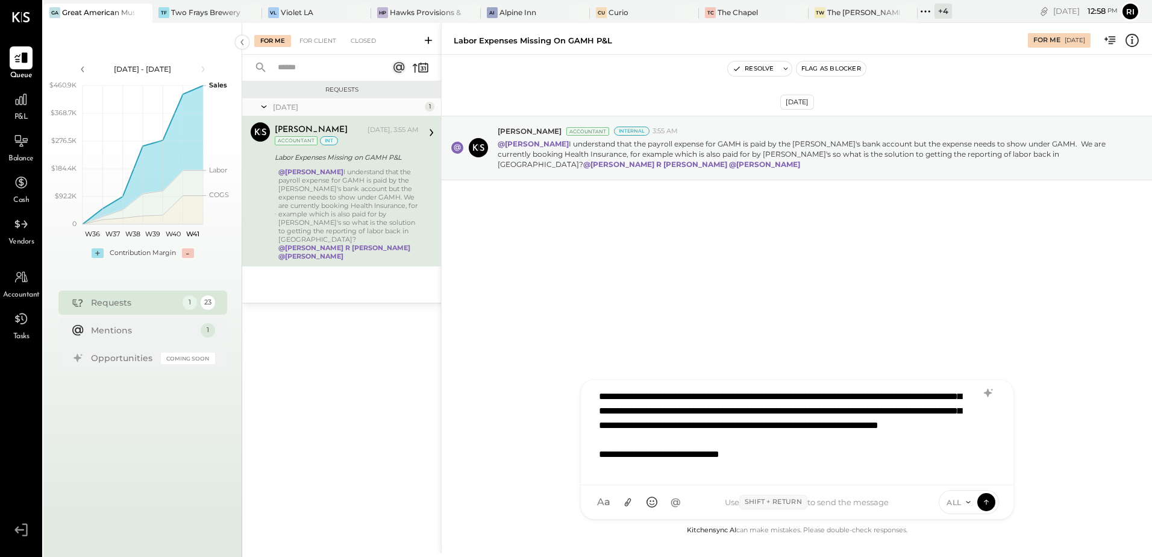
scroll to position [117, 0]
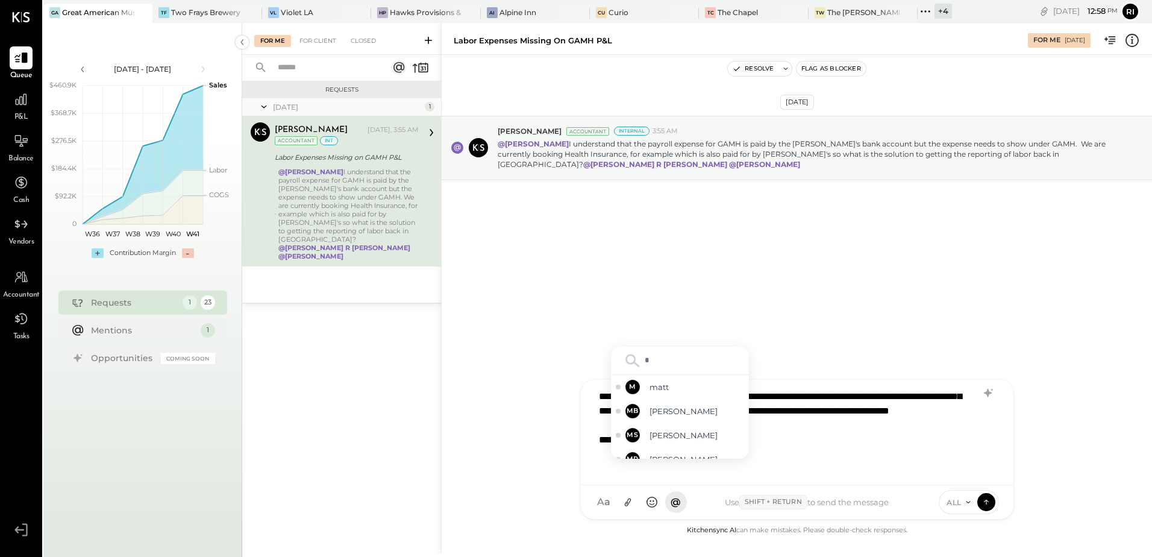
type input "**"
click at [697, 383] on span "matt" at bounding box center [697, 386] width 95 height 11
click at [690, 445] on span "[PERSON_NAME] R [PERSON_NAME]" at bounding box center [697, 442] width 95 height 22
click at [695, 387] on span "[PERSON_NAME]" at bounding box center [697, 386] width 95 height 11
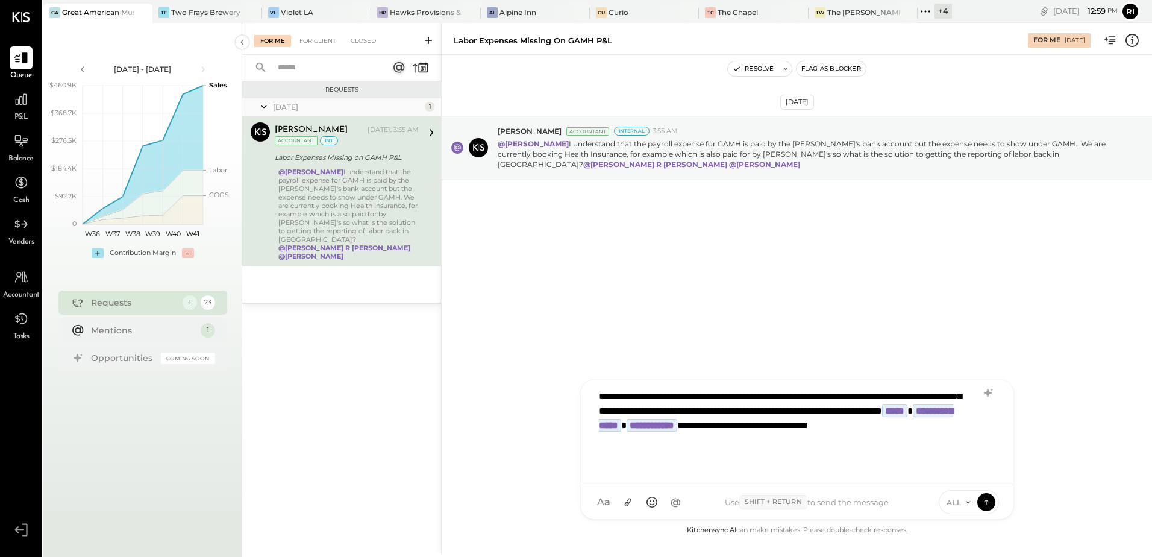
scroll to position [0, 0]
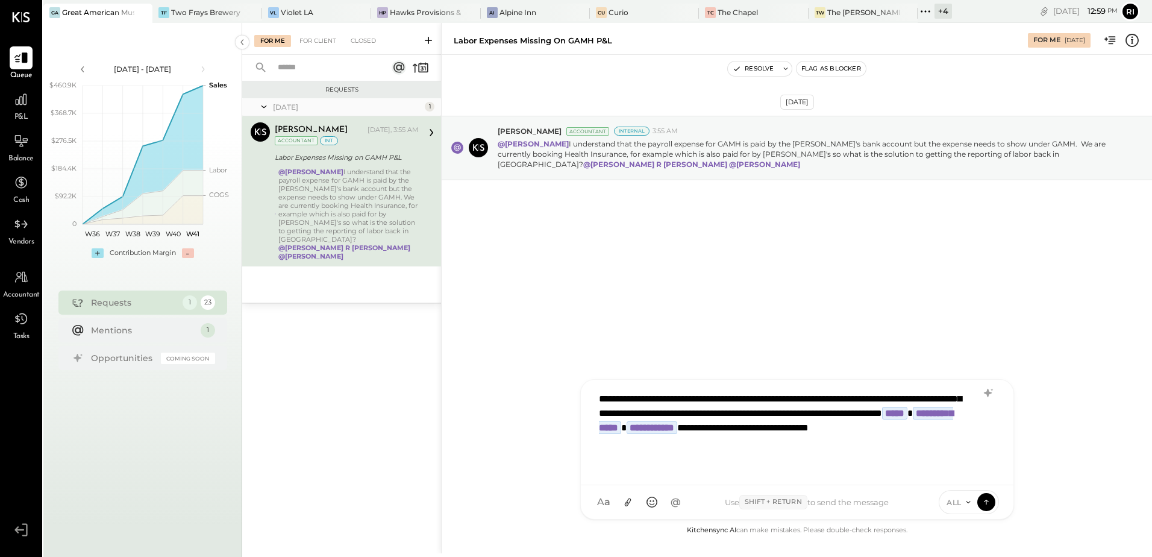
click at [835, 428] on div "**********" at bounding box center [781, 392] width 365 height 174
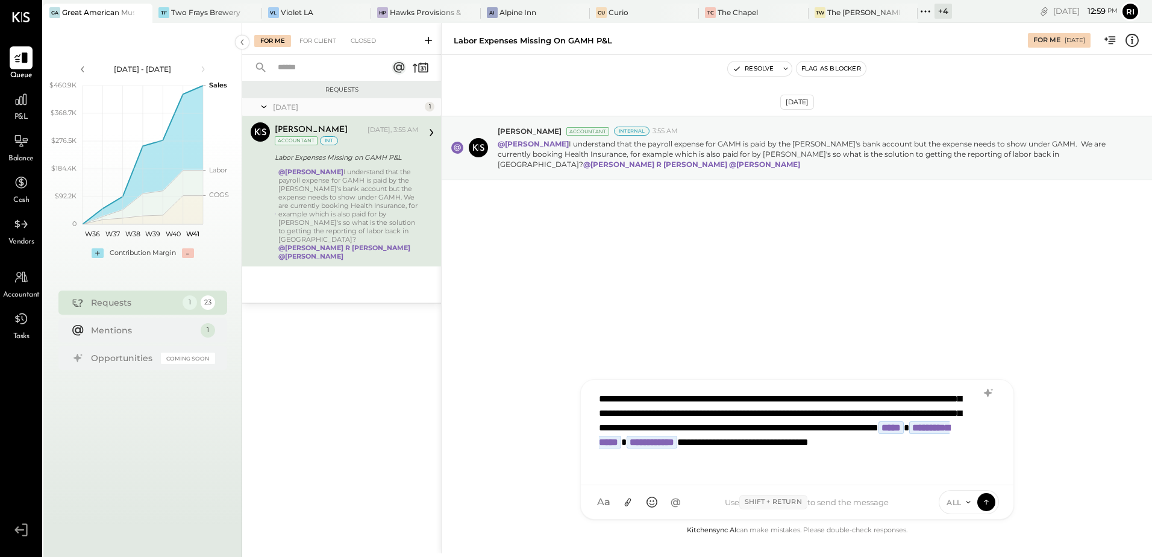
scroll to position [117, 0]
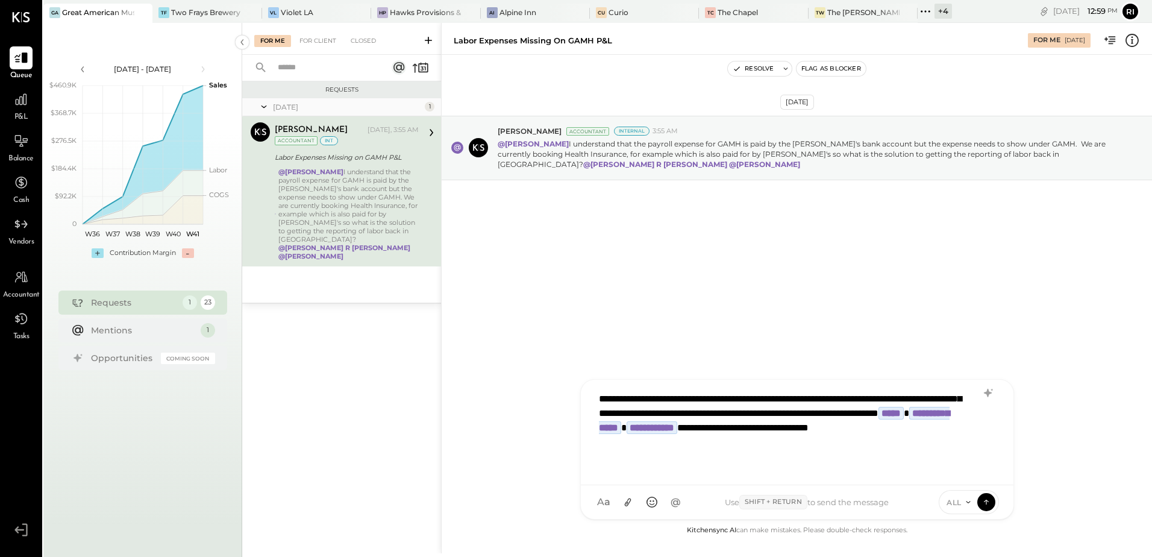
click at [927, 413] on div "**********" at bounding box center [781, 392] width 365 height 174
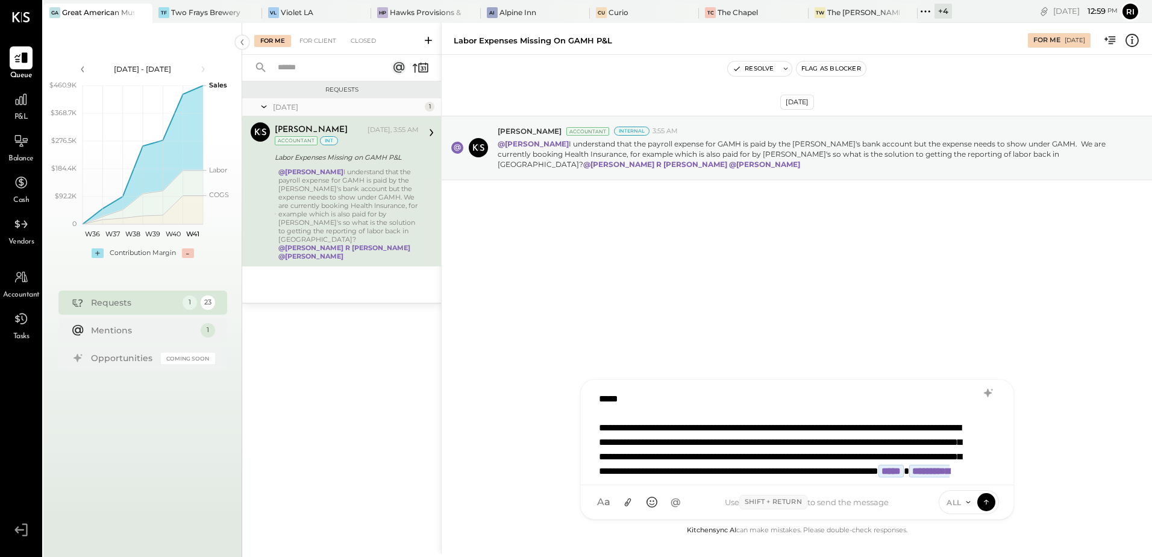
scroll to position [74, 0]
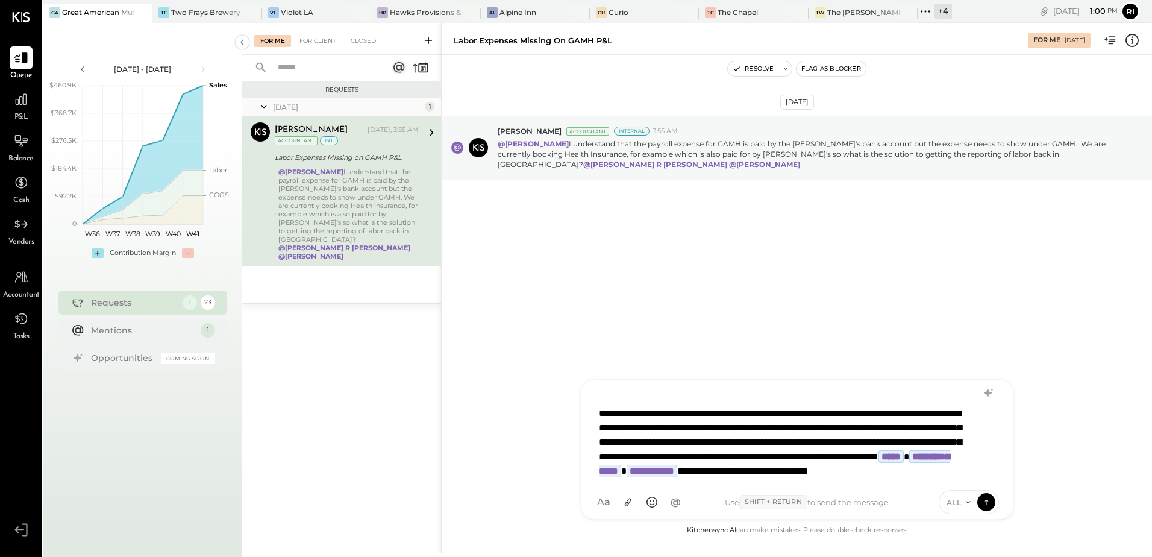
click at [867, 458] on div "**********" at bounding box center [781, 435] width 365 height 174
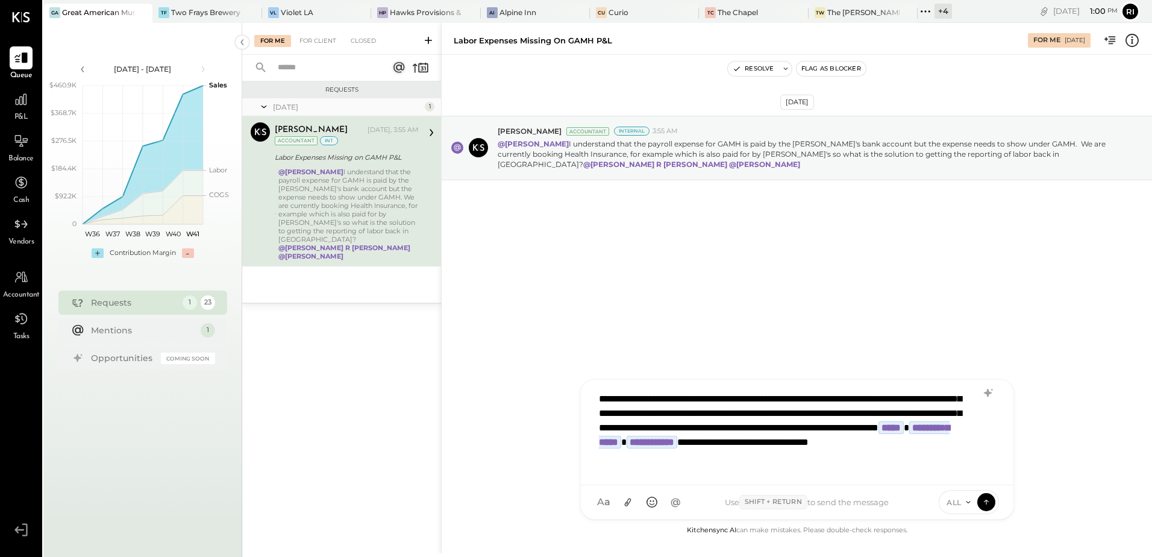
scroll to position [117, 0]
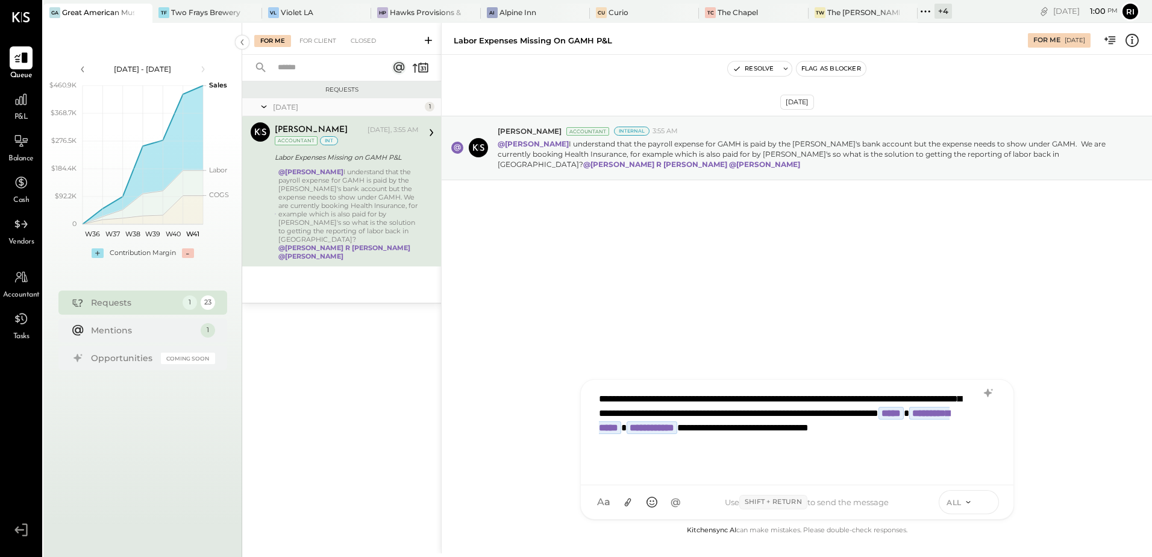
click at [989, 499] on icon at bounding box center [986, 501] width 11 height 12
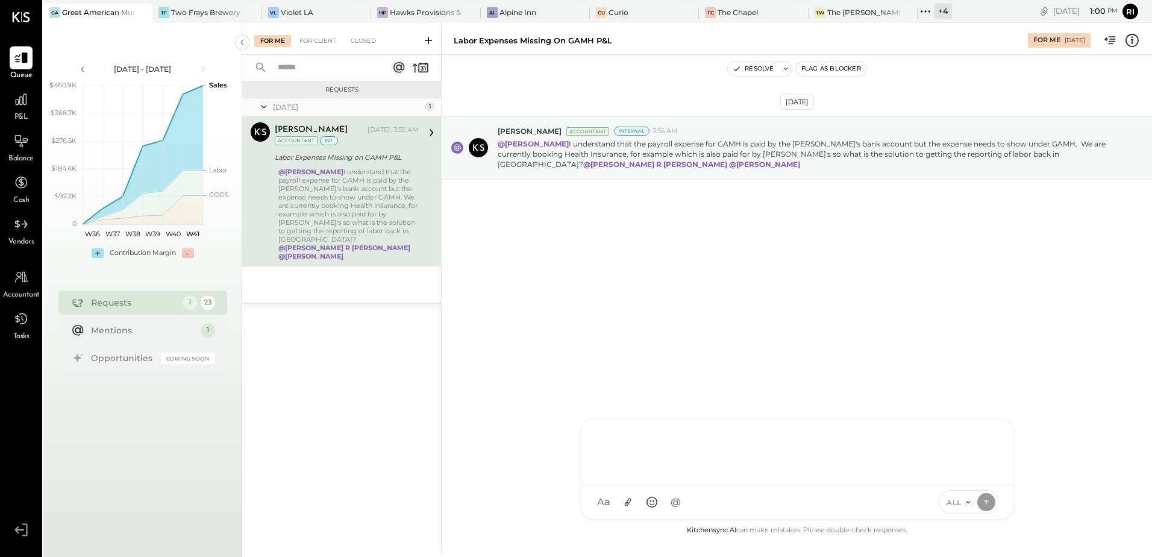
scroll to position [0, 0]
click at [950, 503] on span "ALL" at bounding box center [954, 502] width 15 height 10
click at [968, 472] on div "INTERNAL" at bounding box center [974, 472] width 71 height 20
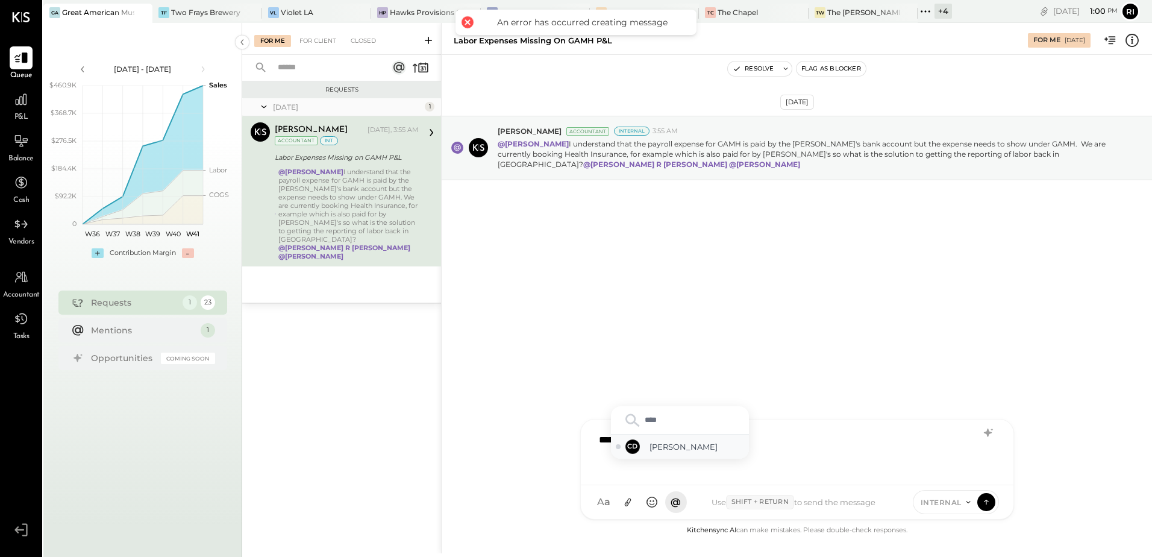
click at [654, 454] on div "CD [PERSON_NAME]" at bounding box center [680, 446] width 138 height 24
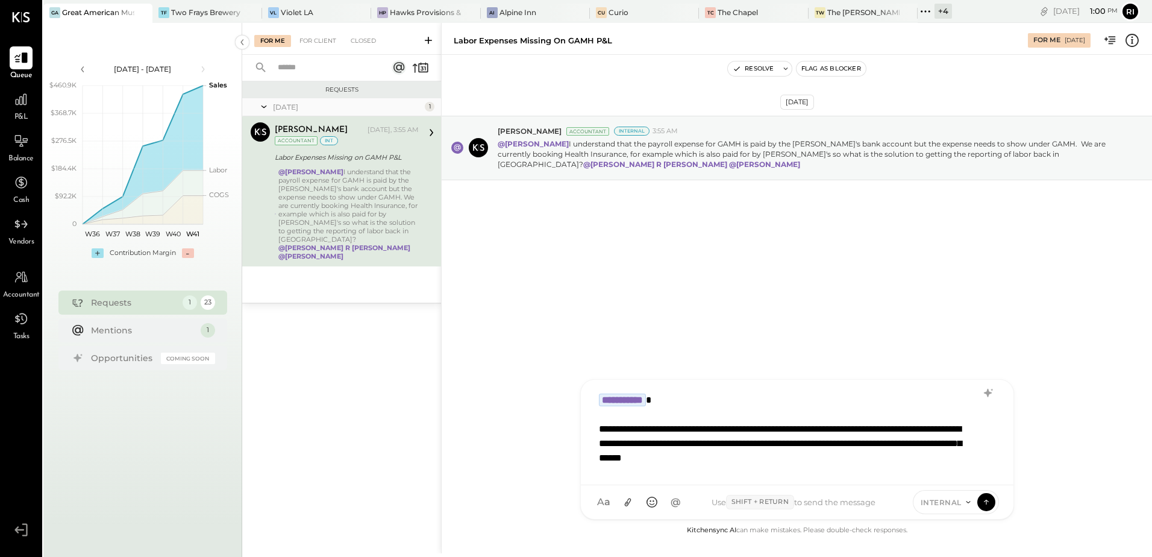
scroll to position [2, 0]
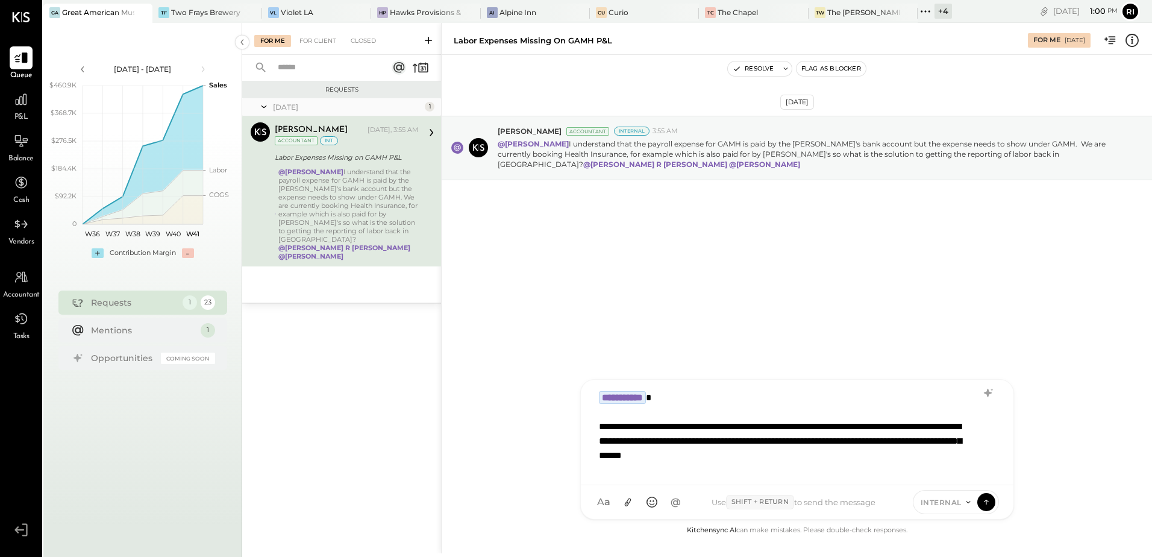
drag, startPoint x: 633, startPoint y: 442, endPoint x: 672, endPoint y: 471, distance: 48.2
click at [640, 443] on div "**********" at bounding box center [781, 506] width 365 height 174
click at [835, 450] on div "**********" at bounding box center [781, 506] width 365 height 174
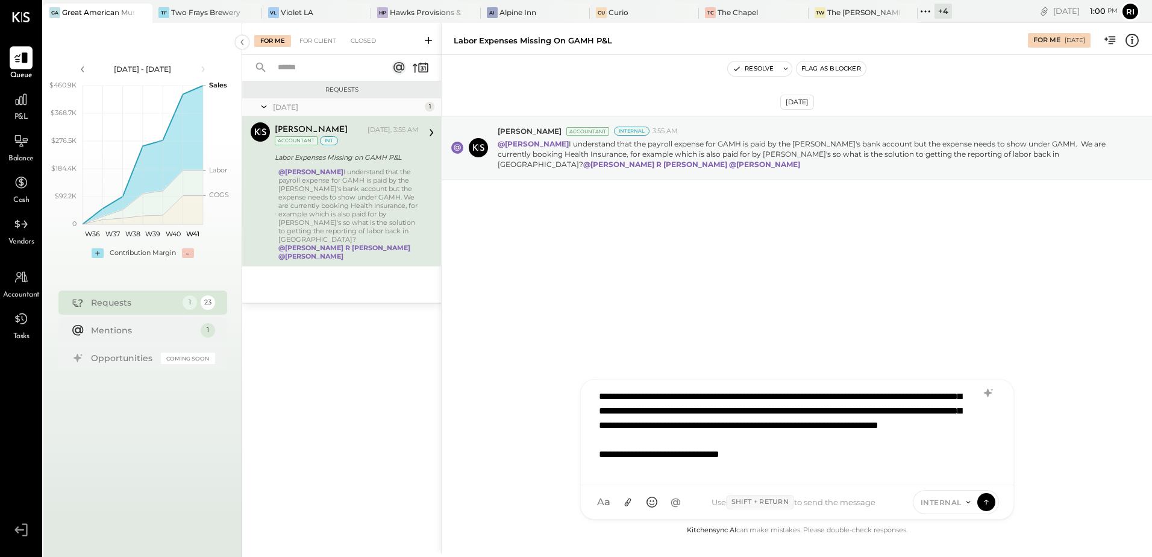
scroll to position [117, 0]
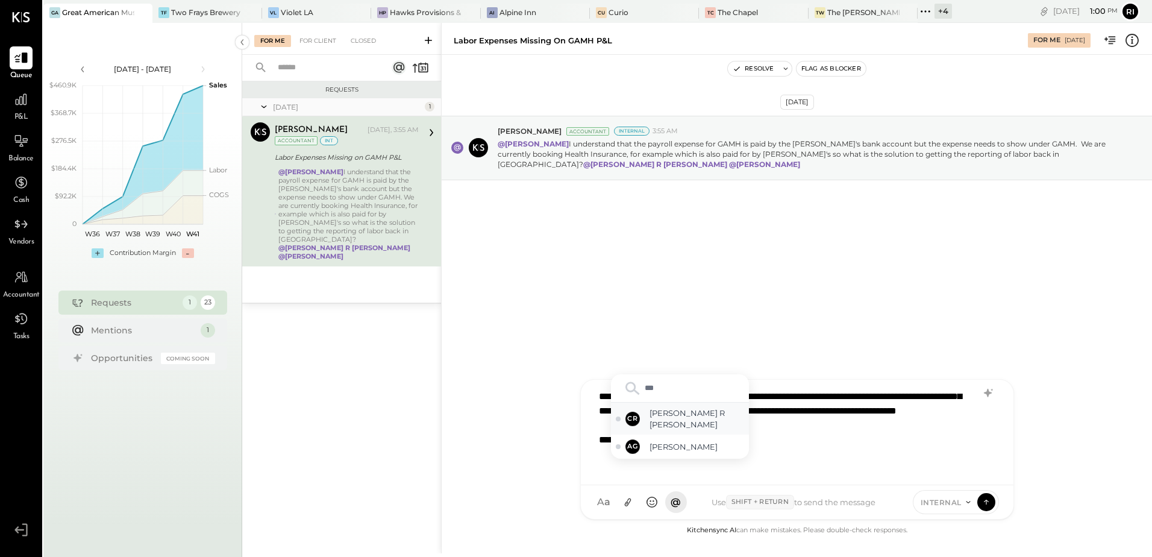
click at [707, 424] on span "[PERSON_NAME] R [PERSON_NAME]" at bounding box center [697, 418] width 95 height 22
type input "**"
click at [697, 394] on div "JS [PERSON_NAME]" at bounding box center [680, 387] width 138 height 24
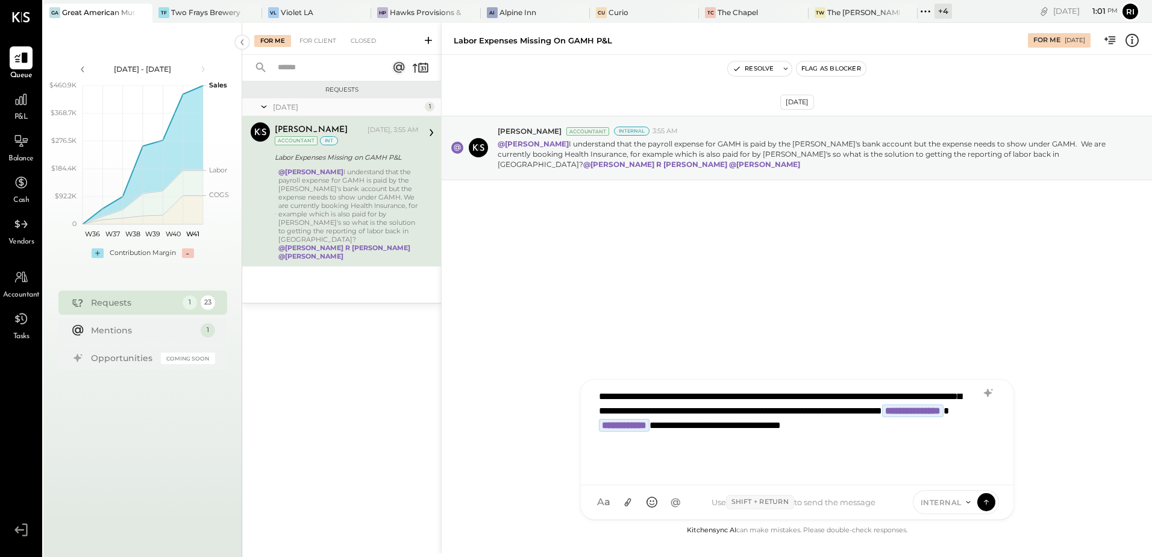
click at [955, 464] on div "**********" at bounding box center [781, 389] width 365 height 174
click at [985, 501] on icon at bounding box center [986, 501] width 11 height 12
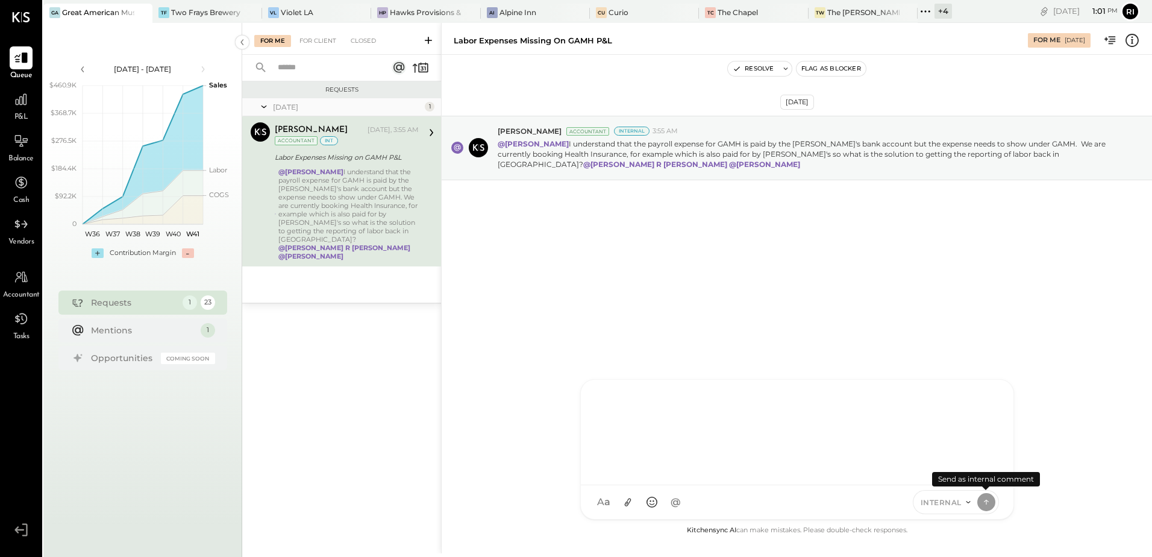
scroll to position [0, 0]
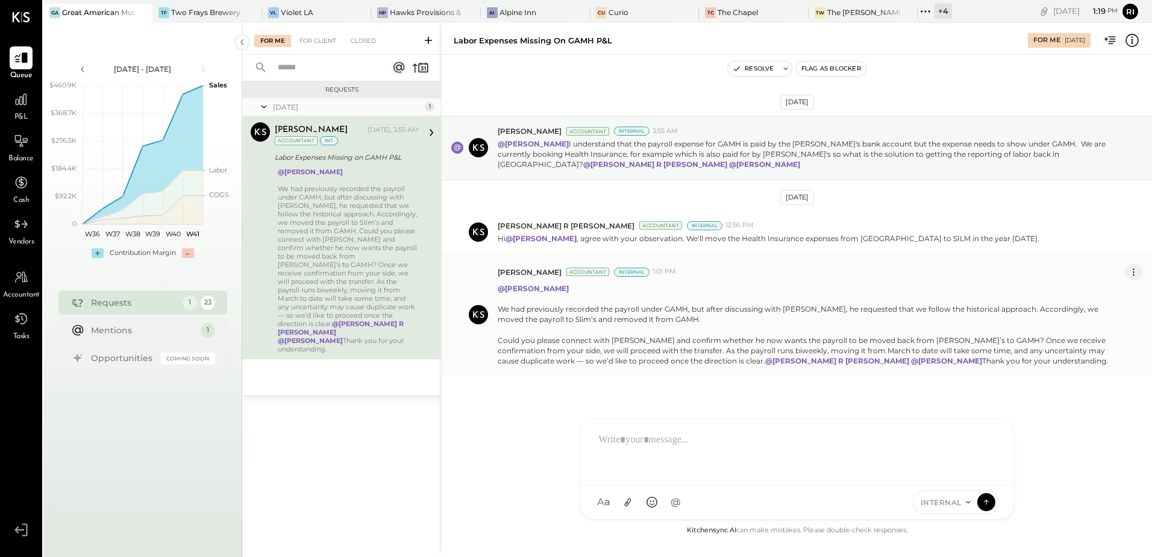
click at [1136, 273] on icon at bounding box center [1133, 272] width 13 height 13
click at [1094, 288] on button "Edit Message" at bounding box center [1101, 293] width 81 height 20
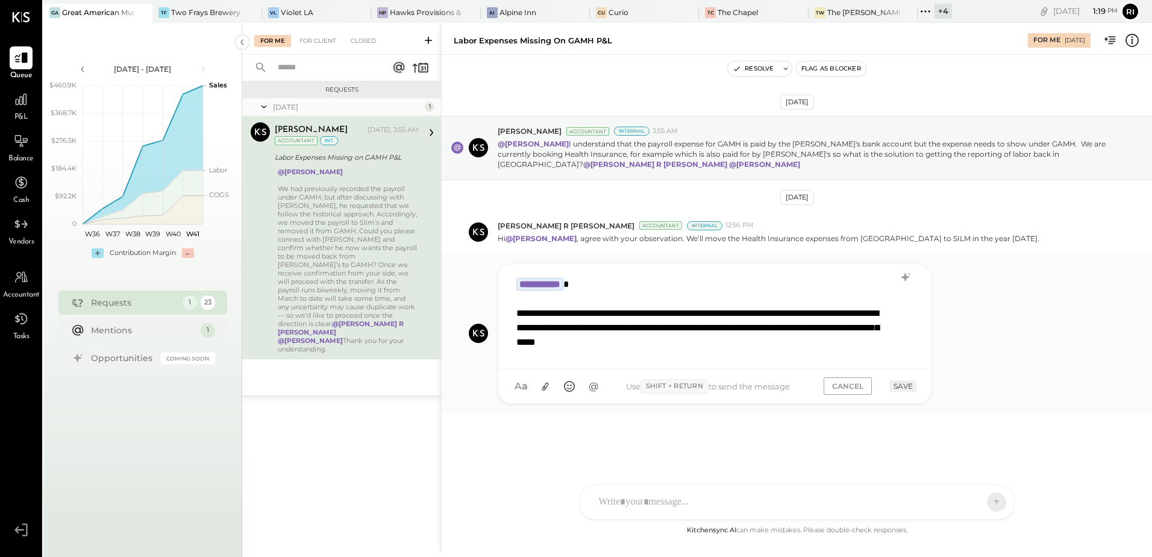
click at [629, 311] on div "**********" at bounding box center [698, 393] width 365 height 174
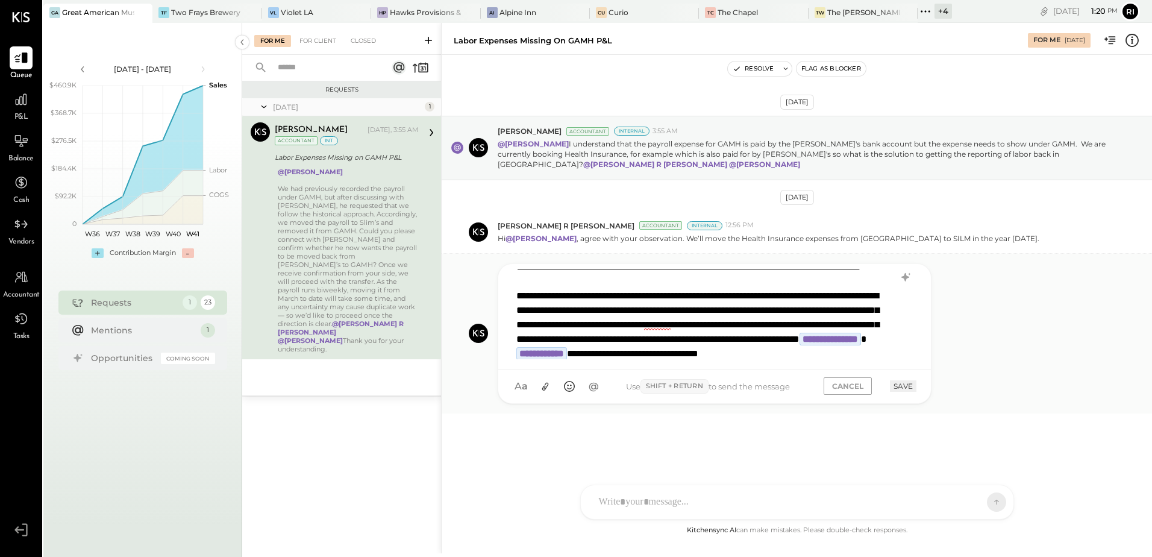
scroll to position [87, 0]
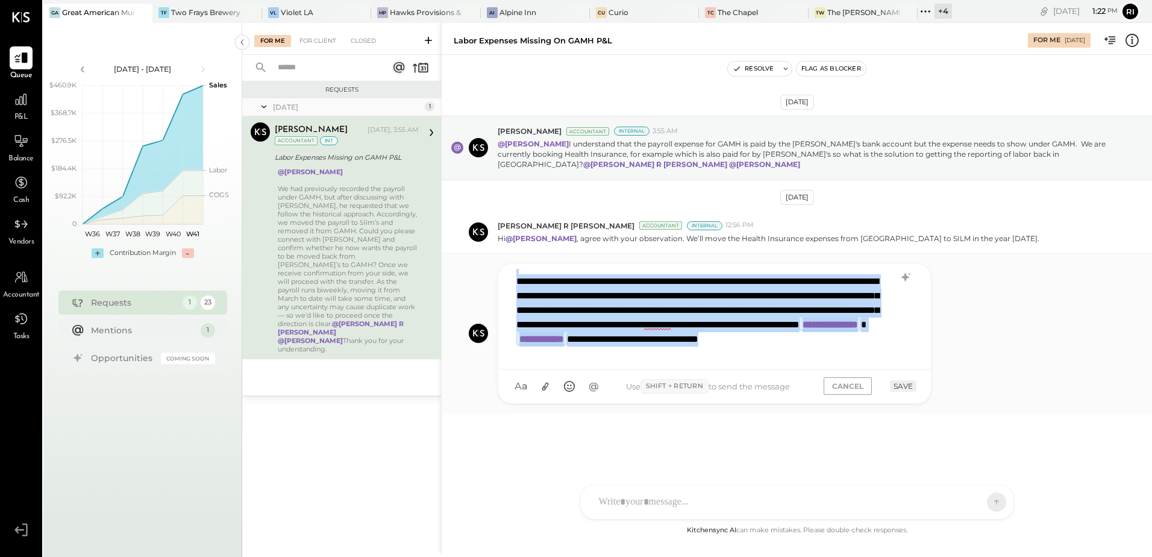
click at [669, 348] on div "**********" at bounding box center [698, 317] width 365 height 202
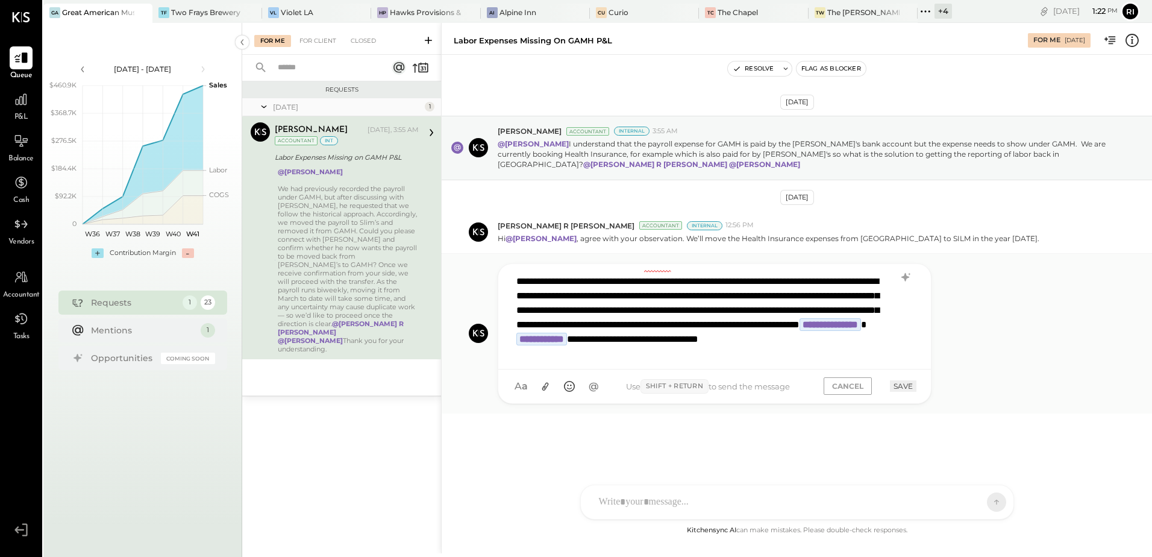
scroll to position [0, 0]
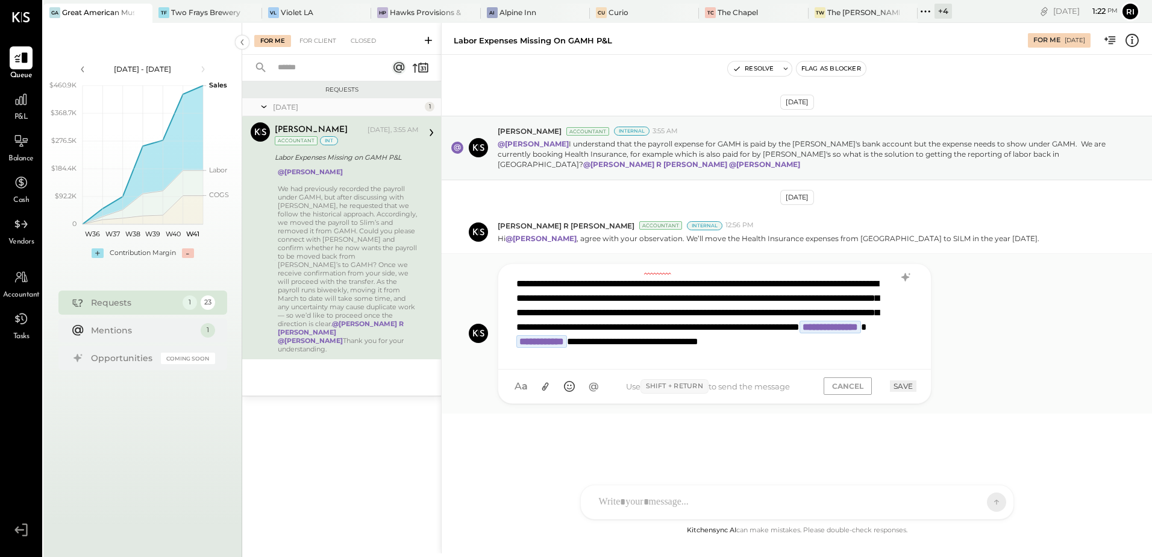
click at [552, 293] on div "**********" at bounding box center [698, 320] width 365 height 202
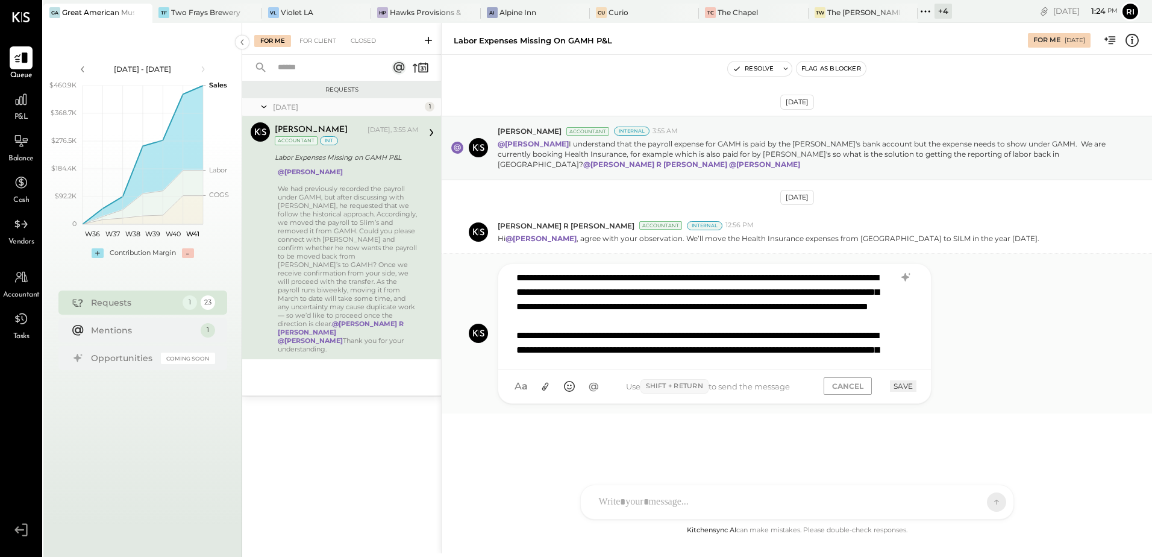
scroll to position [7, 0]
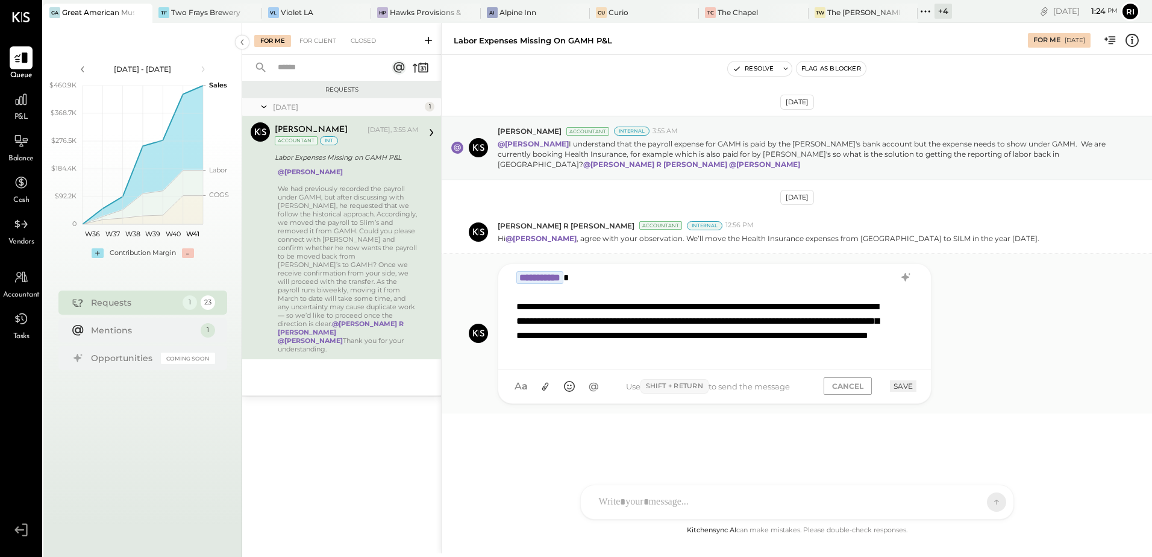
click at [895, 382] on button "SAVE" at bounding box center [903, 385] width 27 height 11
